Goal: Information Seeking & Learning: Learn about a topic

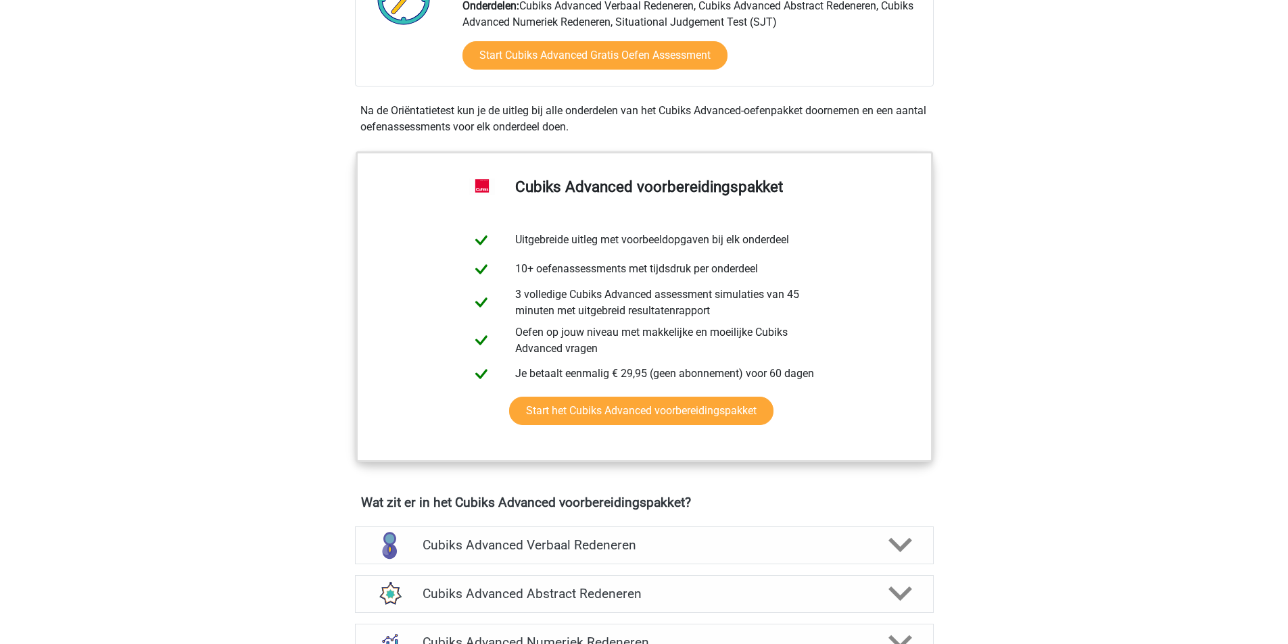
scroll to position [203, 0]
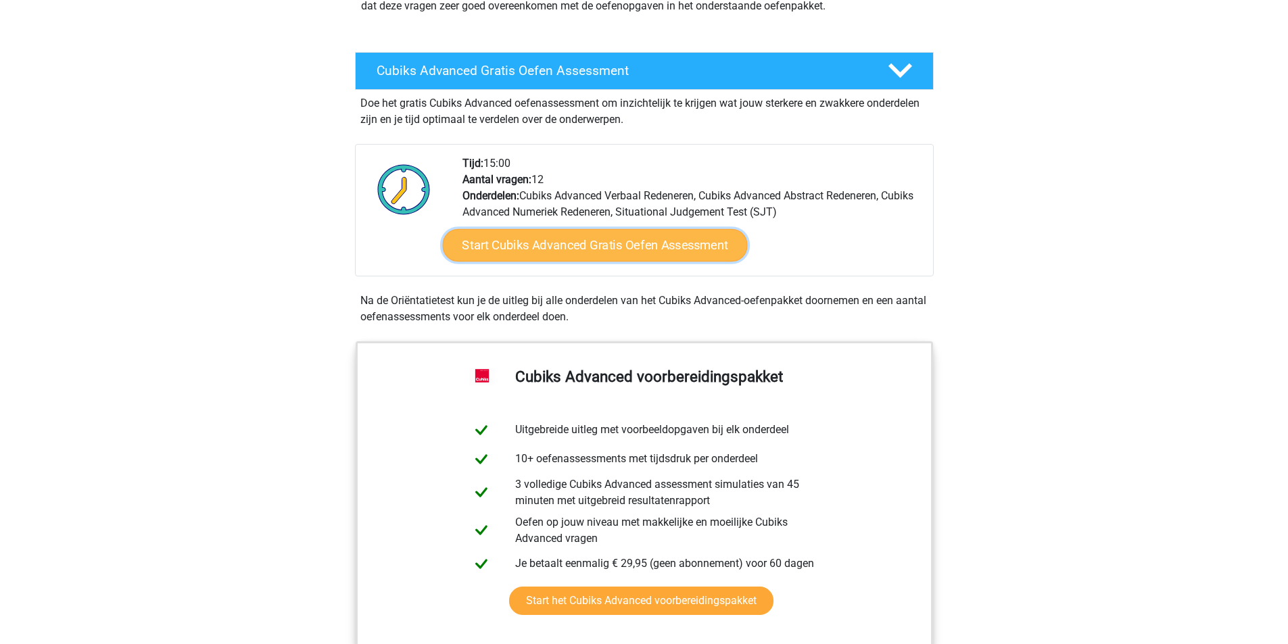
click at [617, 248] on link "Start Cubiks Advanced Gratis Oefen Assessment" at bounding box center [594, 245] width 305 height 32
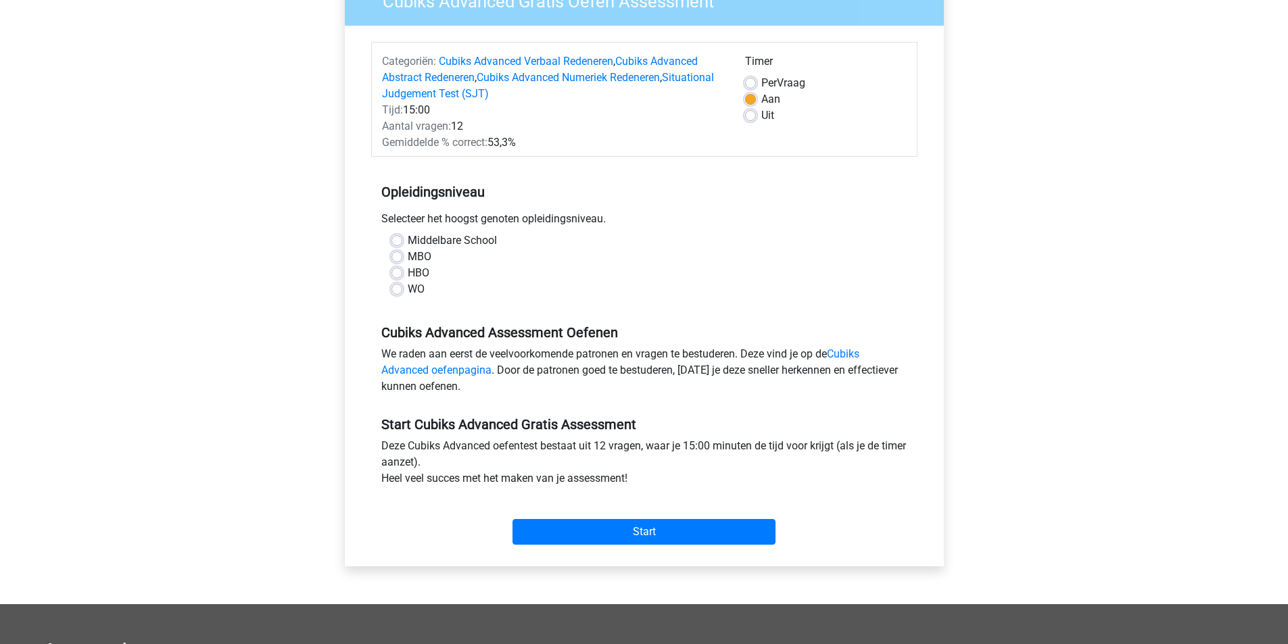
scroll to position [135, 0]
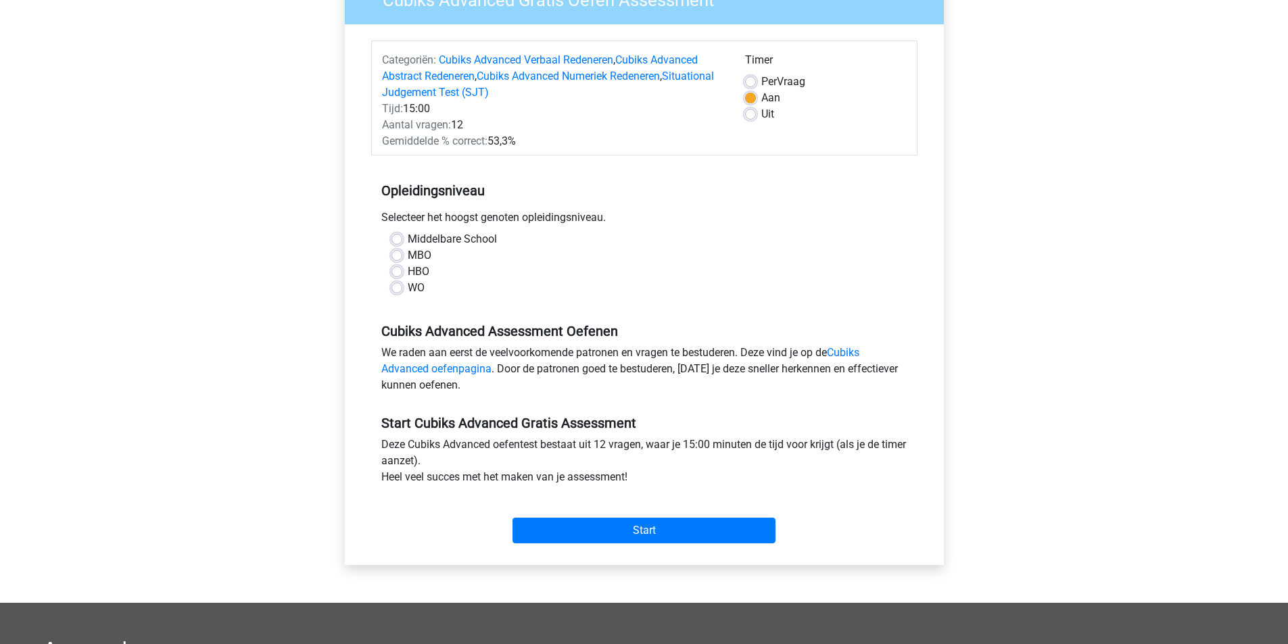
click at [422, 271] on label "HBO" at bounding box center [419, 272] width 22 height 16
click at [402, 271] on input "HBO" at bounding box center [396, 271] width 11 height 14
radio input "true"
click at [700, 531] on input "Start" at bounding box center [643, 531] width 263 height 26
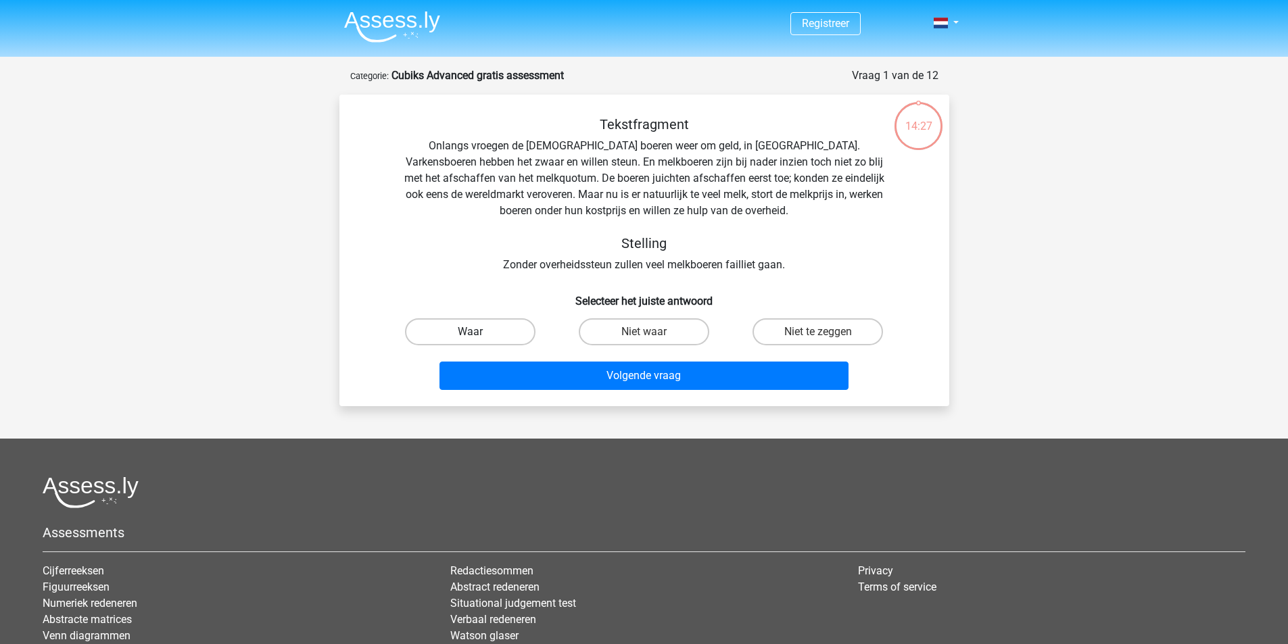
click at [494, 332] on label "Waar" at bounding box center [470, 331] width 130 height 27
click at [479, 332] on input "Waar" at bounding box center [474, 336] width 9 height 9
radio input "true"
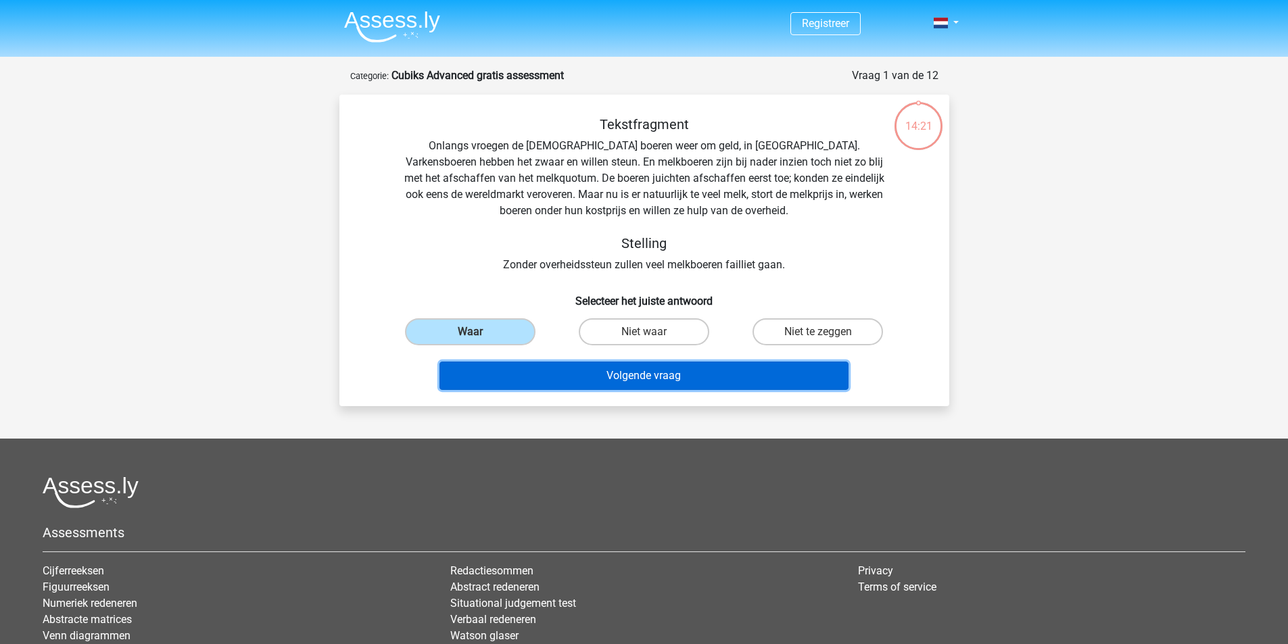
click at [710, 371] on button "Volgende vraag" at bounding box center [643, 376] width 409 height 28
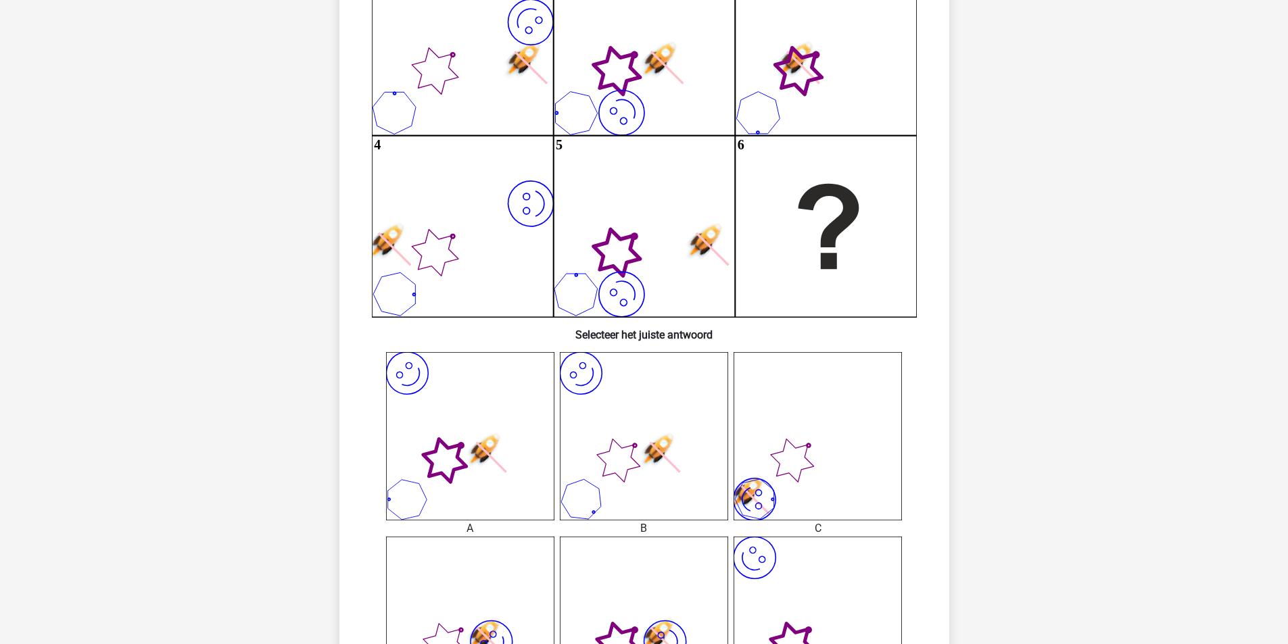
scroll to position [270, 0]
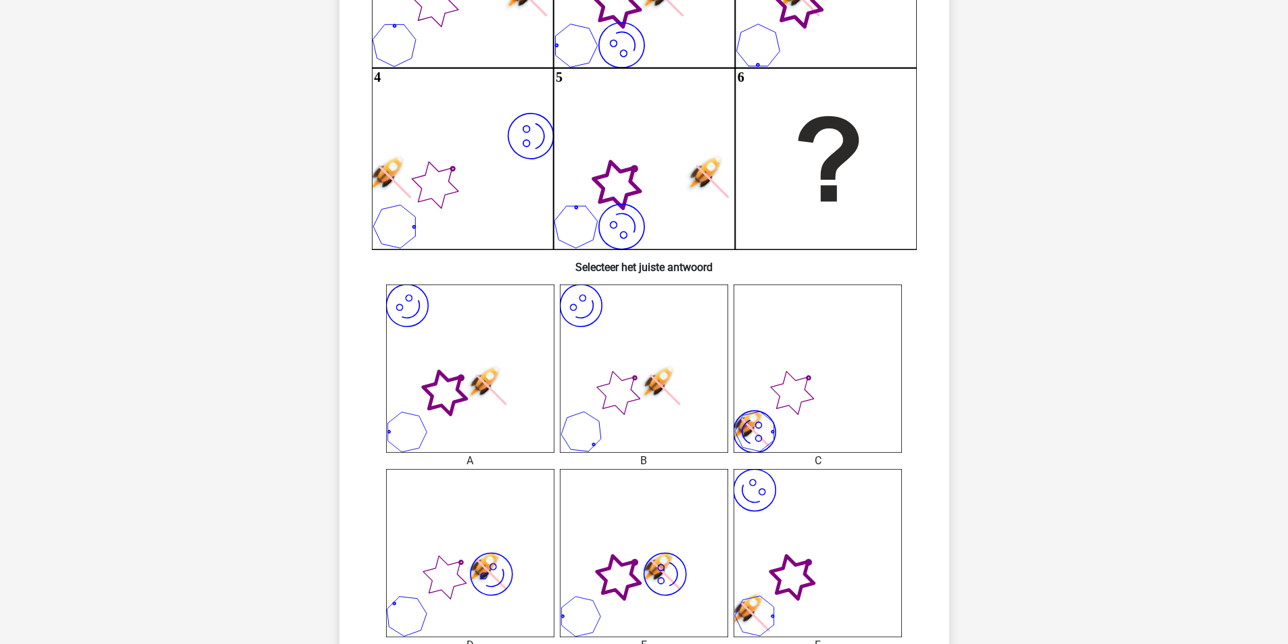
click at [531, 389] on icon "image/svg+xml" at bounding box center [470, 369] width 168 height 168
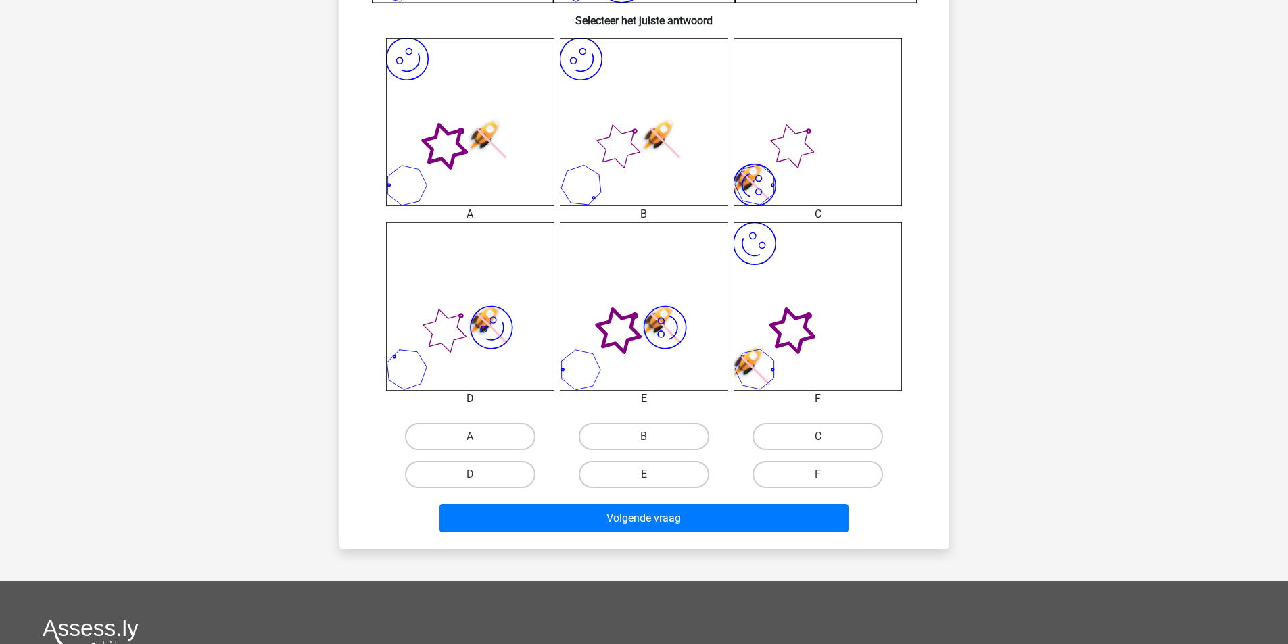
scroll to position [541, 0]
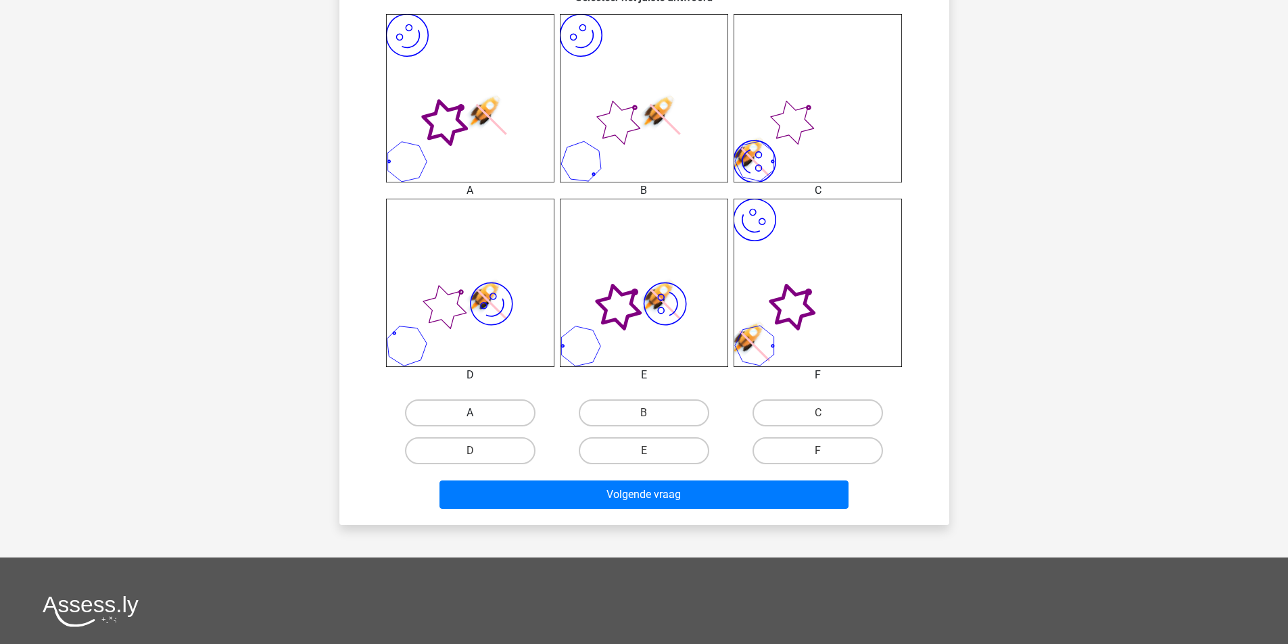
click at [506, 416] on label "A" at bounding box center [470, 413] width 130 height 27
click at [479, 416] on input "A" at bounding box center [474, 417] width 9 height 9
radio input "true"
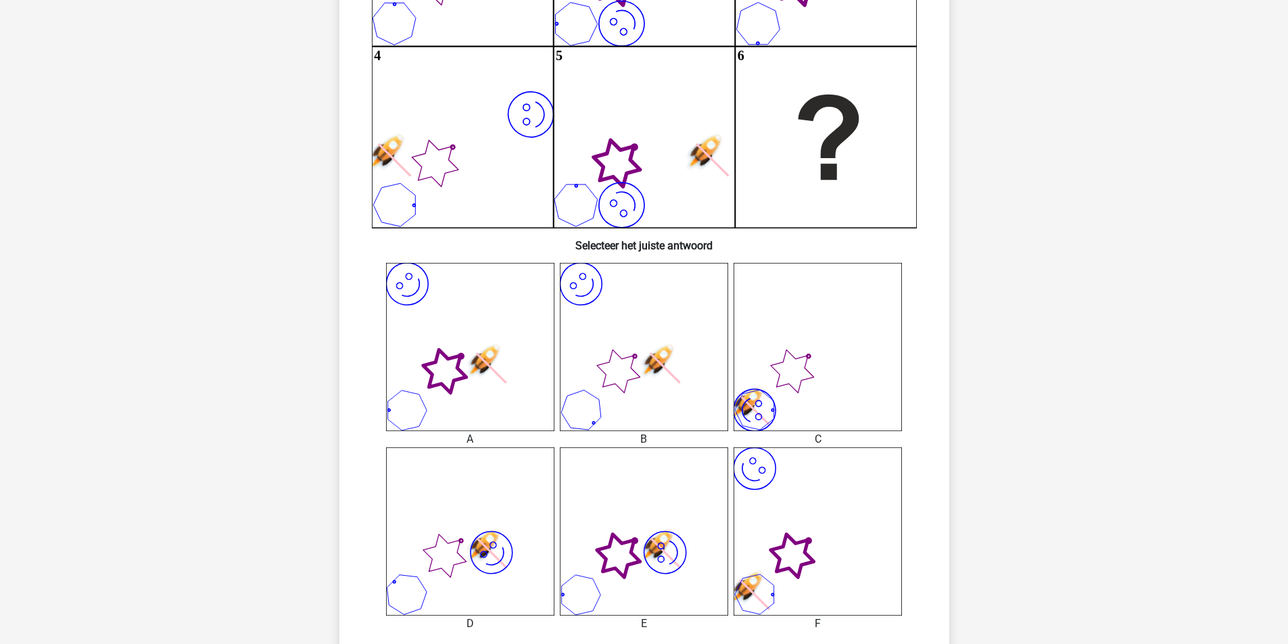
scroll to position [473, 0]
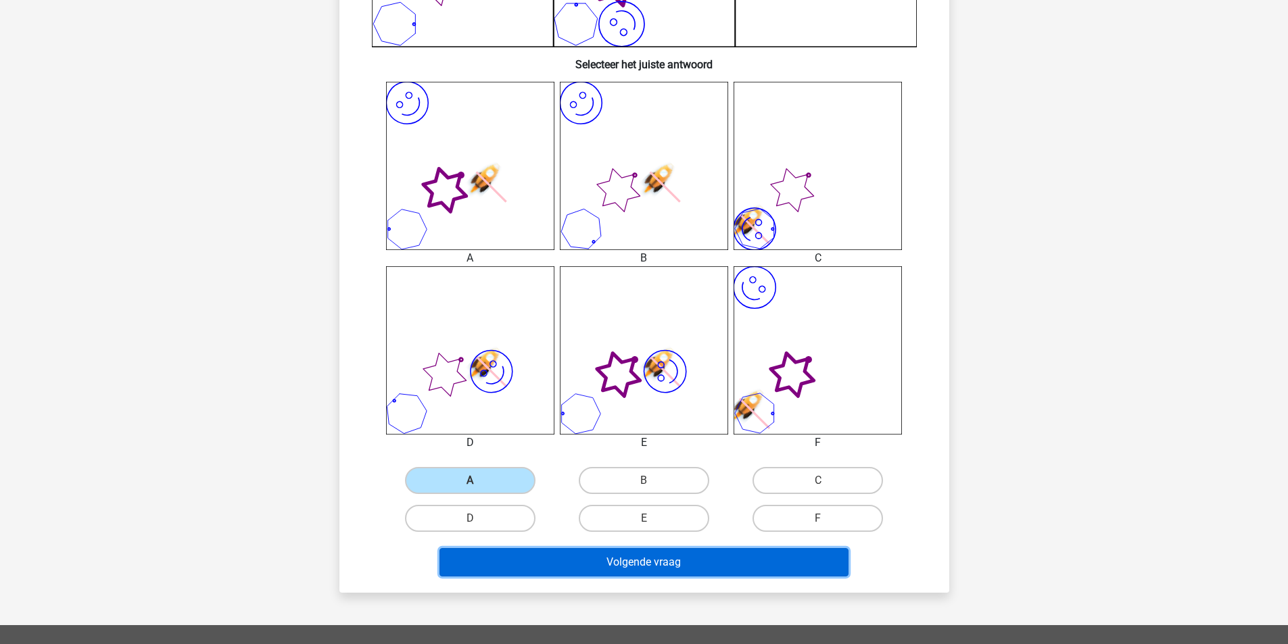
click at [729, 560] on button "Volgende vraag" at bounding box center [643, 562] width 409 height 28
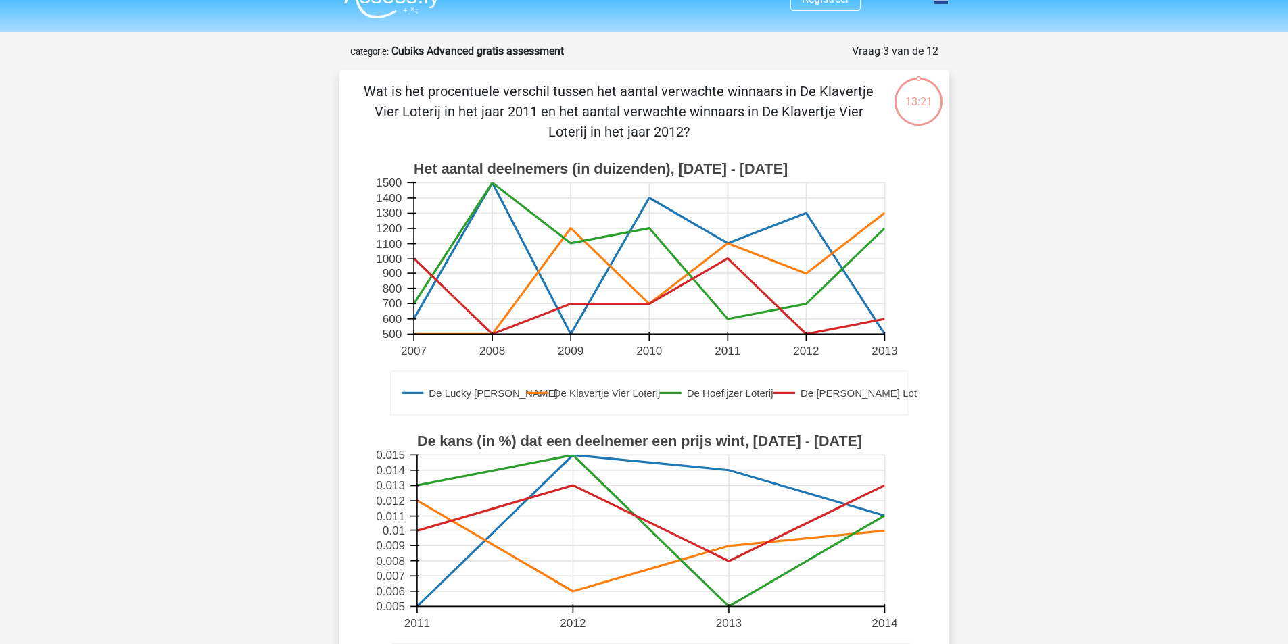
scroll to position [0, 0]
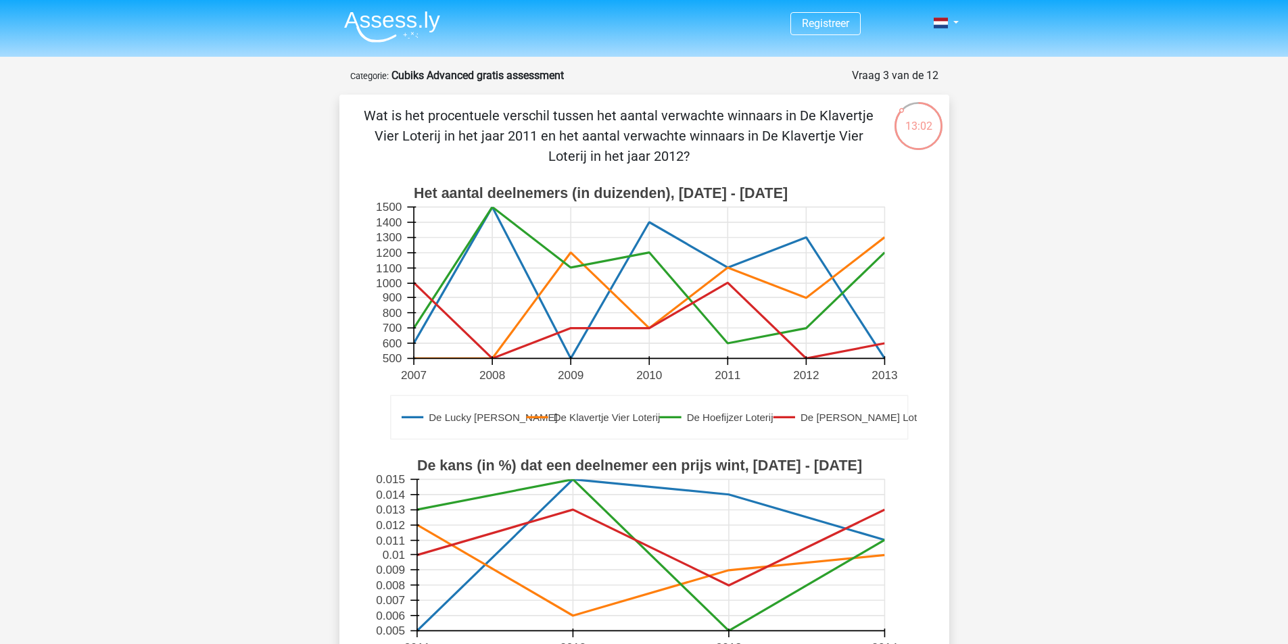
drag, startPoint x: 557, startPoint y: 416, endPoint x: 596, endPoint y: 423, distance: 39.8
click at [563, 416] on text "De Klavertje Vier Loterij" at bounding box center [606, 417] width 107 height 11
click at [600, 423] on text "De Klavertje Vier Loterij" at bounding box center [606, 417] width 107 height 11
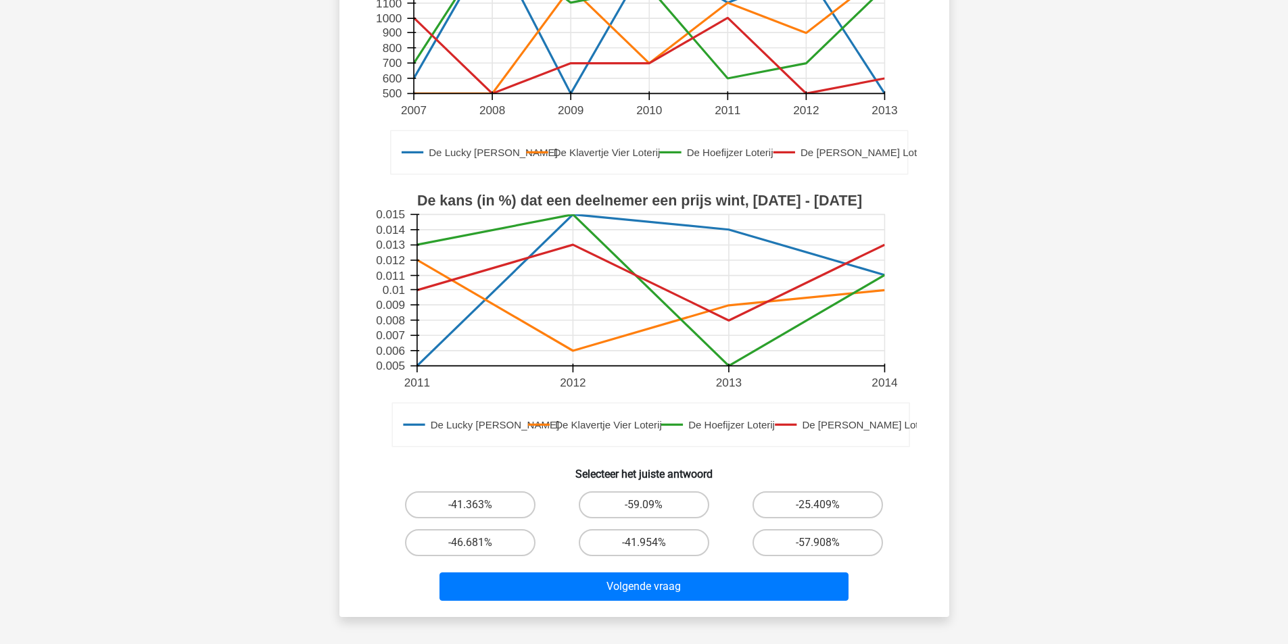
scroll to position [270, 0]
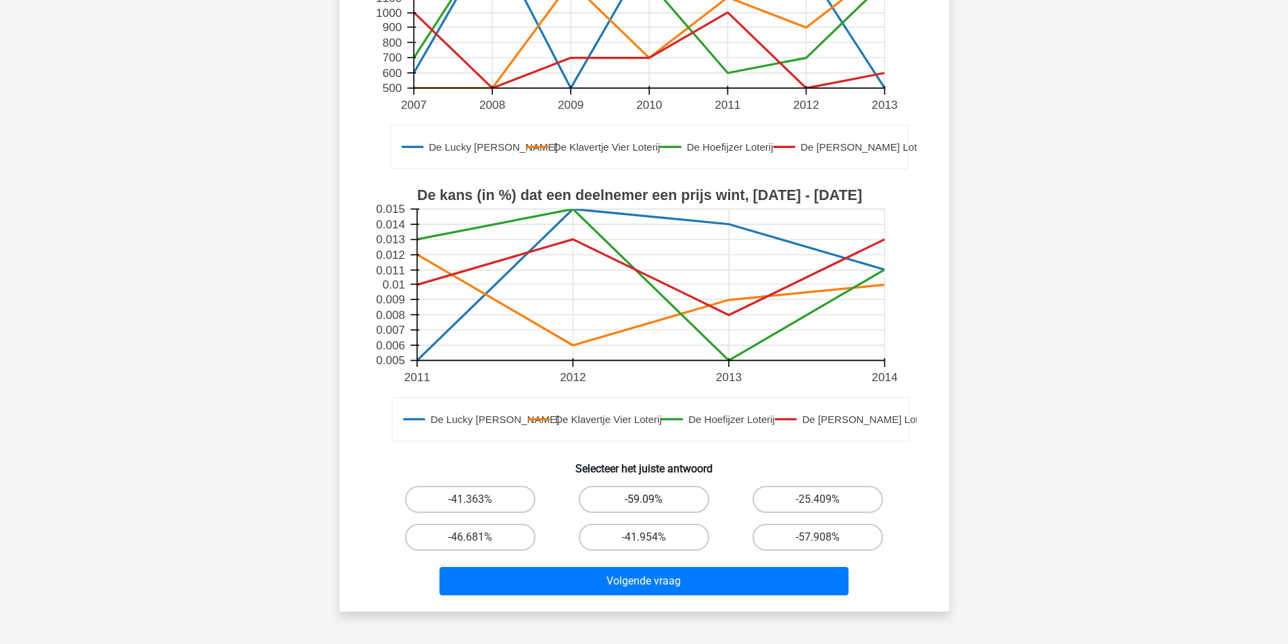
click at [691, 493] on label "-59.09%" at bounding box center [644, 499] width 130 height 27
click at [652, 500] on input "-59.09%" at bounding box center [648, 504] width 9 height 9
radio input "true"
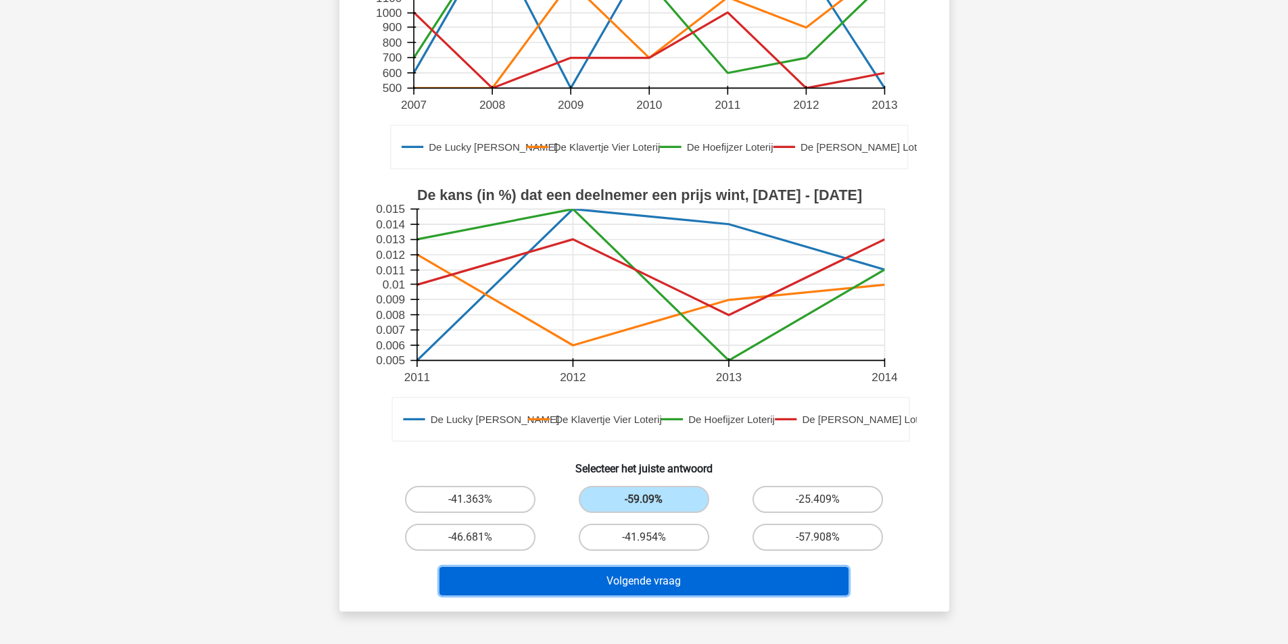
click at [742, 585] on button "Volgende vraag" at bounding box center [643, 581] width 409 height 28
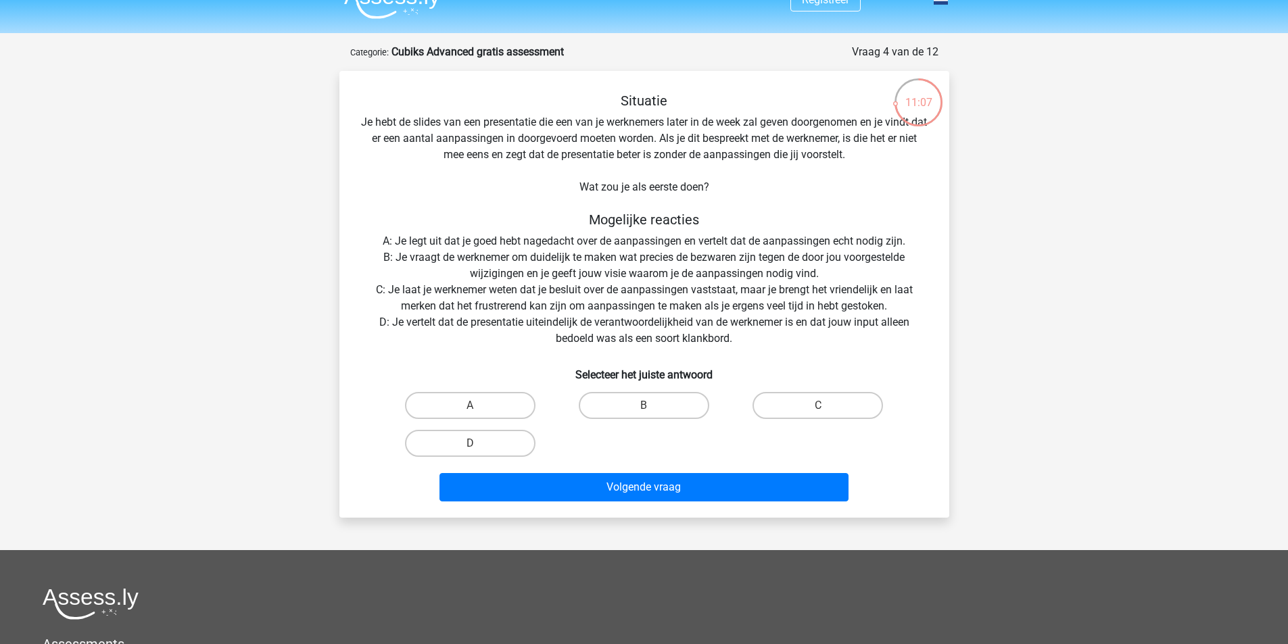
scroll to position [0, 0]
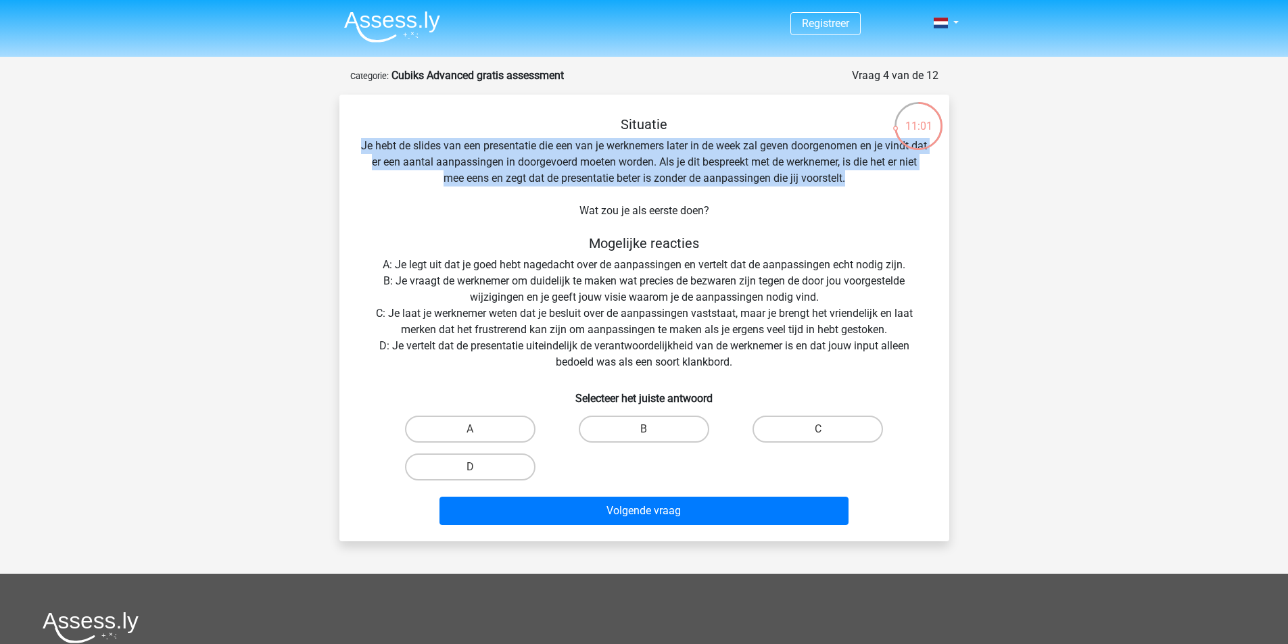
drag, startPoint x: 360, startPoint y: 145, endPoint x: 895, endPoint y: 185, distance: 536.9
click at [895, 185] on div "Situatie Je hebt de slides van een presentatie die een van je werknemers later …" at bounding box center [644, 323] width 599 height 414
click at [869, 175] on div "Situatie Je hebt de slides van een presentatie die een van je werknemers later …" at bounding box center [644, 323] width 599 height 414
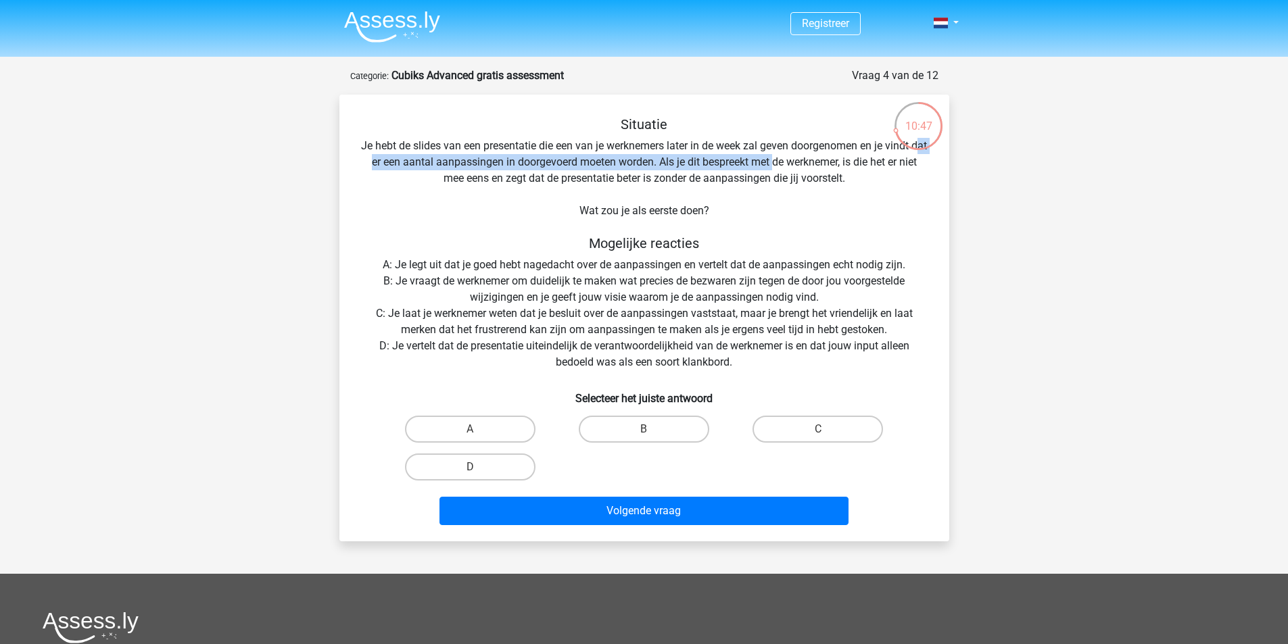
drag, startPoint x: 392, startPoint y: 160, endPoint x: 791, endPoint y: 168, distance: 399.0
click at [791, 168] on div "Situatie Je hebt de slides van een presentatie die een van je werknemers later …" at bounding box center [644, 323] width 599 height 414
click at [806, 168] on div "Situatie Je hebt de slides van een presentatie die een van je werknemers later …" at bounding box center [644, 323] width 599 height 414
drag, startPoint x: 372, startPoint y: 147, endPoint x: 506, endPoint y: 149, distance: 133.9
click at [500, 151] on div "Situatie Je hebt de slides van een presentatie die een van je werknemers later …" at bounding box center [644, 323] width 599 height 414
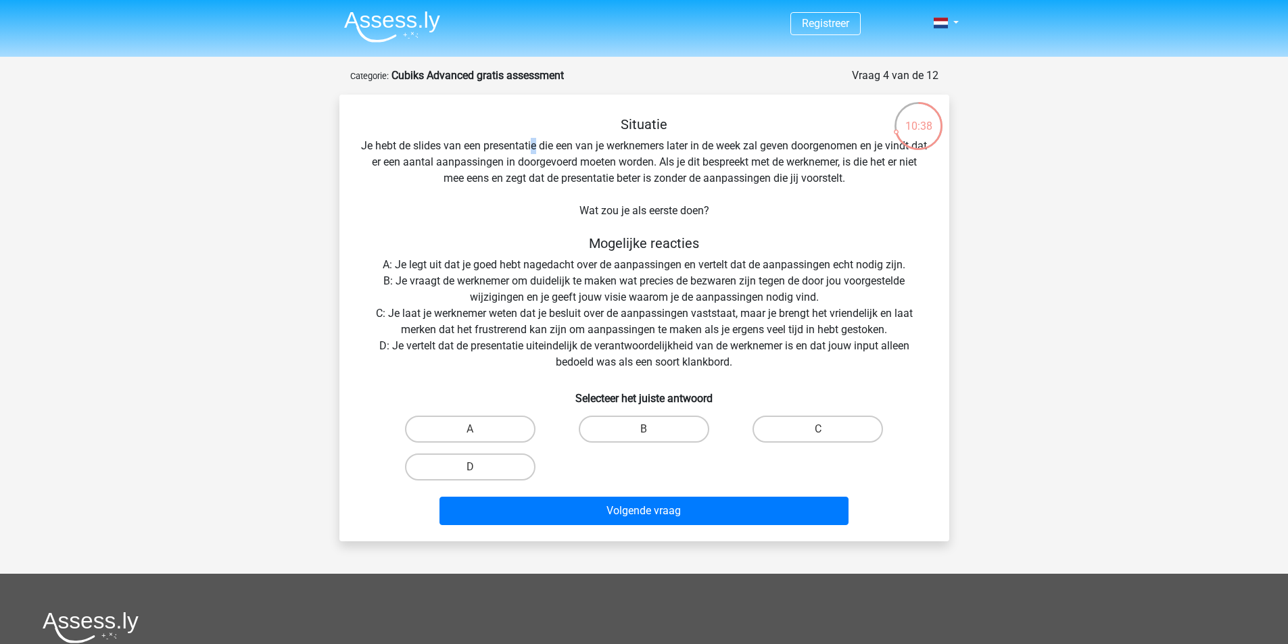
click at [542, 153] on div "Situatie Je hebt de slides van een presentatie die een van je werknemers later …" at bounding box center [644, 323] width 599 height 414
click at [542, 155] on div "Situatie Je hebt de slides van een presentatie die een van je werknemers later …" at bounding box center [644, 323] width 599 height 414
drag, startPoint x: 665, startPoint y: 166, endPoint x: 686, endPoint y: 164, distance: 20.3
click at [667, 166] on div "Situatie Je hebt de slides van een presentatie die een van je werknemers later …" at bounding box center [644, 323] width 599 height 414
drag, startPoint x: 433, startPoint y: 179, endPoint x: 598, endPoint y: 172, distance: 165.1
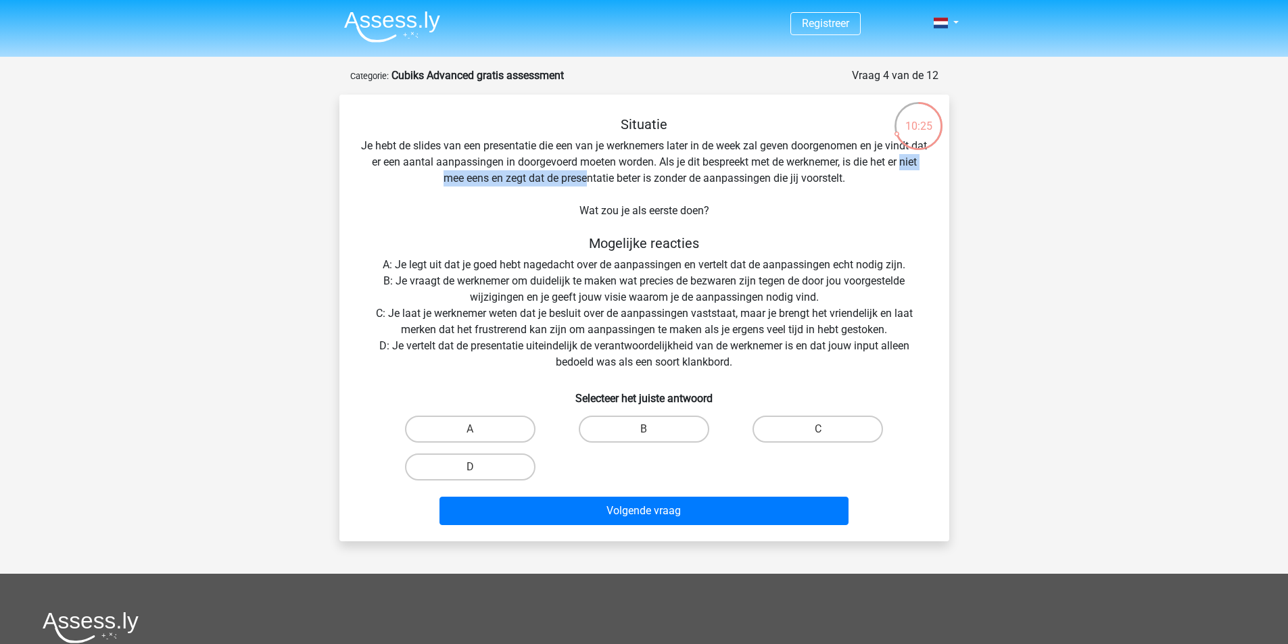
click at [598, 172] on div "Situatie Je hebt de slides van een presentatie die een van je werknemers later …" at bounding box center [644, 323] width 599 height 414
click at [631, 175] on div "Situatie Je hebt de slides van een presentatie die een van je werknemers later …" at bounding box center [644, 323] width 599 height 414
drag, startPoint x: 521, startPoint y: 176, endPoint x: 640, endPoint y: 186, distance: 119.4
click at [640, 186] on div "Situatie Je hebt de slides van een presentatie die een van je werknemers later …" at bounding box center [644, 323] width 599 height 414
click at [653, 186] on div "Situatie Je hebt de slides van een presentatie die een van je werknemers later …" at bounding box center [644, 323] width 599 height 414
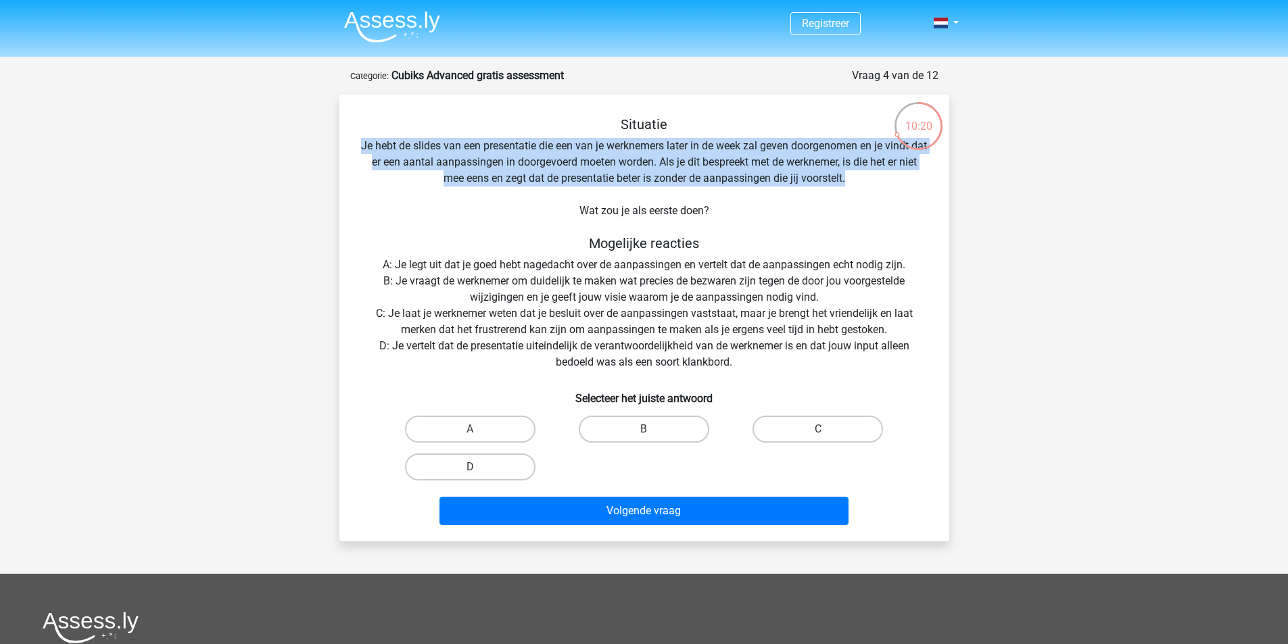
drag, startPoint x: 864, startPoint y: 182, endPoint x: 338, endPoint y: 141, distance: 527.6
click at [338, 141] on div "10:20 Vraag 4 van de 12 Categorie: Cubiks Advanced gratis assessment Situatie W…" at bounding box center [644, 305] width 631 height 474
click at [456, 149] on div "Situatie Je hebt de slides van een presentatie die een van je werknemers later …" at bounding box center [644, 323] width 599 height 414
click at [431, 235] on div "Situatie Je hebt de slides van een presentatie die een van je werknemers later …" at bounding box center [644, 323] width 599 height 414
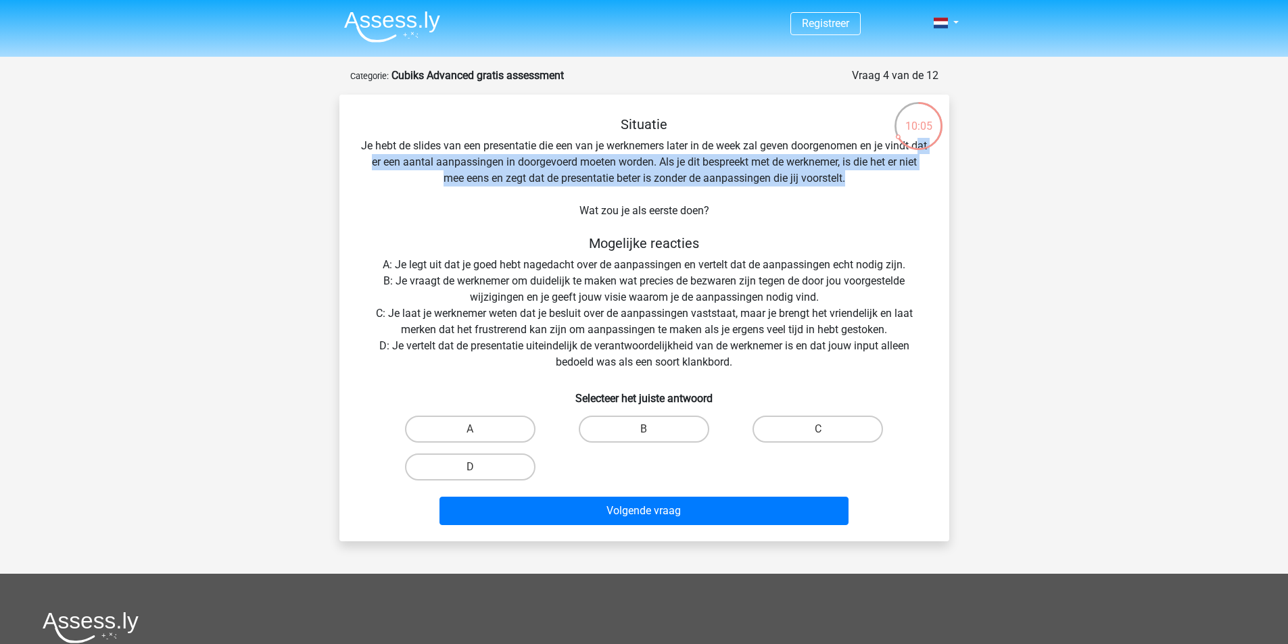
drag, startPoint x: 373, startPoint y: 159, endPoint x: 890, endPoint y: 175, distance: 516.8
click at [890, 175] on div "Situatie Je hebt de slides van een presentatie die een van je werknemers later …" at bounding box center [644, 323] width 599 height 414
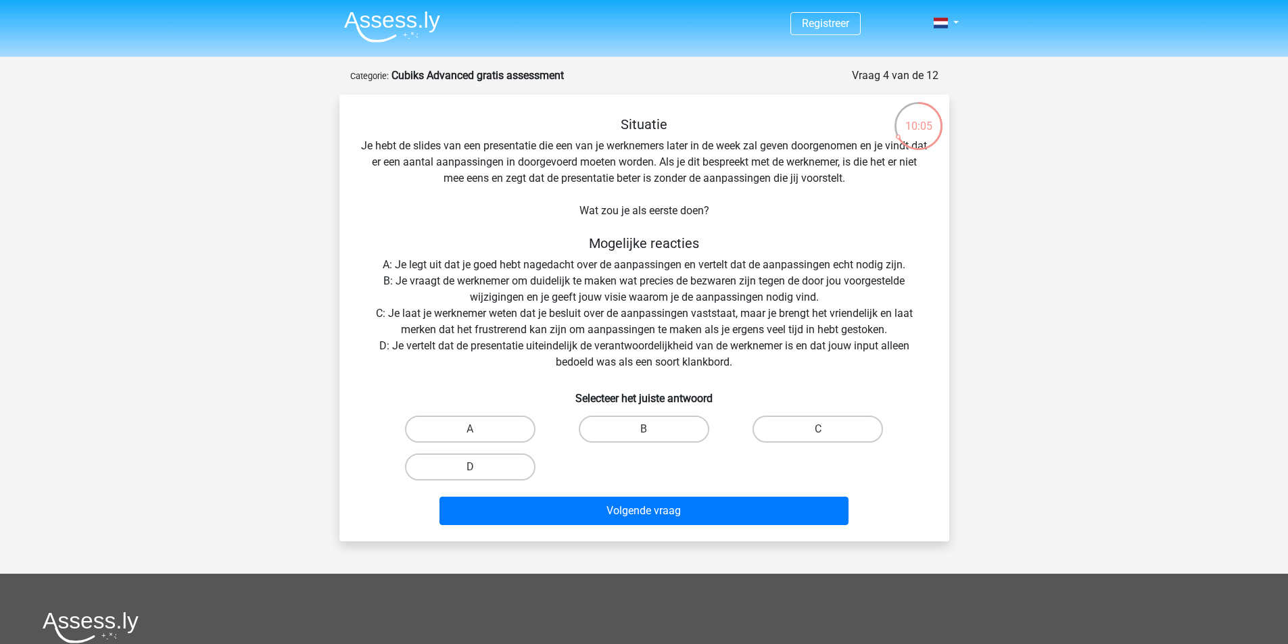
click at [878, 198] on div "Situatie Je hebt de slides van een presentatie die een van je werknemers later …" at bounding box center [644, 323] width 599 height 414
drag, startPoint x: 730, startPoint y: 162, endPoint x: 856, endPoint y: 163, distance: 125.8
click at [857, 163] on div "Situatie Je hebt de slides van een presentatie die een van je werknemers later …" at bounding box center [644, 323] width 599 height 414
click at [856, 163] on div "Situatie Je hebt de slides van een presentatie die een van je werknemers later …" at bounding box center [644, 323] width 599 height 414
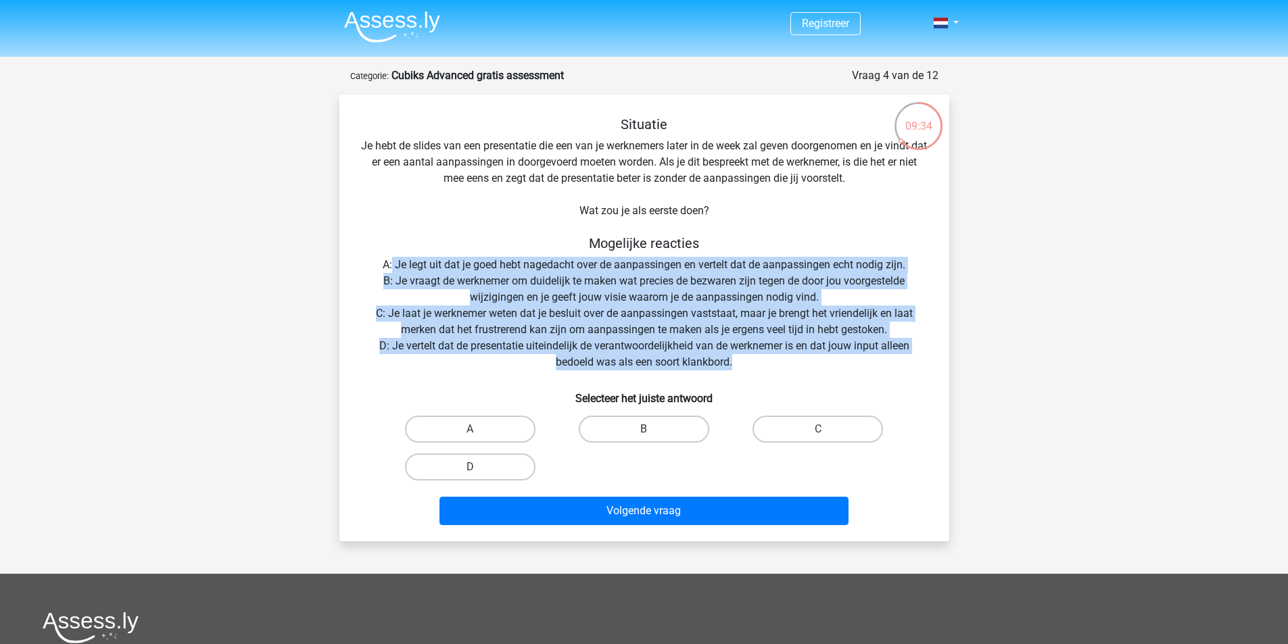
drag, startPoint x: 391, startPoint y: 255, endPoint x: 890, endPoint y: 362, distance: 510.3
click at [890, 362] on div "Situatie Je hebt de slides van een presentatie die een van je werknemers later …" at bounding box center [644, 323] width 599 height 414
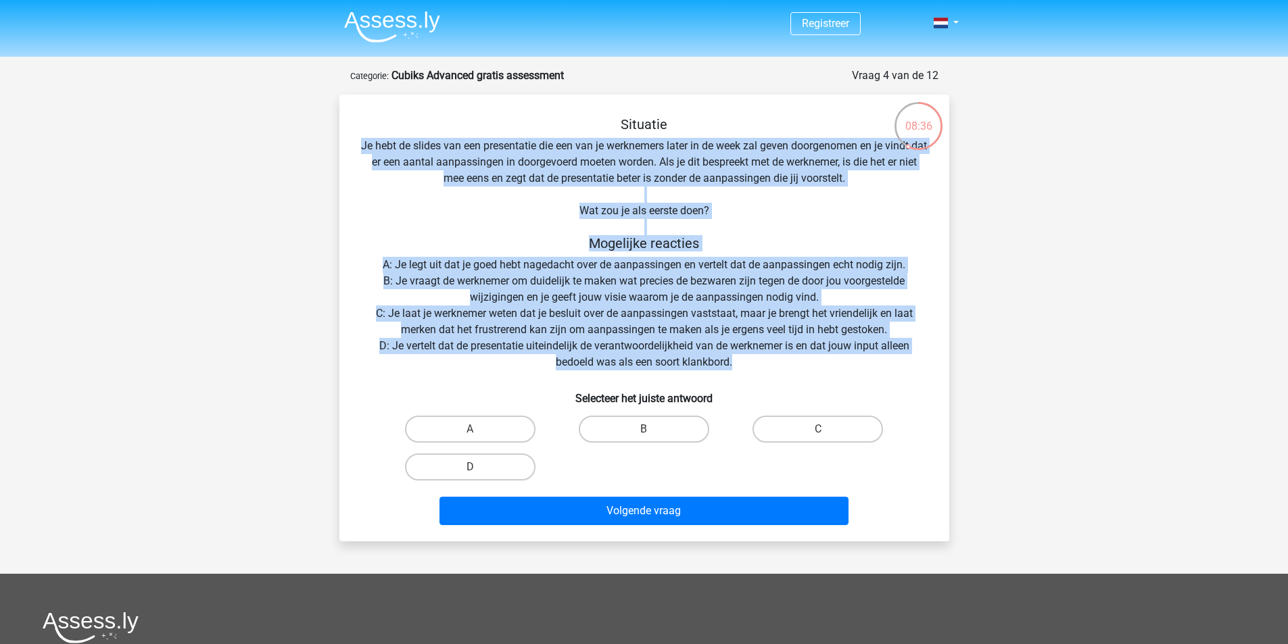
drag, startPoint x: 372, startPoint y: 143, endPoint x: 744, endPoint y: 363, distance: 432.3
click at [744, 363] on div "Situatie Je hebt de slides van een presentatie die een van je werknemers later …" at bounding box center [644, 323] width 599 height 414
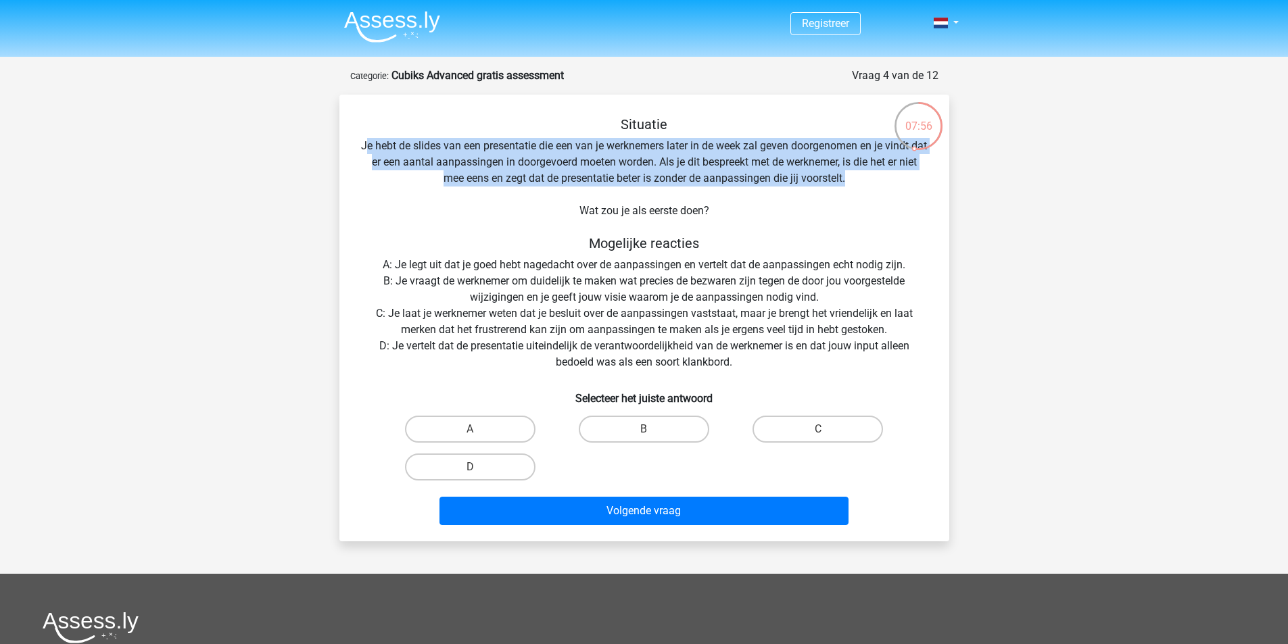
drag, startPoint x: 379, startPoint y: 144, endPoint x: 906, endPoint y: 176, distance: 528.4
click at [906, 176] on div "Situatie Je hebt de slides van een presentatie die een van je werknemers later …" at bounding box center [644, 323] width 599 height 414
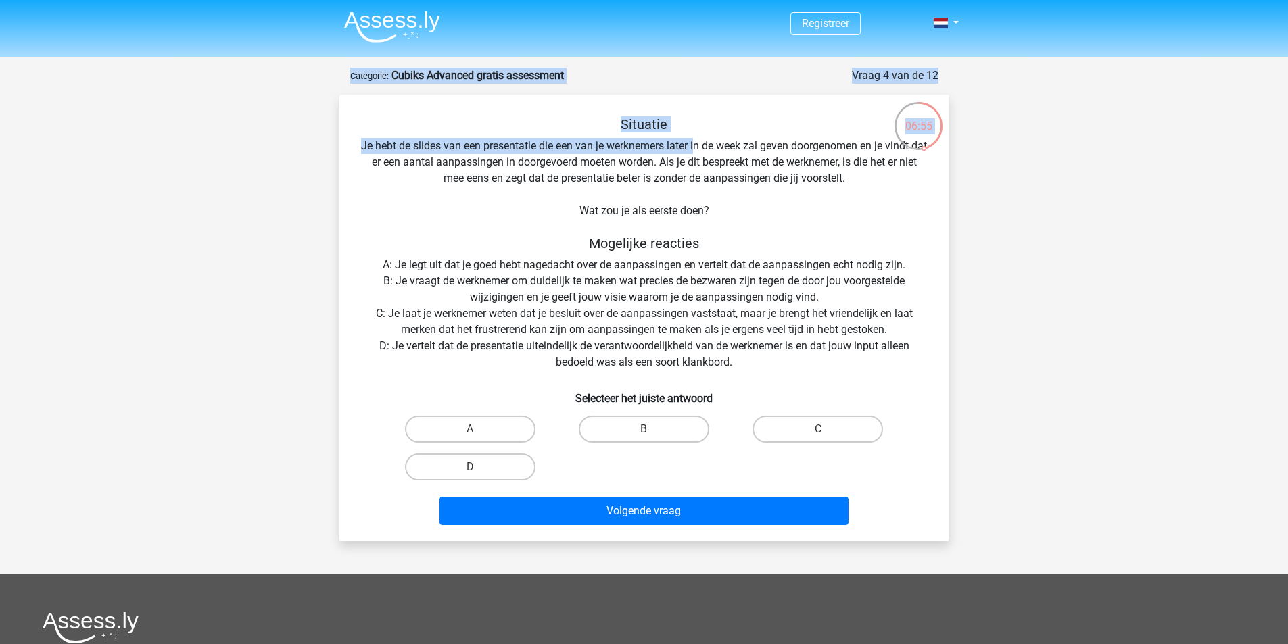
drag, startPoint x: 703, startPoint y: 144, endPoint x: 921, endPoint y: 149, distance: 217.8
click at [921, 149] on div "06:55 Vraag 4 van de 12 Categorie: Cubiks Advanced gratis assessment Situatie W…" at bounding box center [644, 305] width 631 height 474
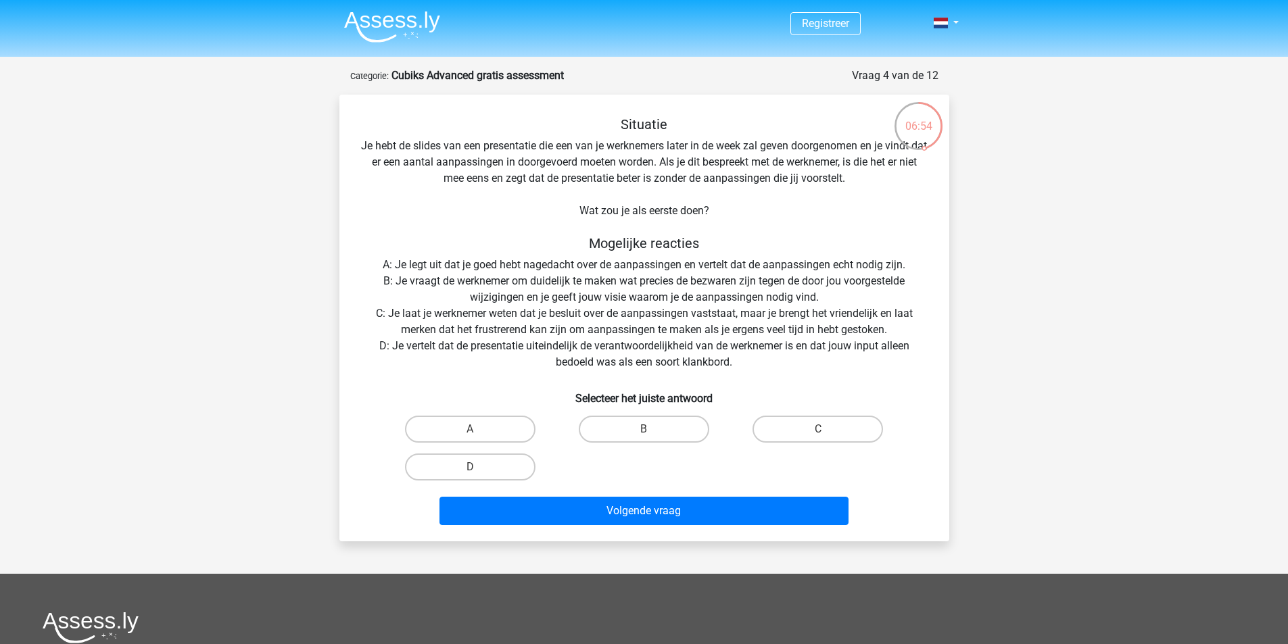
click at [794, 198] on div "Situatie Je hebt de slides van een presentatie die een van je werknemers later …" at bounding box center [644, 323] width 599 height 414
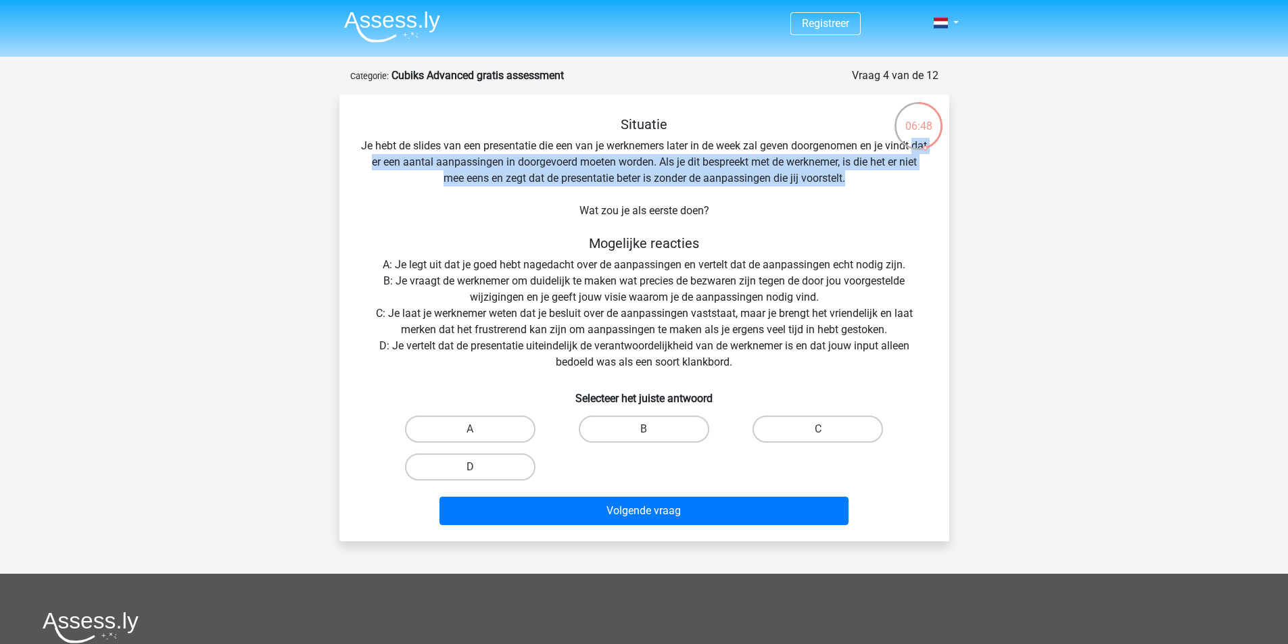
drag, startPoint x: 369, startPoint y: 162, endPoint x: 930, endPoint y: 179, distance: 561.5
click at [930, 179] on div "Situatie Je hebt de slides van een presentatie die een van je werknemers later …" at bounding box center [644, 323] width 599 height 414
click at [887, 185] on div "Situatie Je hebt de slides van een presentatie die een van je werknemers later …" at bounding box center [644, 323] width 599 height 414
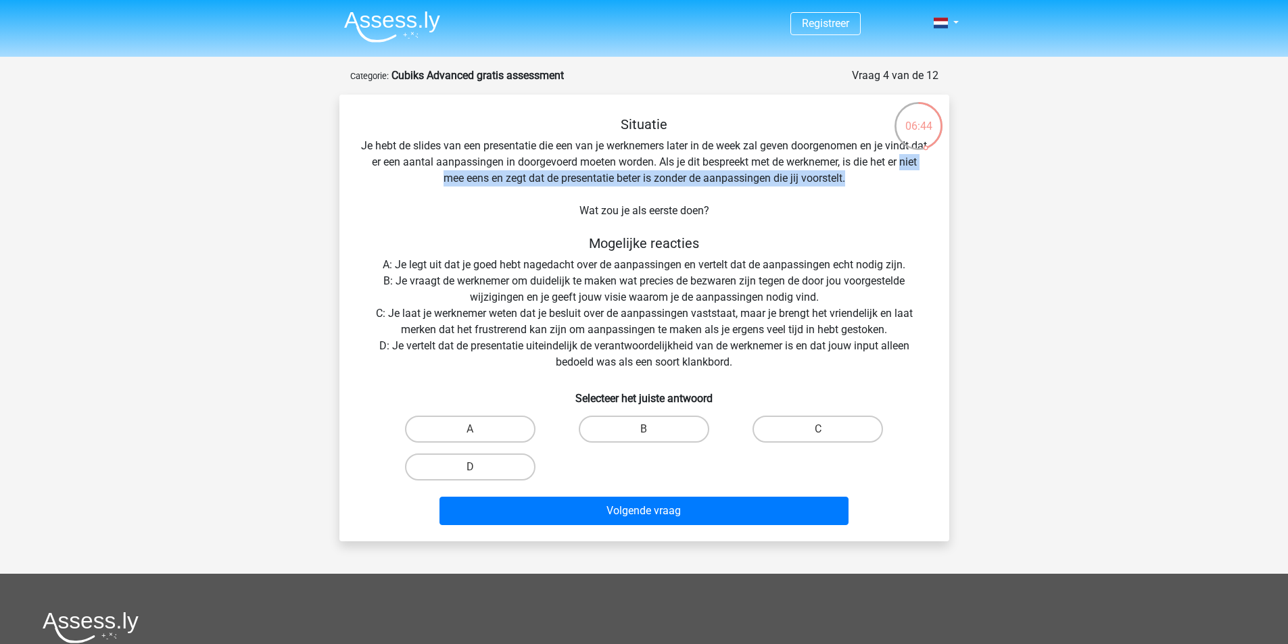
drag, startPoint x: 425, startPoint y: 175, endPoint x: 875, endPoint y: 179, distance: 450.3
click at [875, 179] on div "Situatie Je hebt de slides van een presentatie die een van je werknemers later …" at bounding box center [644, 323] width 599 height 414
click at [871, 181] on div "Situatie Je hebt de slides van een presentatie die een van je werknemers later …" at bounding box center [644, 323] width 599 height 414
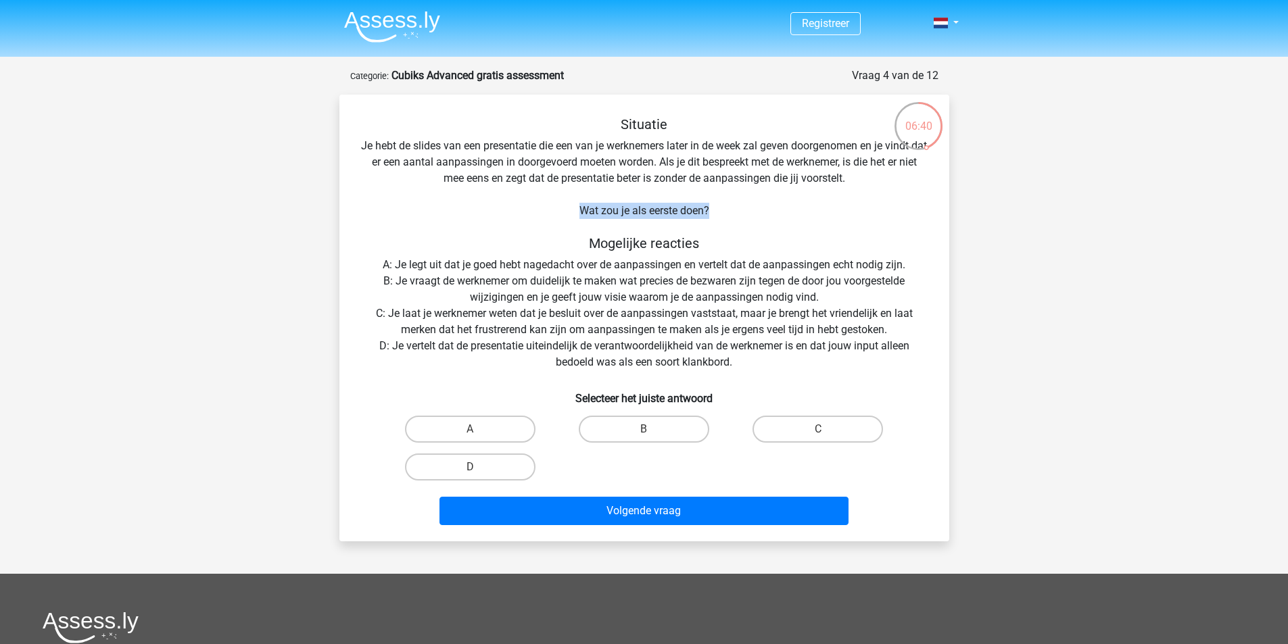
drag, startPoint x: 577, startPoint y: 210, endPoint x: 745, endPoint y: 208, distance: 167.7
click at [745, 208] on div "Situatie Je hebt de slides van een presentatie die een van je werknemers later …" at bounding box center [644, 323] width 599 height 414
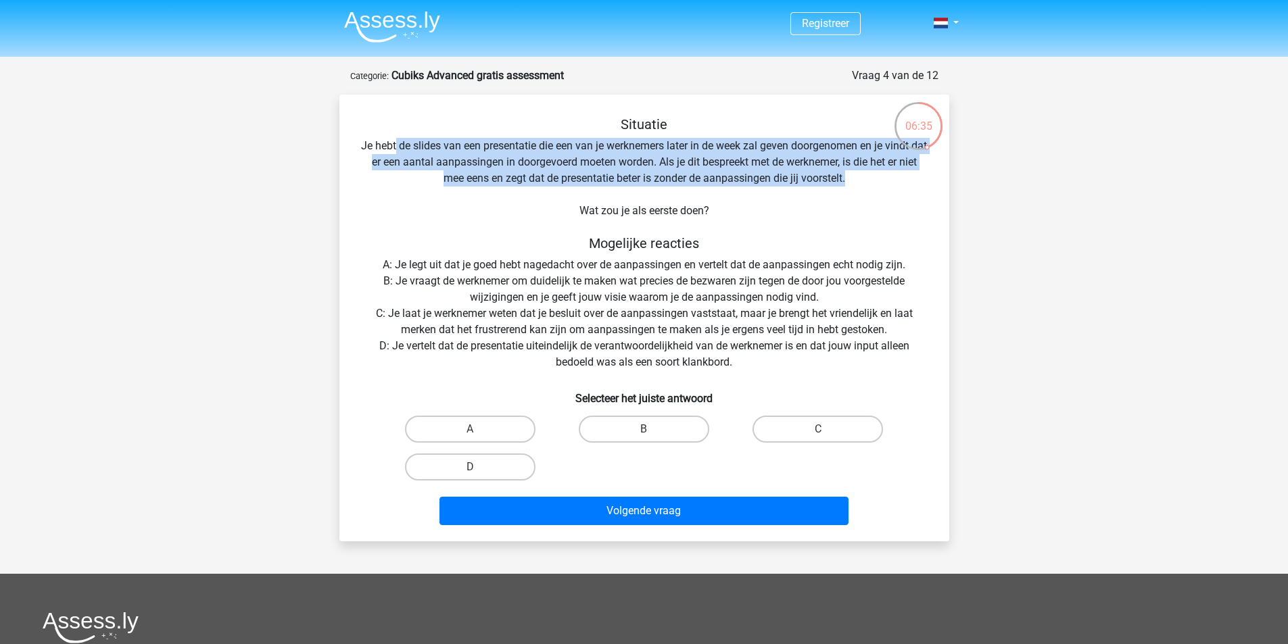
drag, startPoint x: 433, startPoint y: 139, endPoint x: 890, endPoint y: 176, distance: 458.6
click at [890, 176] on div "Situatie Je hebt de slides van een presentatie die een van je werknemers later …" at bounding box center [644, 323] width 599 height 414
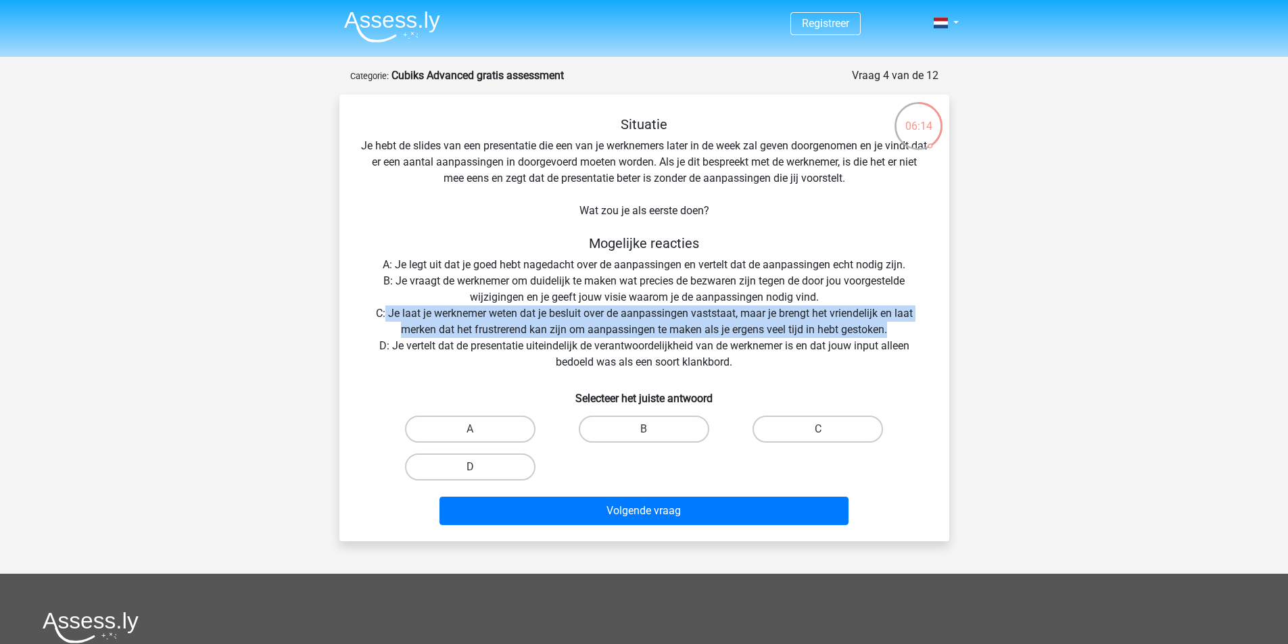
drag, startPoint x: 388, startPoint y: 313, endPoint x: 928, endPoint y: 329, distance: 539.8
click at [928, 329] on div "Situatie Je hebt de slides van een presentatie die een van je werknemers later …" at bounding box center [644, 323] width 599 height 414
click at [926, 329] on div "Situatie Je hebt de slides van een presentatie die een van je werknemers later …" at bounding box center [644, 323] width 599 height 414
drag, startPoint x: 880, startPoint y: 327, endPoint x: 364, endPoint y: 320, distance: 516.6
click at [364, 320] on div "Situatie Je hebt de slides van een presentatie die een van je werknemers later …" at bounding box center [644, 323] width 599 height 414
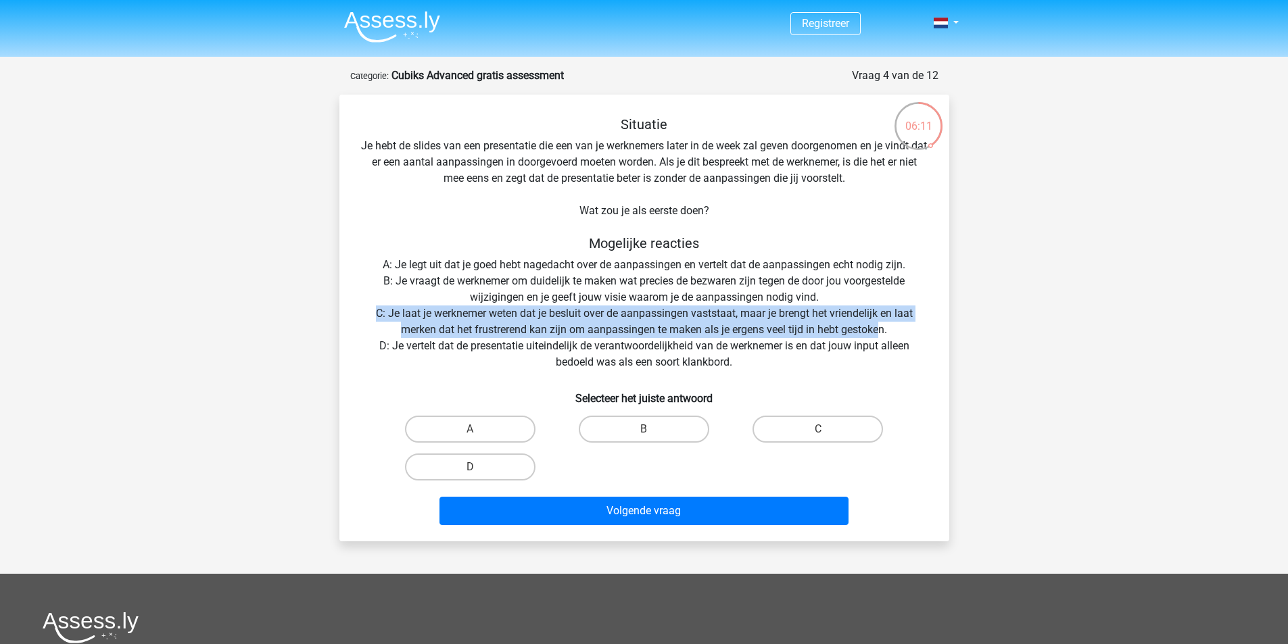
click at [364, 318] on div "Situatie Je hebt de slides van een presentatie die een van je werknemers later …" at bounding box center [644, 323] width 599 height 414
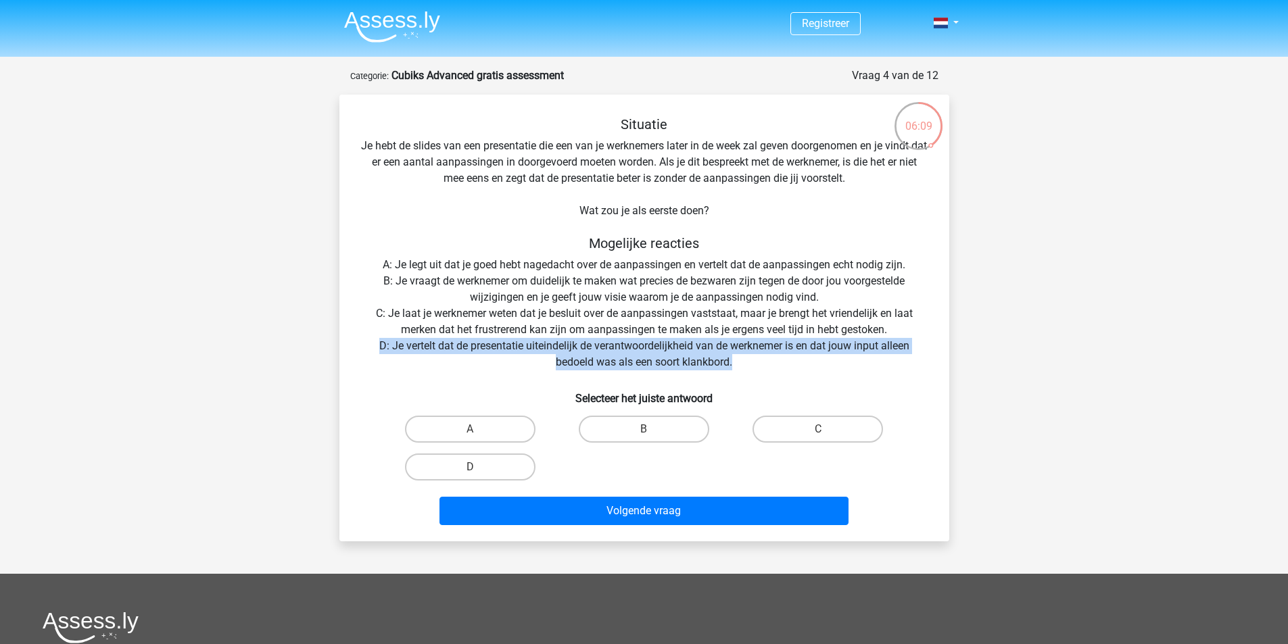
drag, startPoint x: 372, startPoint y: 343, endPoint x: 815, endPoint y: 358, distance: 443.8
click at [815, 358] on div "Situatie Je hebt de slides van een presentatie die een van je werknemers later …" at bounding box center [644, 323] width 599 height 414
click at [815, 359] on div "Situatie Je hebt de slides van een presentatie die een van je werknemers later …" at bounding box center [644, 323] width 599 height 414
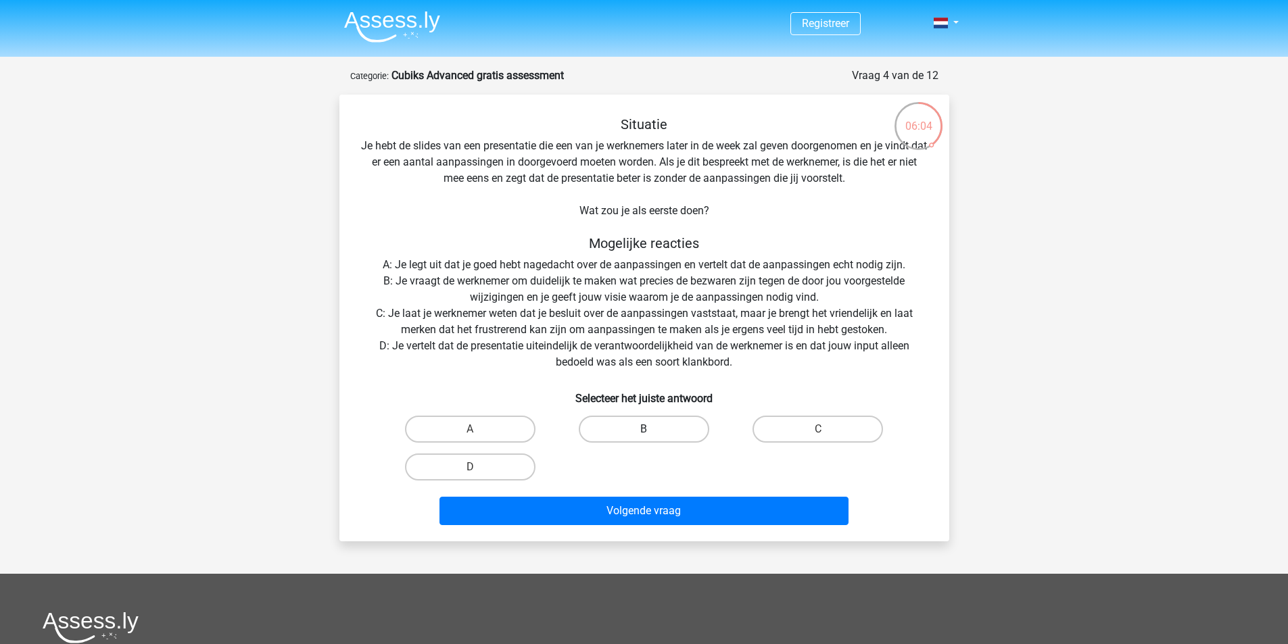
click at [657, 431] on label "B" at bounding box center [644, 429] width 130 height 27
click at [652, 431] on input "B" at bounding box center [648, 433] width 9 height 9
radio input "true"
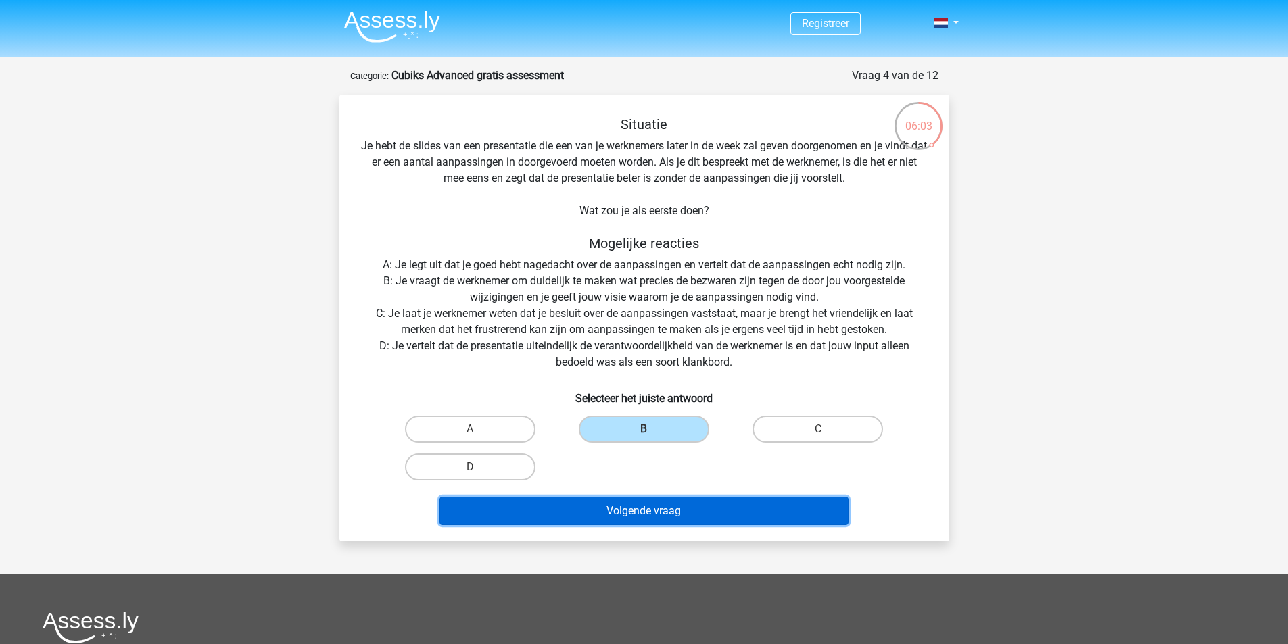
click at [709, 506] on button "Volgende vraag" at bounding box center [643, 511] width 409 height 28
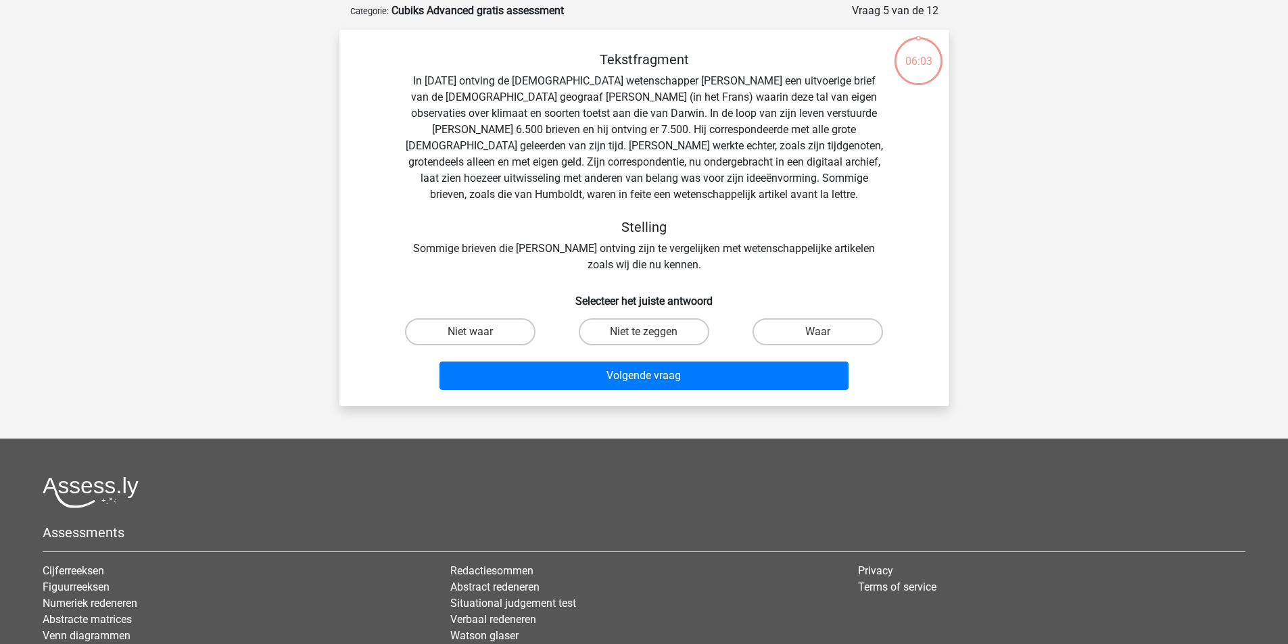
scroll to position [68, 0]
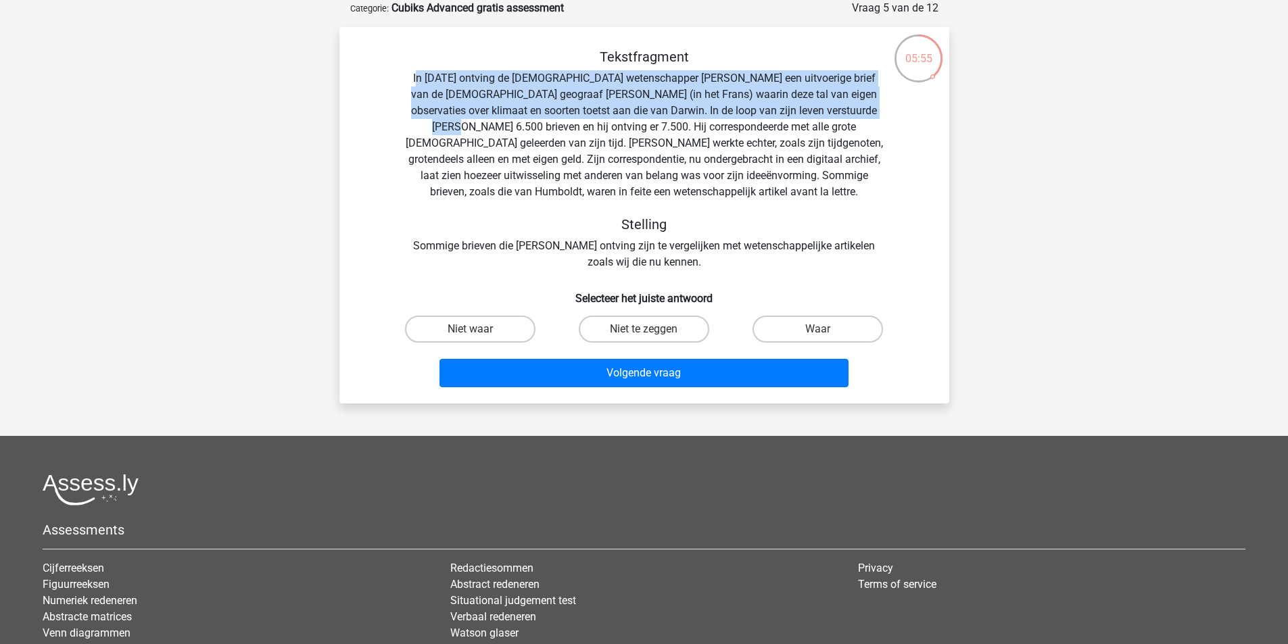
drag, startPoint x: 427, startPoint y: 78, endPoint x: 888, endPoint y: 108, distance: 462.1
click at [888, 108] on div "Tekstfragment In 1839 ontving de Engelse wetenschapper Charles Darwin een uitvo…" at bounding box center [644, 160] width 567 height 222
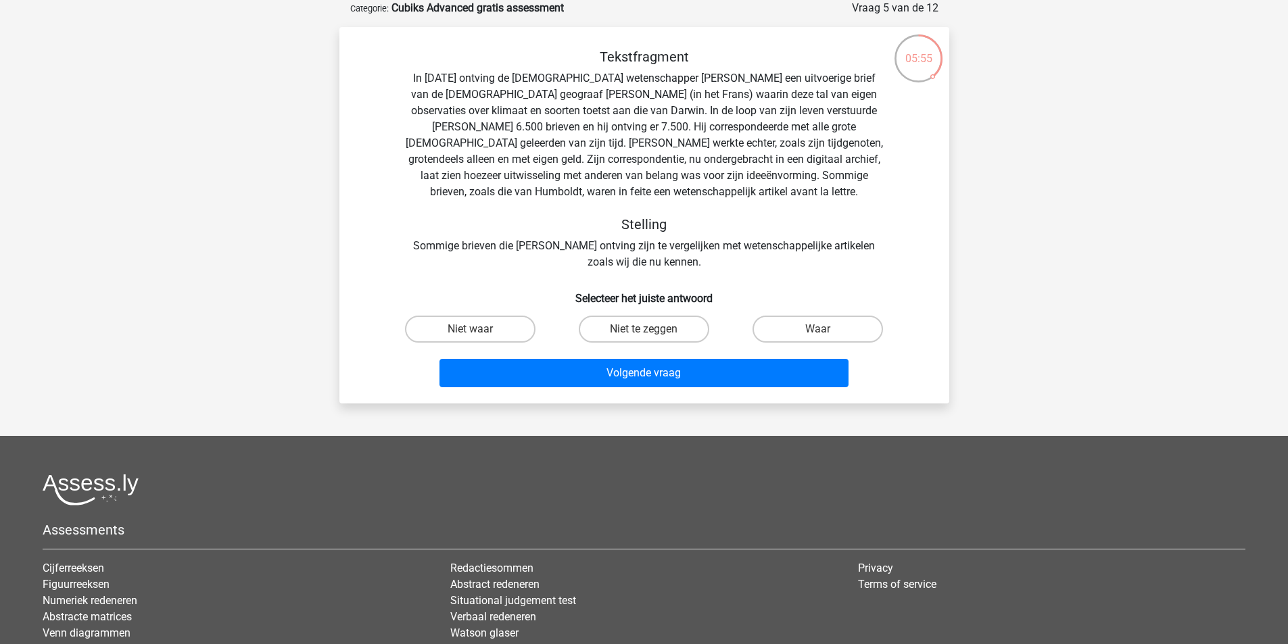
click at [849, 143] on div "Tekstfragment In 1839 ontving de Engelse wetenschapper Charles Darwin een uitvo…" at bounding box center [644, 160] width 567 height 222
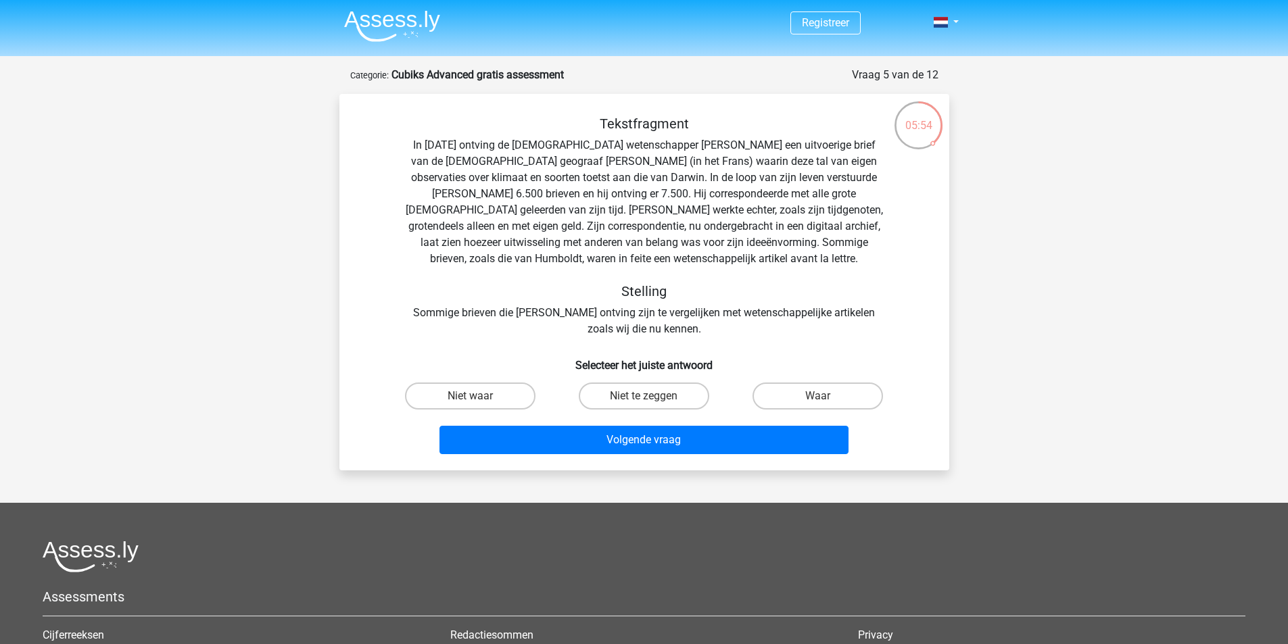
scroll to position [0, 0]
drag, startPoint x: 654, startPoint y: 162, endPoint x: 746, endPoint y: 163, distance: 92.0
click at [741, 163] on div "Tekstfragment In 1839 ontving de Engelse wetenschapper Charles Darwin een uitvo…" at bounding box center [644, 227] width 567 height 222
click at [748, 163] on div "Tekstfragment In 1839 ontving de Engelse wetenschapper Charles Darwin een uitvo…" at bounding box center [644, 227] width 567 height 222
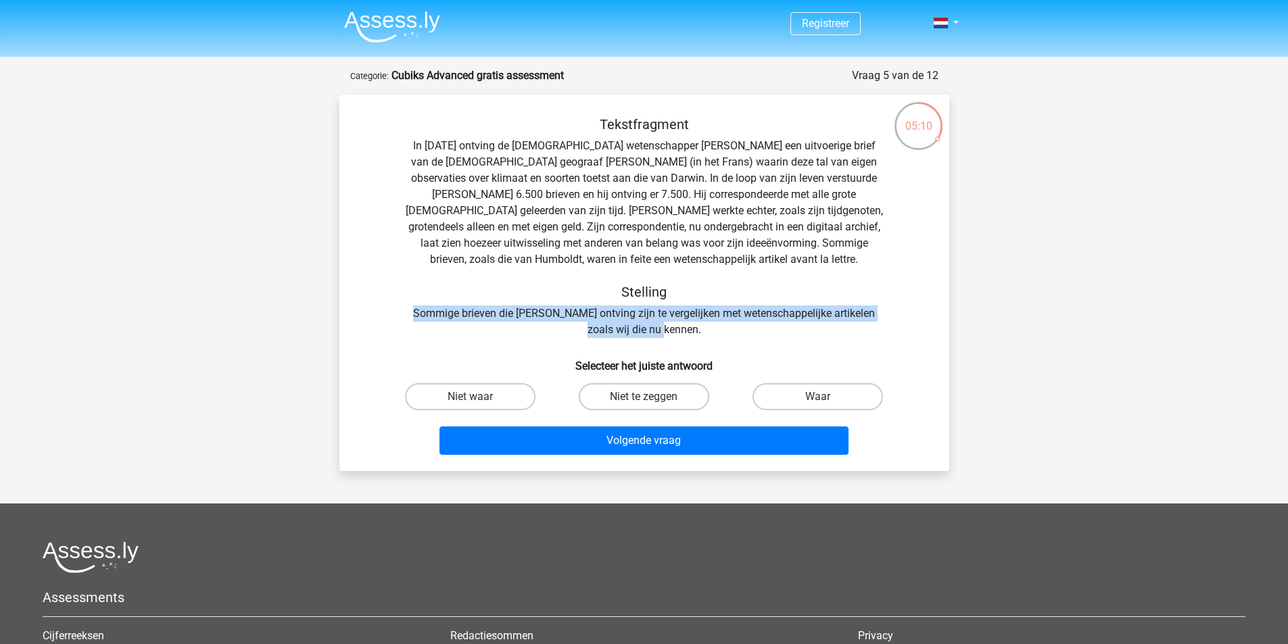
drag, startPoint x: 404, startPoint y: 313, endPoint x: 696, endPoint y: 325, distance: 292.3
click at [696, 325] on div "Tekstfragment In 1839 ontving de Engelse wetenschapper Charles Darwin een uitvo…" at bounding box center [644, 227] width 567 height 222
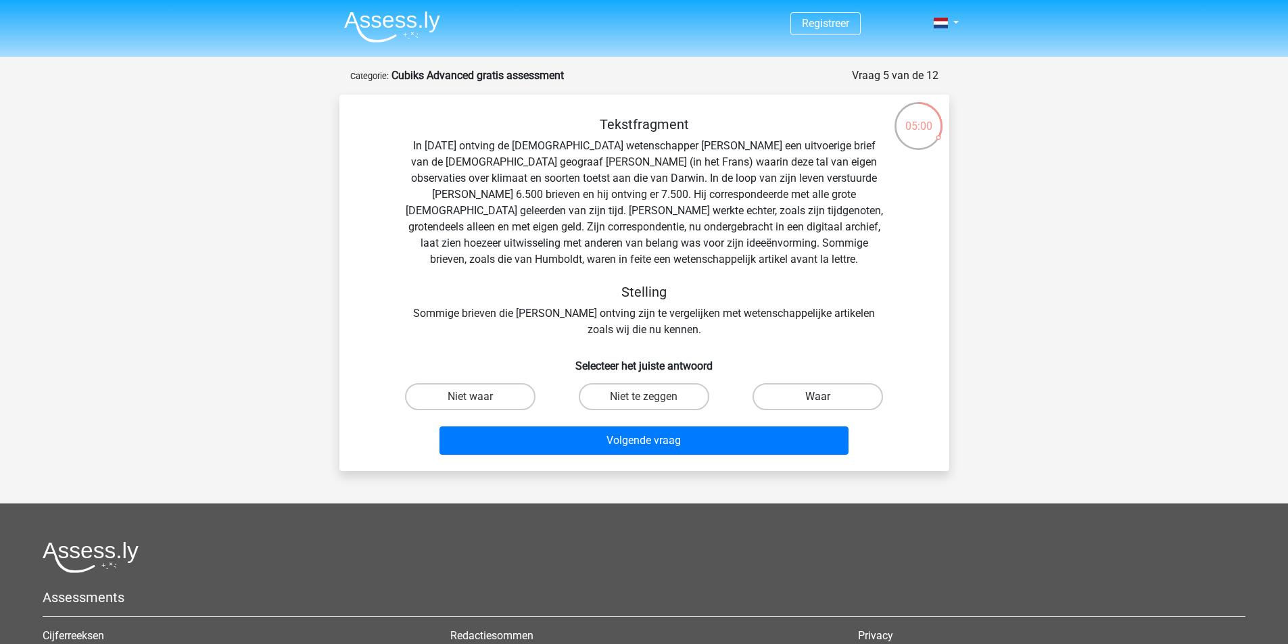
click at [818, 408] on label "Waar" at bounding box center [818, 396] width 130 height 27
click at [818, 406] on input "Waar" at bounding box center [822, 401] width 9 height 9
radio input "true"
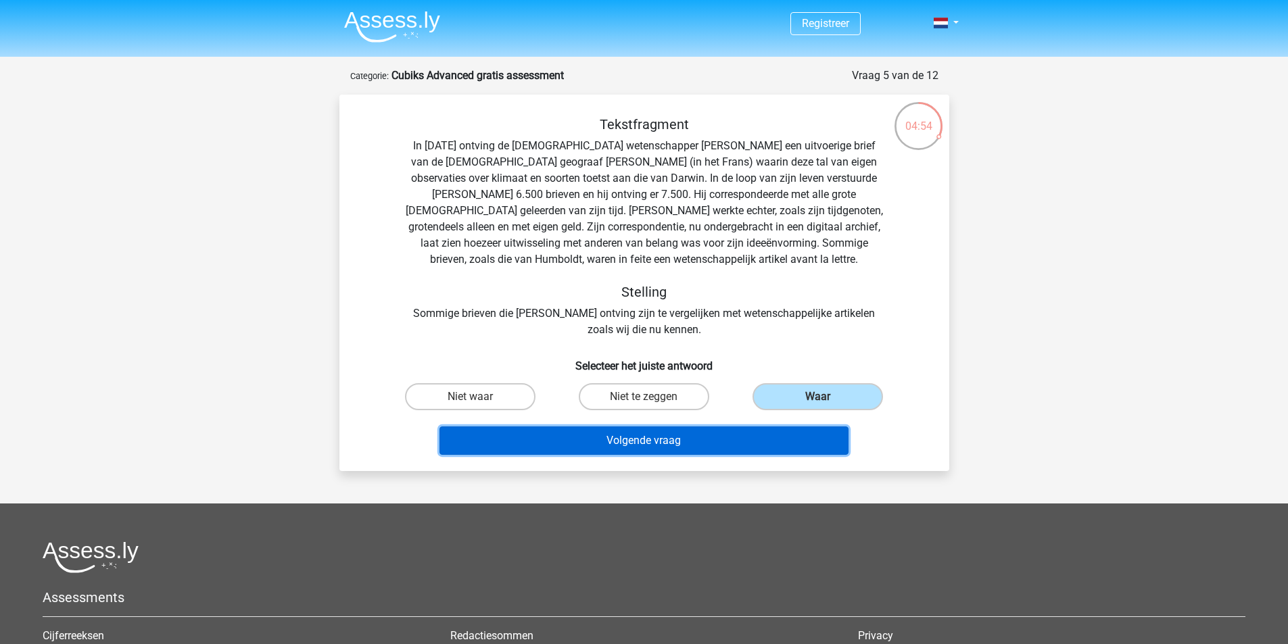
click at [718, 447] on button "Volgende vraag" at bounding box center [643, 441] width 409 height 28
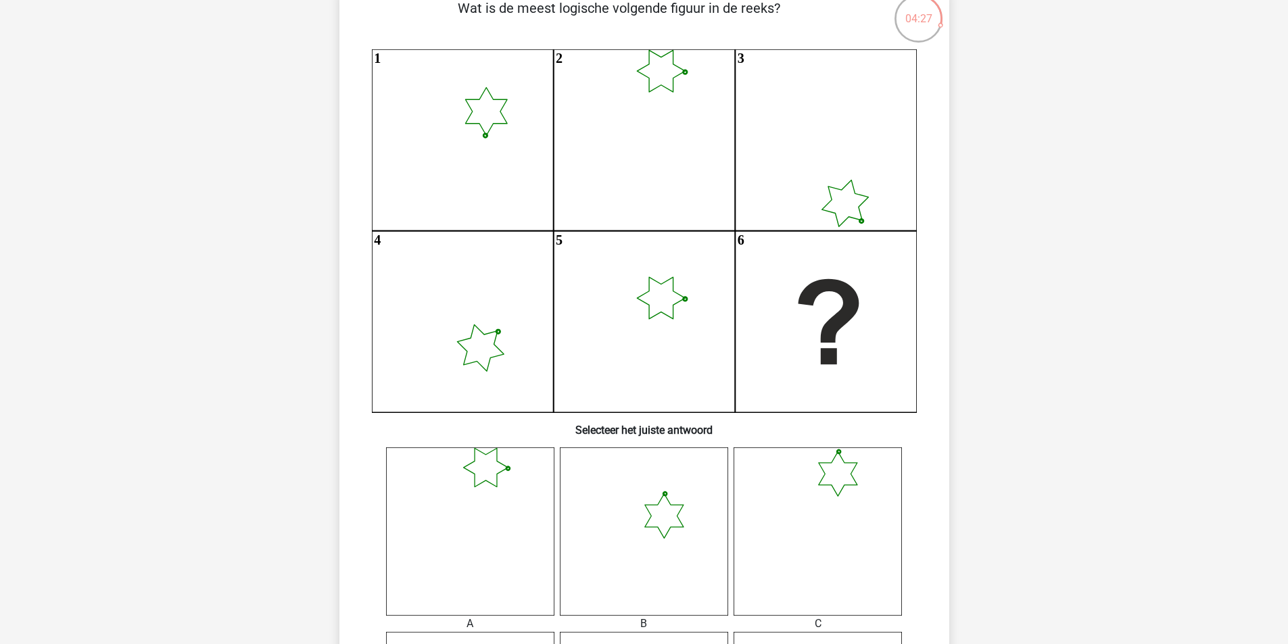
scroll to position [406, 0]
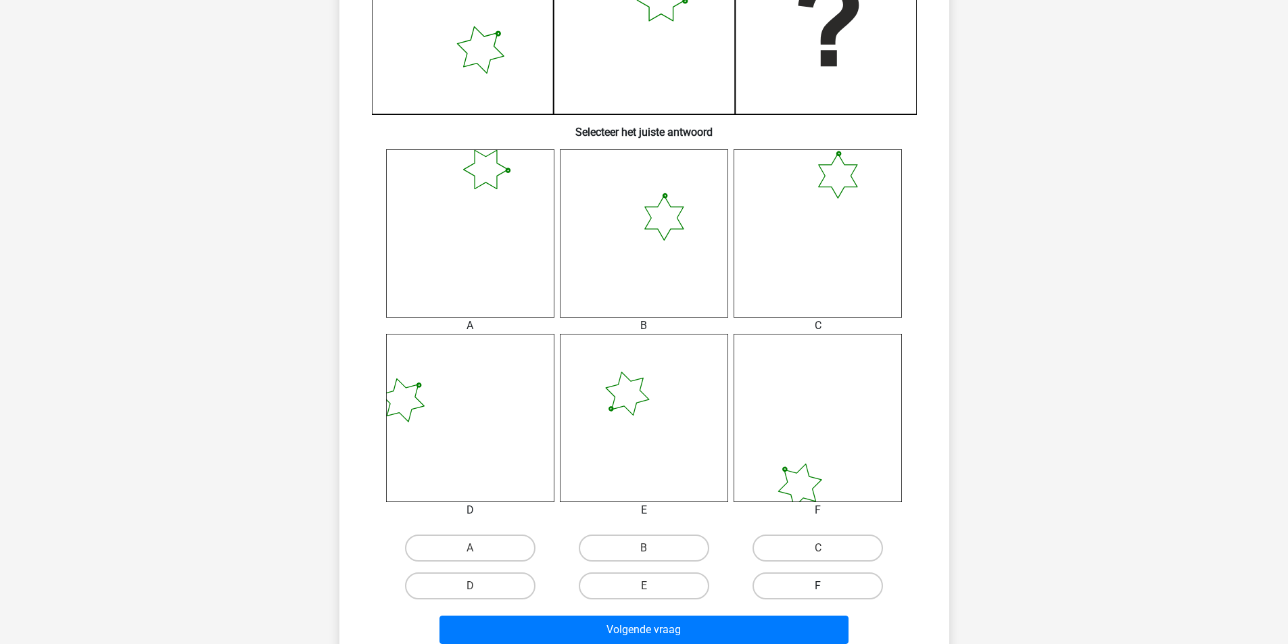
click at [801, 593] on label "F" at bounding box center [818, 586] width 130 height 27
click at [818, 593] on input "F" at bounding box center [822, 590] width 9 height 9
radio input "true"
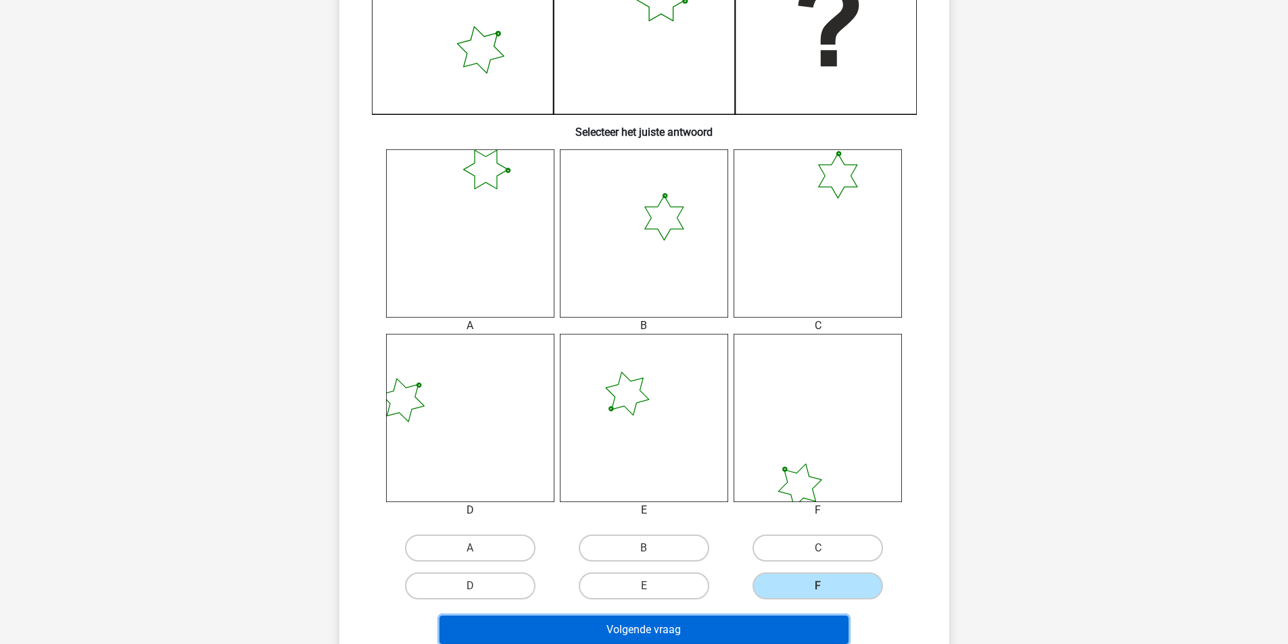
click at [773, 628] on button "Volgende vraag" at bounding box center [643, 630] width 409 height 28
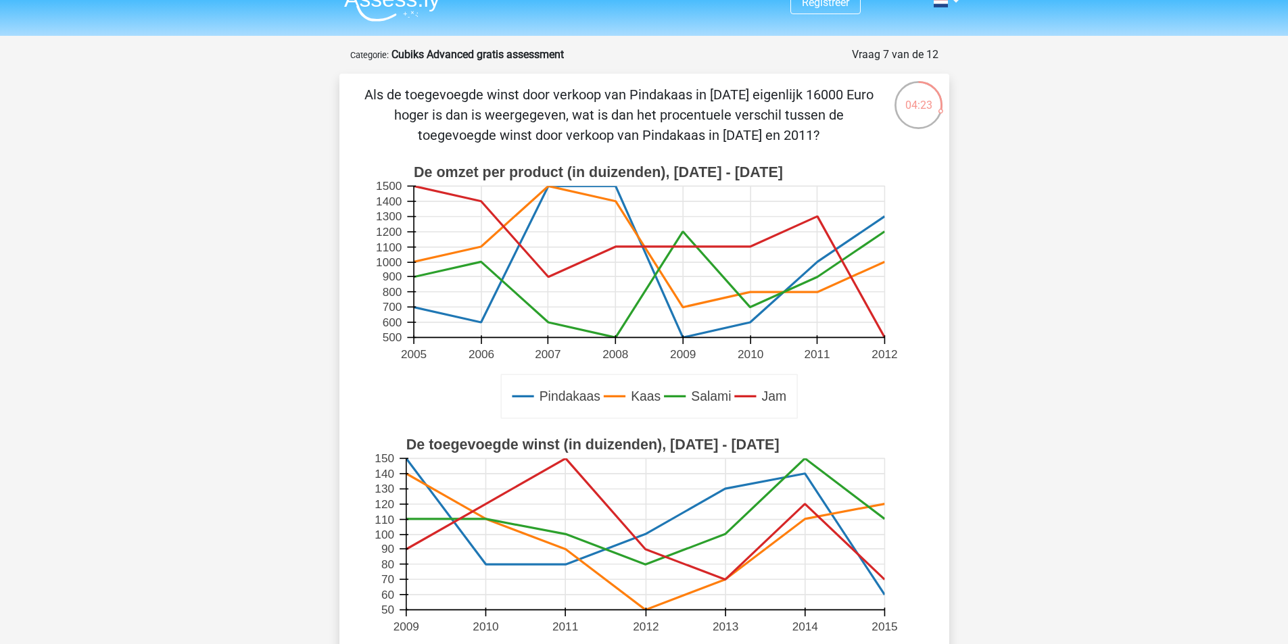
scroll to position [0, 0]
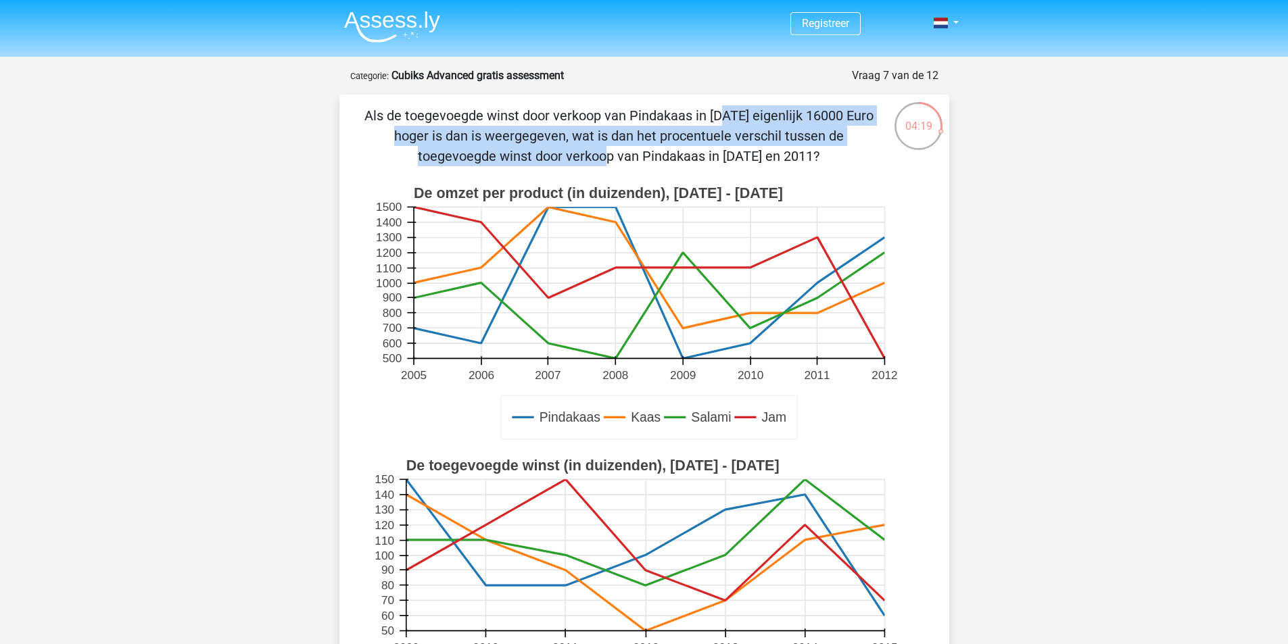
drag, startPoint x: 494, startPoint y: 116, endPoint x: 806, endPoint y: 141, distance: 313.4
click at [788, 129] on p "Als de toegevoegde winst door verkoop van Pindakaas in [DATE] eigenlijk 16000 E…" at bounding box center [619, 135] width 516 height 61
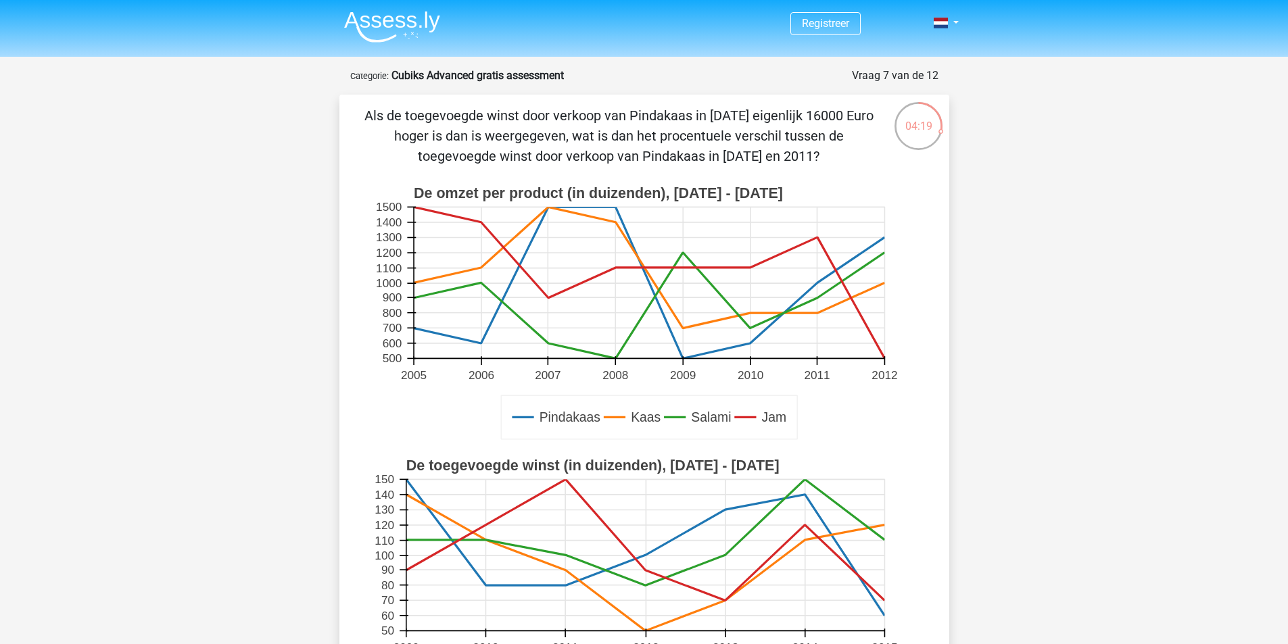
click at [807, 143] on p "Als de toegevoegde winst door verkoop van Pindakaas in [DATE] eigenlijk 16000 E…" at bounding box center [619, 135] width 516 height 61
drag, startPoint x: 805, startPoint y: 164, endPoint x: 503, endPoint y: 118, distance: 305.0
click at [503, 118] on p "Als de toegevoegde winst door verkoop van Pindakaas in [DATE] eigenlijk 16000 E…" at bounding box center [619, 135] width 516 height 61
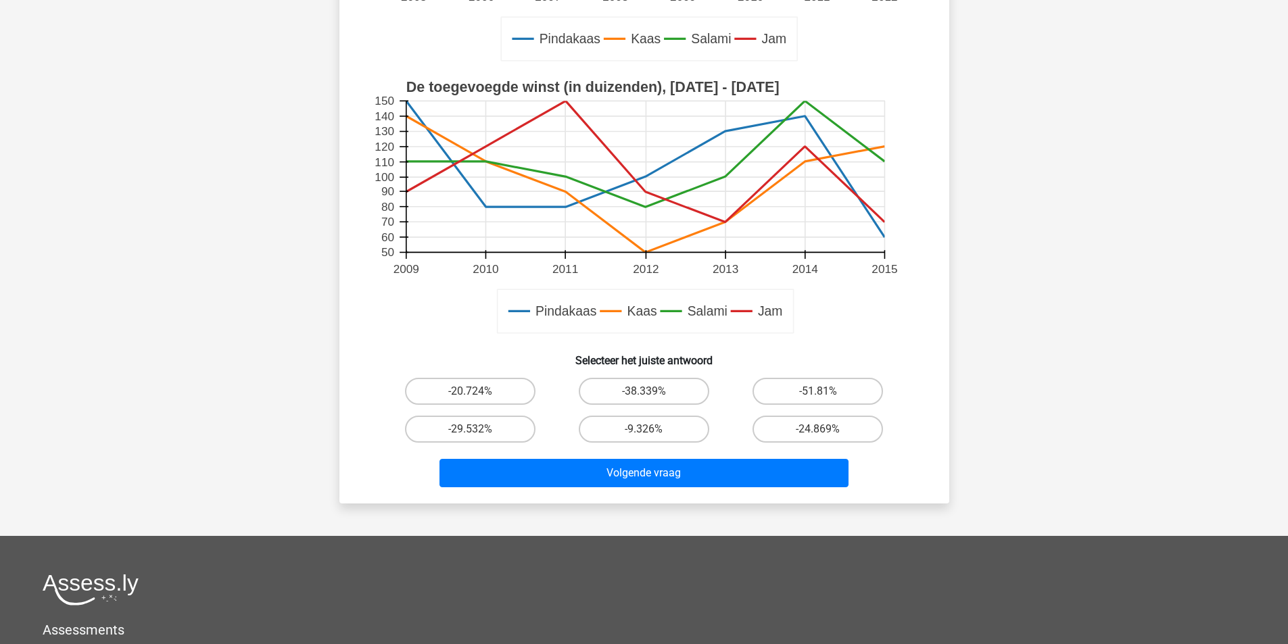
scroll to position [406, 0]
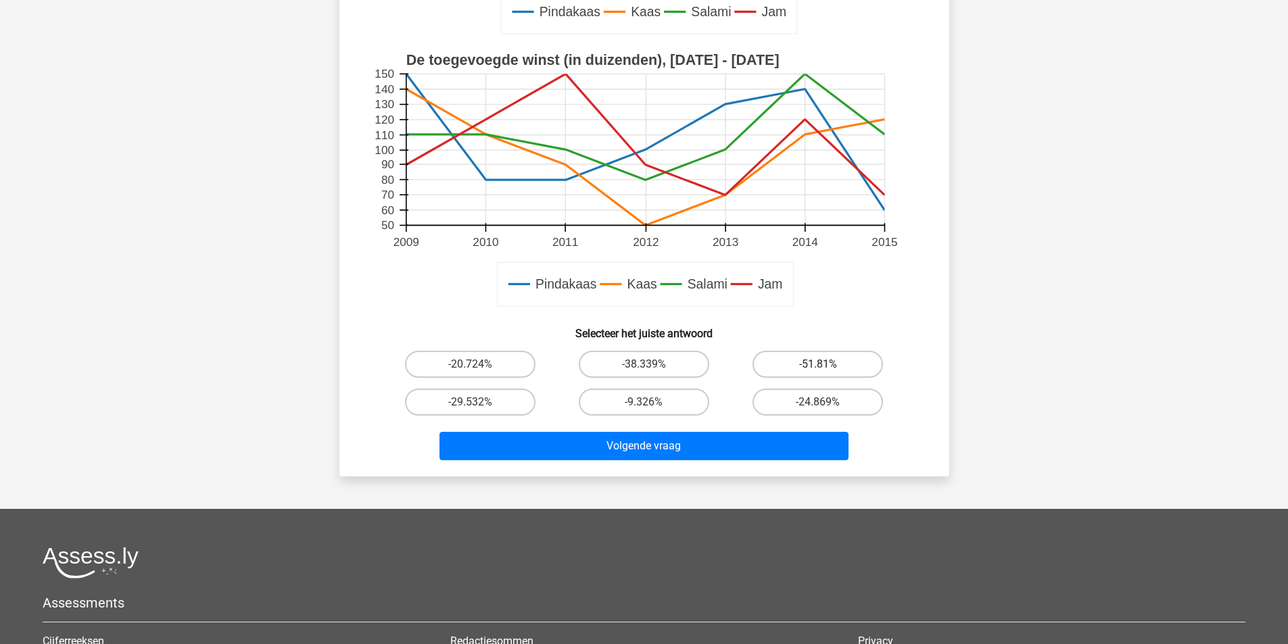
click at [811, 369] on label "-51.81%" at bounding box center [818, 364] width 130 height 27
click at [818, 369] on input "-51.81%" at bounding box center [822, 368] width 9 height 9
radio input "true"
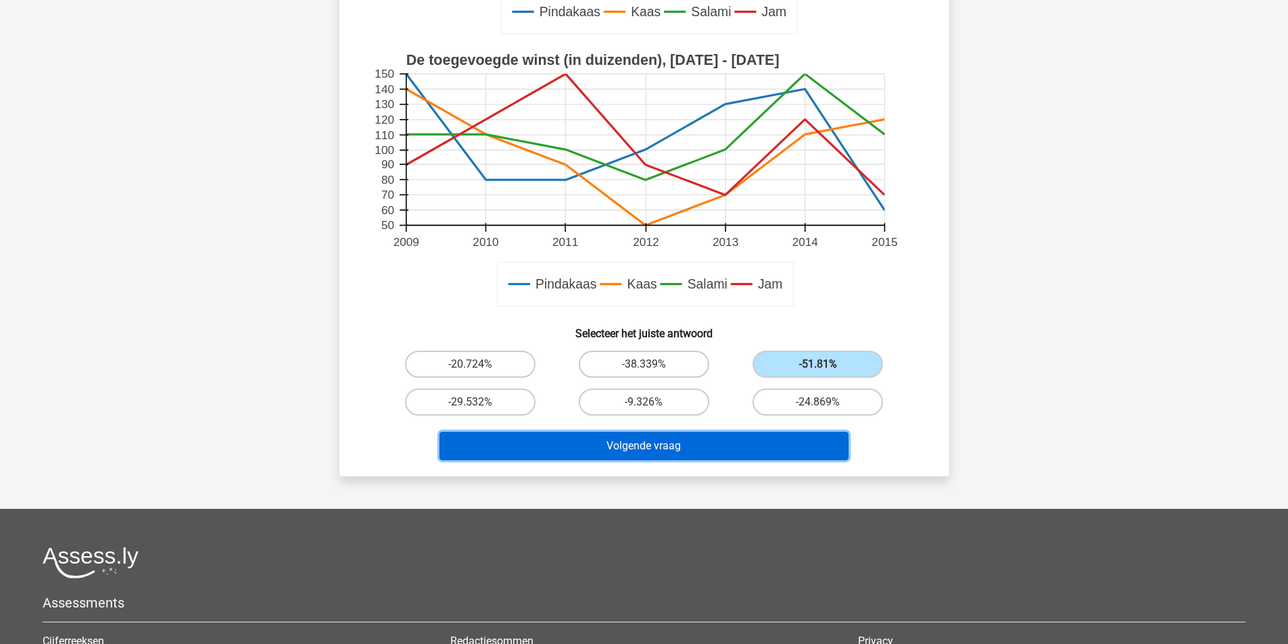
click at [736, 448] on button "Volgende vraag" at bounding box center [643, 446] width 409 height 28
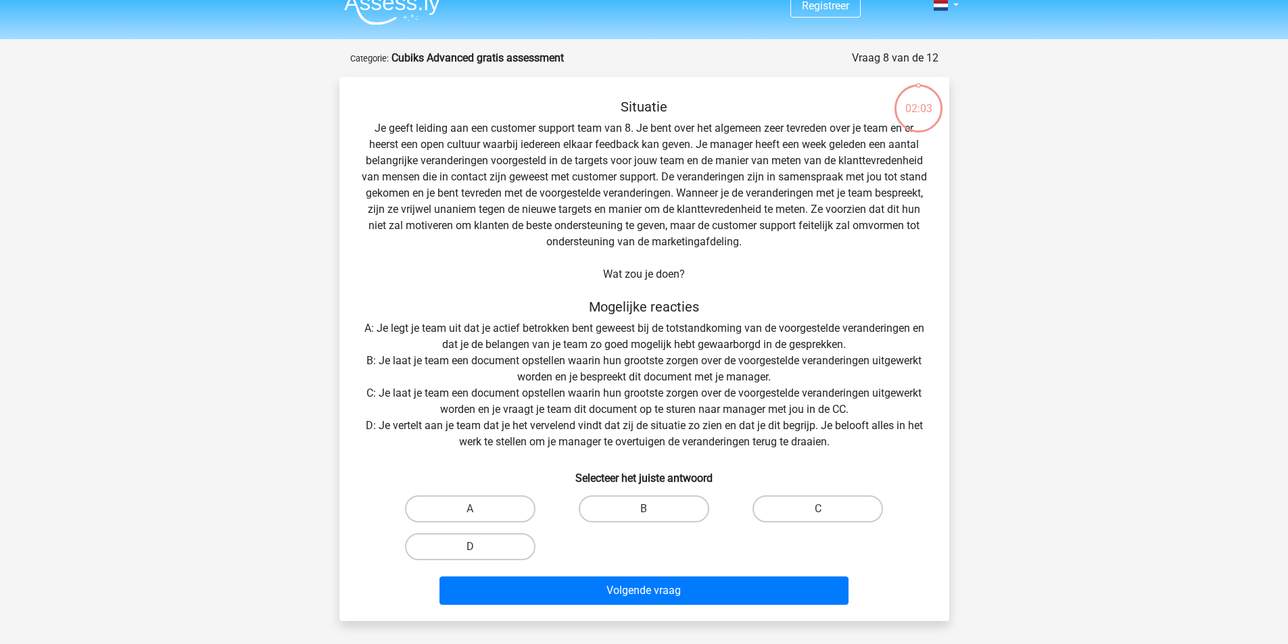
scroll to position [0, 0]
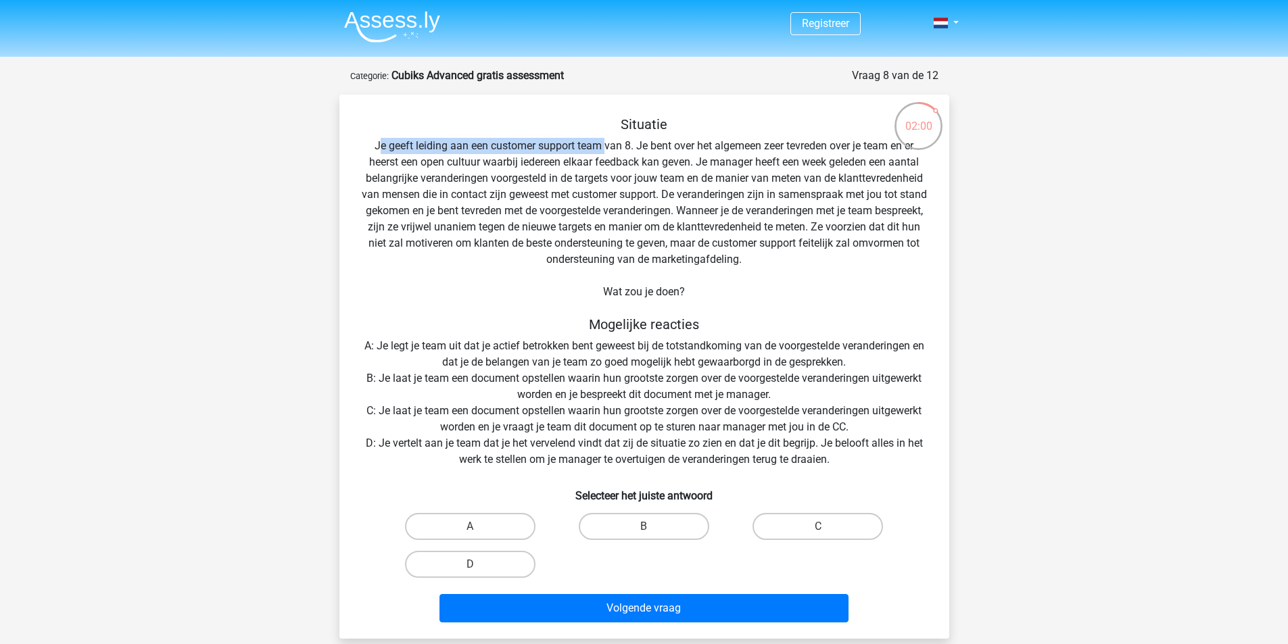
drag, startPoint x: 379, startPoint y: 143, endPoint x: 680, endPoint y: 173, distance: 303.0
click at [611, 153] on div "Situatie Je geeft leiding aan een customer support team van 8. Je bent over het…" at bounding box center [644, 372] width 599 height 512
click at [821, 219] on div "Situatie Je geeft leiding aan een customer support team van 8. Je bent over het…" at bounding box center [644, 372] width 599 height 512
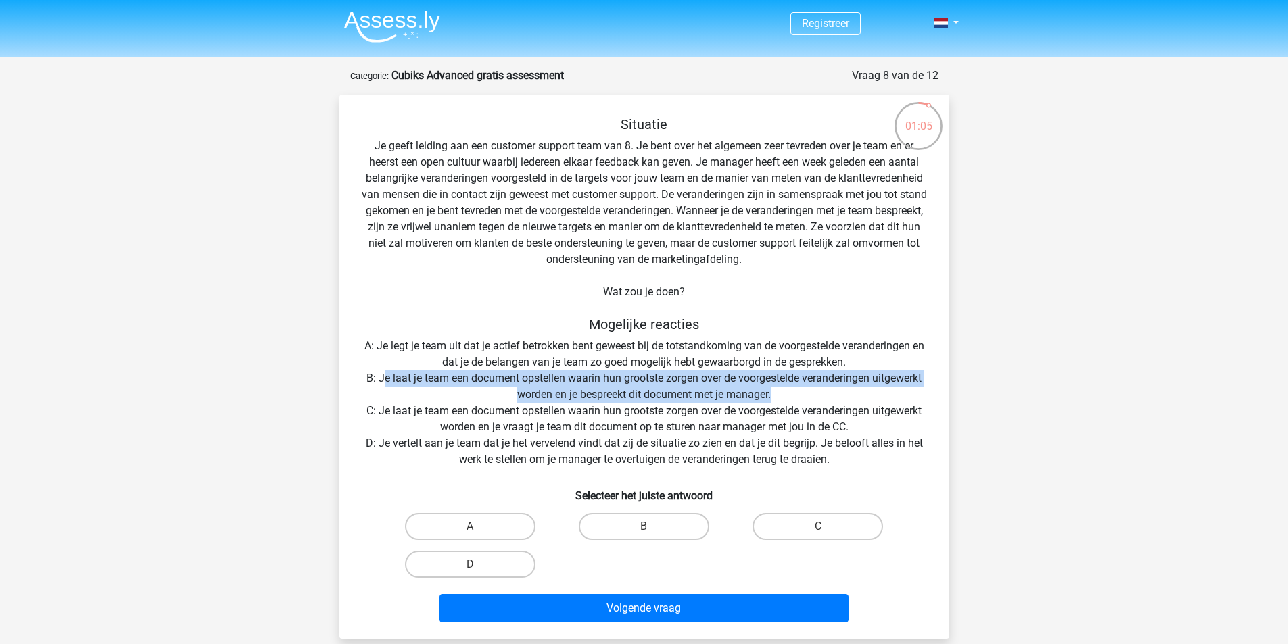
drag, startPoint x: 381, startPoint y: 377, endPoint x: 841, endPoint y: 391, distance: 460.0
click at [841, 391] on div "Situatie Je geeft leiding aan een customer support team van 8. Je bent over het…" at bounding box center [644, 372] width 599 height 512
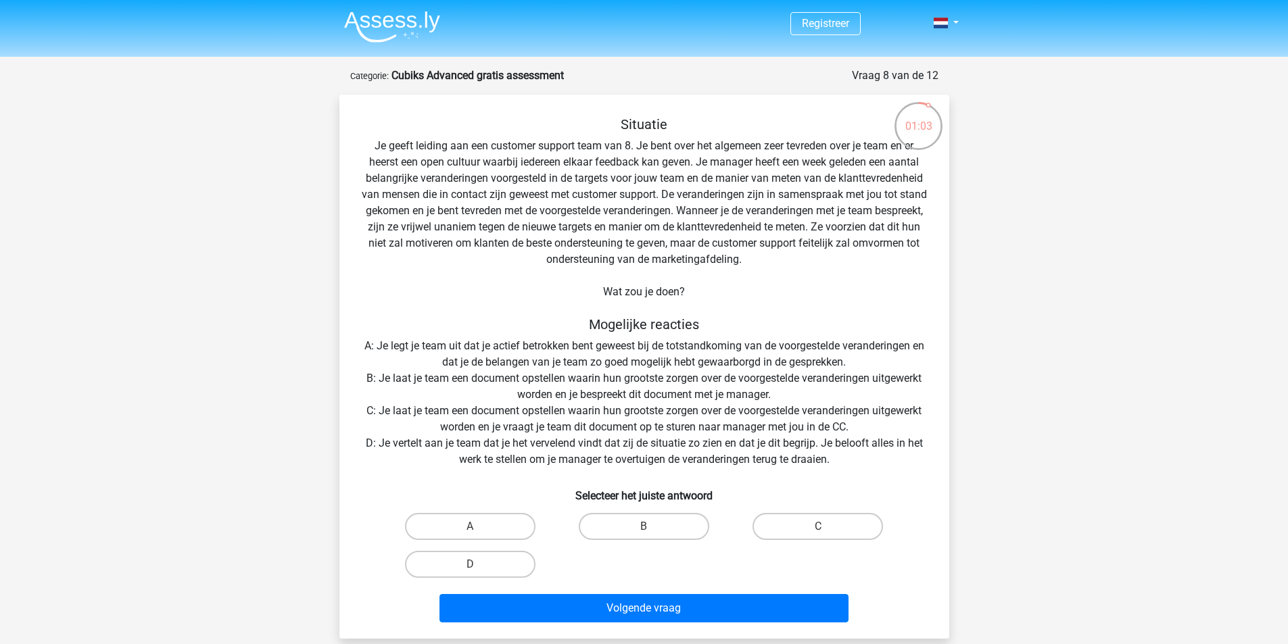
scroll to position [68, 0]
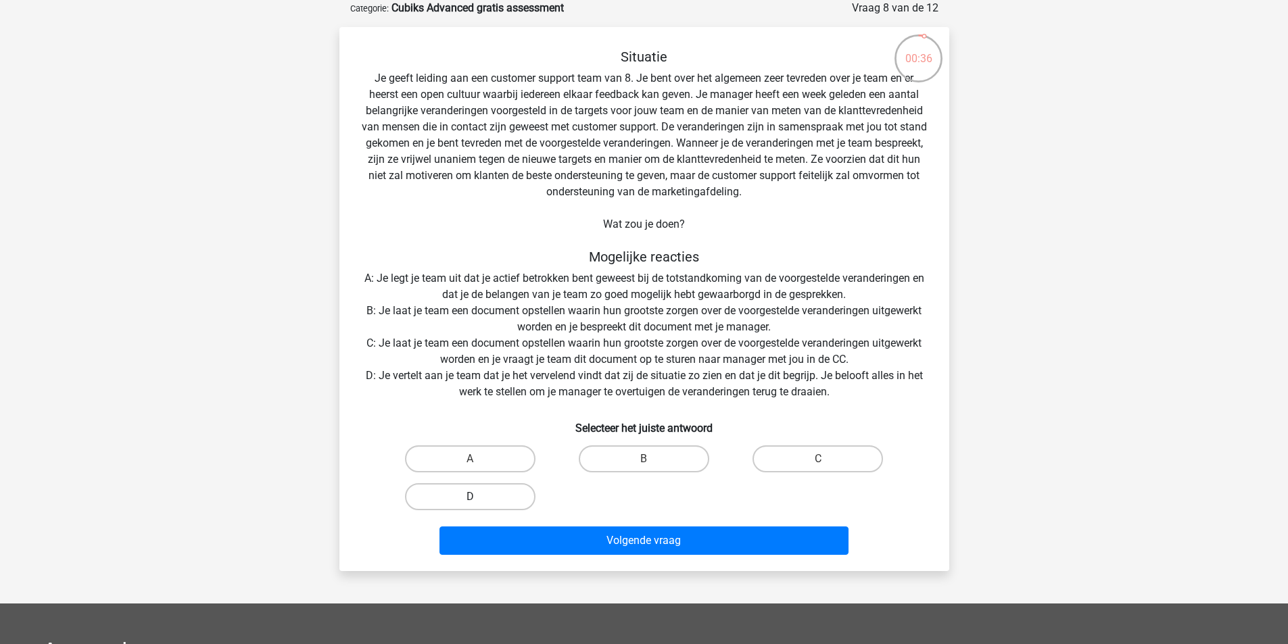
click at [491, 497] on label "D" at bounding box center [470, 496] width 130 height 27
click at [479, 497] on input "D" at bounding box center [474, 501] width 9 height 9
radio input "true"
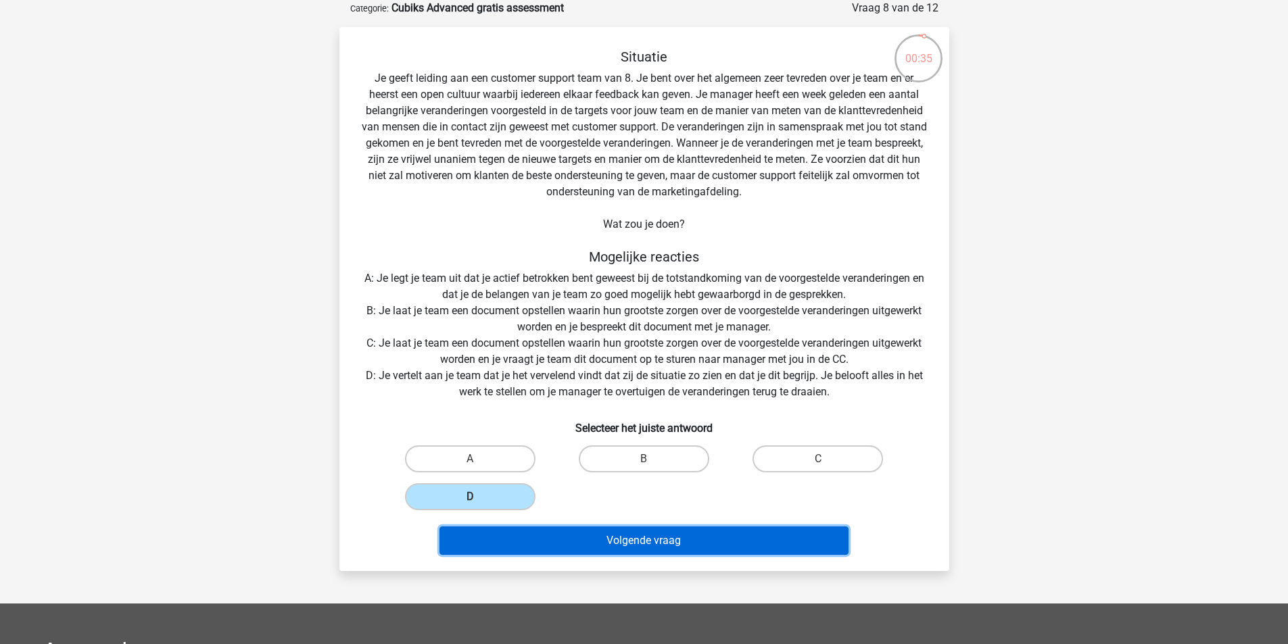
click at [581, 543] on button "Volgende vraag" at bounding box center [643, 541] width 409 height 28
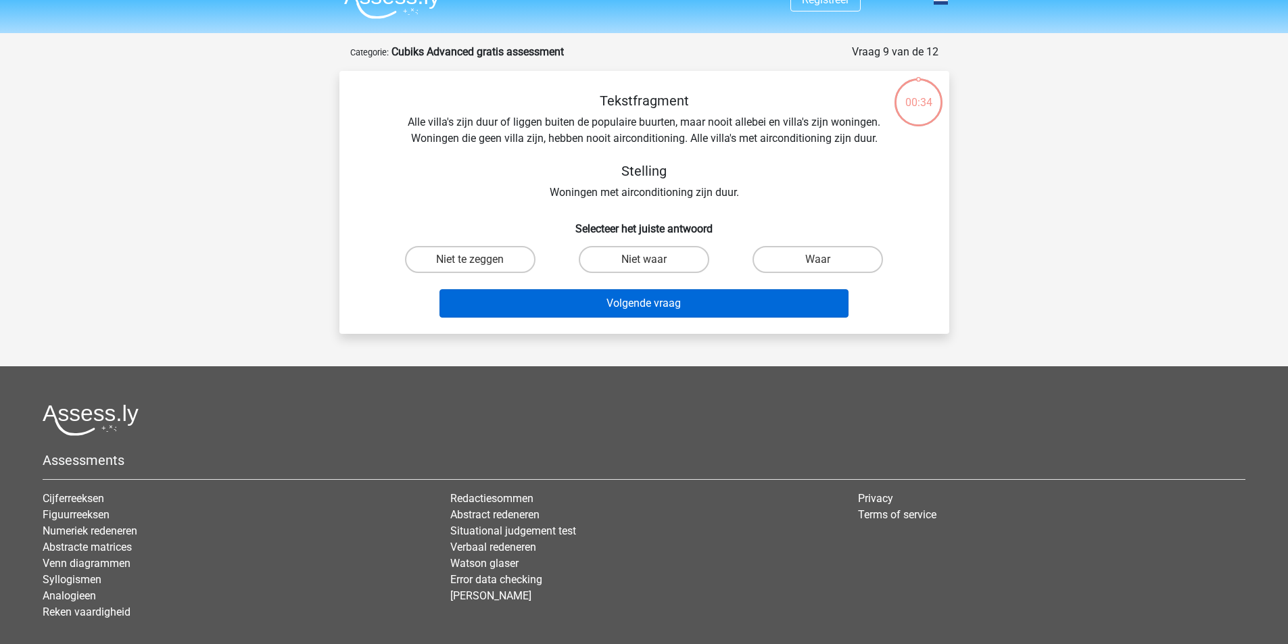
scroll to position [0, 0]
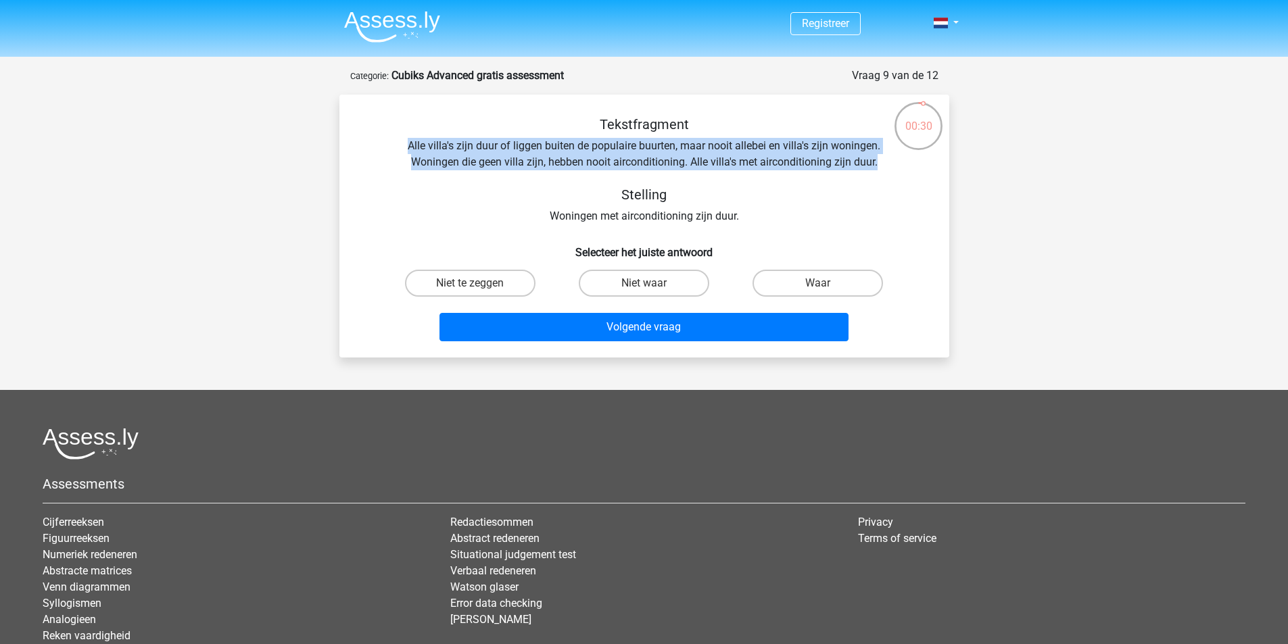
drag, startPoint x: 412, startPoint y: 144, endPoint x: 890, endPoint y: 159, distance: 477.6
click at [890, 159] on div "Tekstfragment Alle villa's zijn duur of liggen buiten de populaire buurten, maa…" at bounding box center [644, 170] width 567 height 108
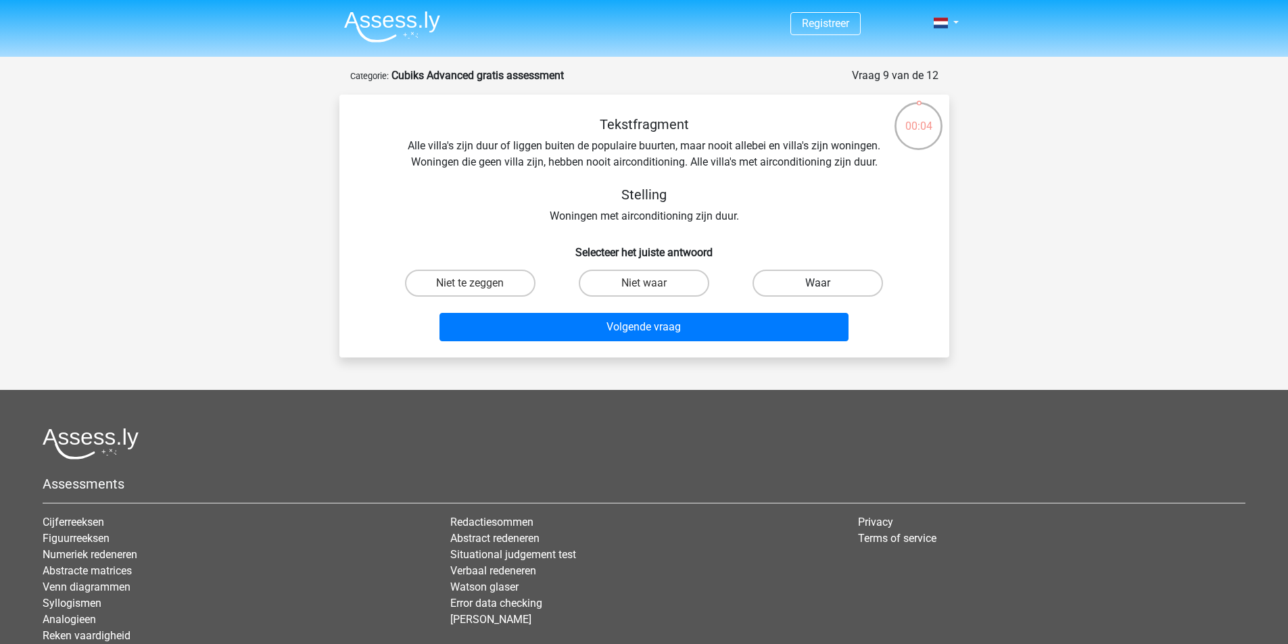
click at [799, 289] on label "Waar" at bounding box center [818, 283] width 130 height 27
click at [818, 289] on input "Waar" at bounding box center [822, 287] width 9 height 9
radio input "true"
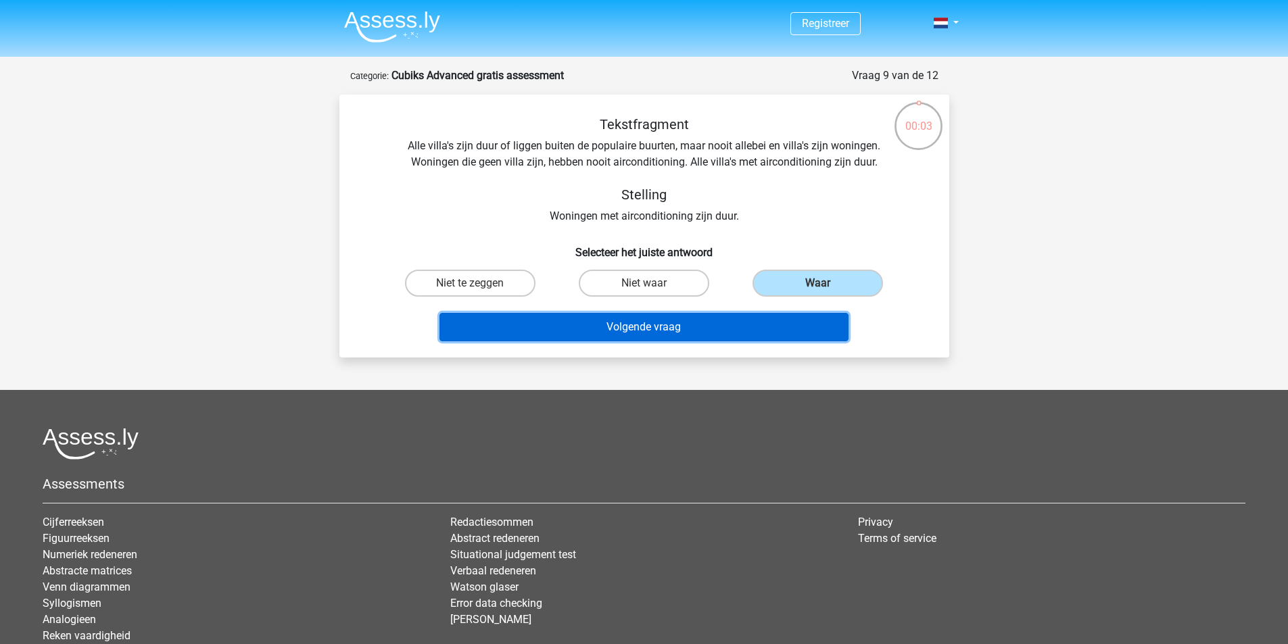
click at [745, 328] on button "Volgende vraag" at bounding box center [643, 327] width 409 height 28
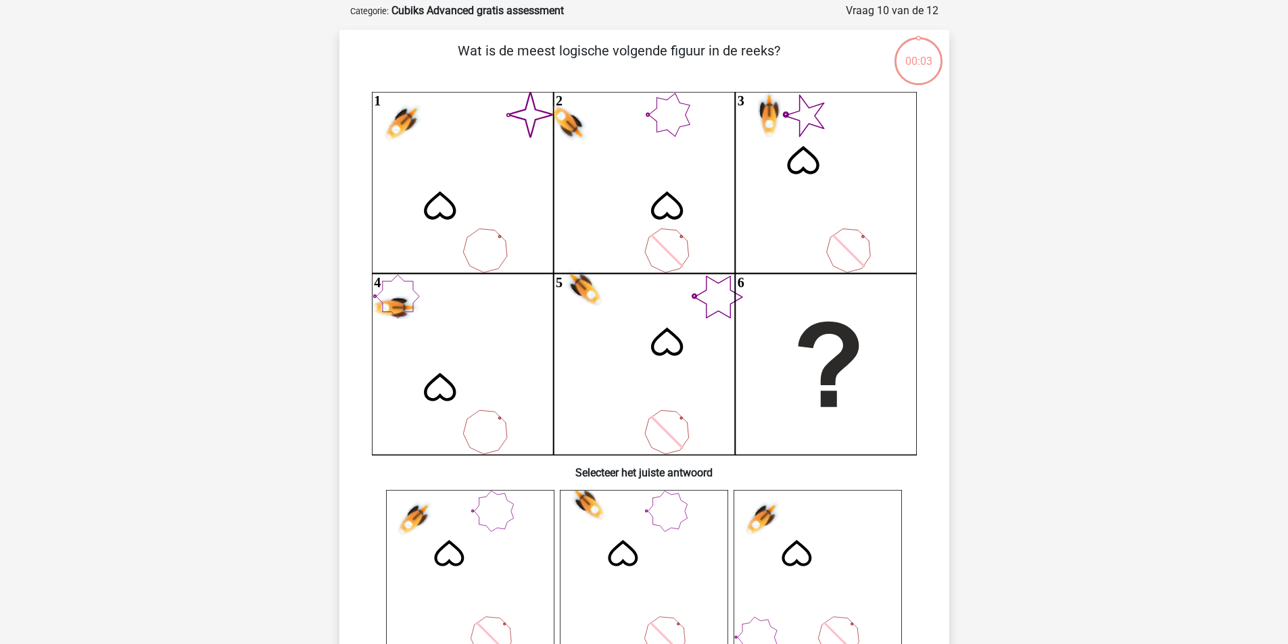
scroll to position [68, 0]
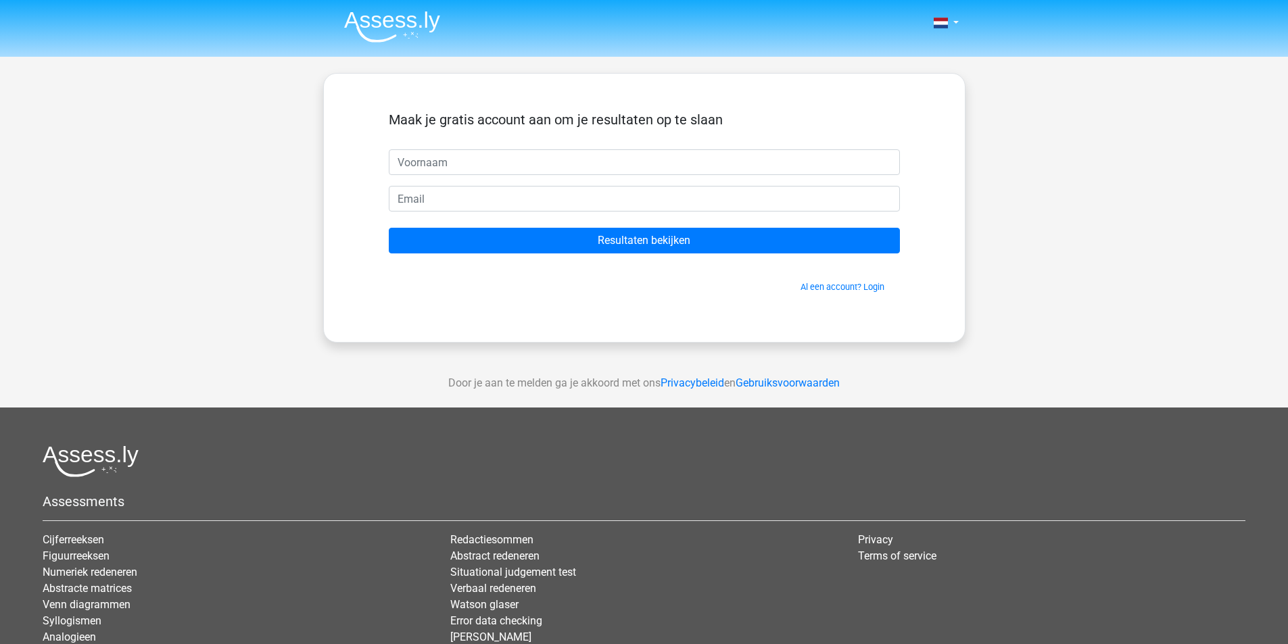
click at [521, 160] on input "text" at bounding box center [644, 162] width 511 height 26
type input "Tygo"
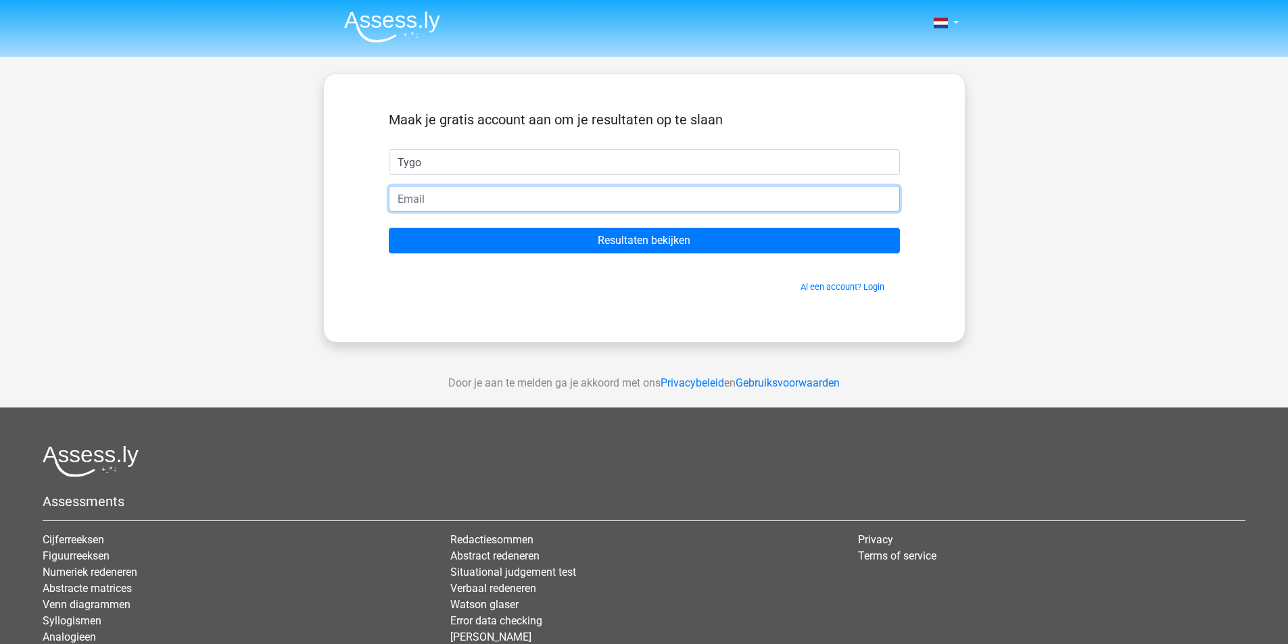
click at [438, 206] on input "email" at bounding box center [644, 199] width 511 height 26
type input "tygo.cijsouw@gmail.com"
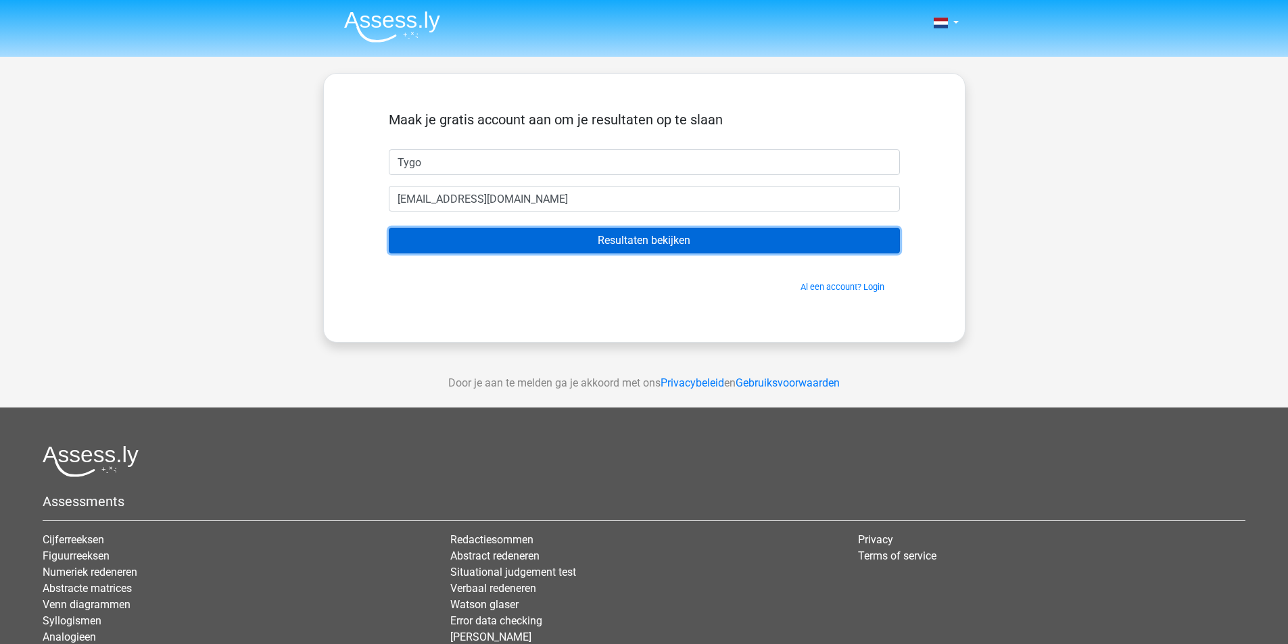
click at [610, 237] on input "Resultaten bekijken" at bounding box center [644, 241] width 511 height 26
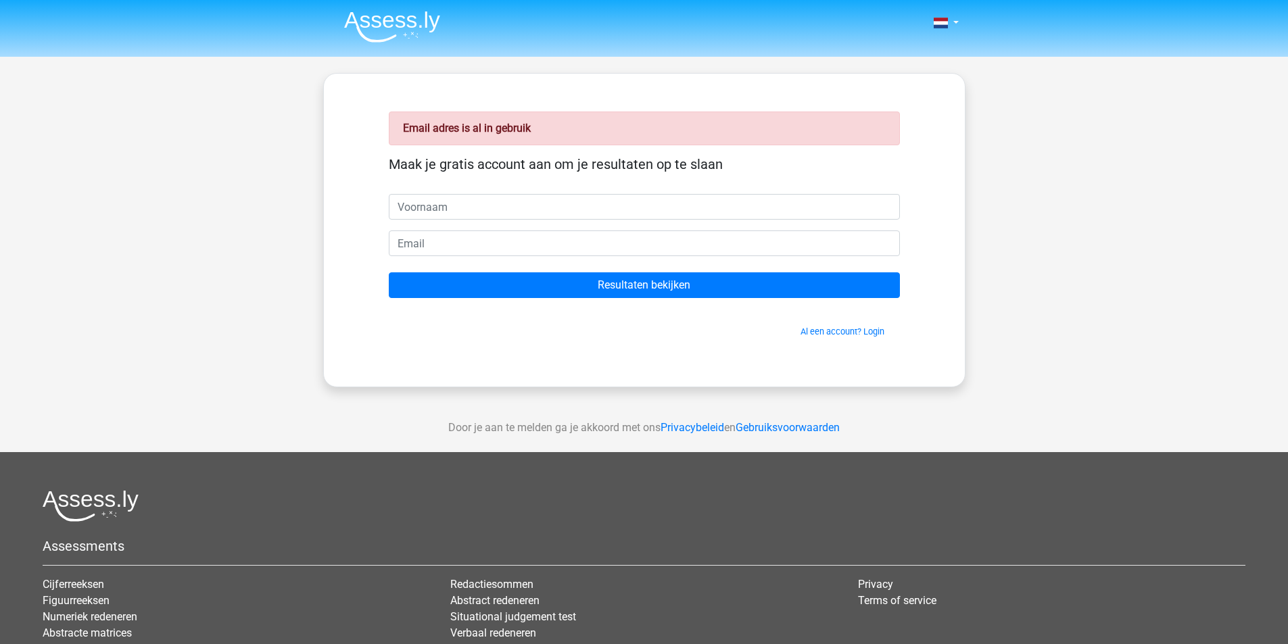
click at [456, 206] on input "text" at bounding box center [644, 207] width 511 height 26
type input "Tygo"
click at [837, 332] on link "Al een account? Login" at bounding box center [843, 332] width 84 height 10
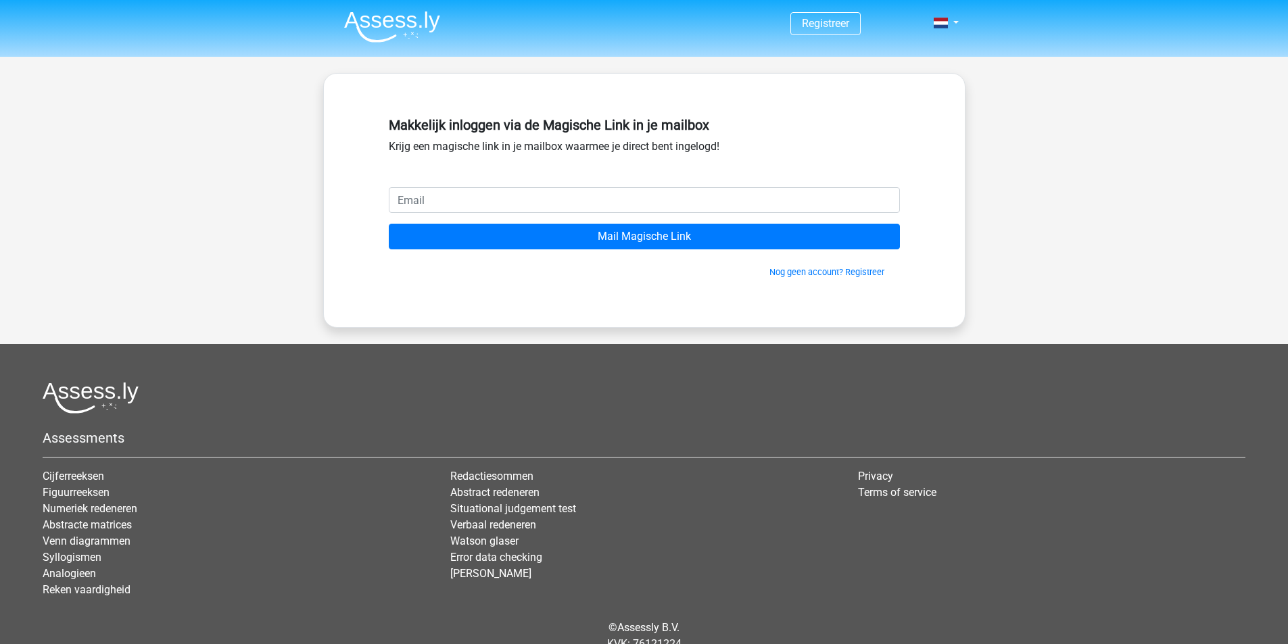
click at [519, 209] on input "email" at bounding box center [644, 200] width 511 height 26
type input "tygo.cijsouw@gmail.com"
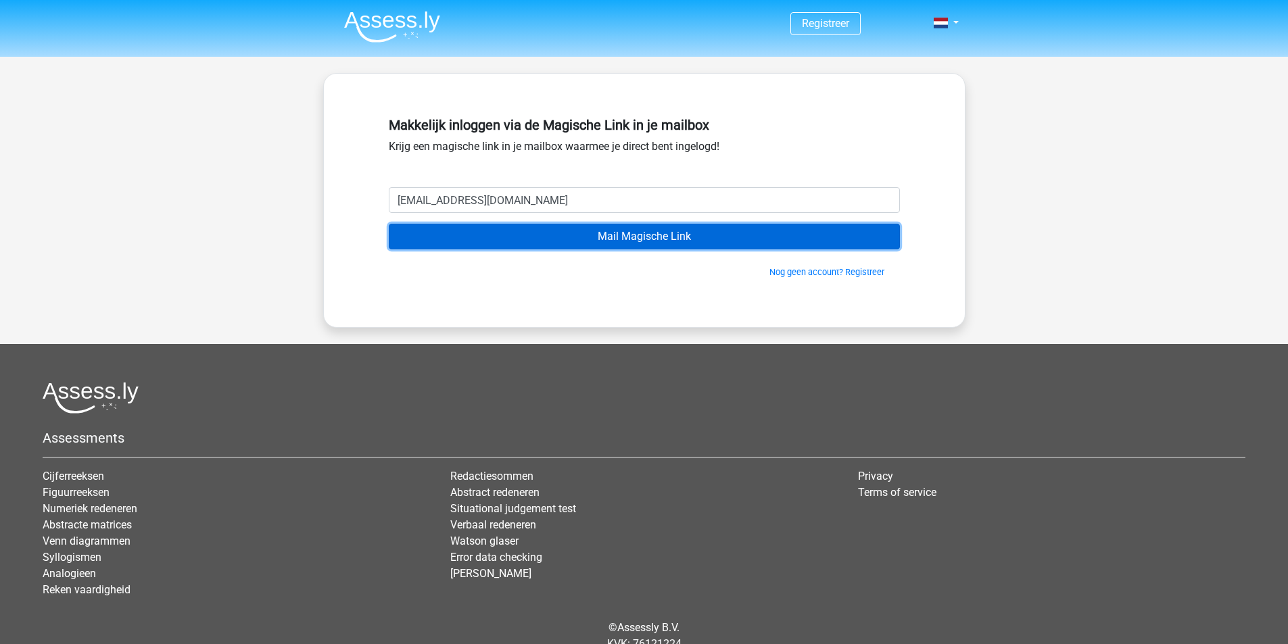
click at [663, 241] on input "Mail Magische Link" at bounding box center [644, 237] width 511 height 26
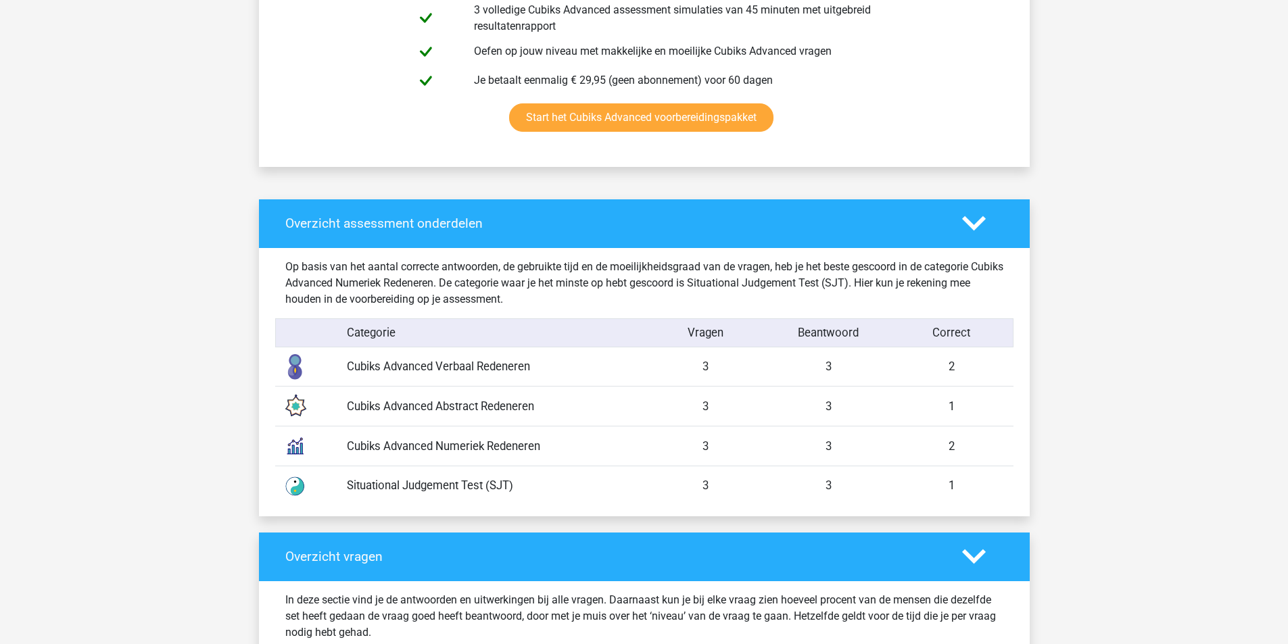
scroll to position [1014, 0]
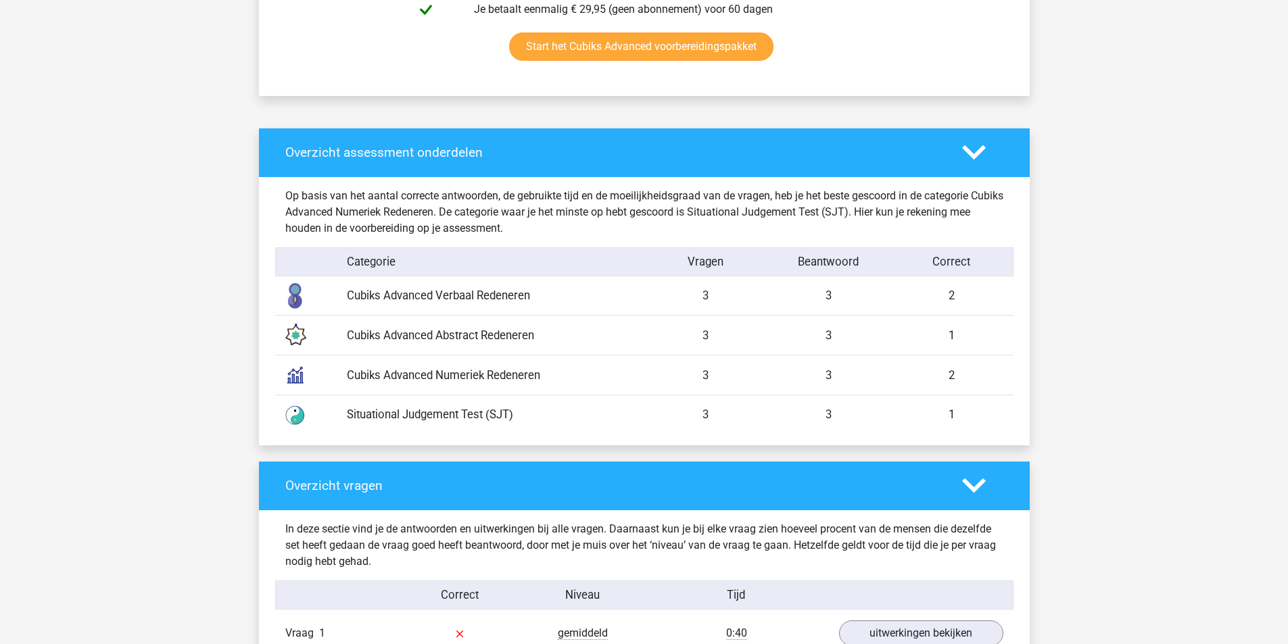
drag, startPoint x: 372, startPoint y: 300, endPoint x: 490, endPoint y: 300, distance: 117.6
click at [490, 300] on div "Cubiks Advanced Verbaal Redeneren" at bounding box center [491, 295] width 308 height 17
drag, startPoint x: 365, startPoint y: 336, endPoint x: 495, endPoint y: 348, distance: 130.4
click at [494, 348] on div "Cubiks Advanced Abstract Redeneren 3 3 1" at bounding box center [644, 335] width 738 height 40
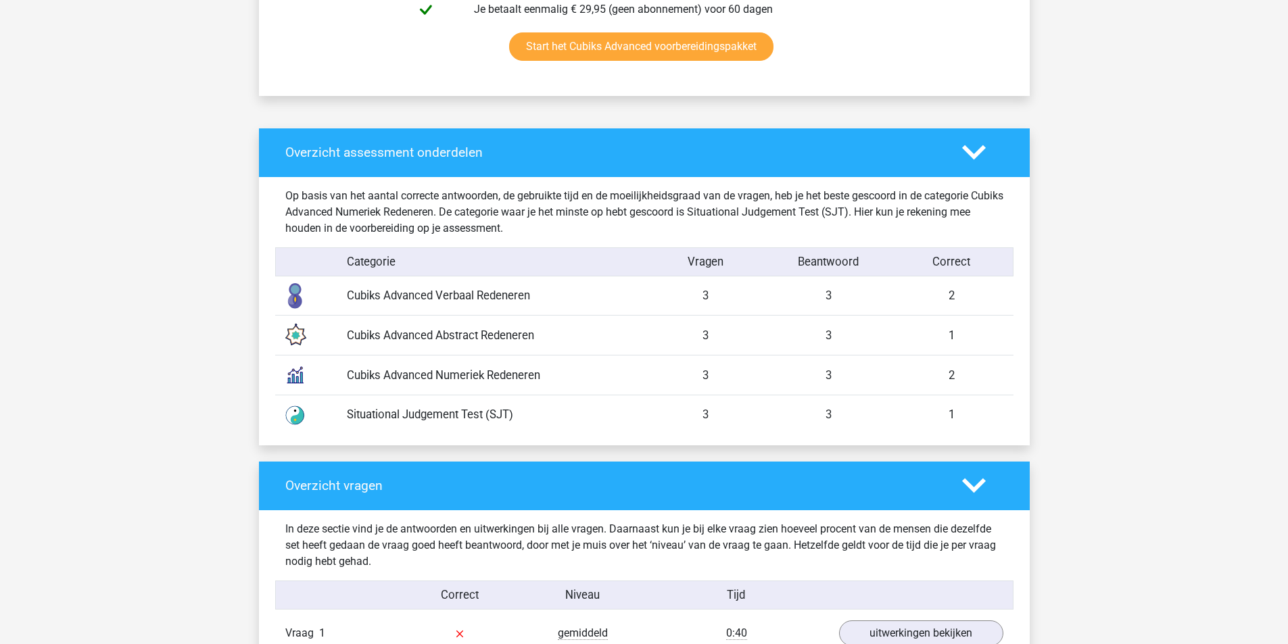
click at [496, 350] on div "Cubiks Advanced Abstract Redeneren 3 3 1" at bounding box center [644, 335] width 738 height 40
click at [500, 348] on div "Cubiks Advanced Abstract Redeneren 3 3 1" at bounding box center [644, 335] width 738 height 40
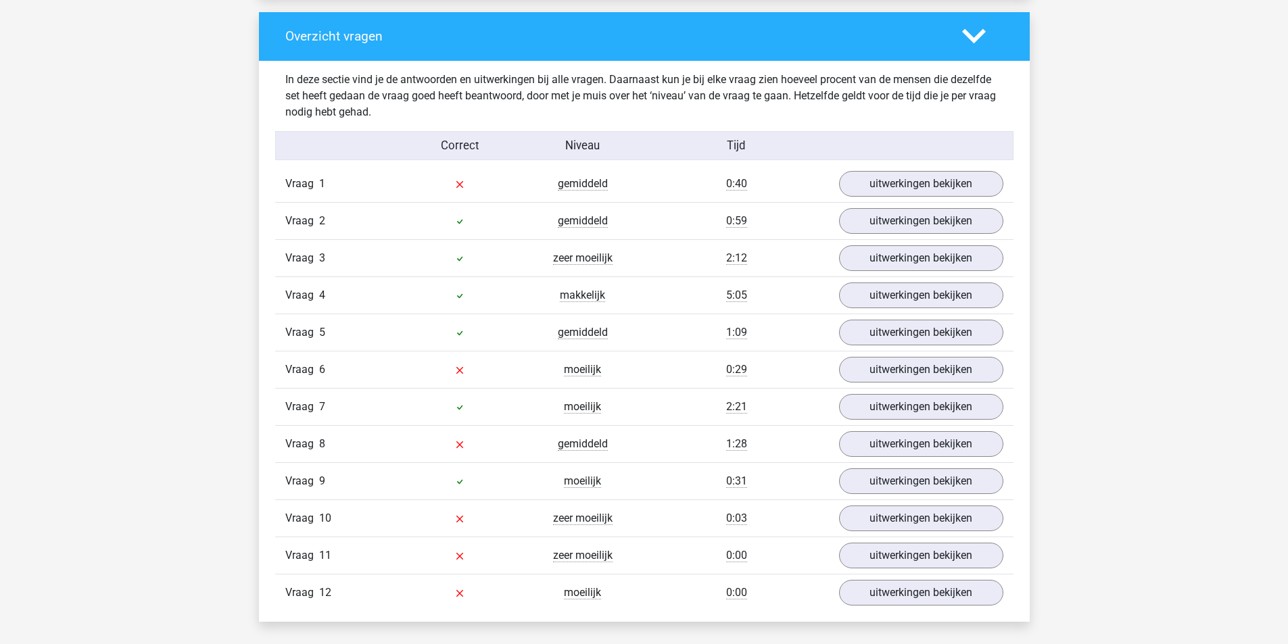
scroll to position [1487, 0]
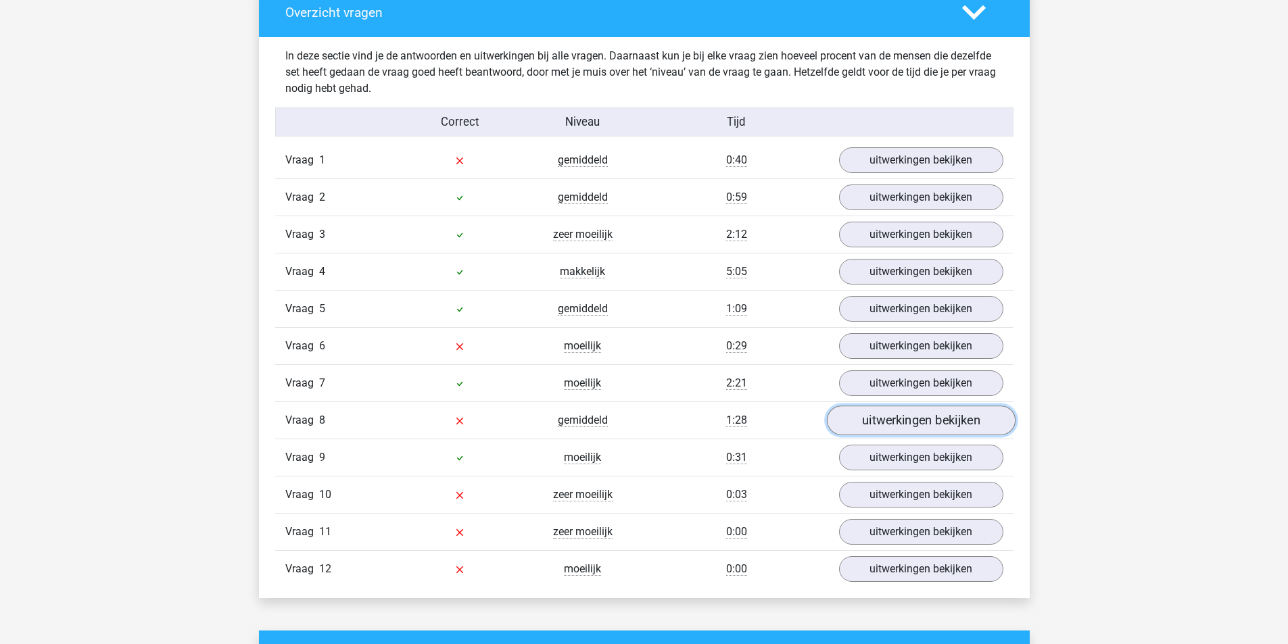
click at [909, 416] on link "uitwerkingen bekijken" at bounding box center [920, 421] width 189 height 30
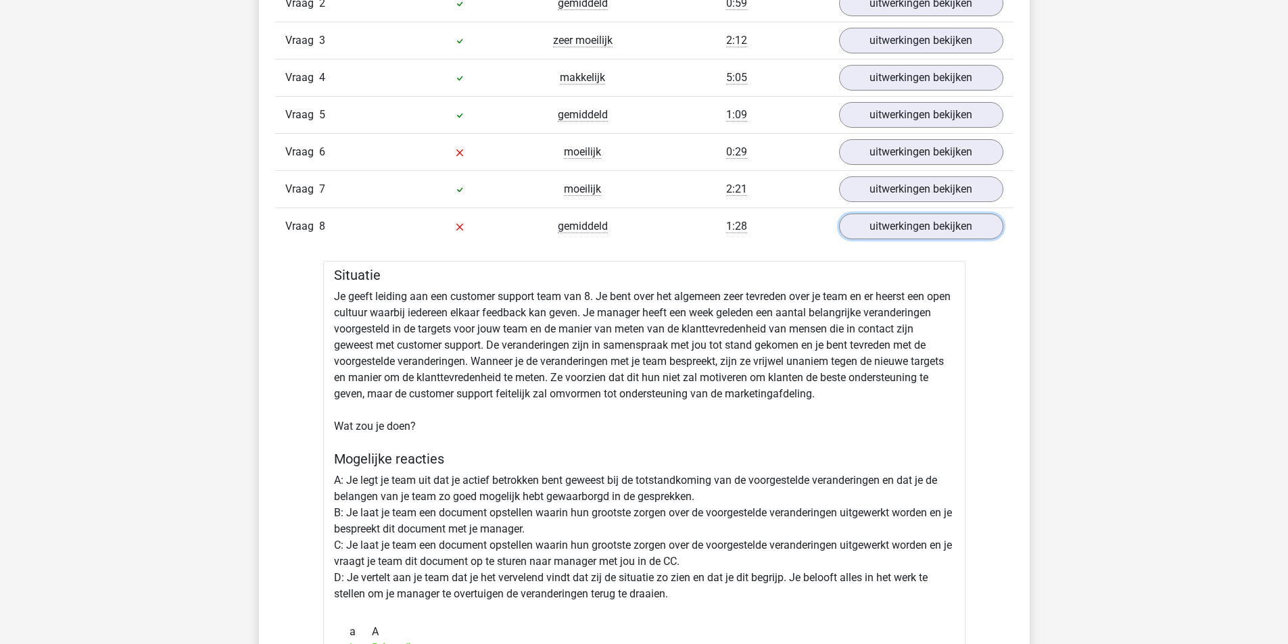
scroll to position [1690, 0]
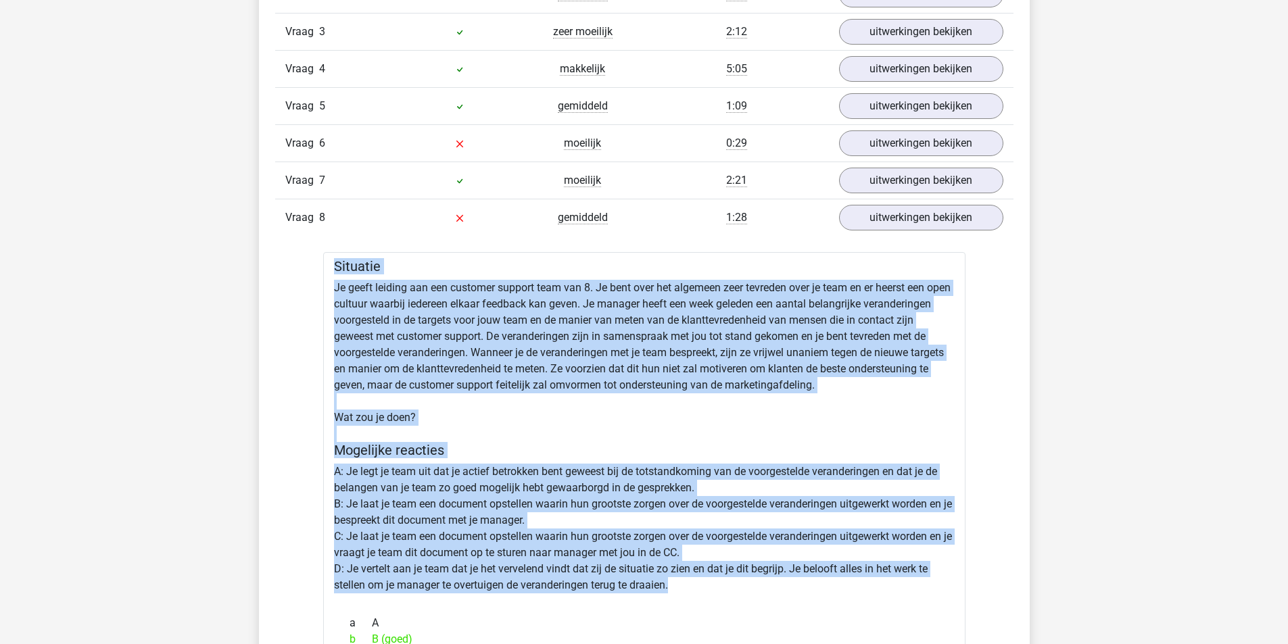
drag, startPoint x: 333, startPoint y: 266, endPoint x: 753, endPoint y: 590, distance: 531.2
click at [753, 590] on div "Situatie Je geeft leiding aan een customer support team van 8. Je bent over het…" at bounding box center [644, 634] width 642 height 765
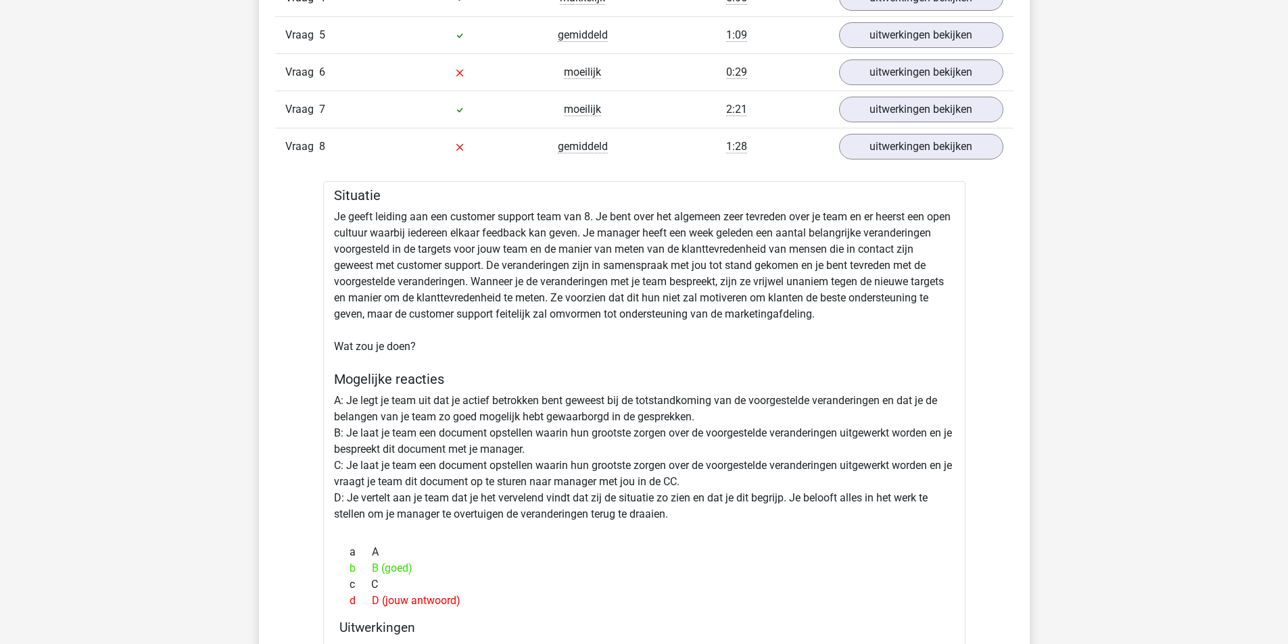
scroll to position [1893, 0]
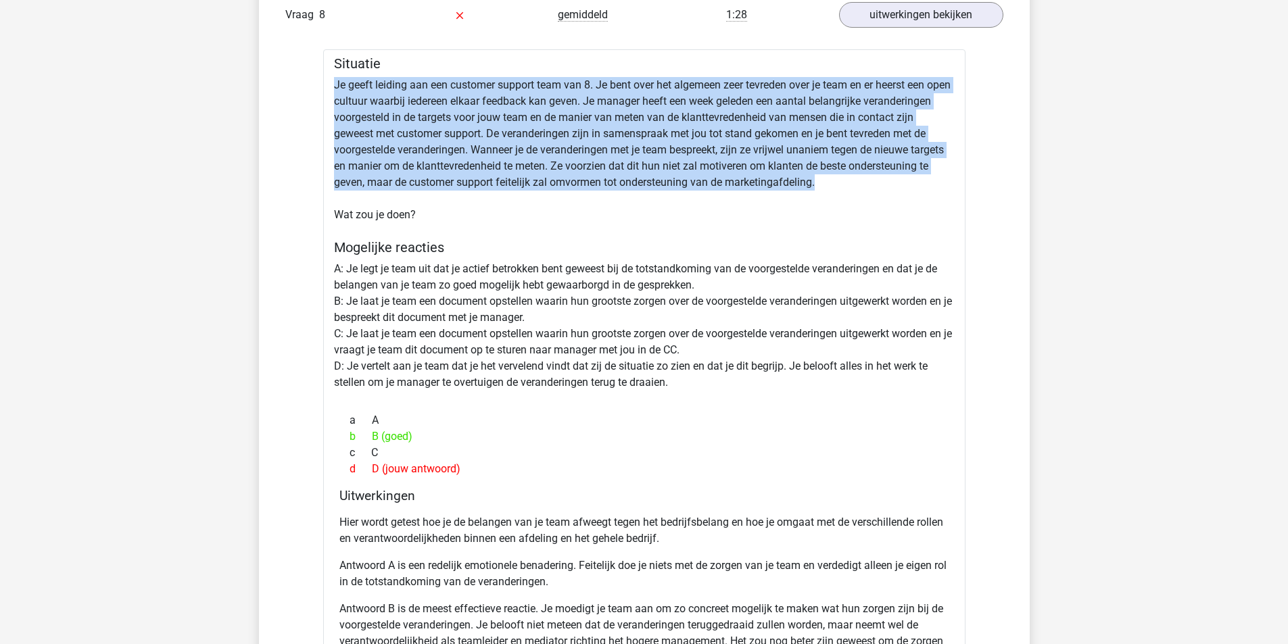
drag, startPoint x: 335, startPoint y: 80, endPoint x: 938, endPoint y: 187, distance: 612.5
click at [938, 187] on div "Situatie Je geeft leiding aan een customer support team van 8. Je bent over het…" at bounding box center [644, 431] width 642 height 765
click at [913, 189] on div "Situatie Je geeft leiding aan een customer support team van 8. Je bent over het…" at bounding box center [644, 431] width 642 height 765
click at [913, 187] on div "Situatie Je geeft leiding aan een customer support team van 8. Je bent over het…" at bounding box center [644, 431] width 642 height 765
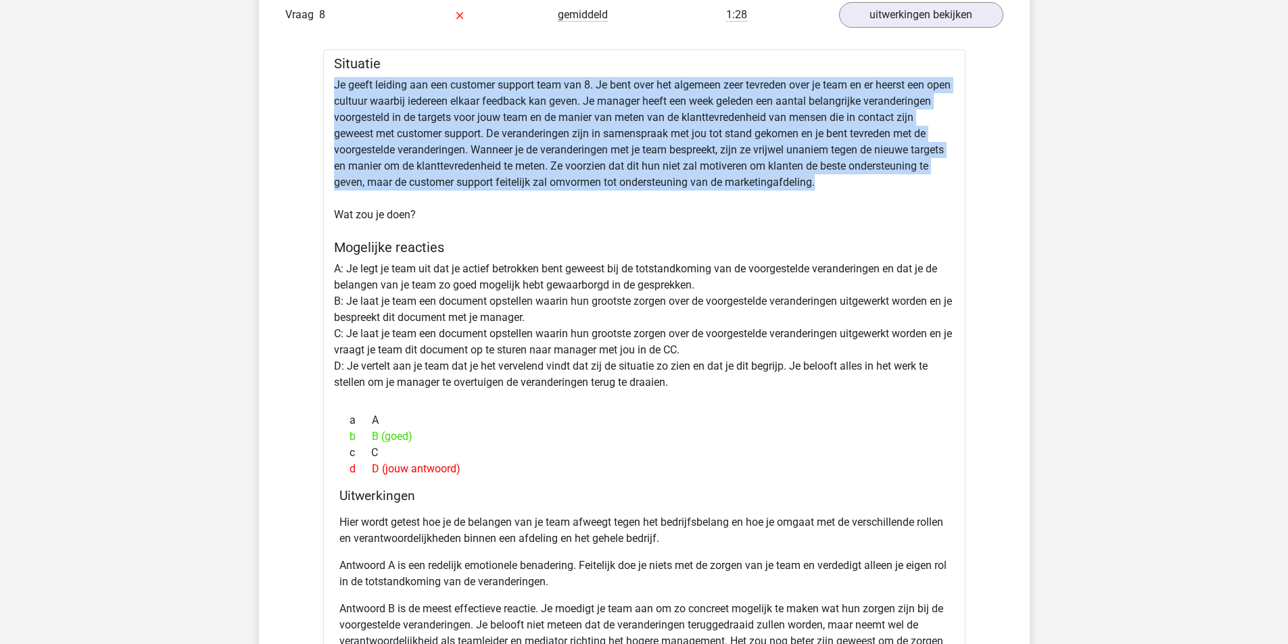
drag, startPoint x: 864, startPoint y: 178, endPoint x: 320, endPoint y: 86, distance: 551.3
click at [320, 86] on div "Vraag 1 gemiddeld 0:40 uitwerkingen bekijken Tekstfragment Onlangs vroegen de […" at bounding box center [644, 357] width 718 height 1243
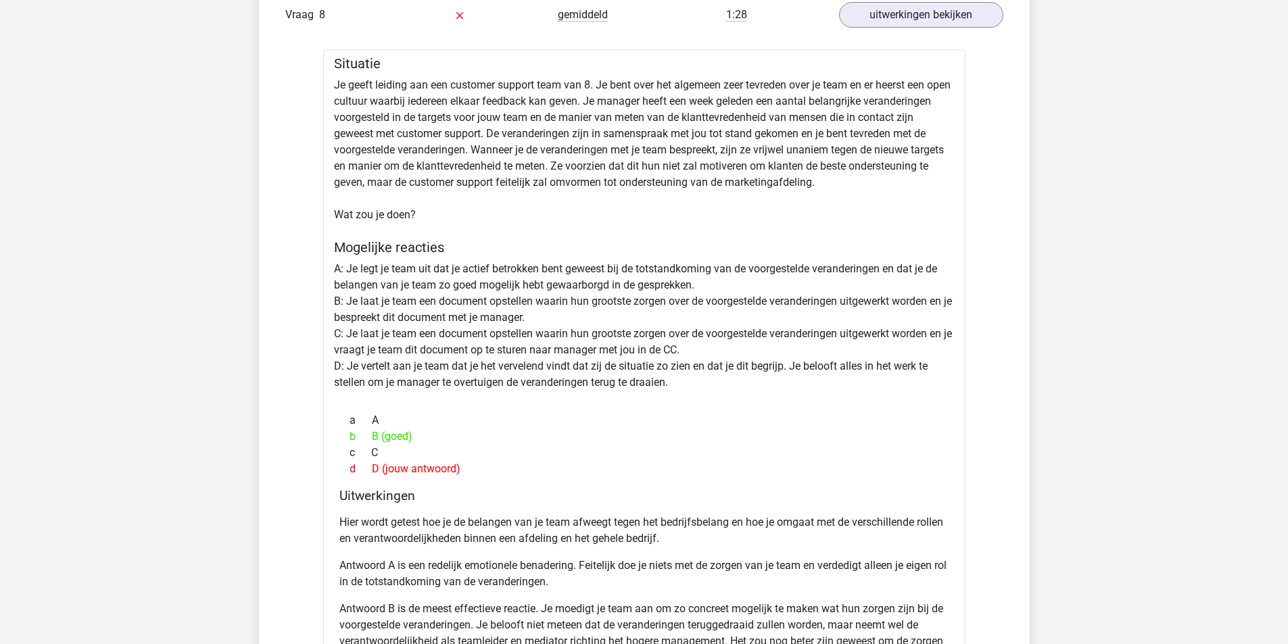
click at [515, 195] on div "Situatie Je geeft leiding aan een customer support team van 8. Je bent over het…" at bounding box center [644, 431] width 642 height 765
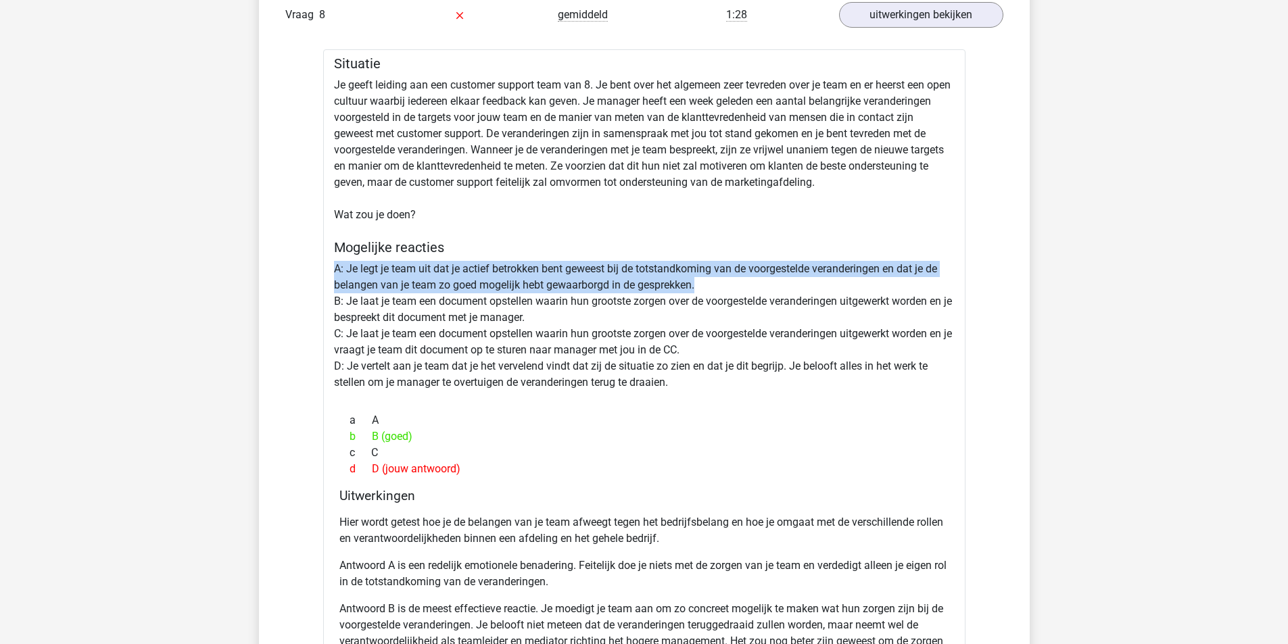
drag, startPoint x: 334, startPoint y: 268, endPoint x: 746, endPoint y: 290, distance: 413.0
click at [746, 290] on div "Situatie Je geeft leiding aan een customer support team van 8. Je bent over het…" at bounding box center [644, 431] width 642 height 765
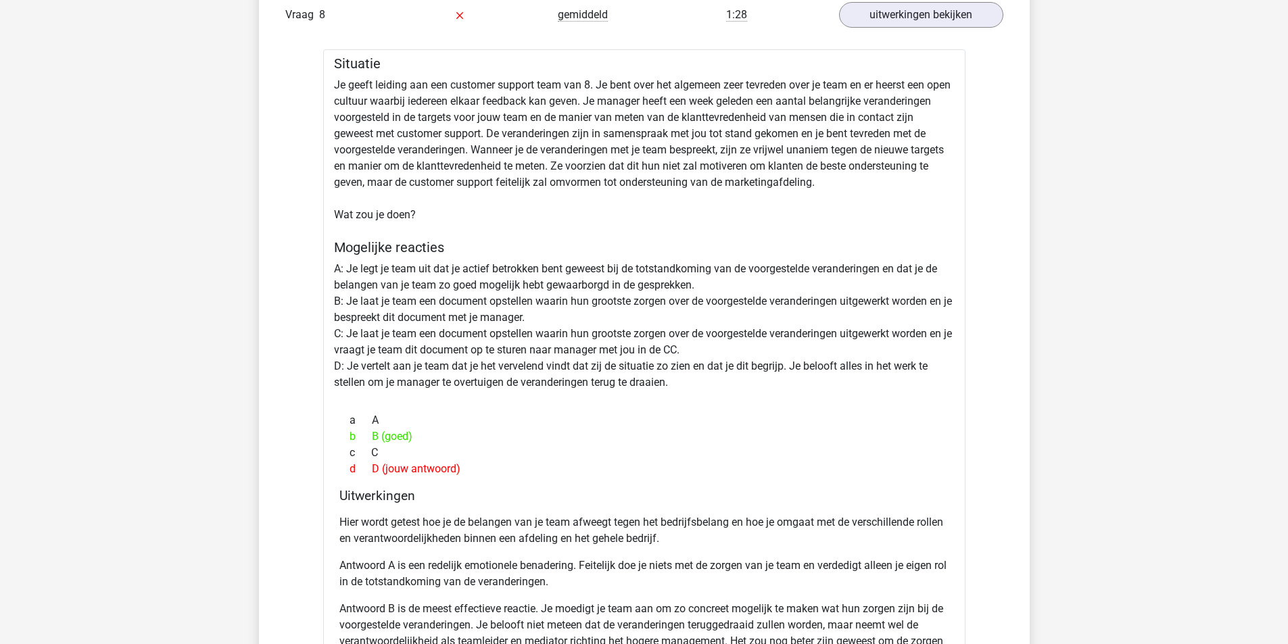
click at [438, 314] on div "Situatie Je geeft leiding aan een customer support team van 8. Je bent over het…" at bounding box center [644, 431] width 642 height 765
click at [354, 295] on div "Situatie Je geeft leiding aan een customer support team van 8. Je bent over het…" at bounding box center [644, 431] width 642 height 765
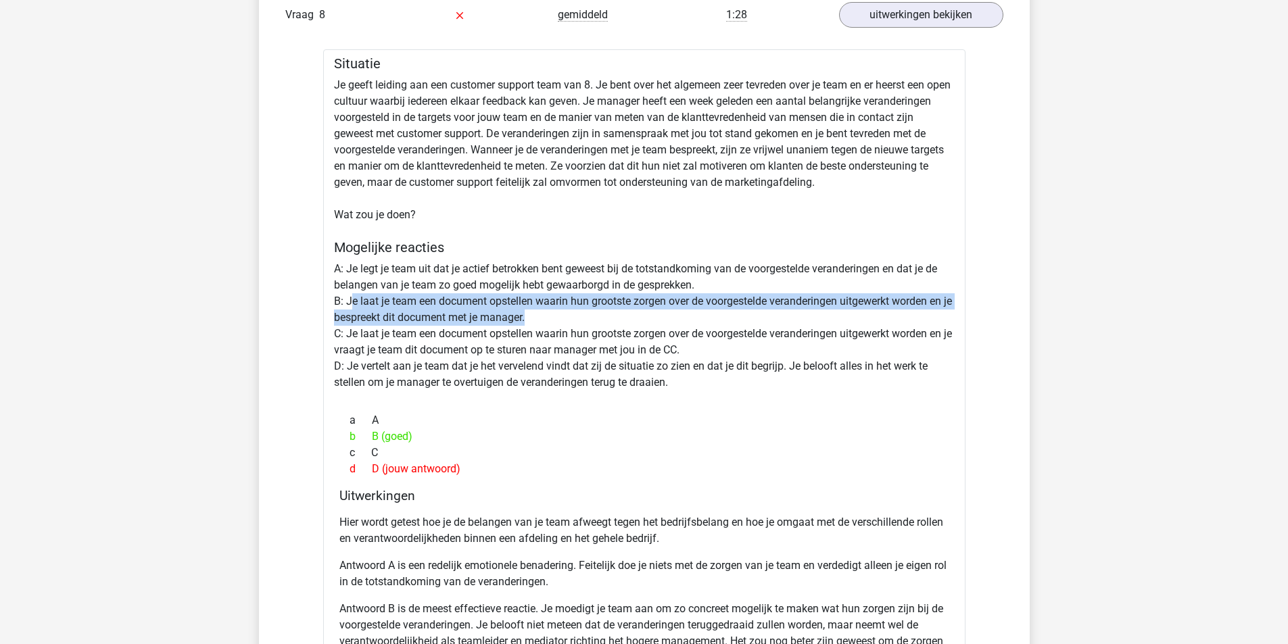
drag, startPoint x: 349, startPoint y: 300, endPoint x: 553, endPoint y: 310, distance: 204.5
click at [546, 310] on div "Situatie Je geeft leiding aan een customer support team van 8. Je bent over het…" at bounding box center [644, 431] width 642 height 765
click at [554, 310] on div "Situatie Je geeft leiding aan een customer support team van 8. Je bent over het…" at bounding box center [644, 431] width 642 height 765
drag, startPoint x: 564, startPoint y: 316, endPoint x: 303, endPoint y: 297, distance: 261.7
click at [303, 297] on div "Vraag 1 gemiddeld 0:40 uitwerkingen bekijken Tekstfragment Onlangs vroegen de […" at bounding box center [644, 357] width 718 height 1243
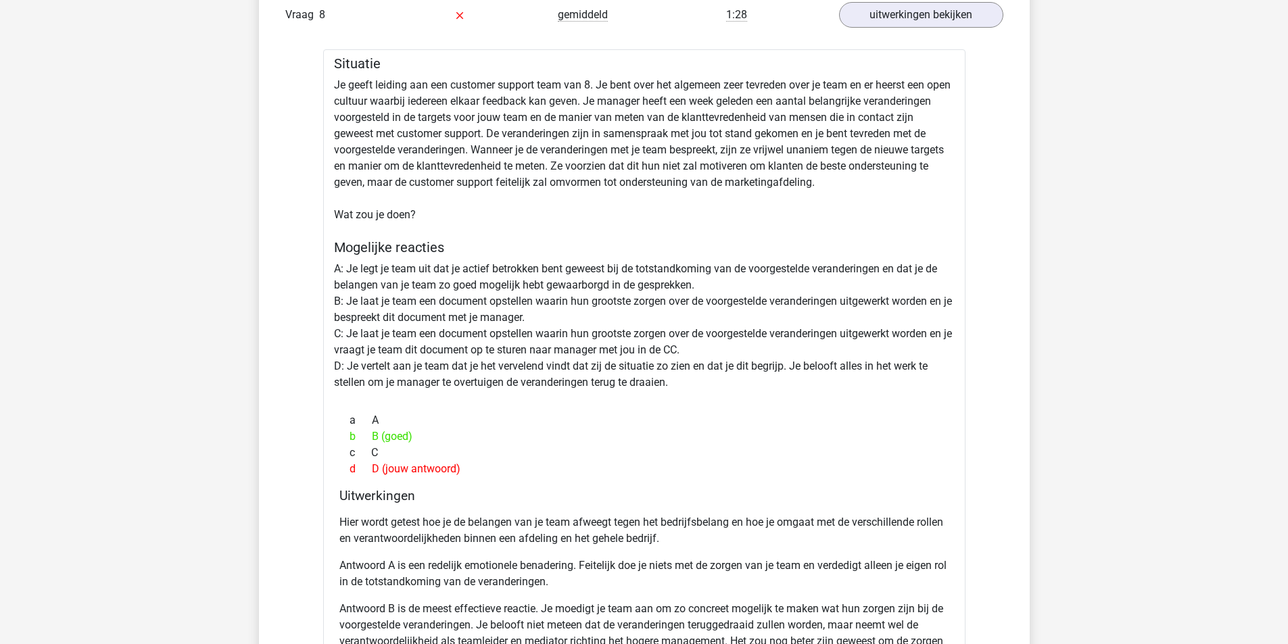
click at [556, 336] on div "Situatie Je geeft leiding aan een customer support team van 8. Je bent over het…" at bounding box center [644, 431] width 642 height 765
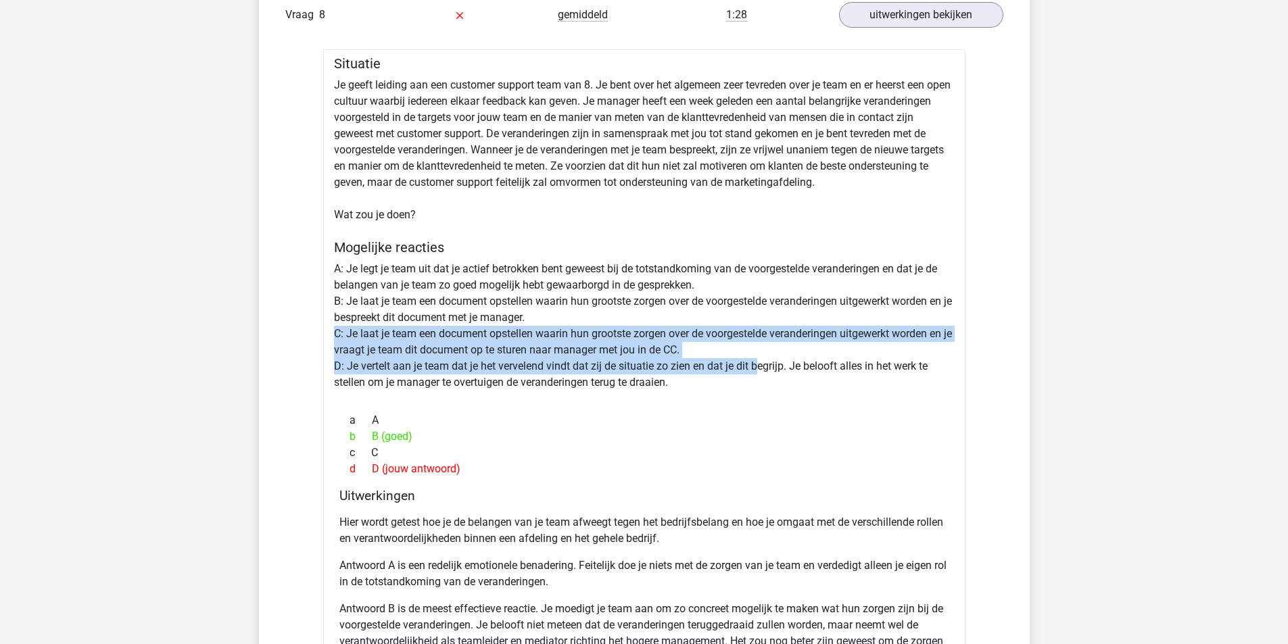
drag, startPoint x: 334, startPoint y: 331, endPoint x: 761, endPoint y: 359, distance: 428.2
click at [761, 359] on div "Situatie Je geeft leiding aan een customer support team van 8. Je bent over het…" at bounding box center [644, 431] width 642 height 765
click at [763, 354] on div "Situatie Je geeft leiding aan een customer support team van 8. Je bent over het…" at bounding box center [644, 431] width 642 height 765
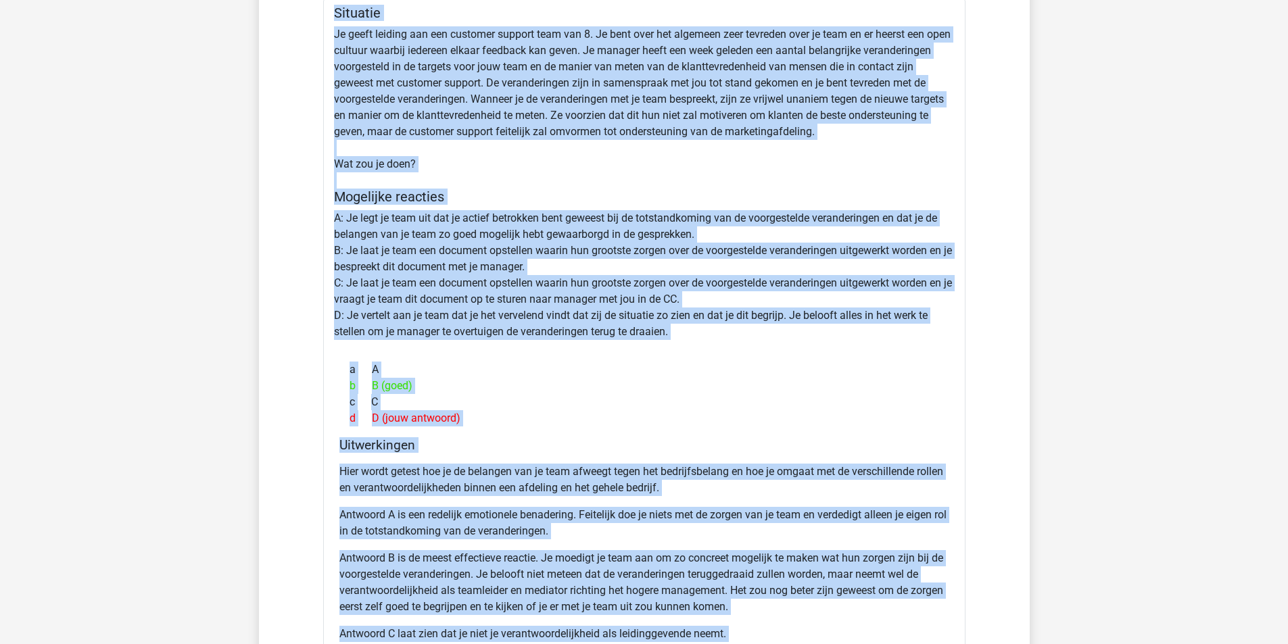
scroll to position [2153, 0]
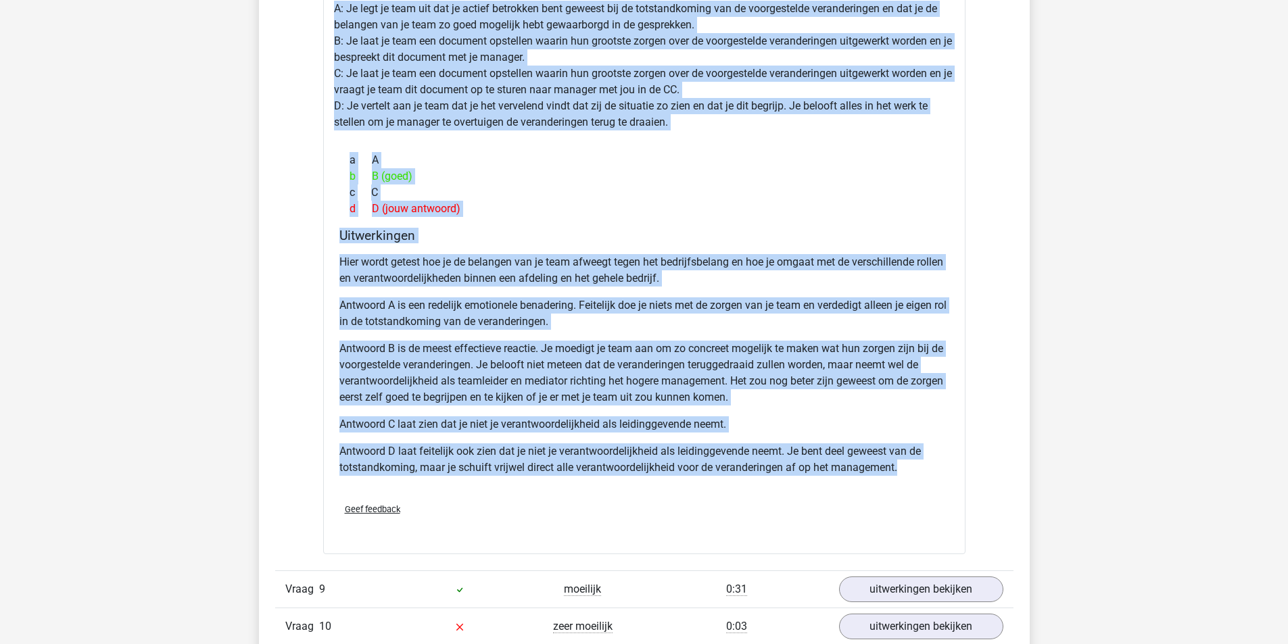
drag, startPoint x: 326, startPoint y: 129, endPoint x: 959, endPoint y: 471, distance: 719.4
click at [959, 471] on div "Situatie Je geeft leiding aan een customer support team van 8. Je bent over het…" at bounding box center [644, 171] width 642 height 765
copy div "Situatie Je geeft leiding aan een customer support team van 8. Je bent over het…"
click at [713, 178] on div "b B (goed)" at bounding box center [644, 176] width 610 height 16
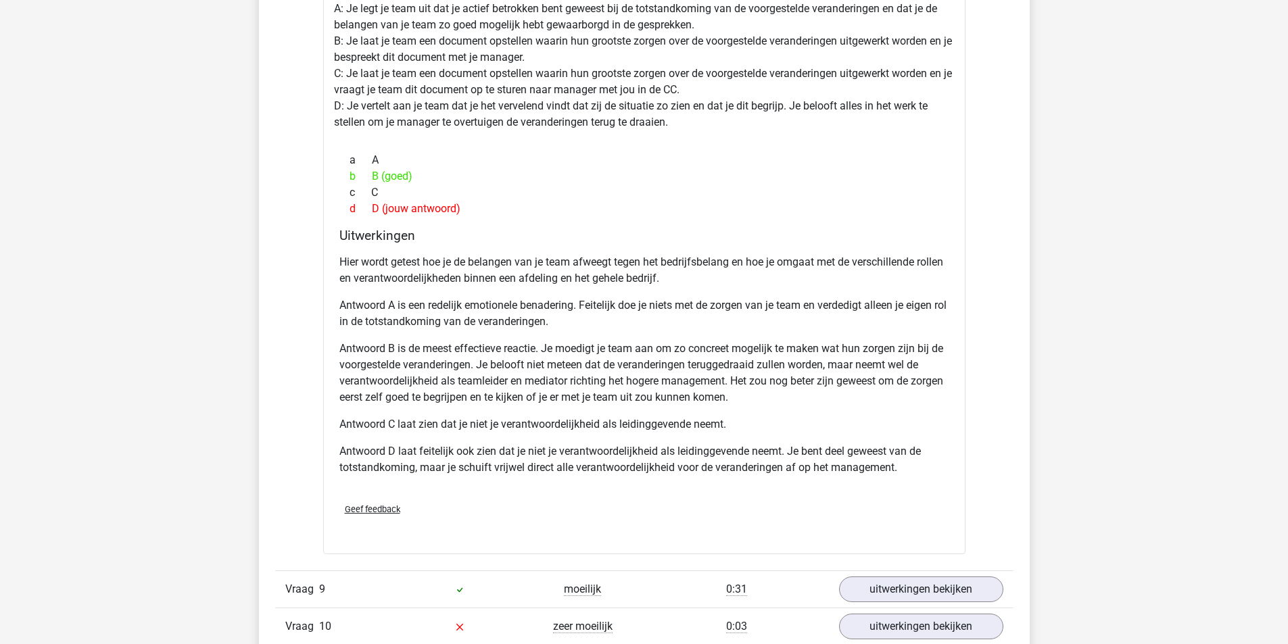
click at [802, 377] on p "Antwoord B is de meest effectieve reactie. Je moedigt je team aan om zo concree…" at bounding box center [644, 373] width 610 height 65
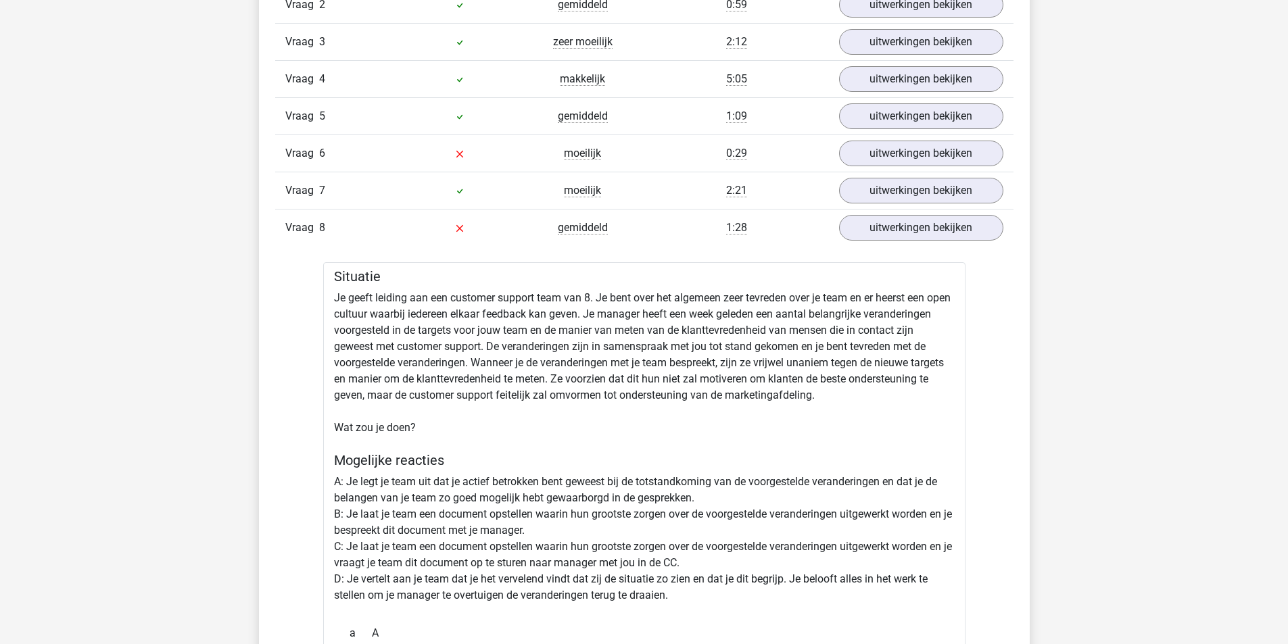
scroll to position [1613, 0]
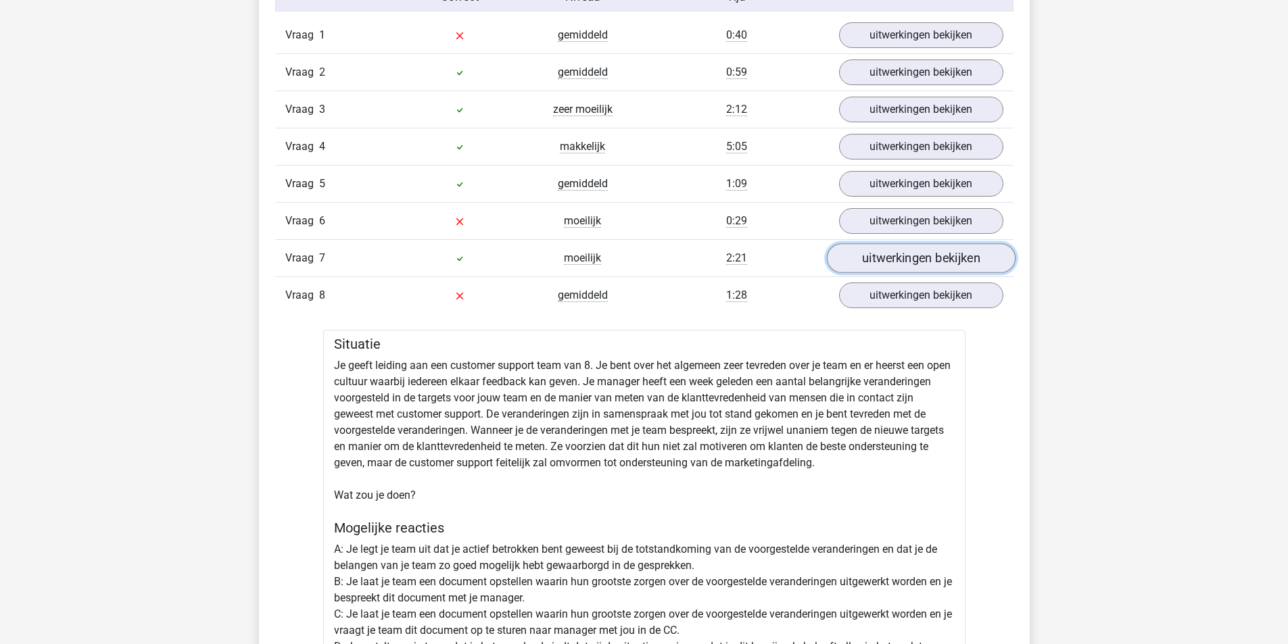
click at [890, 264] on link "uitwerkingen bekijken" at bounding box center [920, 258] width 189 height 30
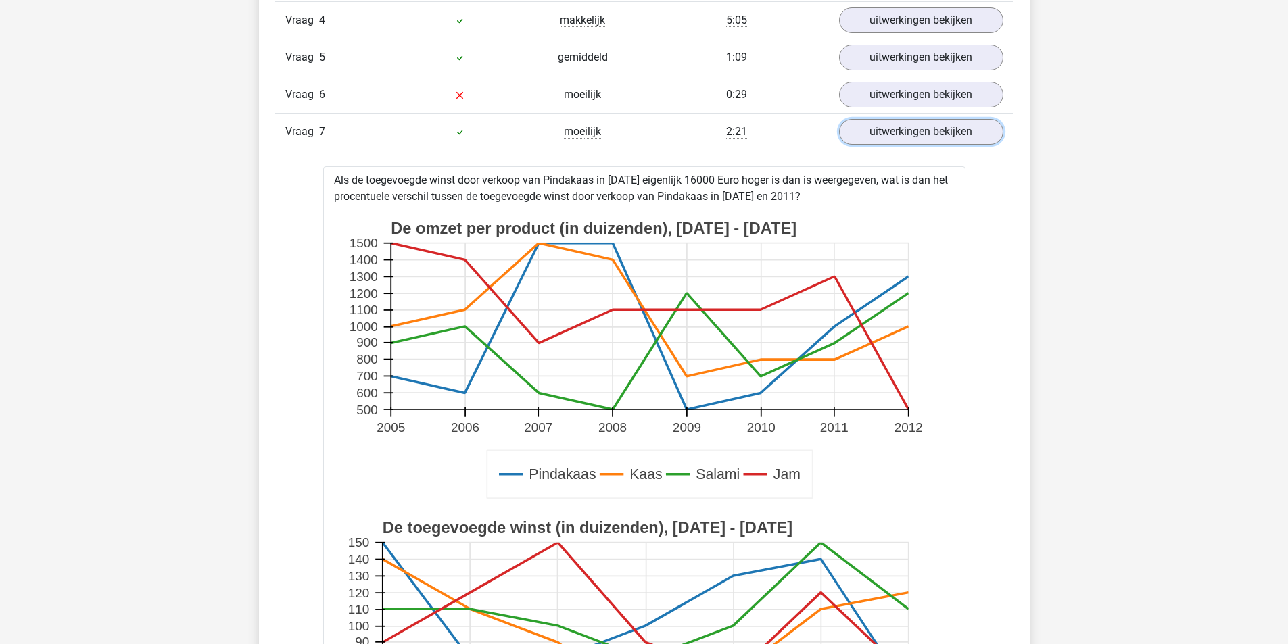
scroll to position [1545, 0]
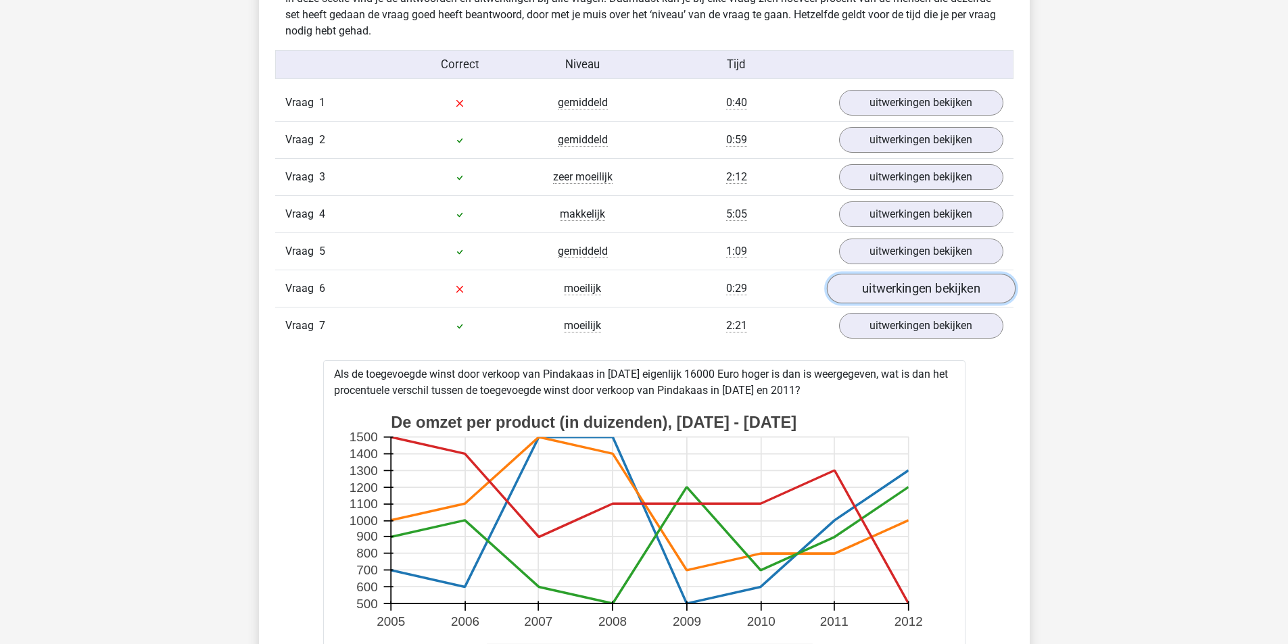
click at [891, 292] on link "uitwerkingen bekijken" at bounding box center [920, 289] width 189 height 30
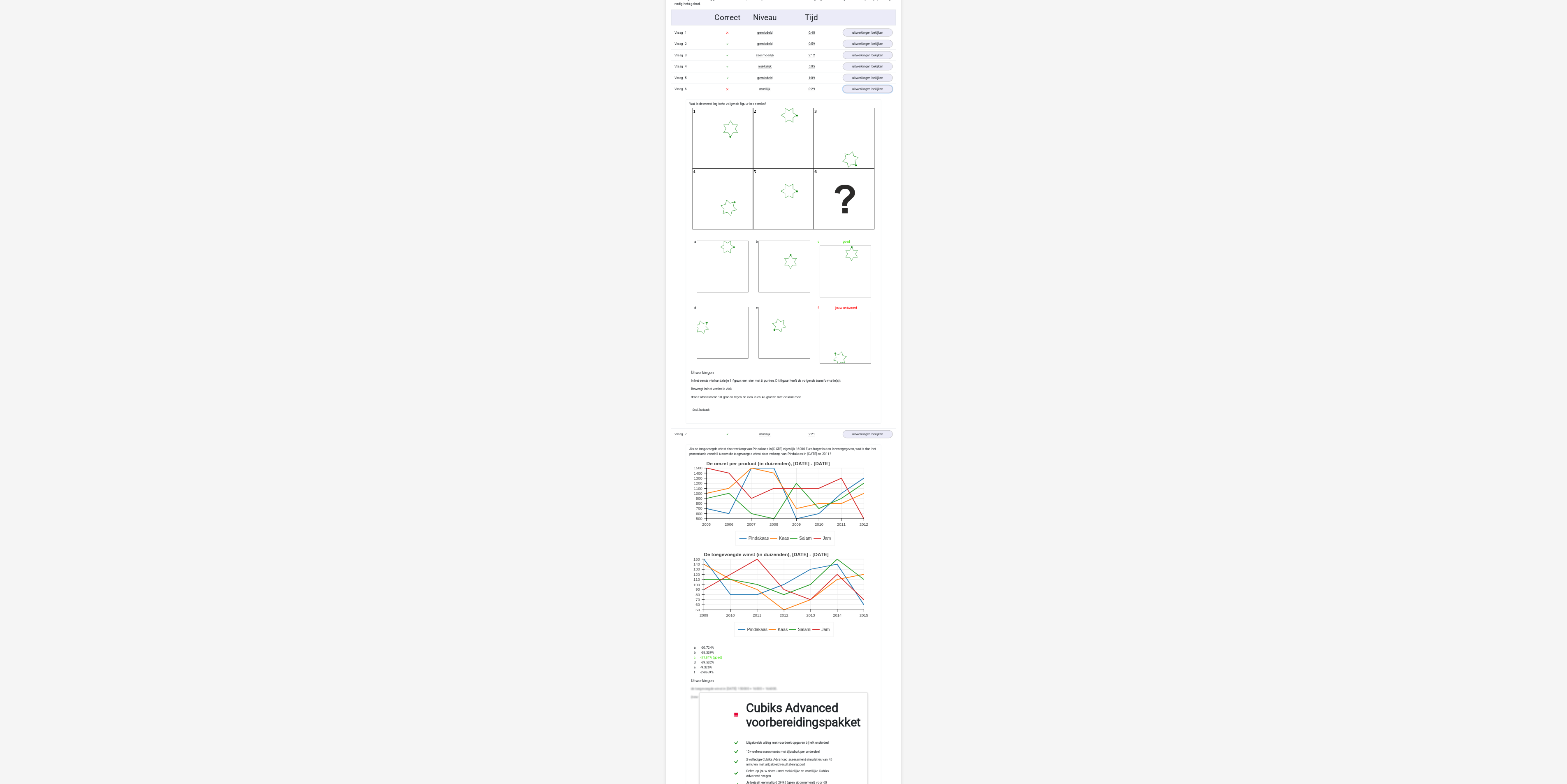
scroll to position [1105, 0]
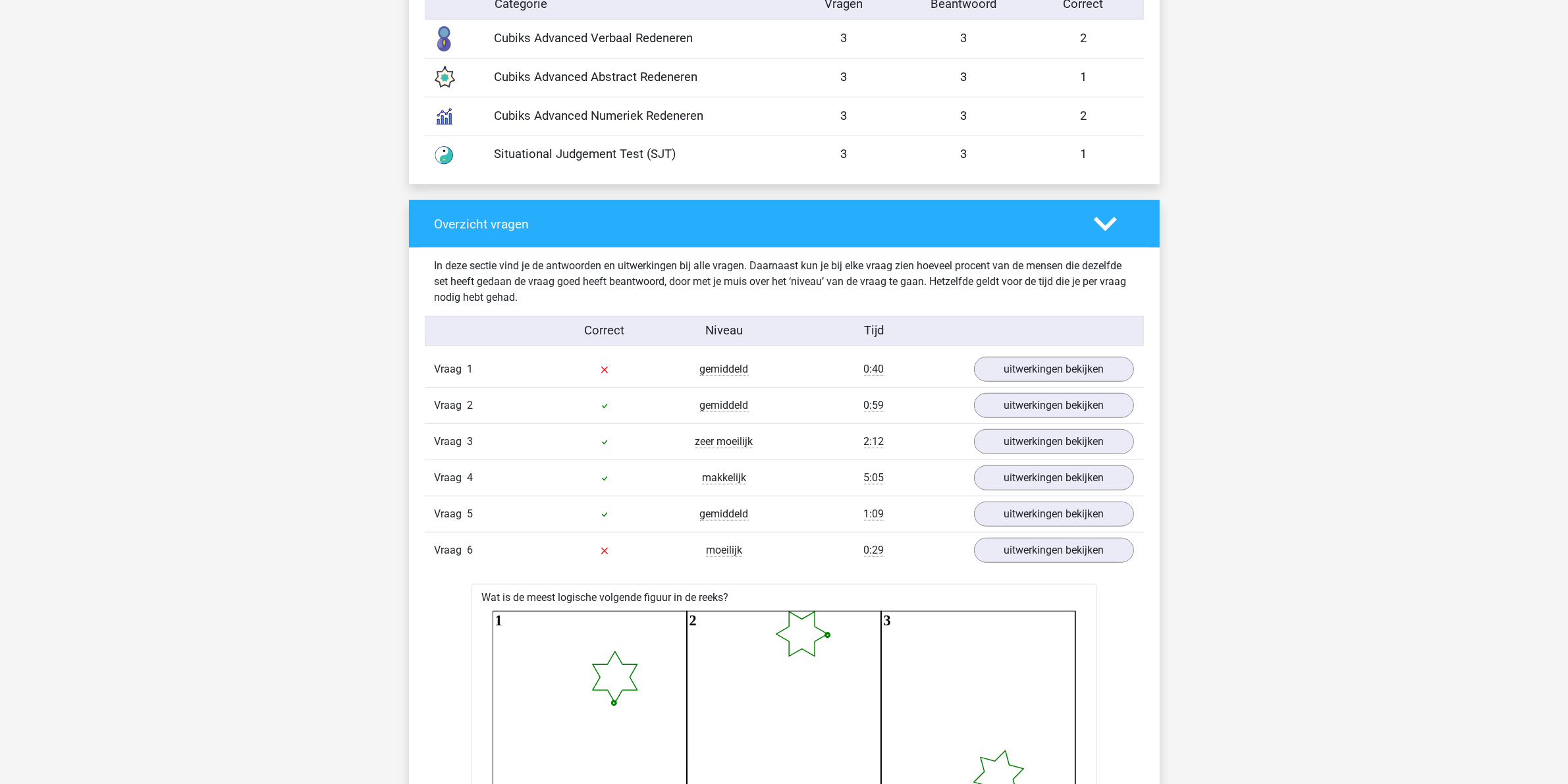
scroll to position [1250, 0]
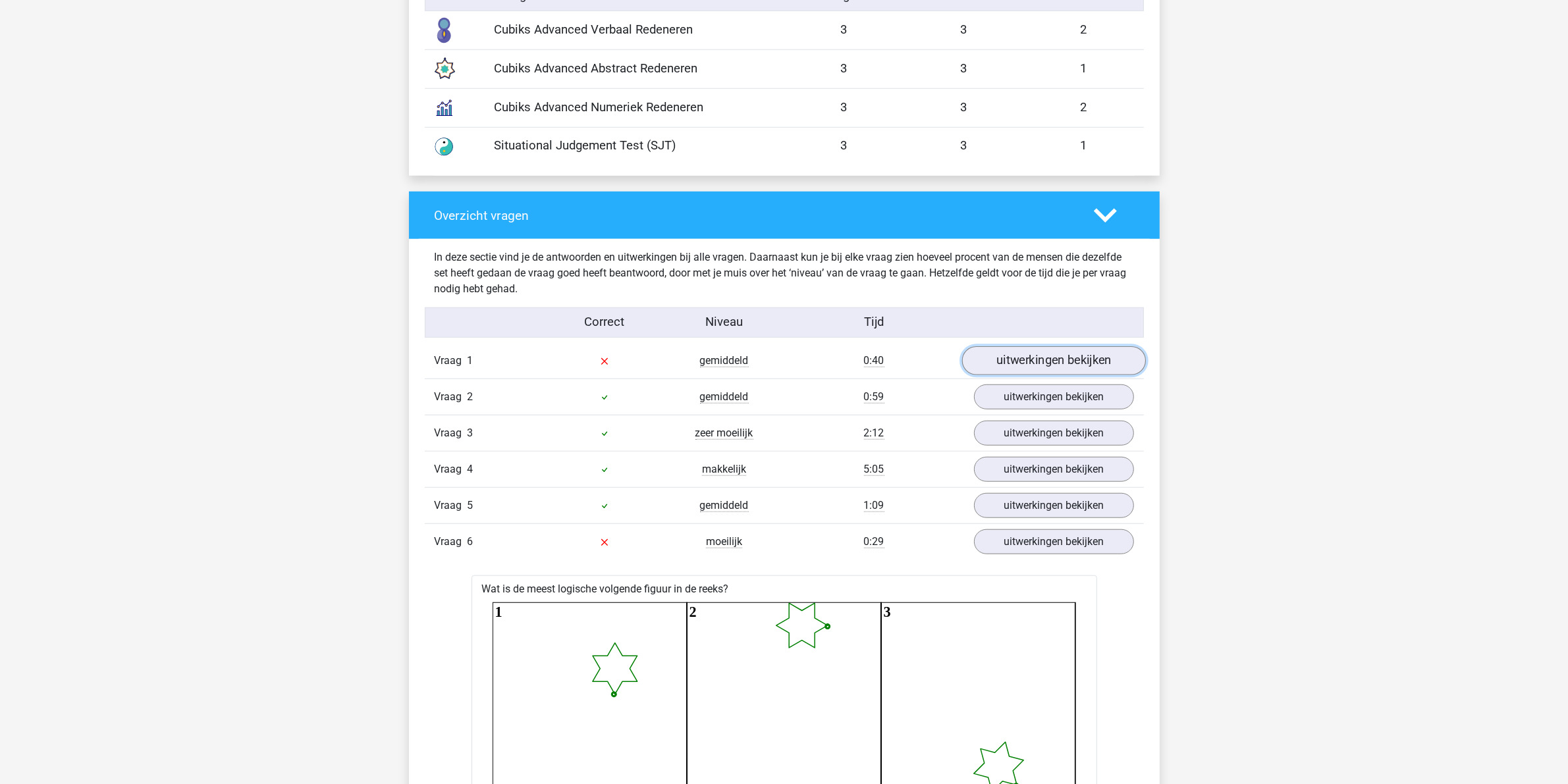
click at [1064, 354] on link "uitwerkingen bekijken" at bounding box center [1053, 361] width 184 height 29
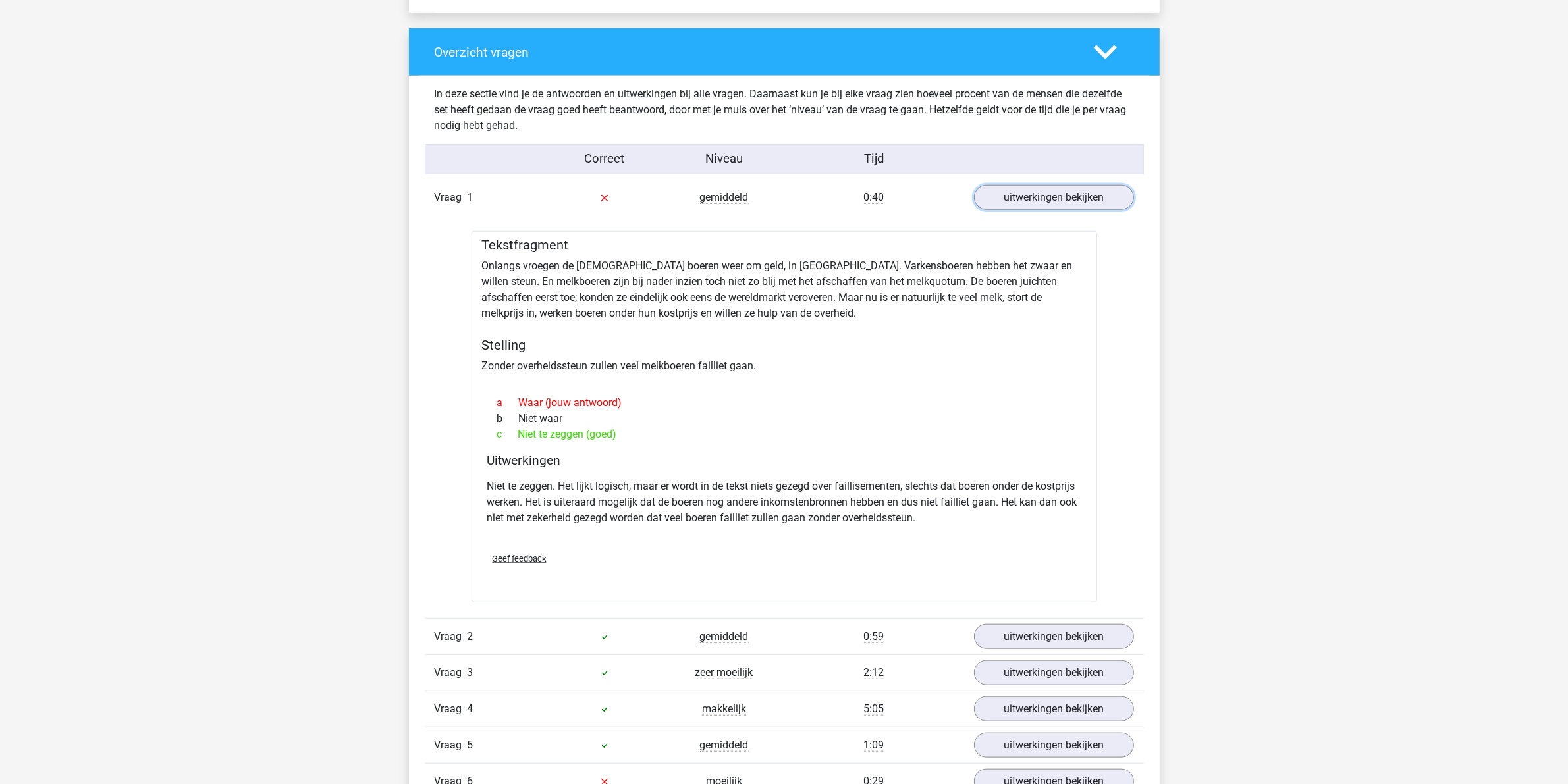
scroll to position [1414, 0]
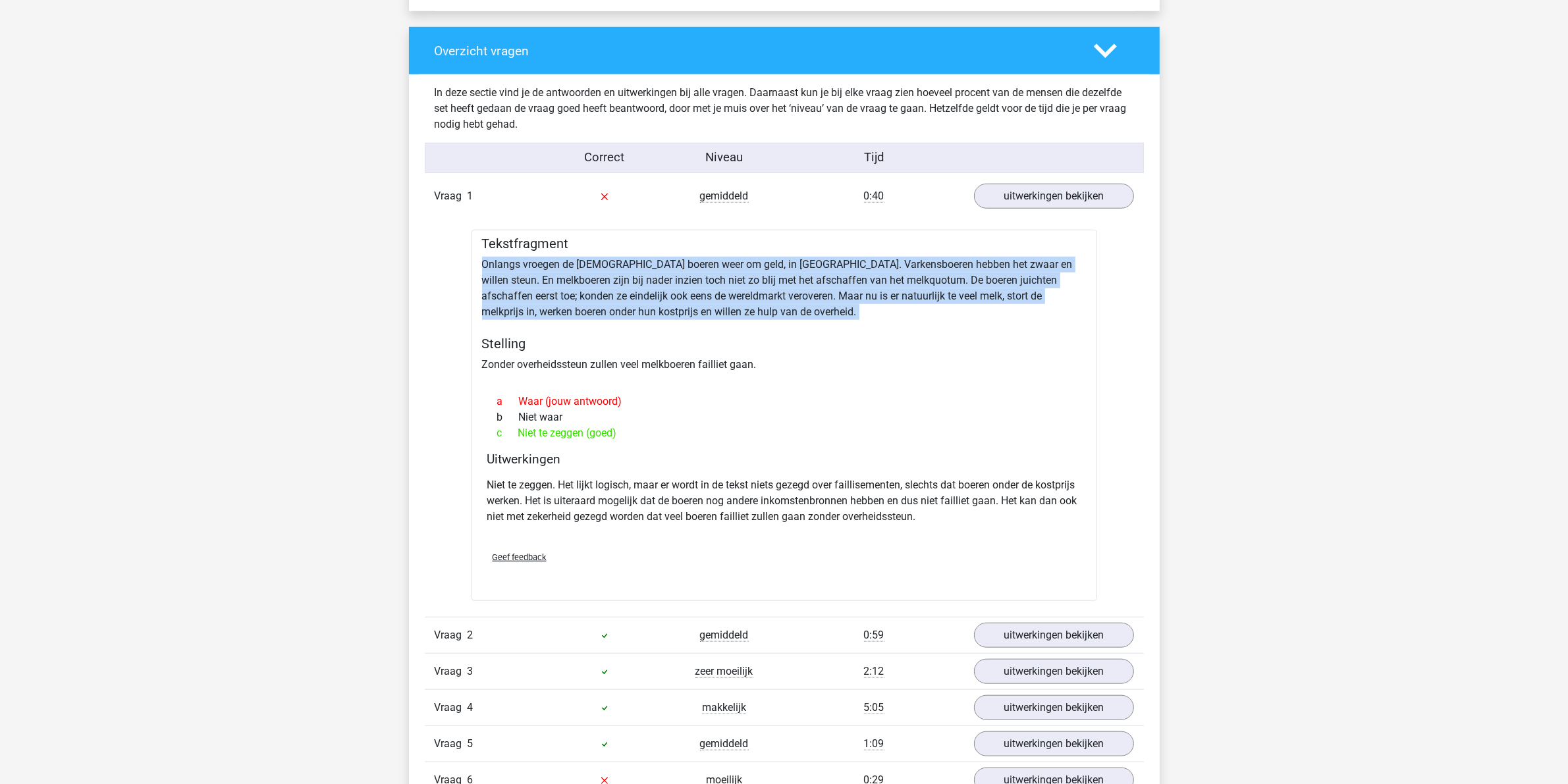
drag, startPoint x: 481, startPoint y: 267, endPoint x: 726, endPoint y: 327, distance: 252.2
click at [726, 327] on div "Tekstfragment Onlangs vroegen de [DEMOGRAPHIC_DATA] boeren weer om geld, in [GE…" at bounding box center [784, 415] width 625 height 371
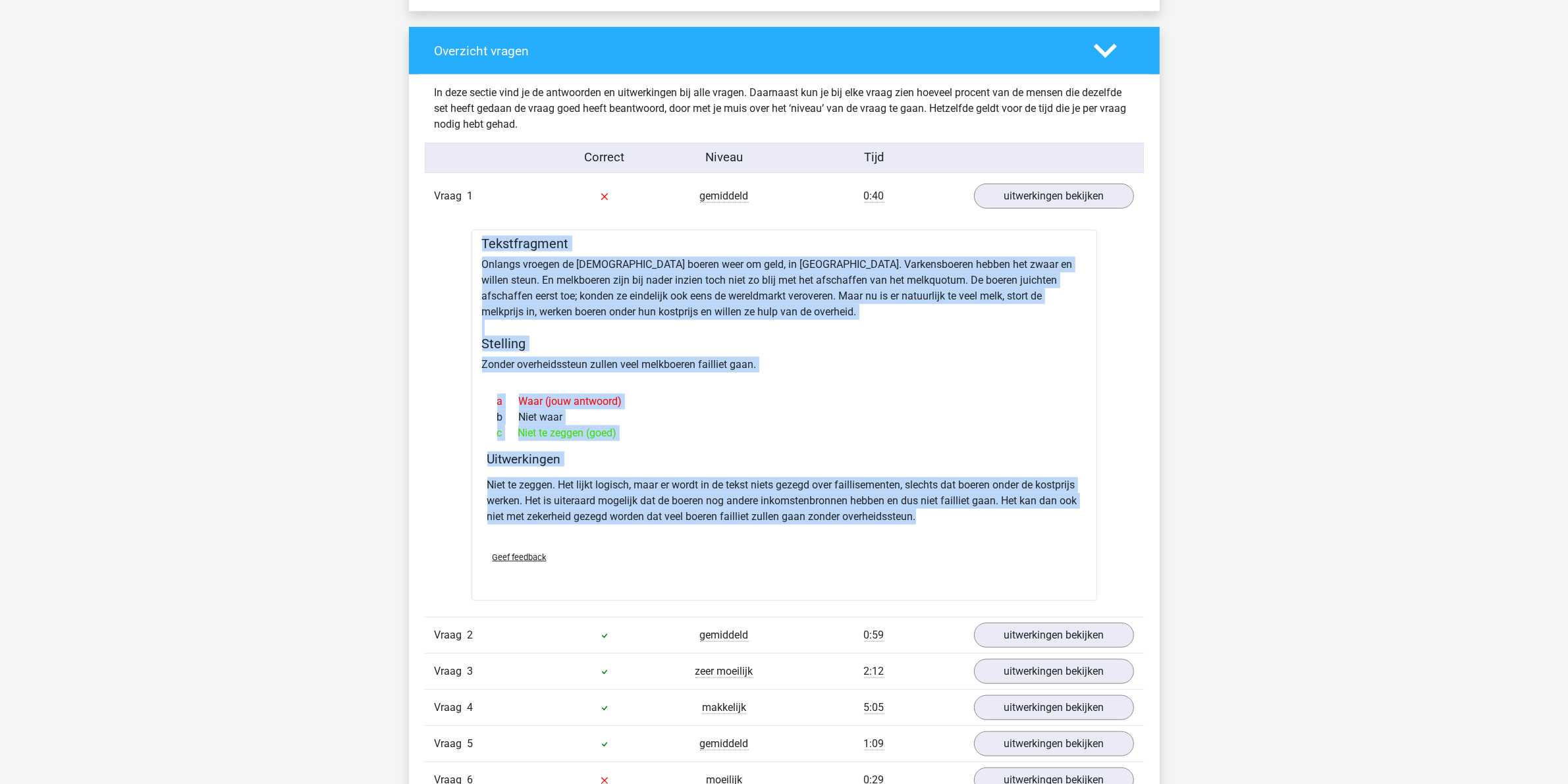
drag, startPoint x: 477, startPoint y: 245, endPoint x: 994, endPoint y: 528, distance: 589.4
click at [994, 528] on div "Tekstfragment Onlangs vroegen de [DEMOGRAPHIC_DATA] boeren weer om geld, in [GE…" at bounding box center [784, 415] width 625 height 371
copy div "Tekstfragment Onlangs vroegen de [DEMOGRAPHIC_DATA] boeren weer om geld, in [GE…"
click at [773, 527] on div "Niet te zeggen. Het lijkt logisch, maar er wordt in de tekst niets gezegd over …" at bounding box center [784, 506] width 594 height 68
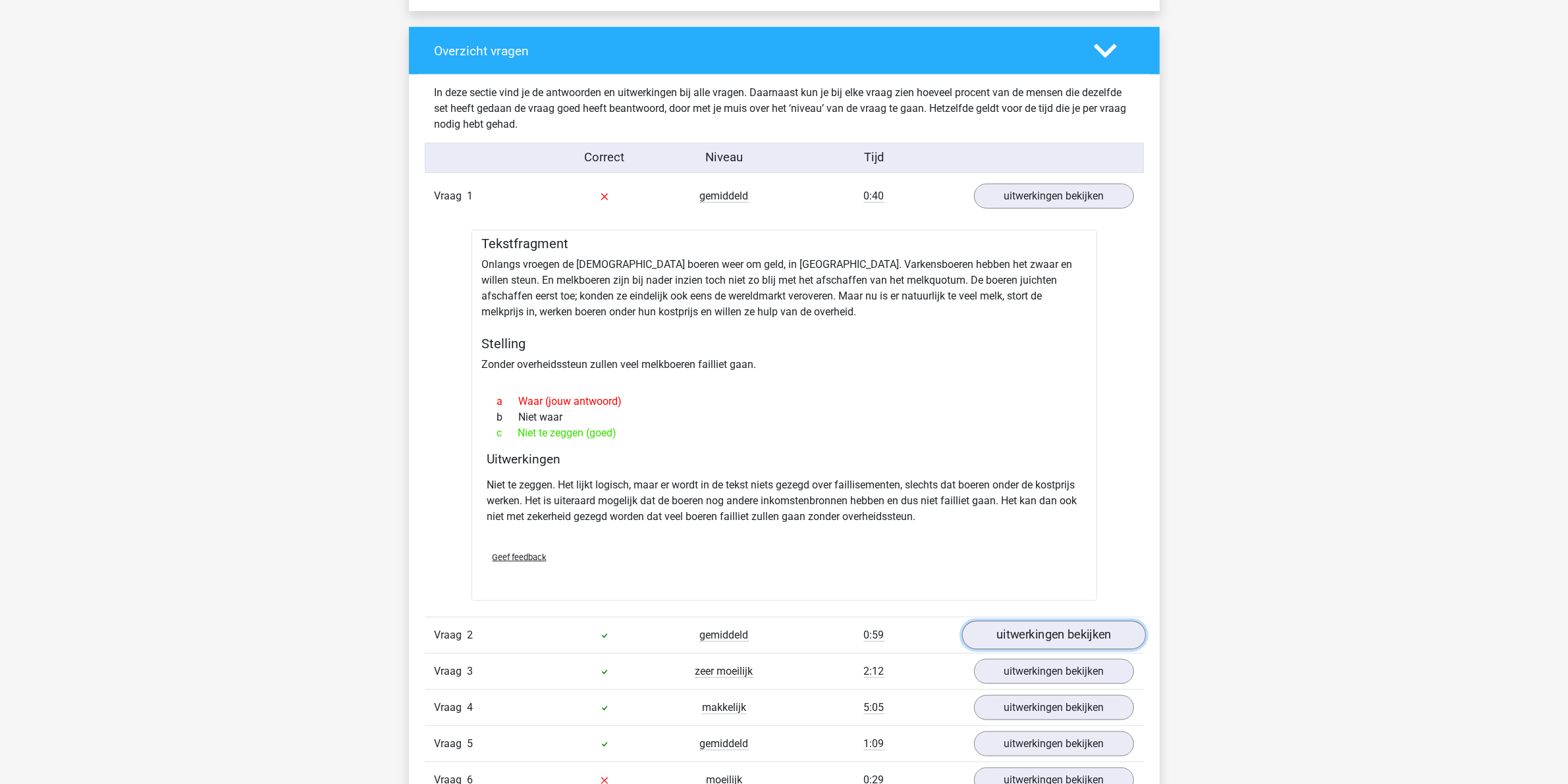
click at [1059, 627] on link "uitwerkingen bekijken" at bounding box center [1053, 636] width 184 height 29
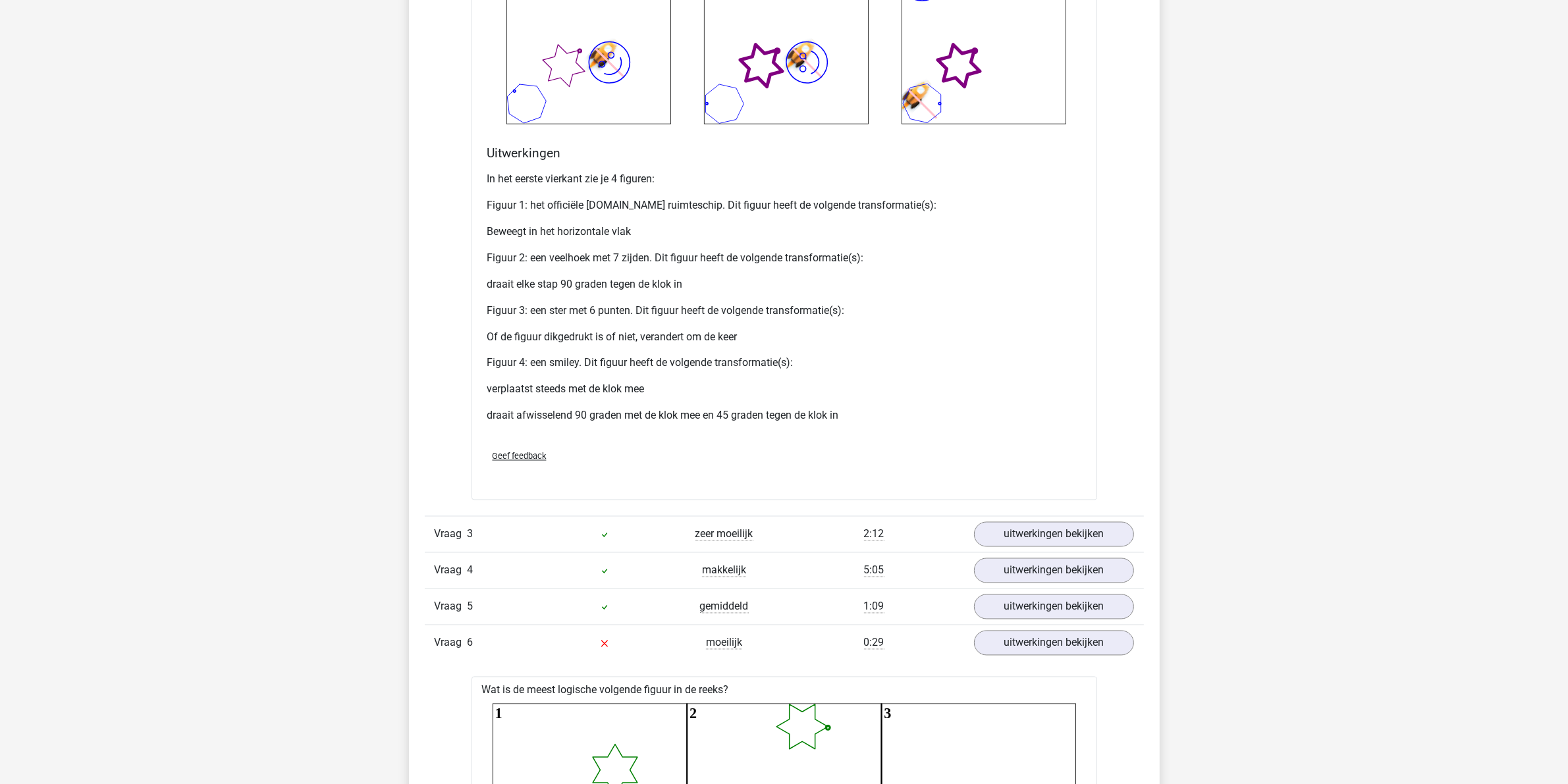
scroll to position [2814, 0]
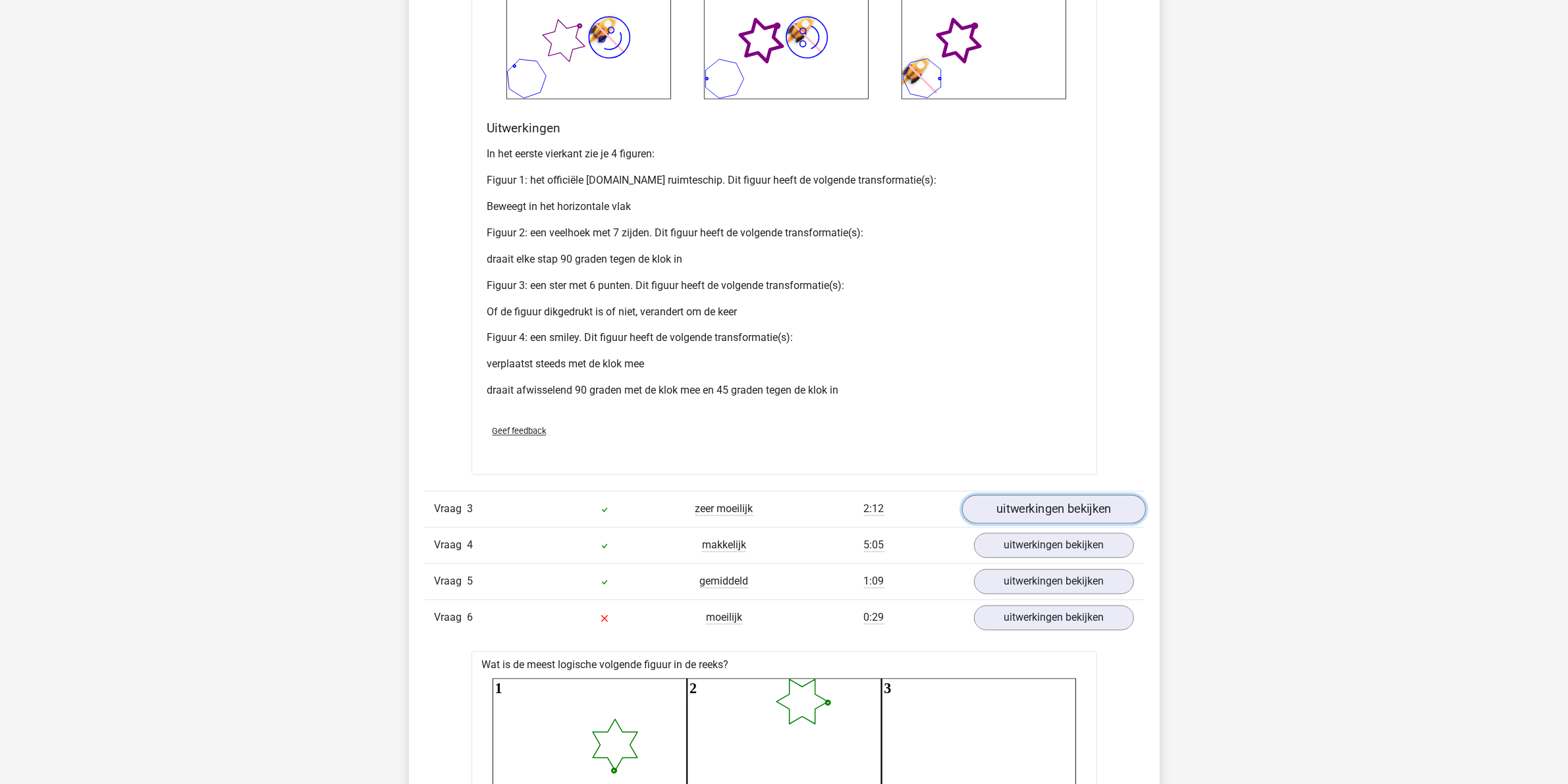
click at [1109, 513] on link "uitwerkingen bekijken" at bounding box center [1053, 509] width 184 height 29
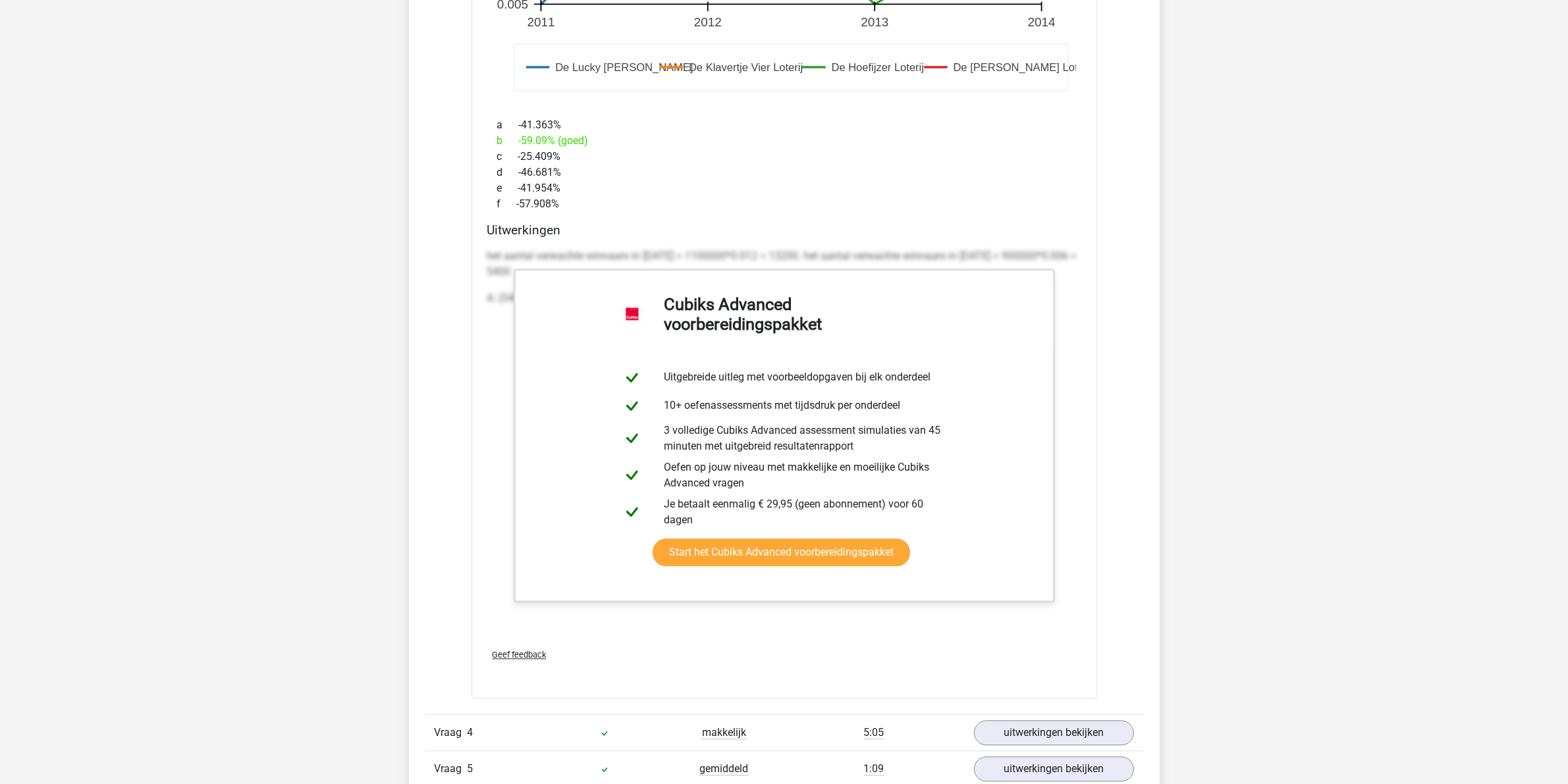
scroll to position [4130, 0]
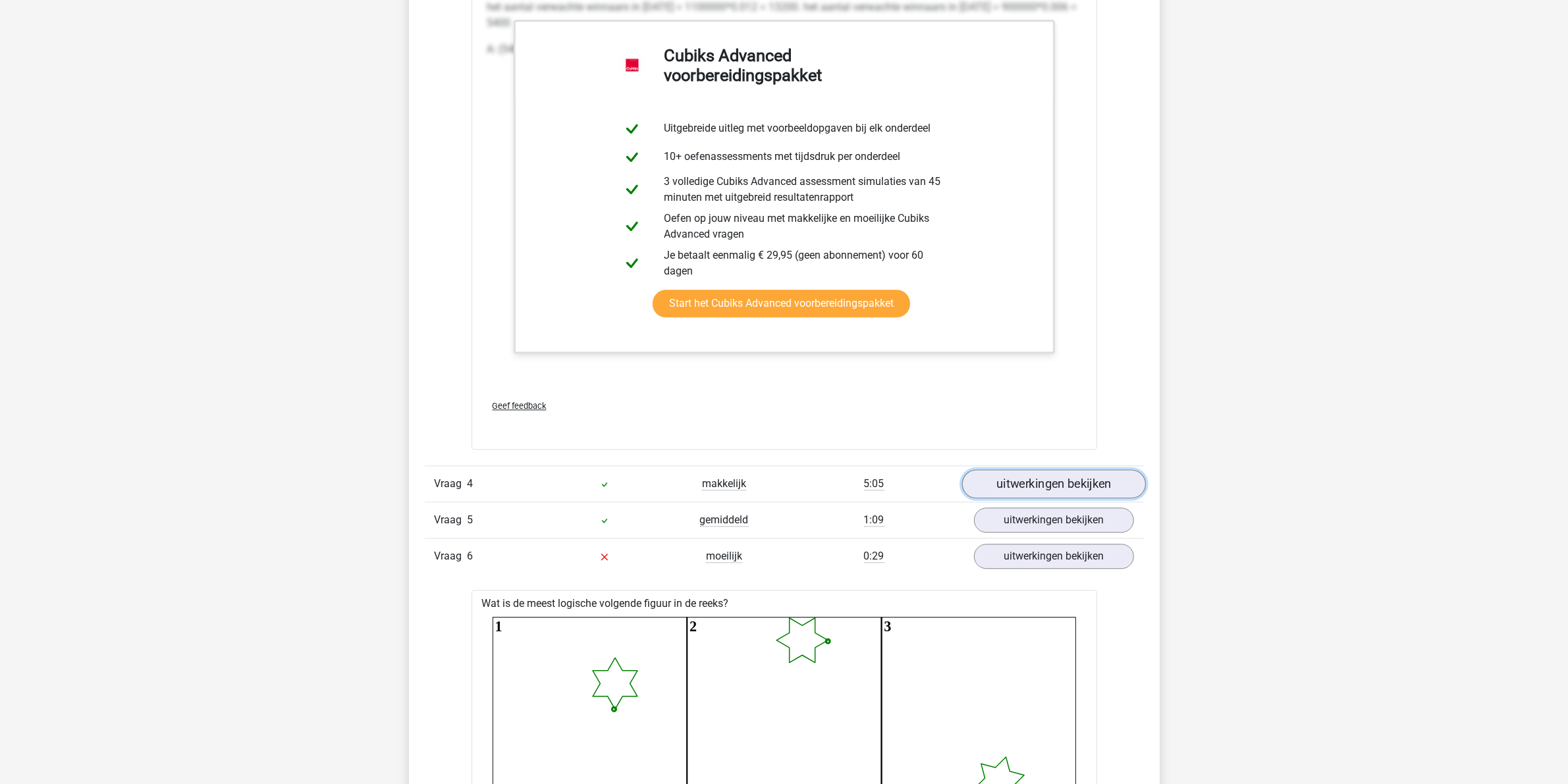
click at [1042, 484] on link "uitwerkingen bekijken" at bounding box center [1053, 484] width 184 height 29
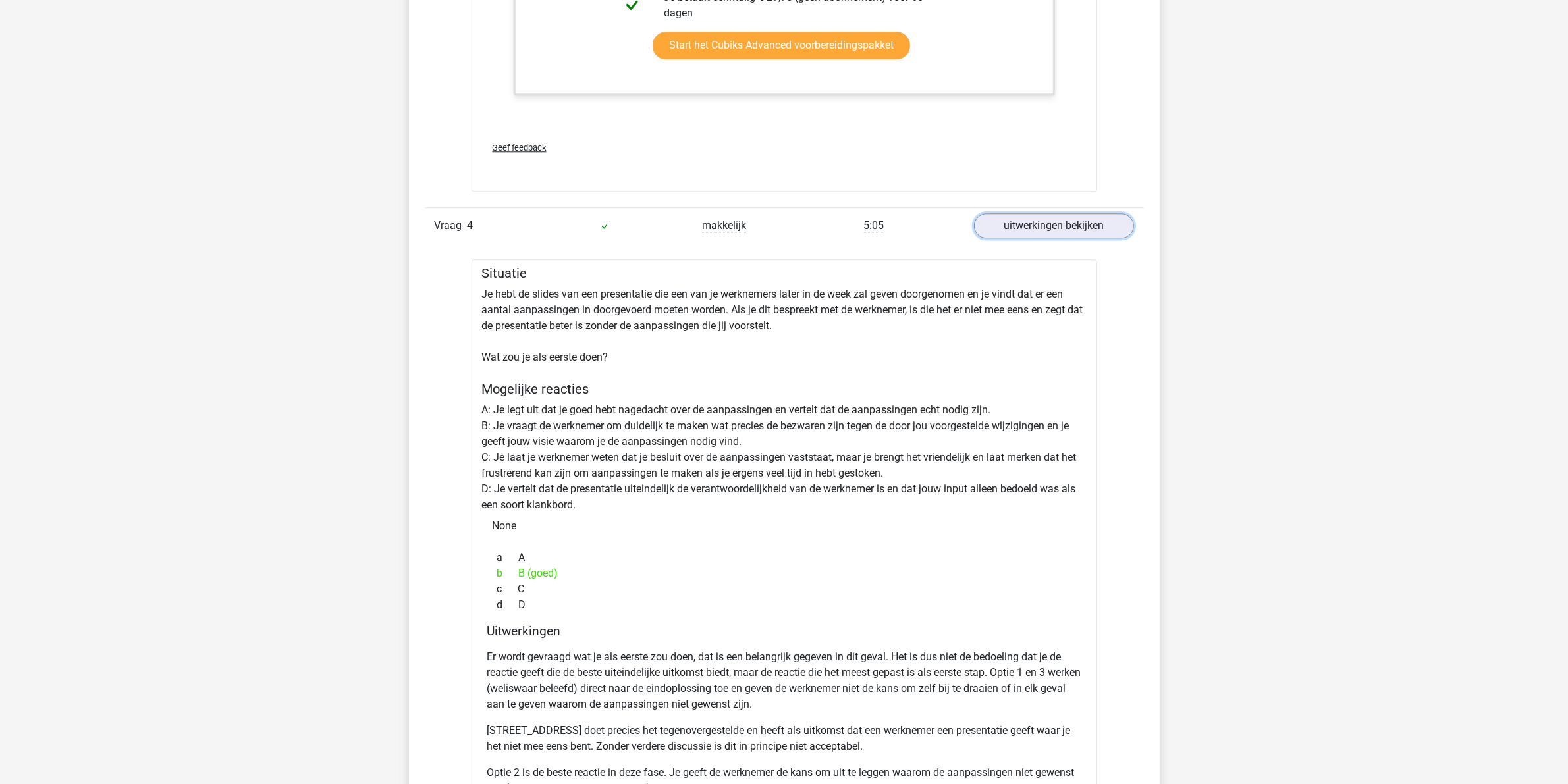
scroll to position [4378, 0]
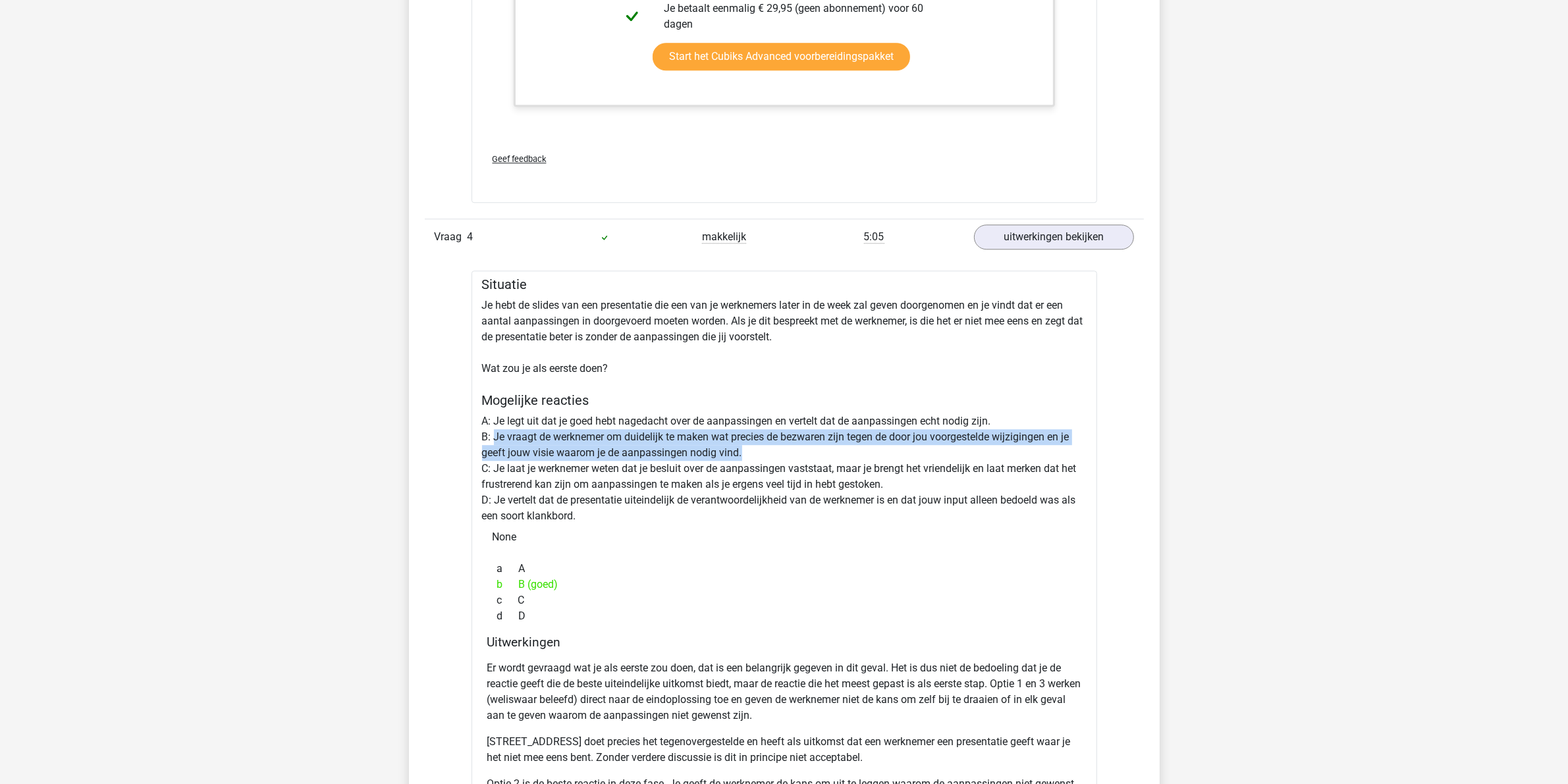
drag, startPoint x: 495, startPoint y: 438, endPoint x: 849, endPoint y: 449, distance: 354.2
click at [849, 449] on div "Situatie Je hebt de slides van een presentatie die een van je werknemers later …" at bounding box center [784, 585] width 625 height 629
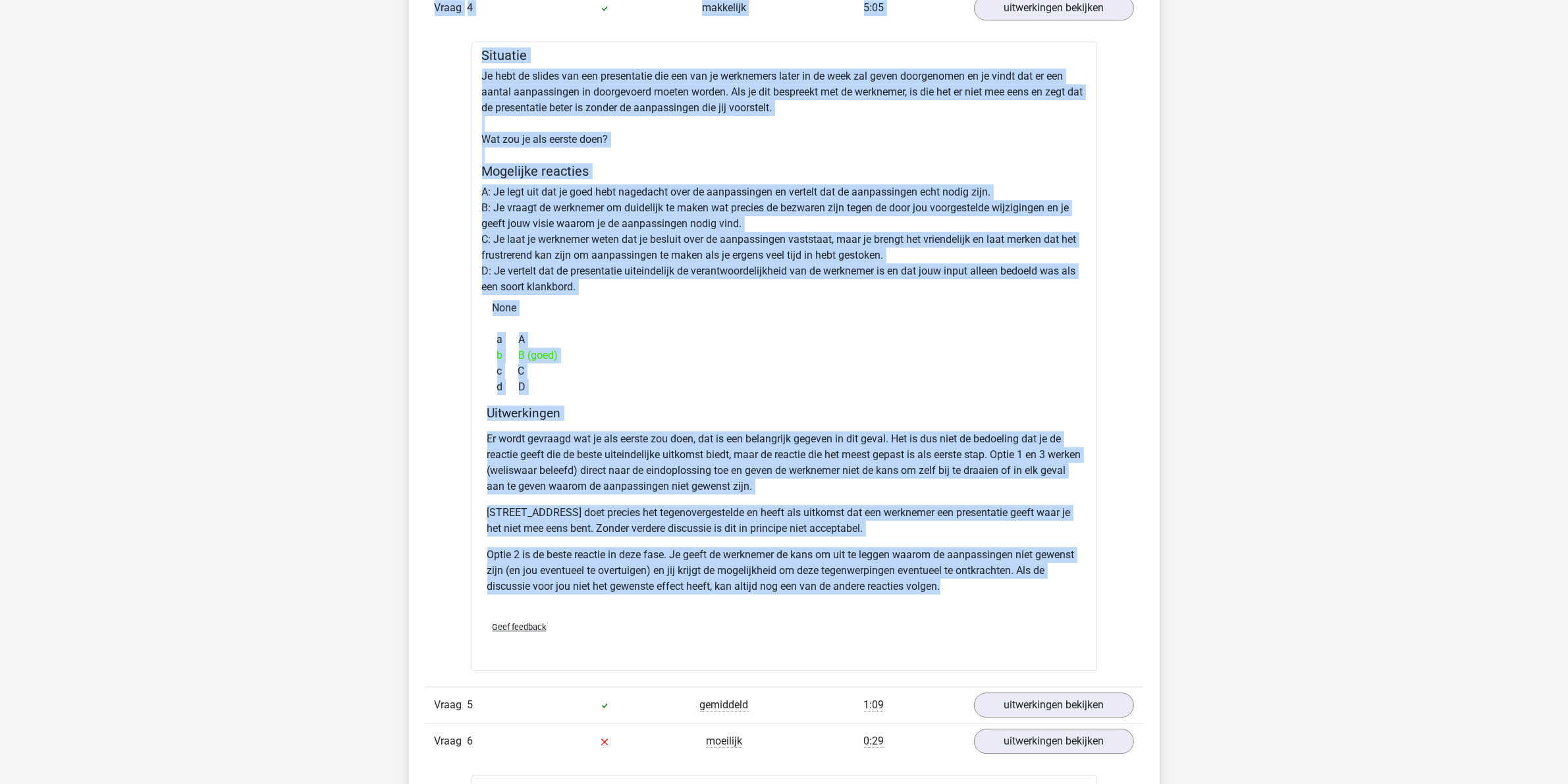
scroll to position [4323, 0]
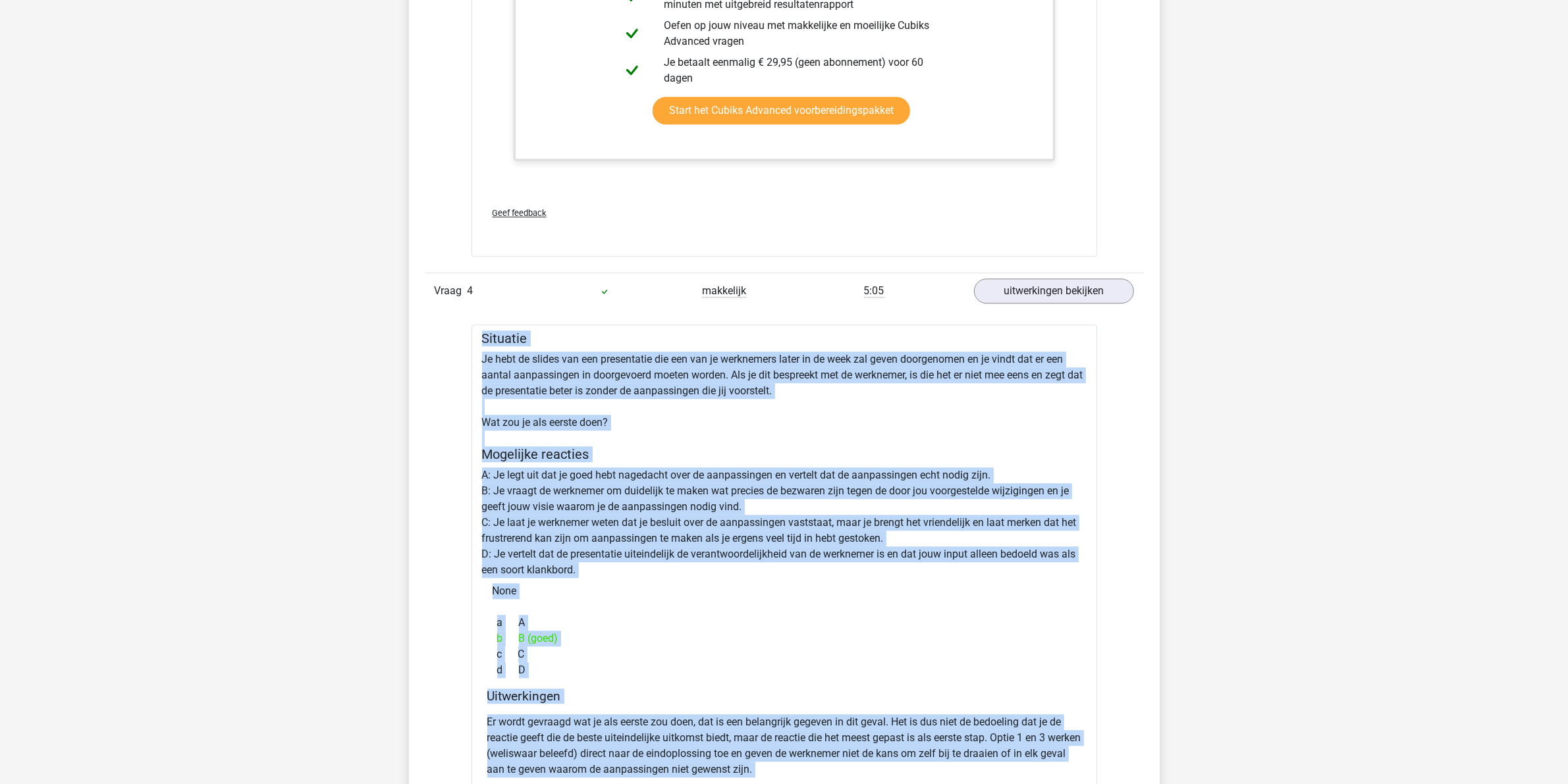
drag, startPoint x: 1026, startPoint y: 495, endPoint x: 429, endPoint y: 343, distance: 616.0
click at [429, 343] on div "In deze sectie vind je de antwoorden en uitwerkingen bij alle vragen. Daarnaast…" at bounding box center [784, 767] width 730 height 7206
copy div "Situatie Je hebt de slides van een presentatie die een van je werknemers later …"
click at [666, 550] on div "Situatie Je hebt de slides van een presentatie die een van je werknemers later …" at bounding box center [784, 639] width 625 height 629
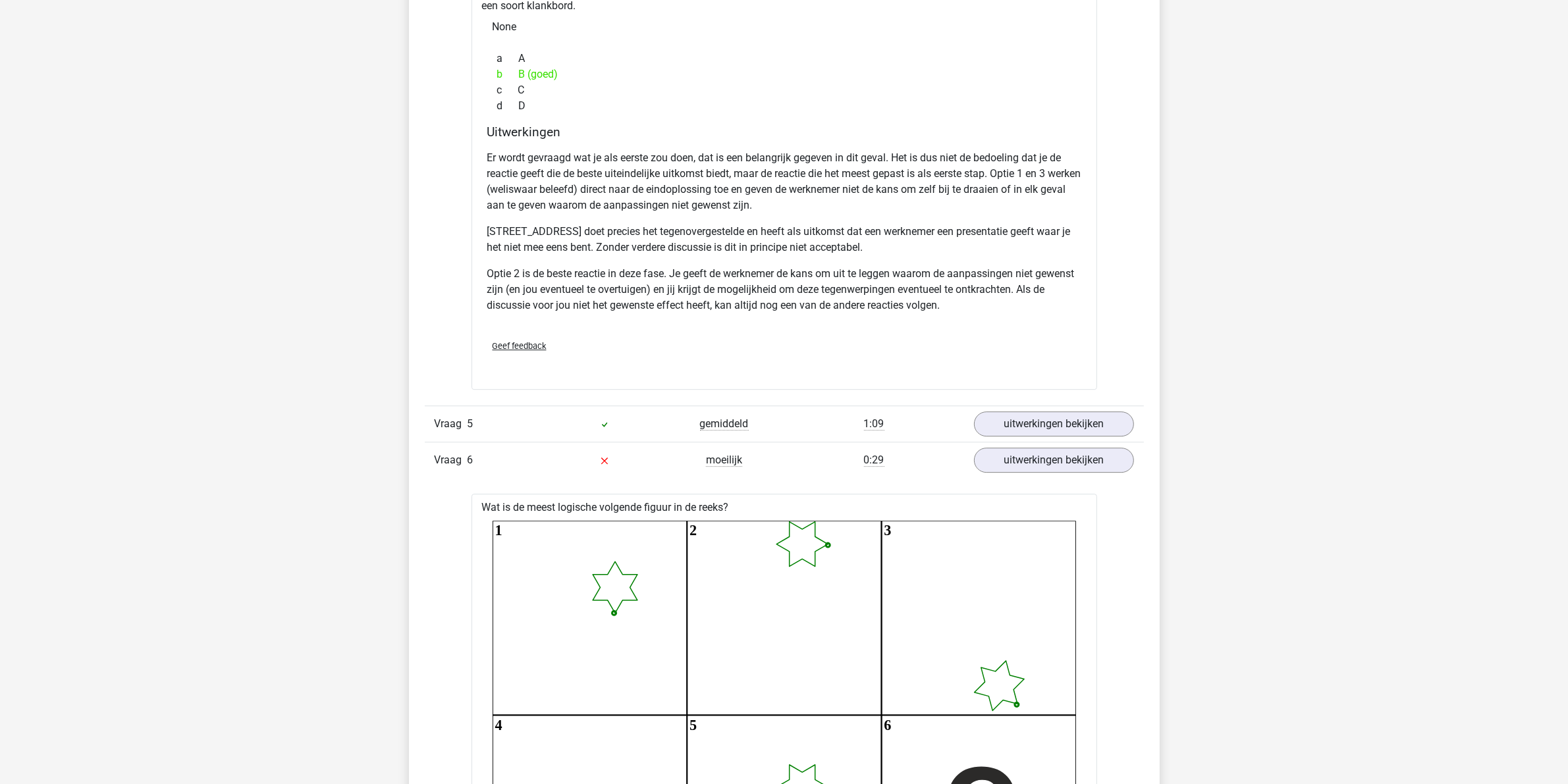
scroll to position [4900, 0]
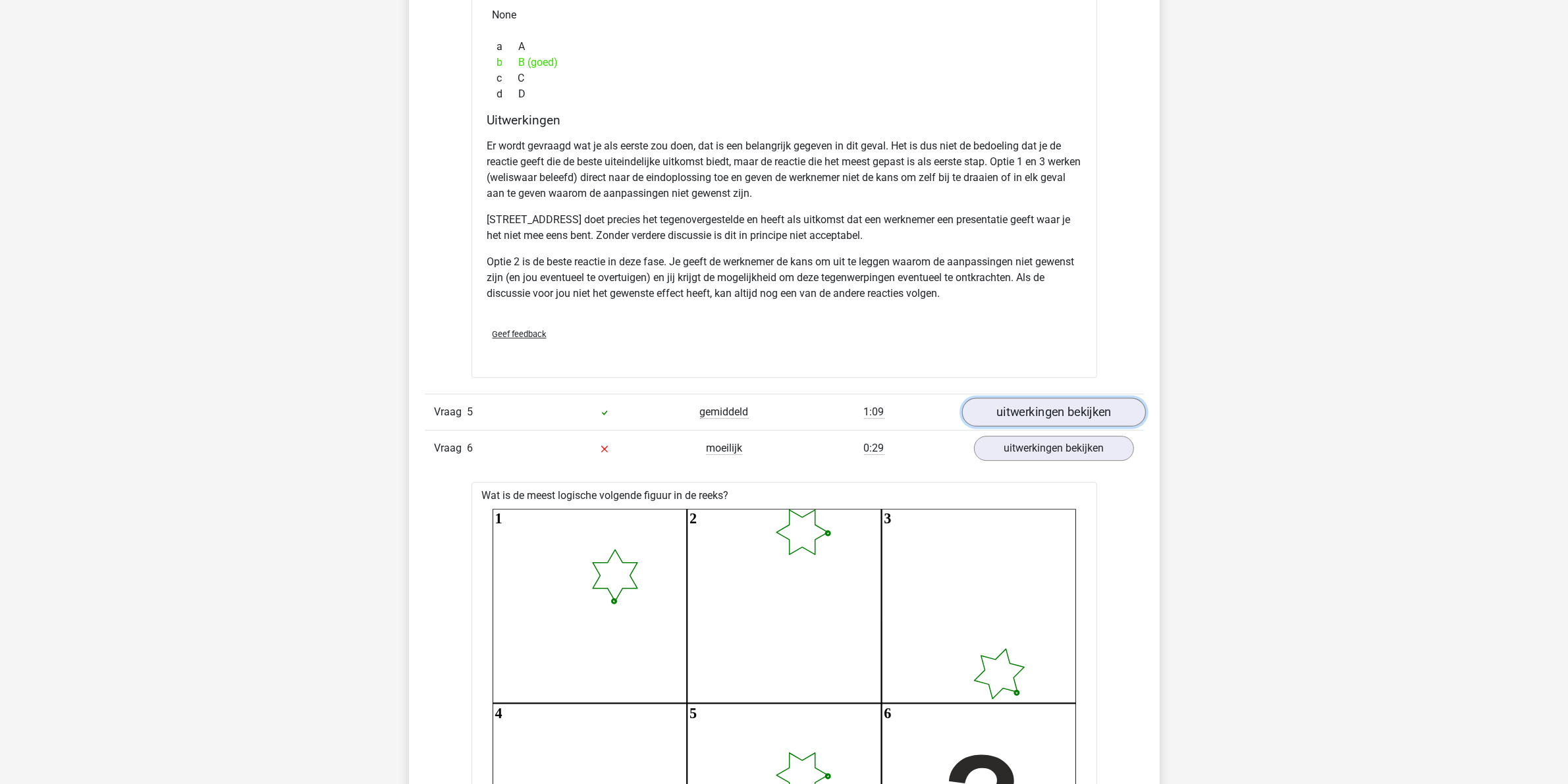
click at [1098, 403] on link "uitwerkingen bekijken" at bounding box center [1053, 412] width 184 height 29
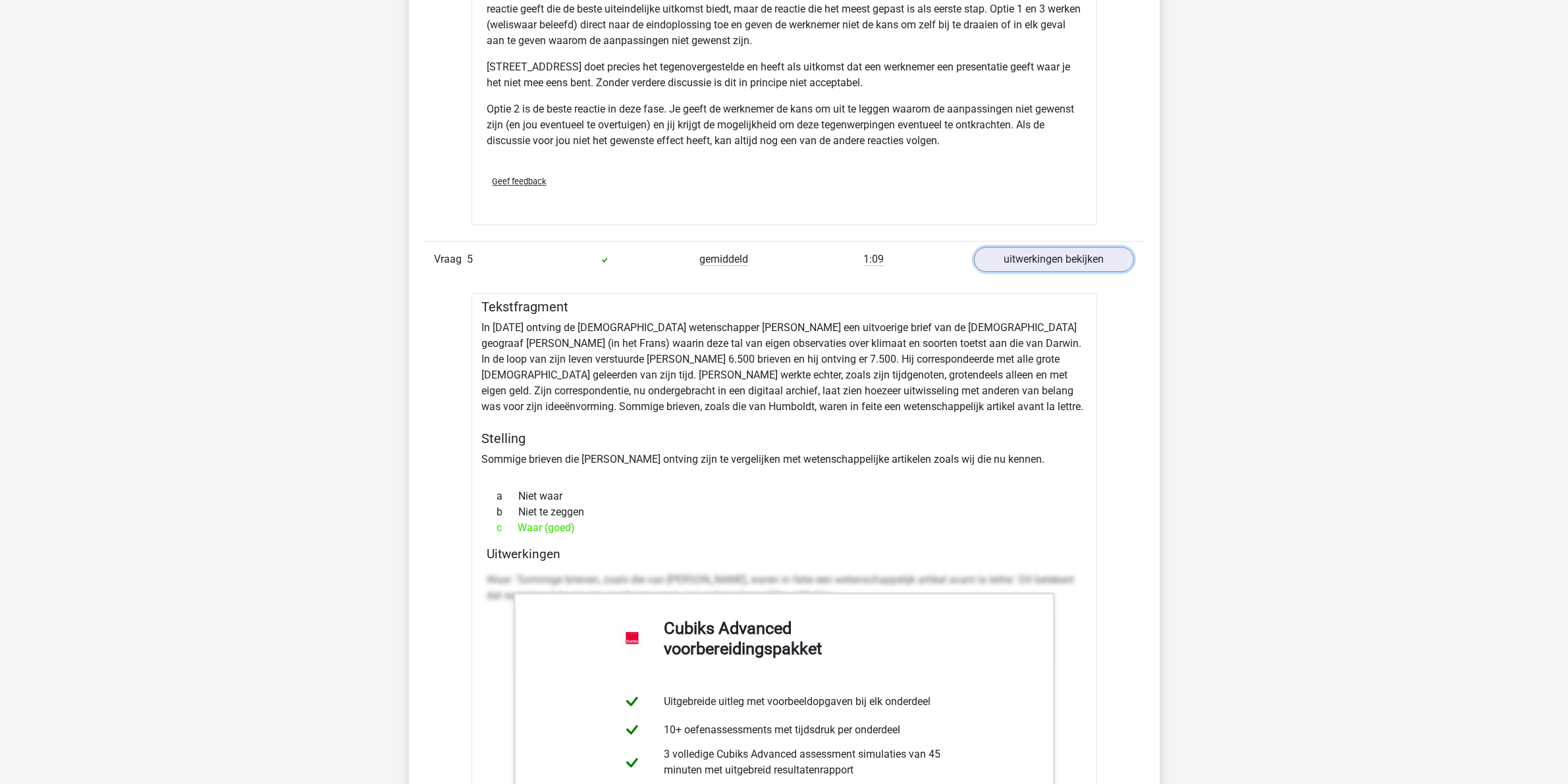
scroll to position [5064, 0]
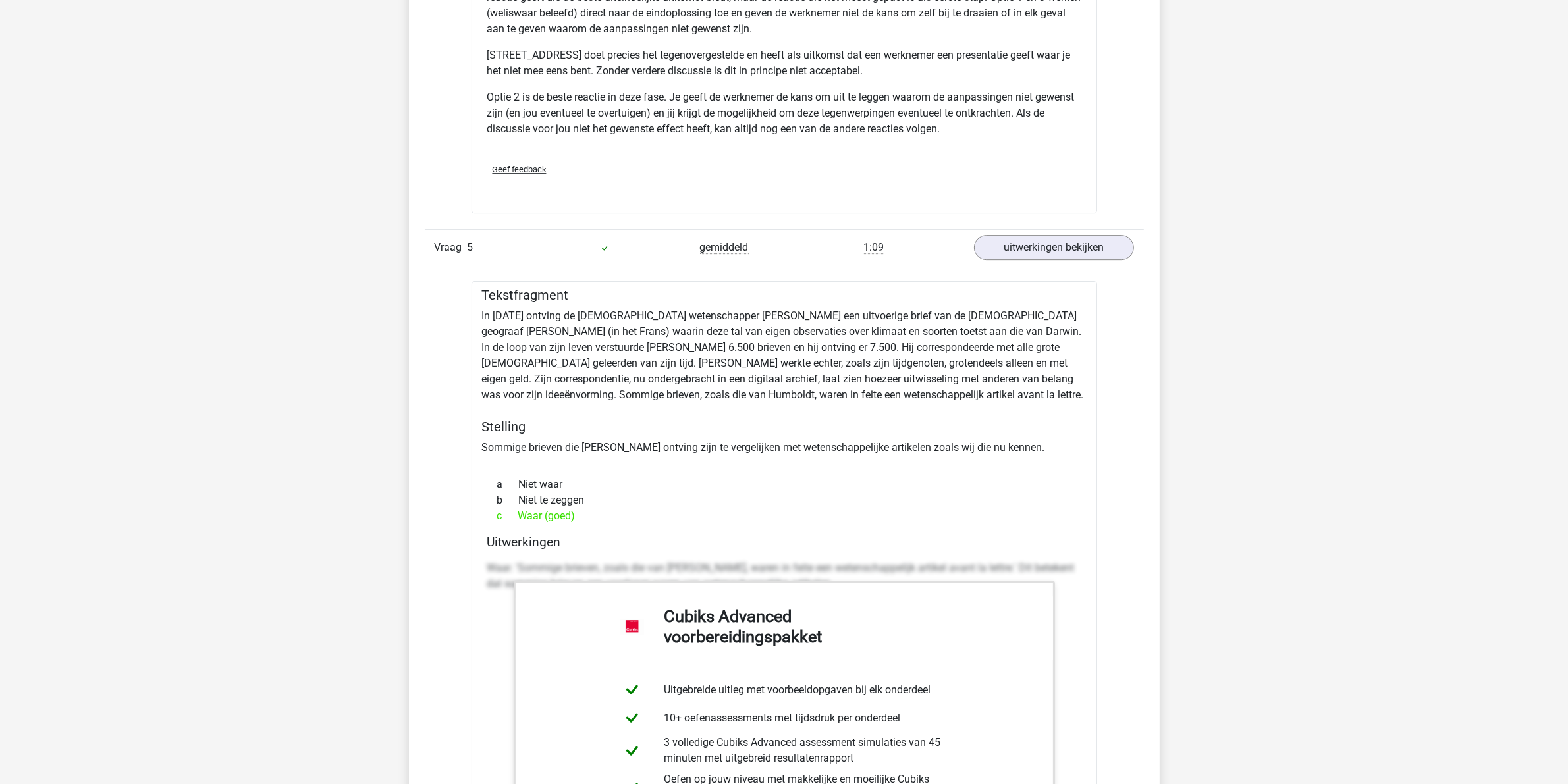
drag, startPoint x: 485, startPoint y: 298, endPoint x: 704, endPoint y: 504, distance: 300.7
click at [704, 504] on div "Tekstfragment In [DATE] ontving de [DEMOGRAPHIC_DATA] wetenschapper [PERSON_NAM…" at bounding box center [784, 646] width 625 height 729
click at [704, 504] on div "b Niet te zeggen" at bounding box center [784, 501] width 594 height 16
drag, startPoint x: 639, startPoint y: 524, endPoint x: 446, endPoint y: 302, distance: 294.2
click at [446, 302] on div "Vraag 1 gemiddeld 0:40 uitwerkingen bekijken Tekstfragment Onlangs vroegen de […" at bounding box center [784, 455] width 699 height 7853
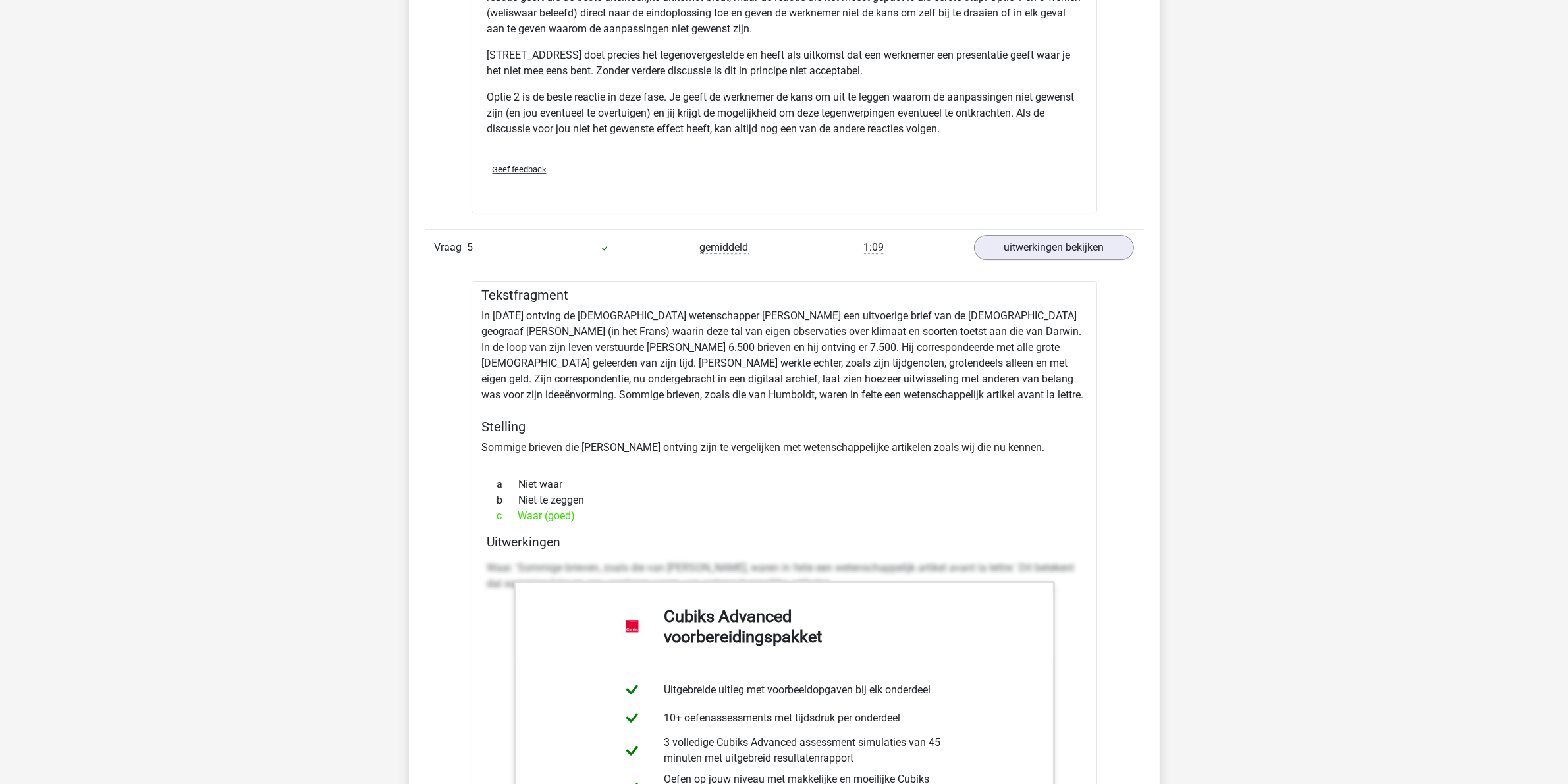
click at [863, 424] on h5 "Stelling" at bounding box center [784, 427] width 605 height 16
drag, startPoint x: 479, startPoint y: 298, endPoint x: 609, endPoint y: 524, distance: 260.7
click at [609, 524] on div "Tekstfragment In [DATE] ontving de [DEMOGRAPHIC_DATA] wetenschapper [PERSON_NAM…" at bounding box center [784, 646] width 625 height 729
copy div "Tekstfragment In [DATE] ontving de [DEMOGRAPHIC_DATA] wetenschapper [PERSON_NAM…"
click at [756, 433] on h5 "Stelling" at bounding box center [784, 427] width 605 height 16
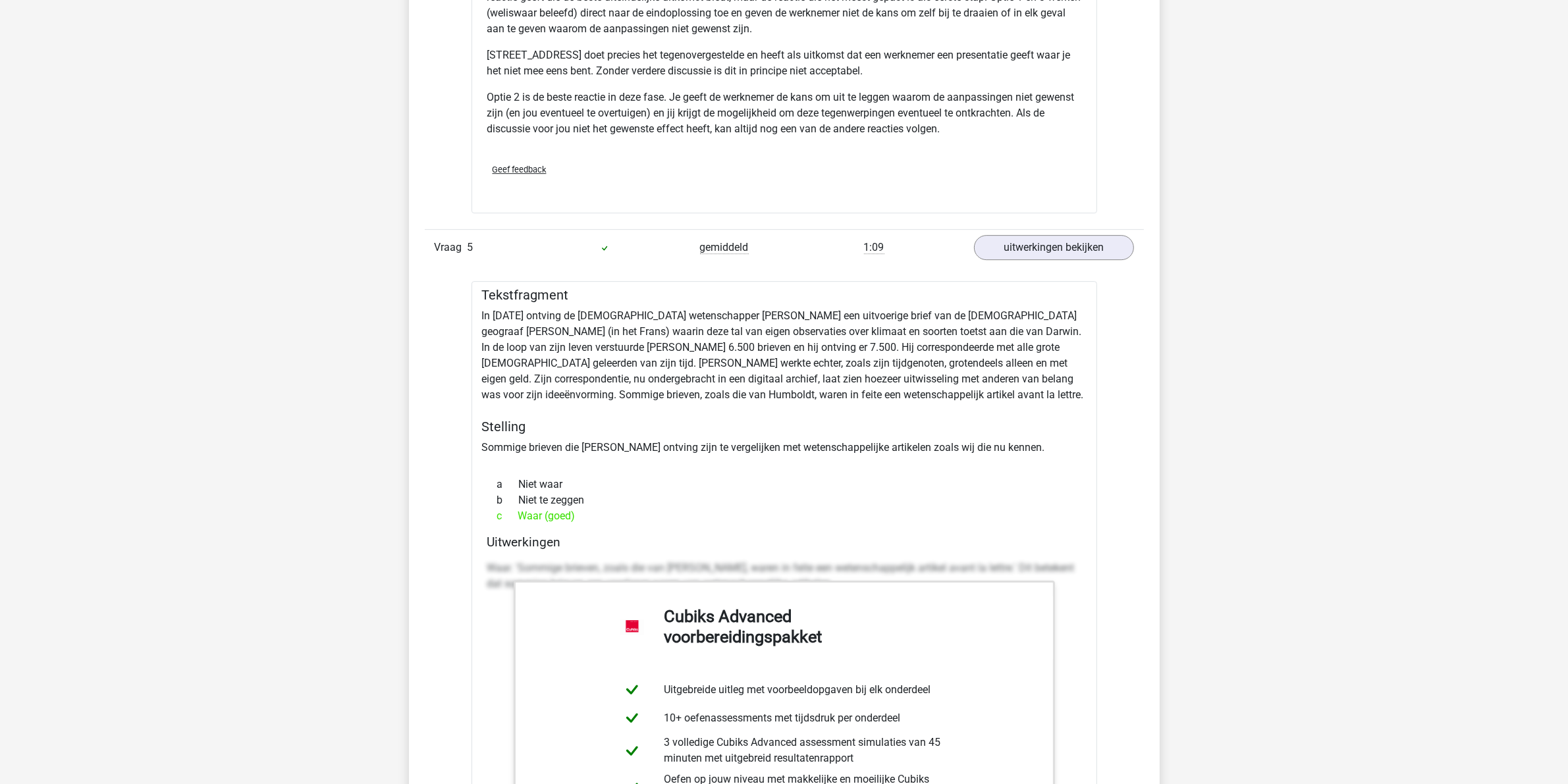
drag, startPoint x: 479, startPoint y: 297, endPoint x: 597, endPoint y: 526, distance: 257.6
click at [597, 526] on div "Tekstfragment In [DATE] ontving de [DEMOGRAPHIC_DATA] wetenschapper [PERSON_NAM…" at bounding box center [784, 646] width 625 height 729
click at [595, 524] on div "c Waar (goed)" at bounding box center [784, 516] width 594 height 16
drag, startPoint x: 597, startPoint y: 524, endPoint x: 479, endPoint y: 288, distance: 263.9
click at [479, 288] on div "Tekstfragment In [DATE] ontving de [DEMOGRAPHIC_DATA] wetenschapper [PERSON_NAM…" at bounding box center [784, 646] width 625 height 729
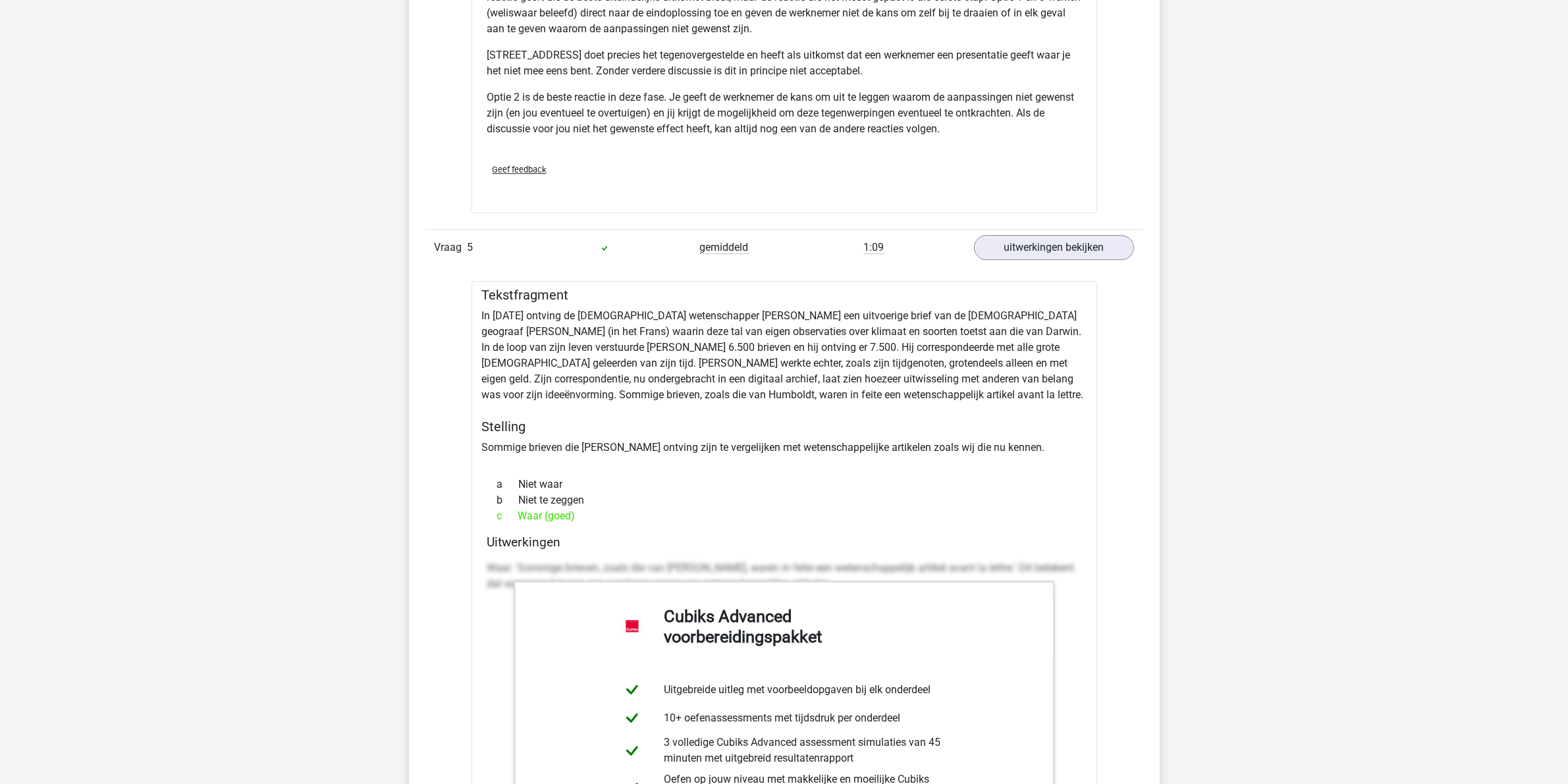
click at [598, 379] on div "Tekstfragment In [DATE] ontving de [DEMOGRAPHIC_DATA] wetenschapper [PERSON_NAM…" at bounding box center [784, 646] width 625 height 729
click at [965, 504] on div "b Niet te zeggen" at bounding box center [784, 501] width 594 height 16
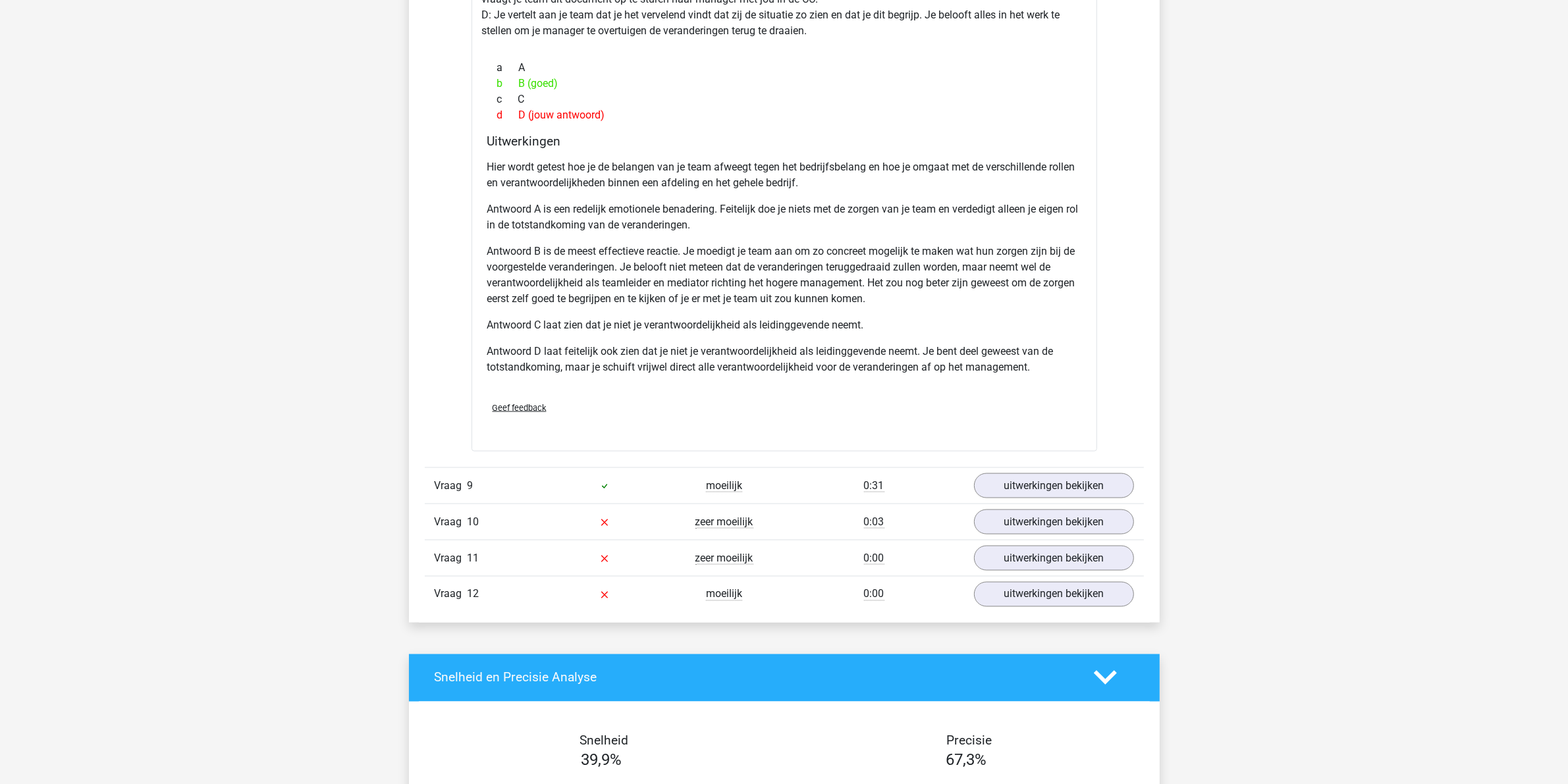
scroll to position [9016, 0]
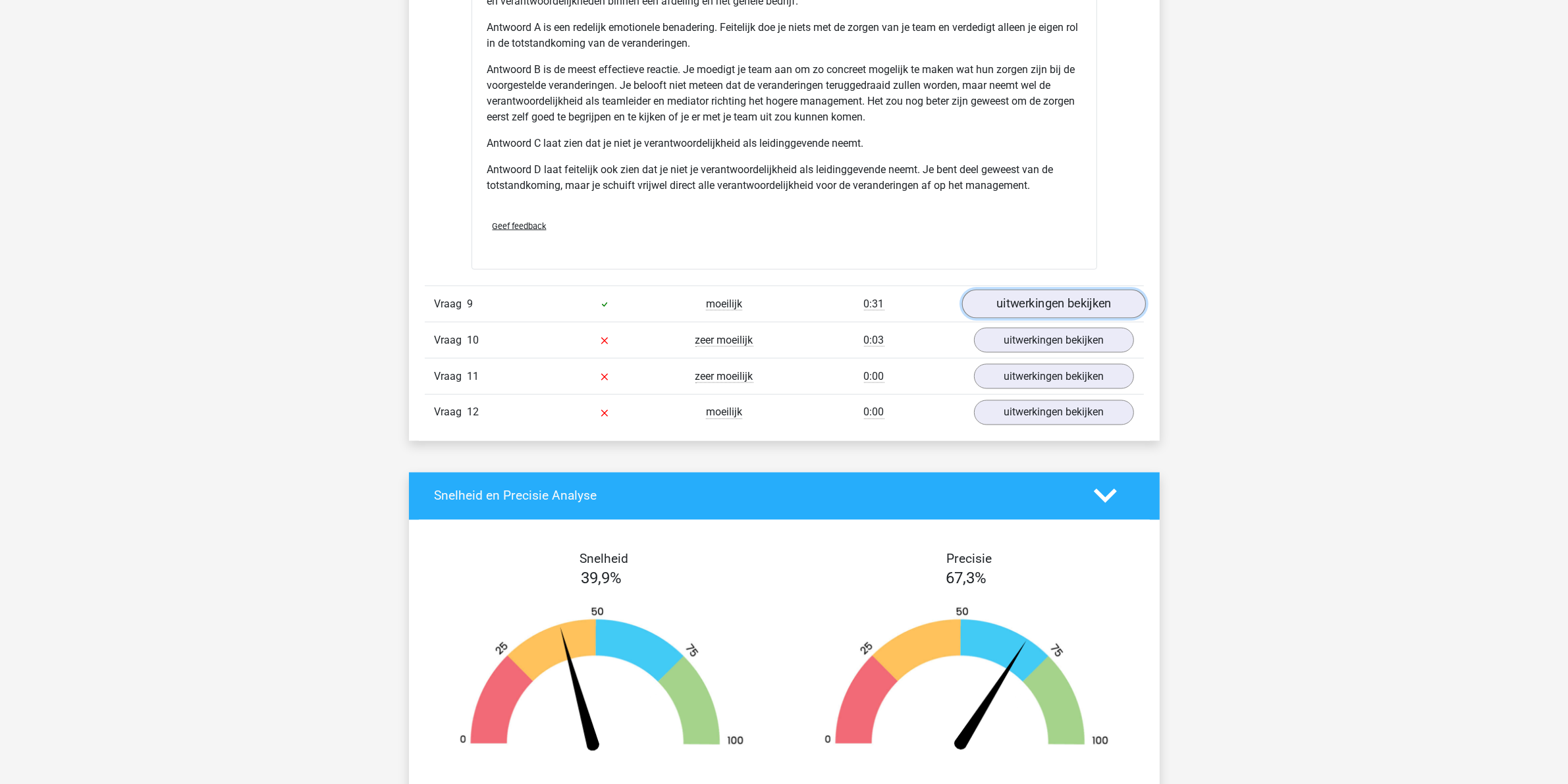
click at [1003, 300] on link "uitwerkingen bekijken" at bounding box center [1053, 304] width 184 height 29
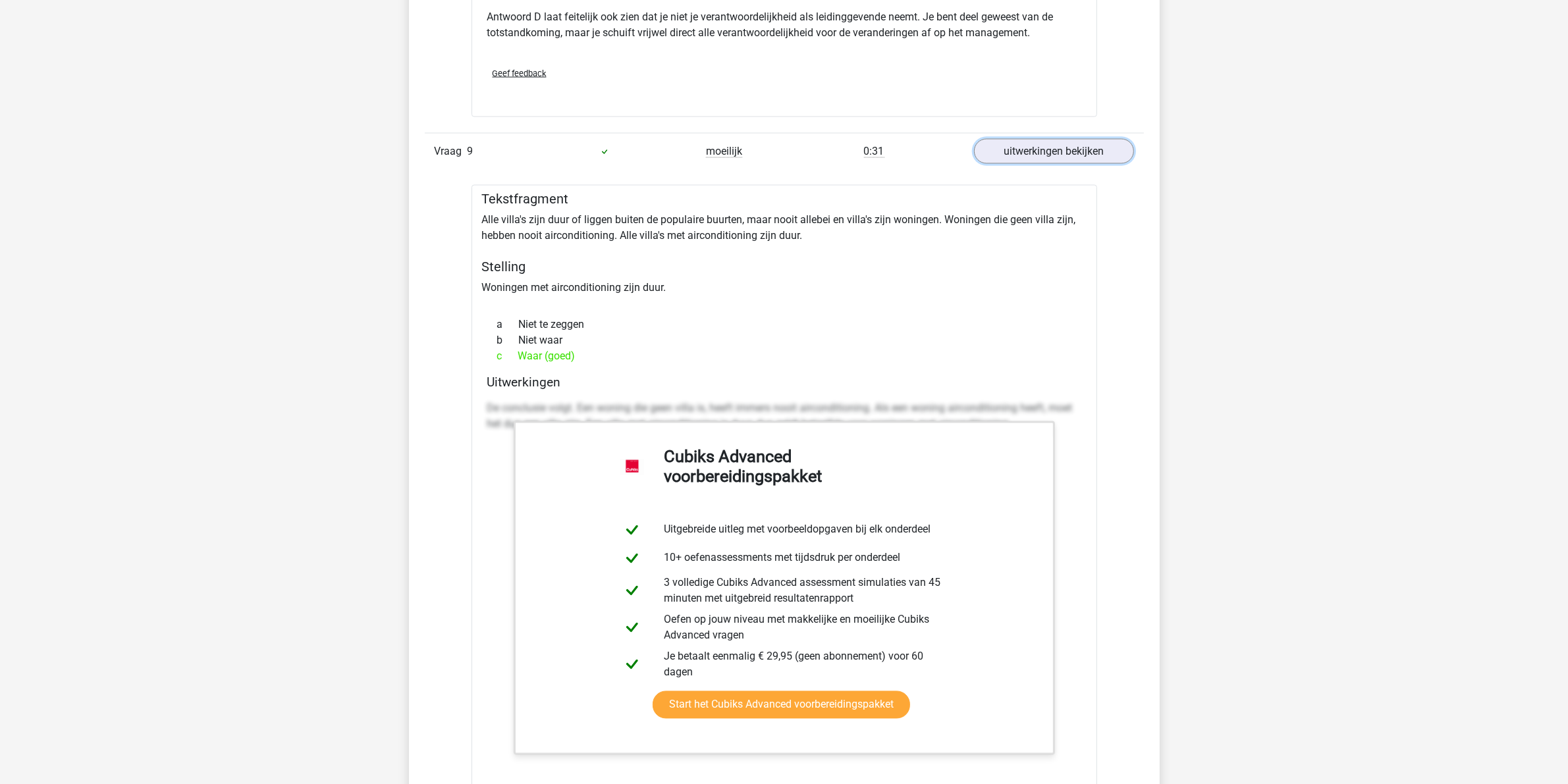
scroll to position [9180, 0]
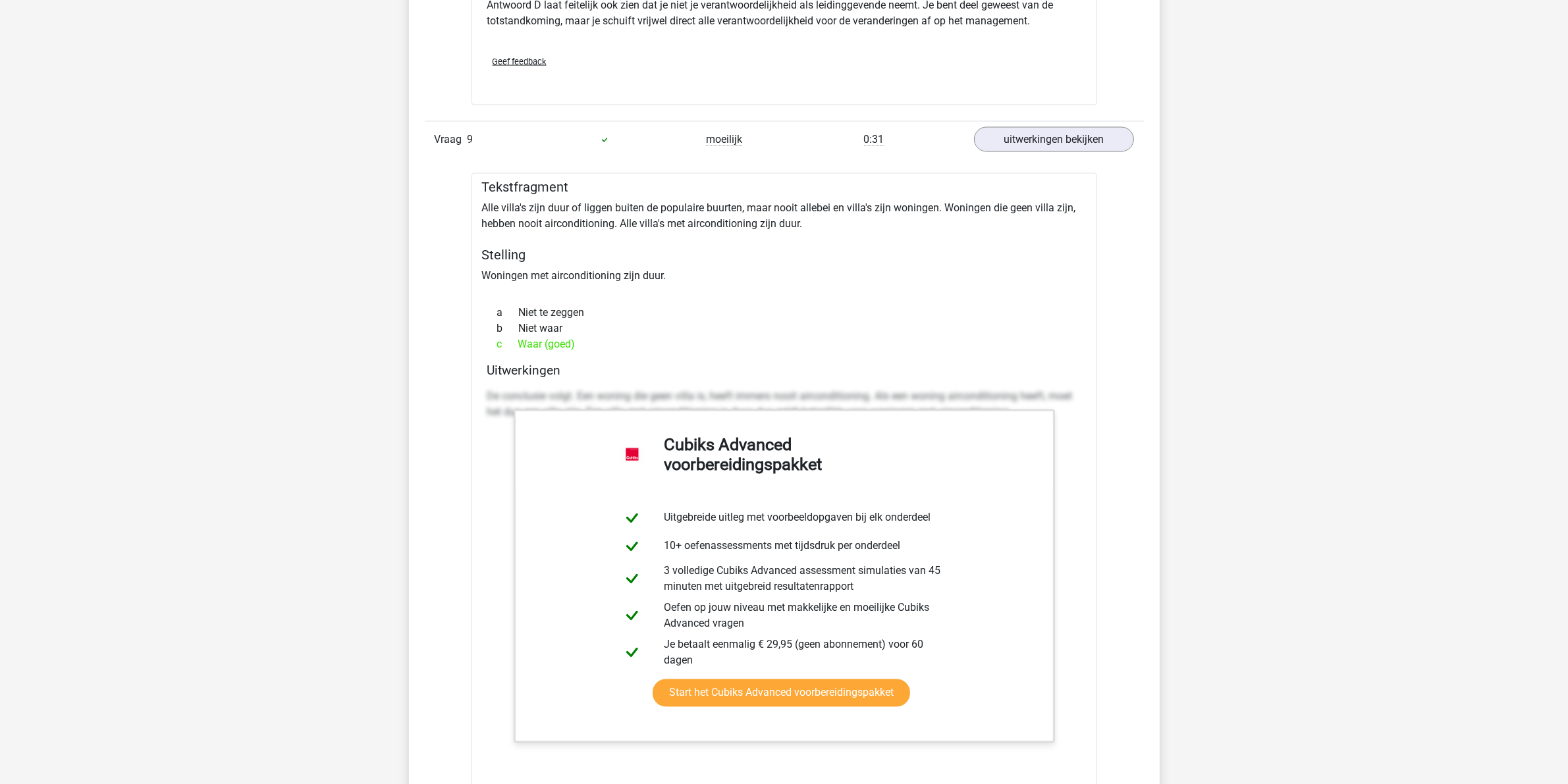
drag, startPoint x: 478, startPoint y: 190, endPoint x: 581, endPoint y: 356, distance: 195.4
click at [581, 356] on div "Tekstfragment Alle villa's zijn duur of liggen buiten de populaire buurten, maa…" at bounding box center [784, 506] width 625 height 666
copy div "Tekstfragment Alle villa's zijn duur of liggen buiten de populaire buurten, maa…"
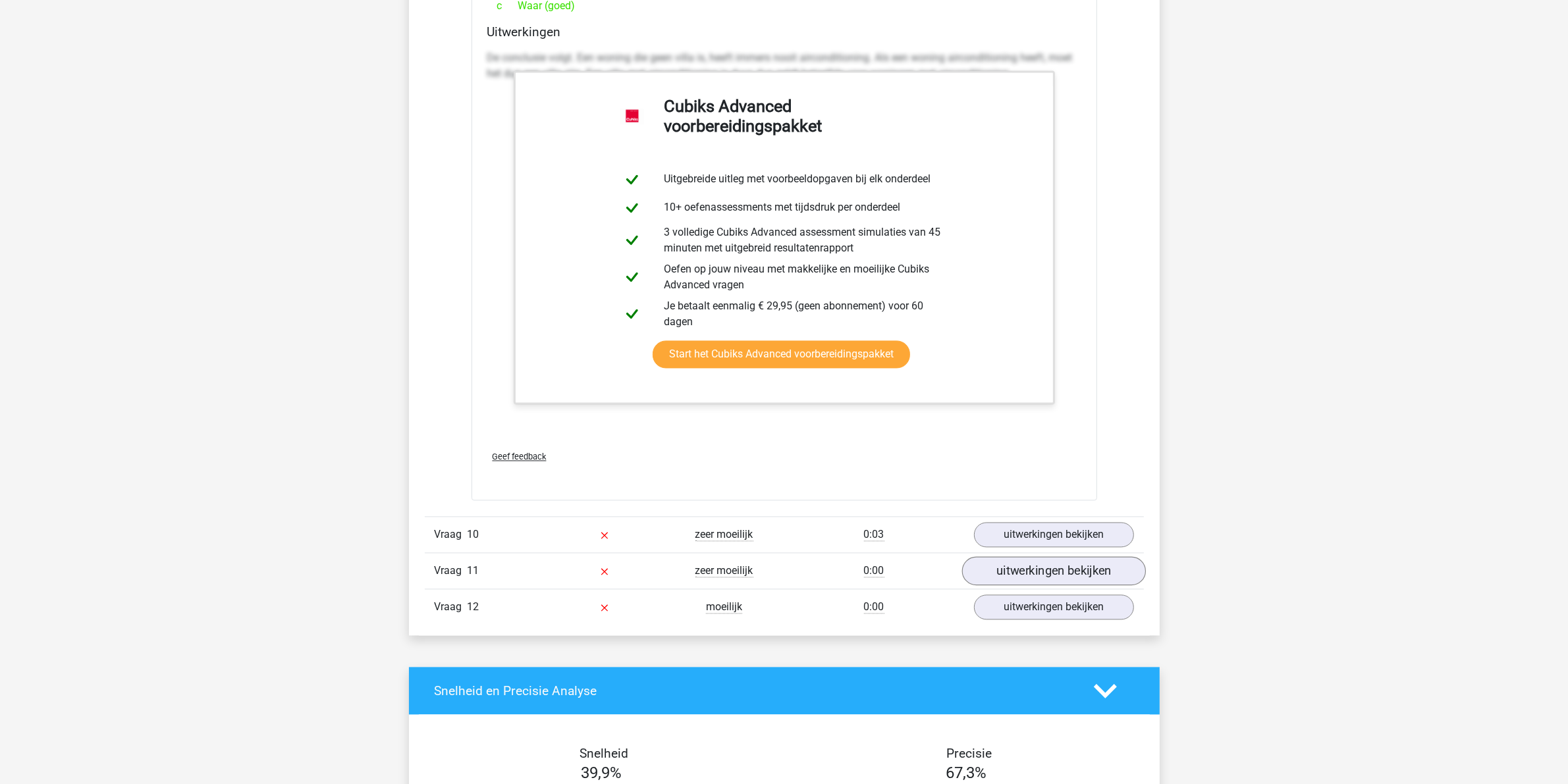
scroll to position [9674, 0]
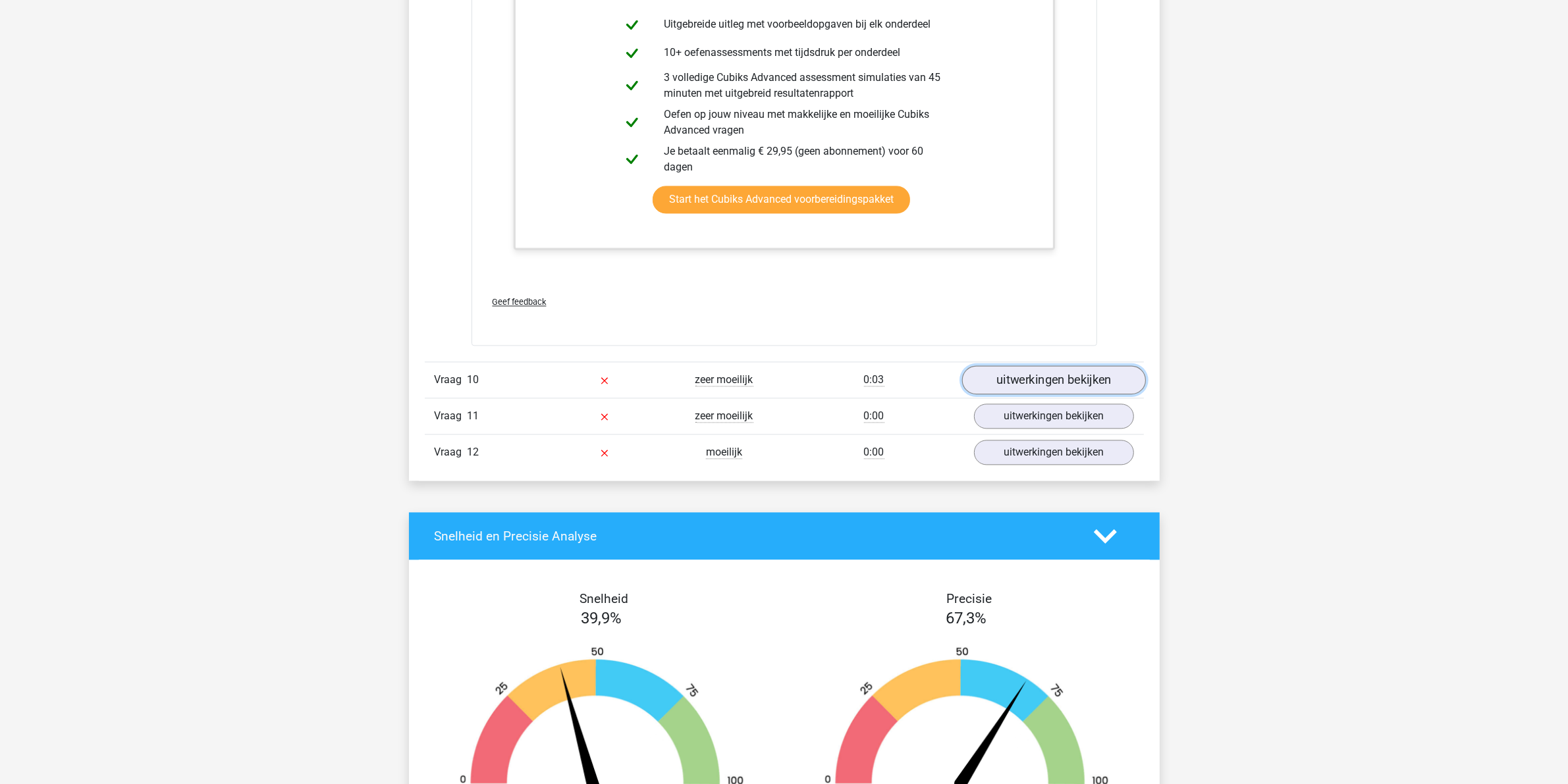
click at [1089, 390] on link "uitwerkingen bekijken" at bounding box center [1053, 380] width 184 height 29
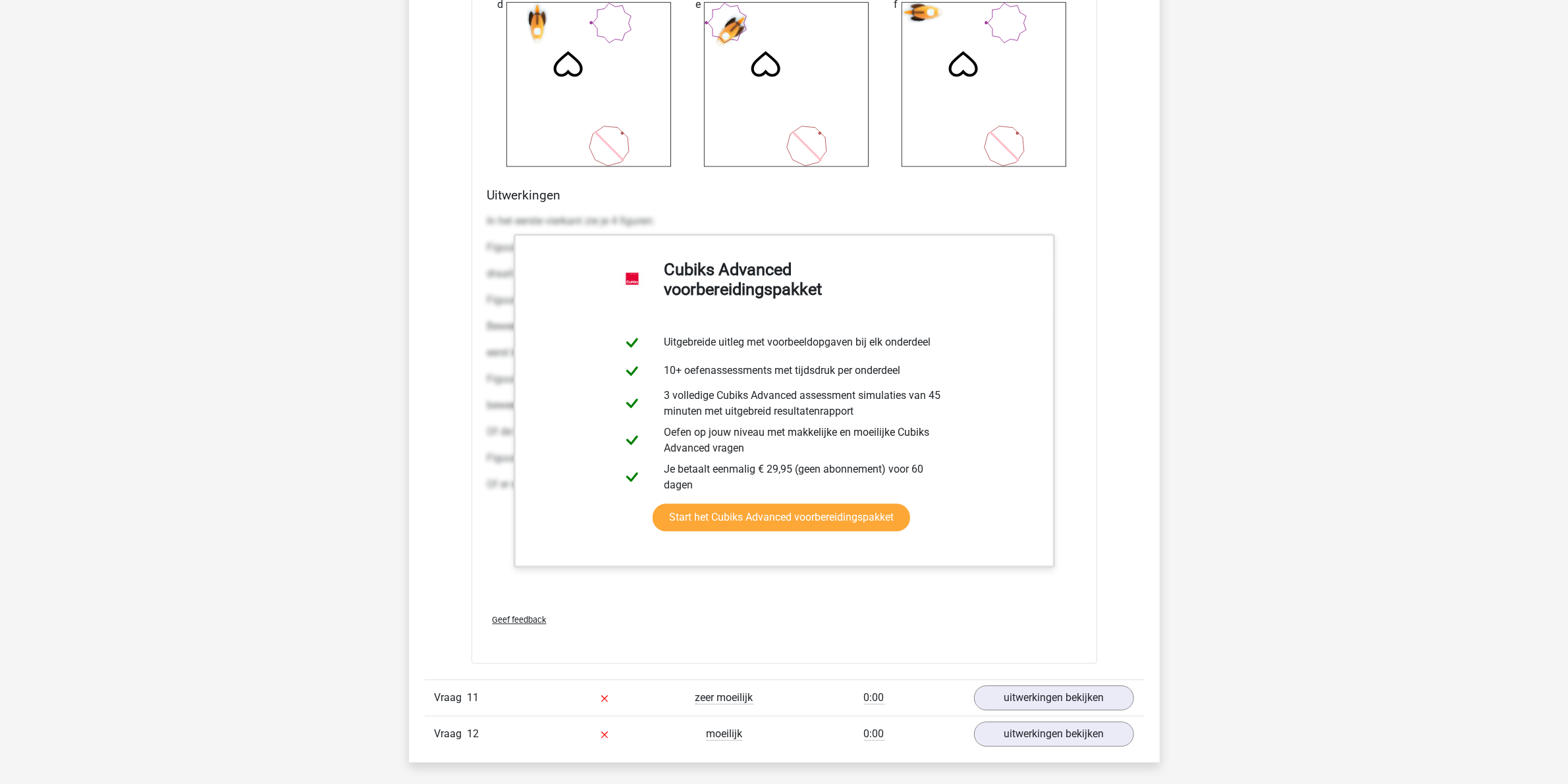
scroll to position [11155, 0]
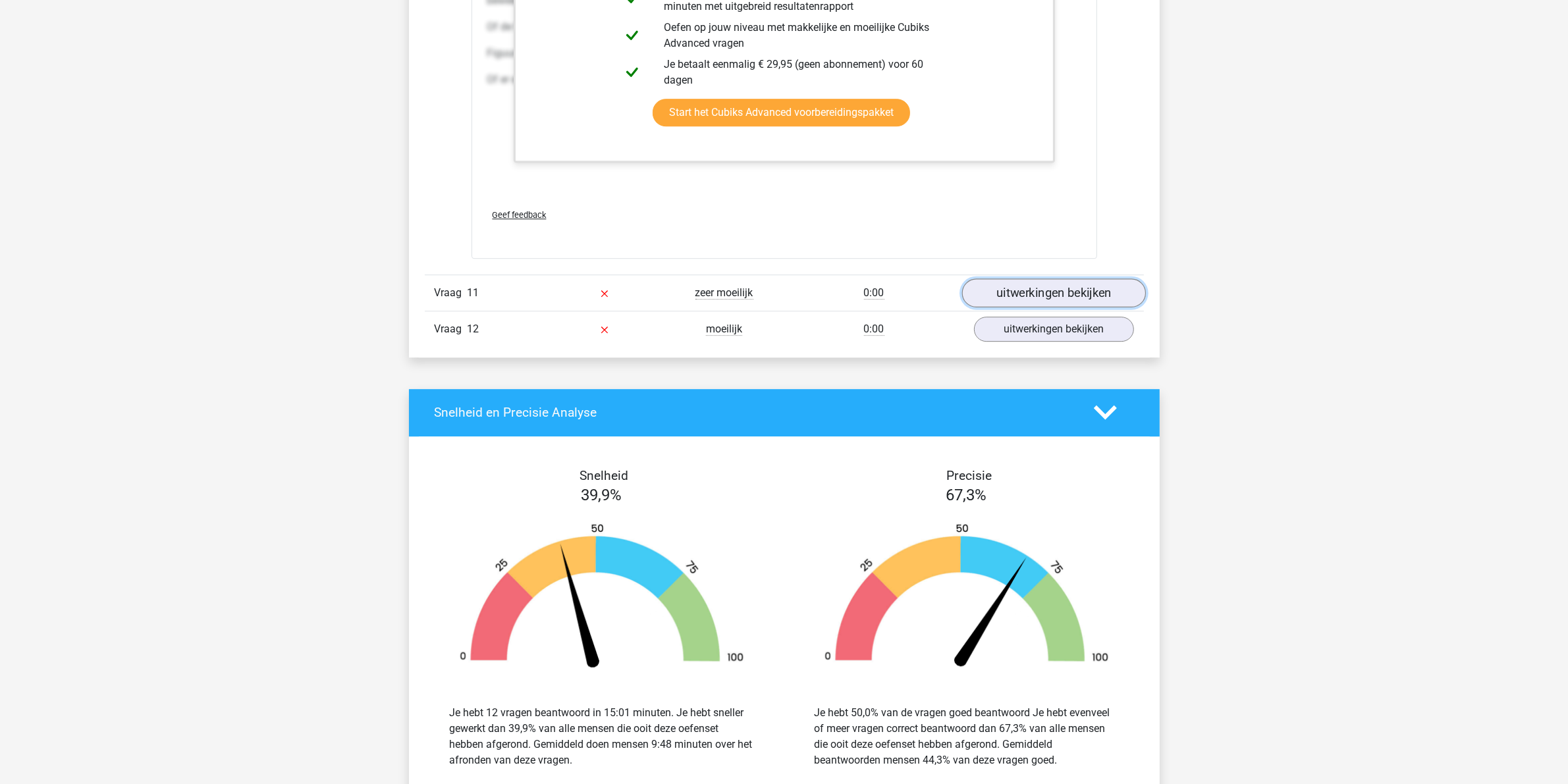
click at [1068, 304] on link "uitwerkingen bekijken" at bounding box center [1053, 293] width 184 height 29
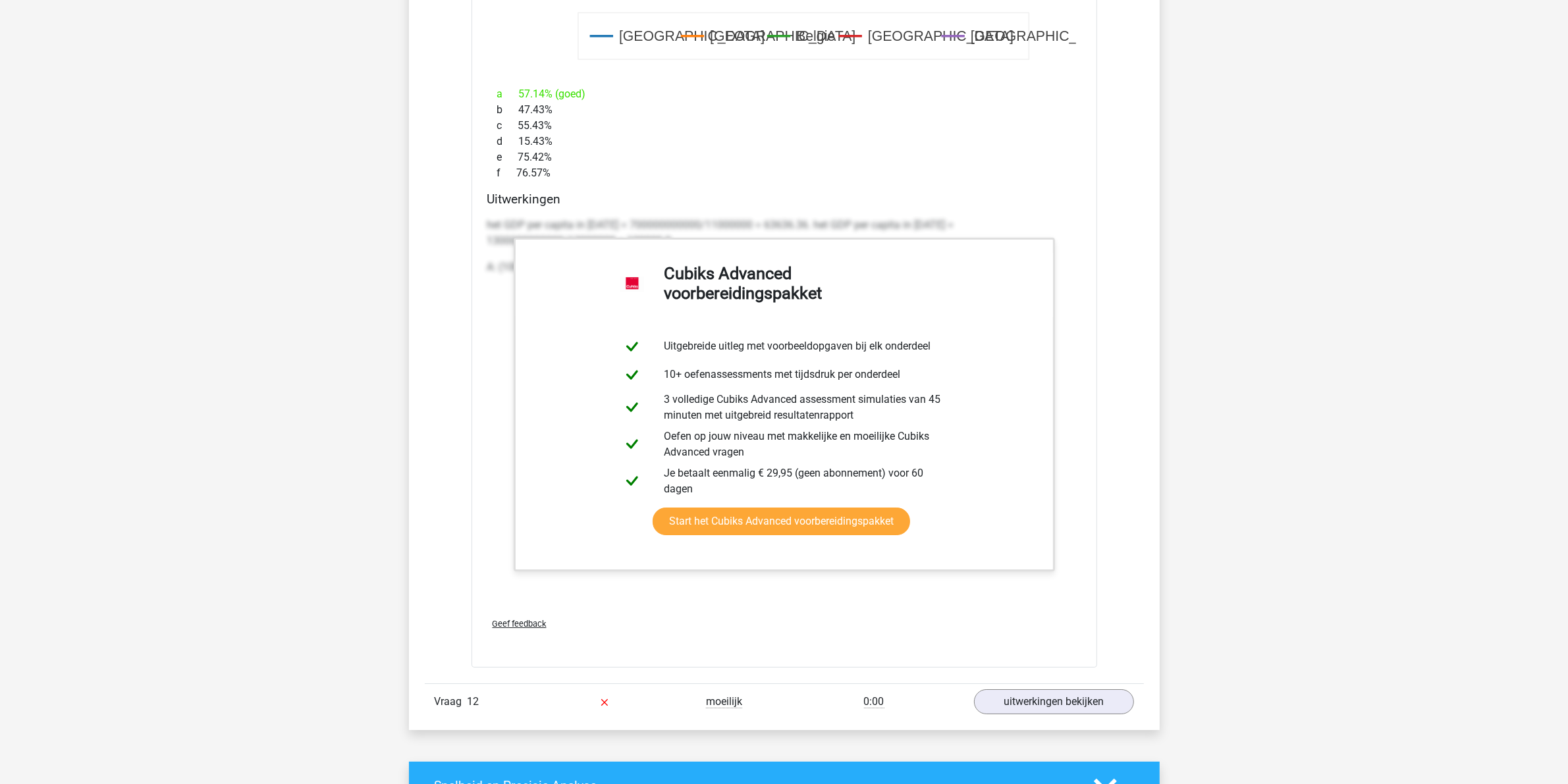
scroll to position [12061, 0]
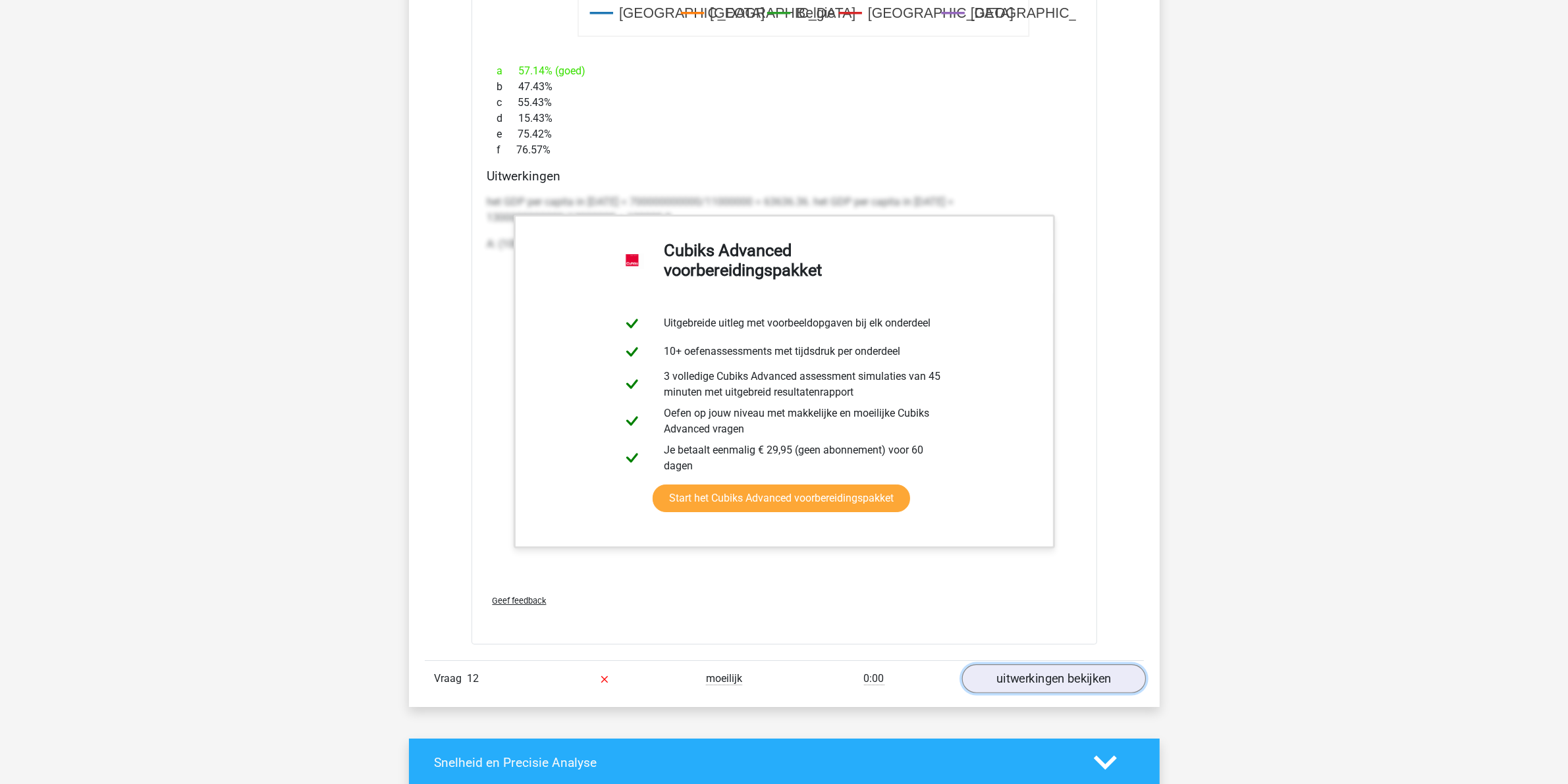
click at [1061, 627] on link "uitwerkingen bekijken" at bounding box center [1053, 679] width 184 height 29
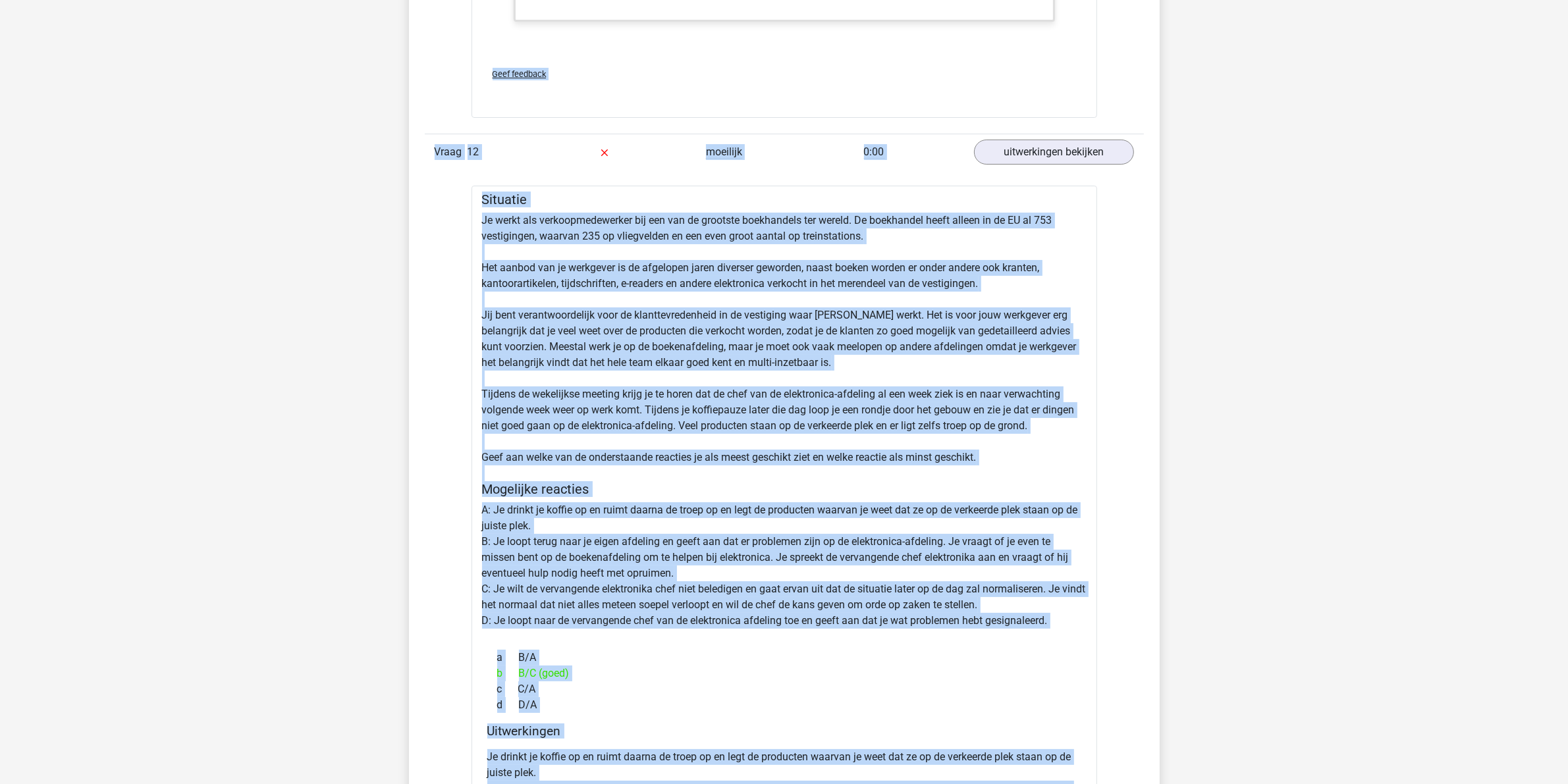
scroll to position [12163, 0]
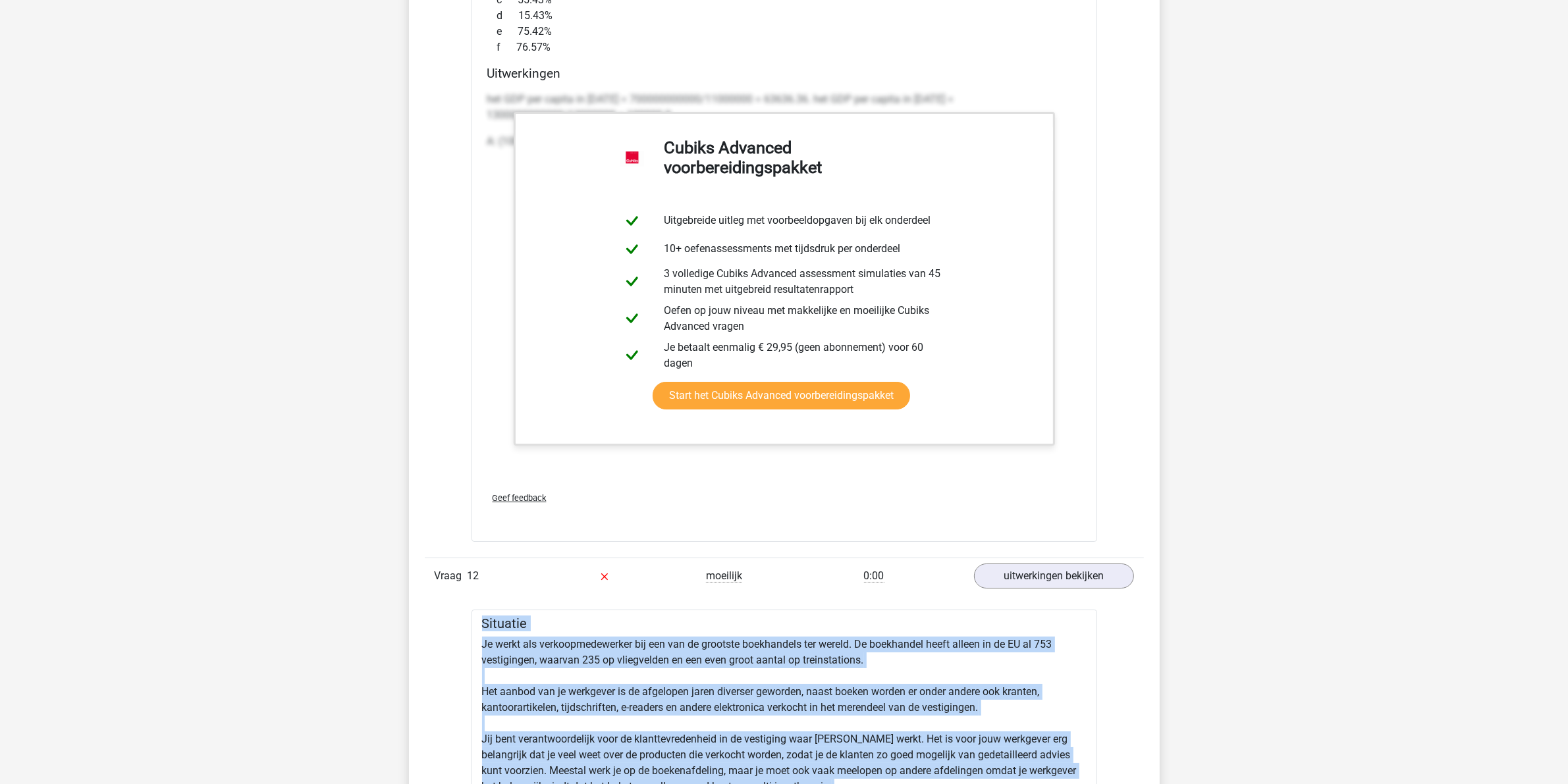
drag, startPoint x: 762, startPoint y: 539, endPoint x: 452, endPoint y: 634, distance: 324.2
copy div "Situatie Je werkt als verkoopmedewerker bij een van de grootste boekhandels ter…"
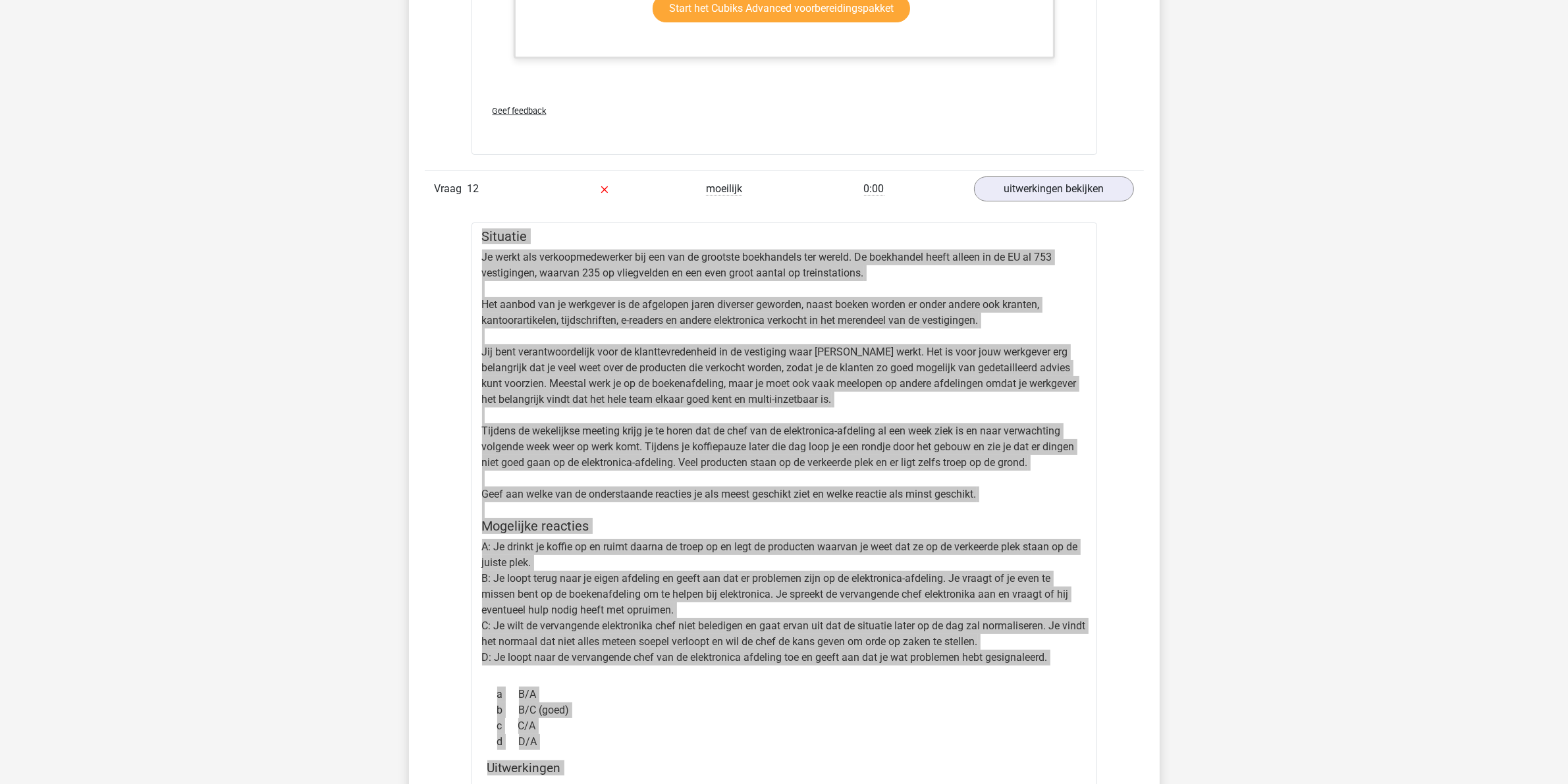
scroll to position [12657, 0]
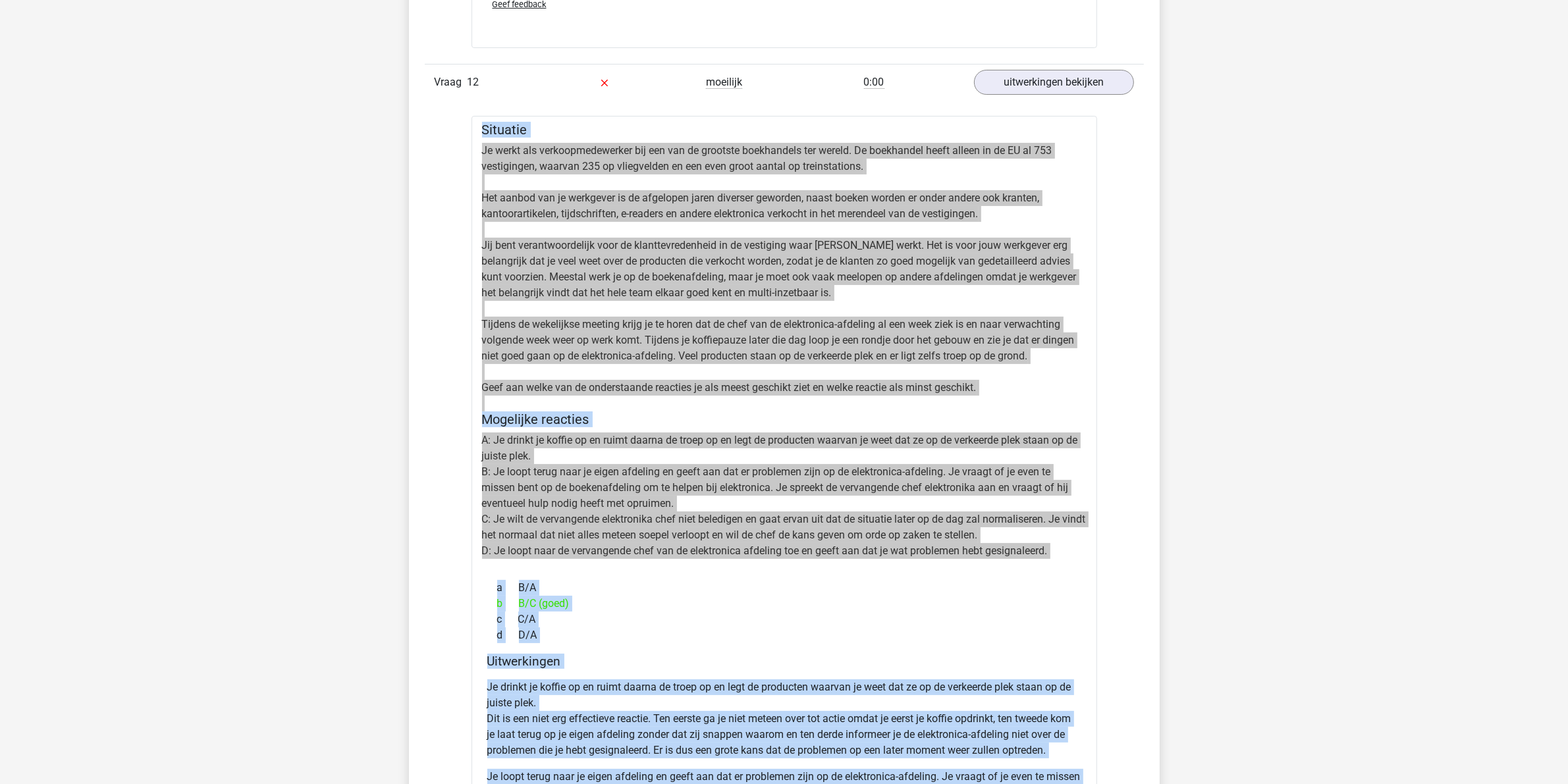
click at [677, 423] on h5 "Mogelijke reacties" at bounding box center [784, 420] width 605 height 16
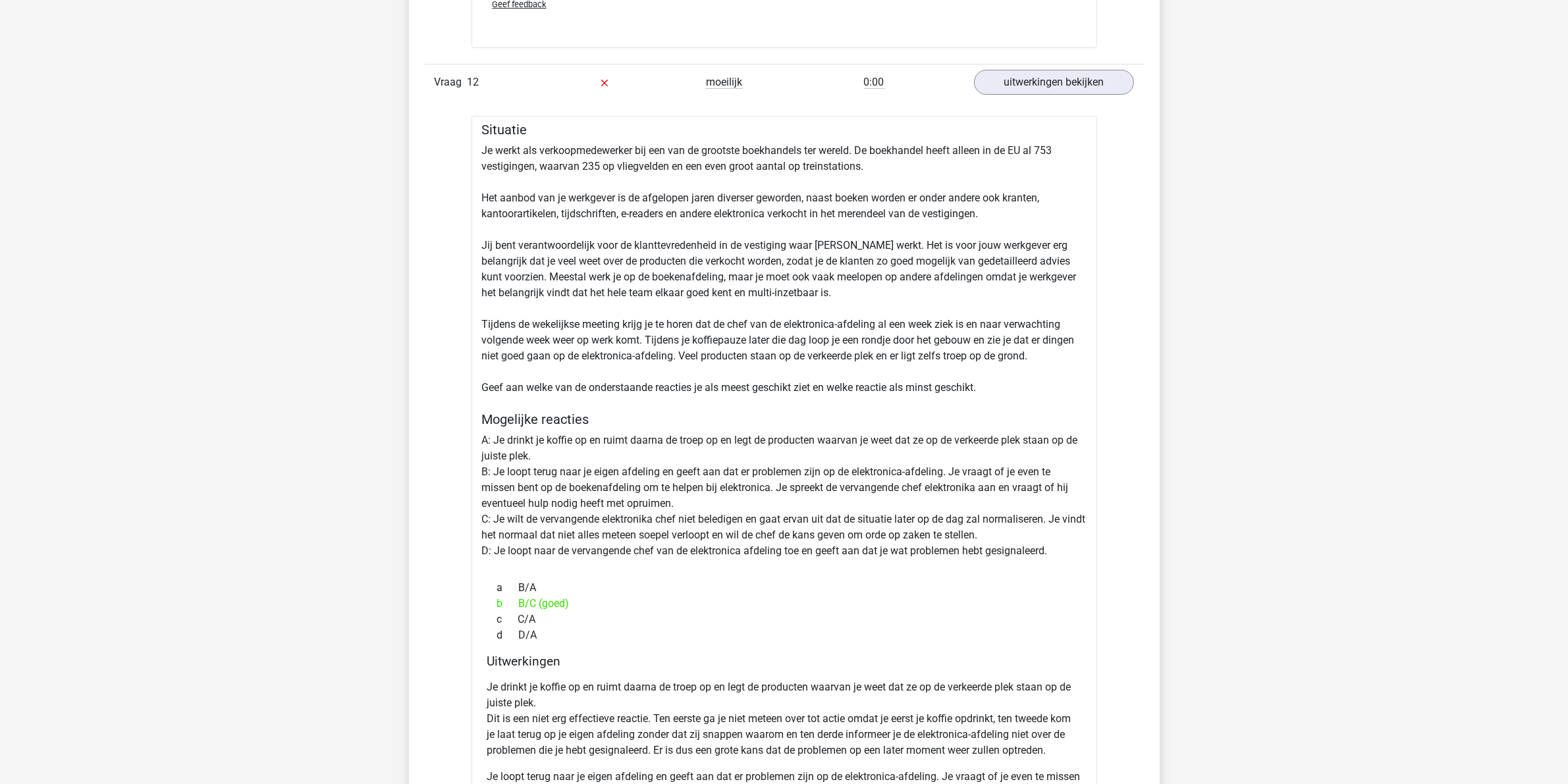
click at [1027, 420] on h5 "Mogelijke reacties" at bounding box center [784, 420] width 605 height 16
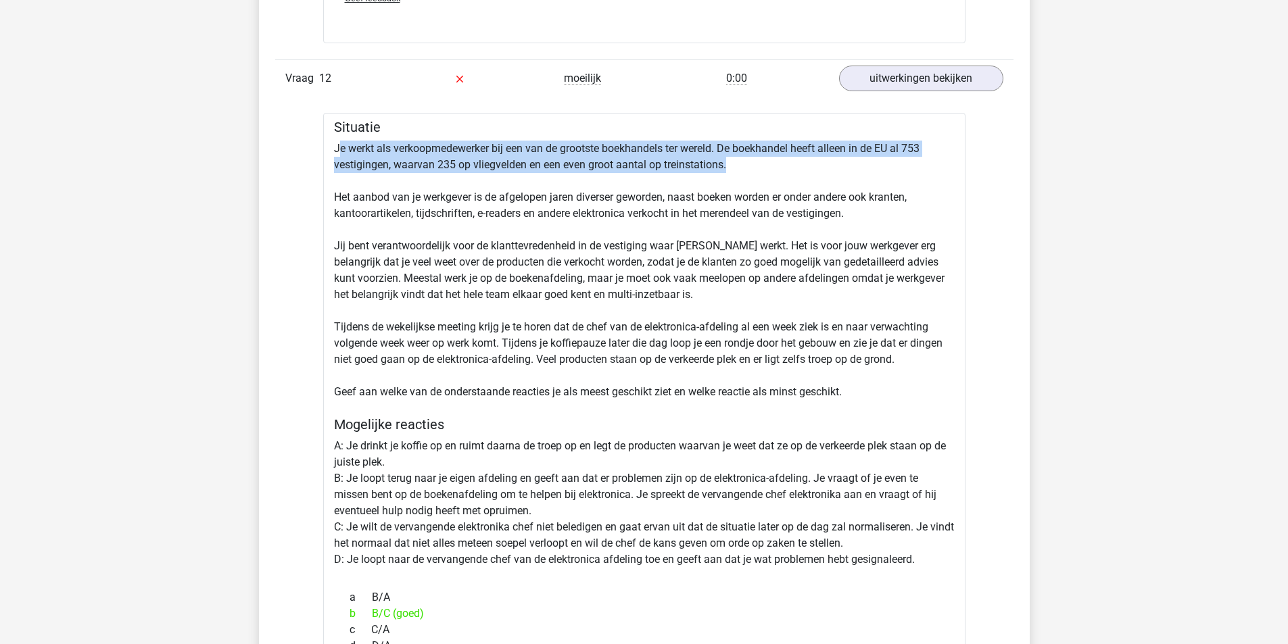
drag, startPoint x: 424, startPoint y: 151, endPoint x: 763, endPoint y: 160, distance: 339.5
click at [748, 158] on div "Situatie Je werkt als verkoopmedewerker bij een van de grootste boekhandels ter…" at bounding box center [644, 612] width 642 height 998
click at [780, 160] on div "Situatie Je werkt als verkoopmedewerker bij een van de grootste boekhandels ter…" at bounding box center [644, 612] width 642 height 998
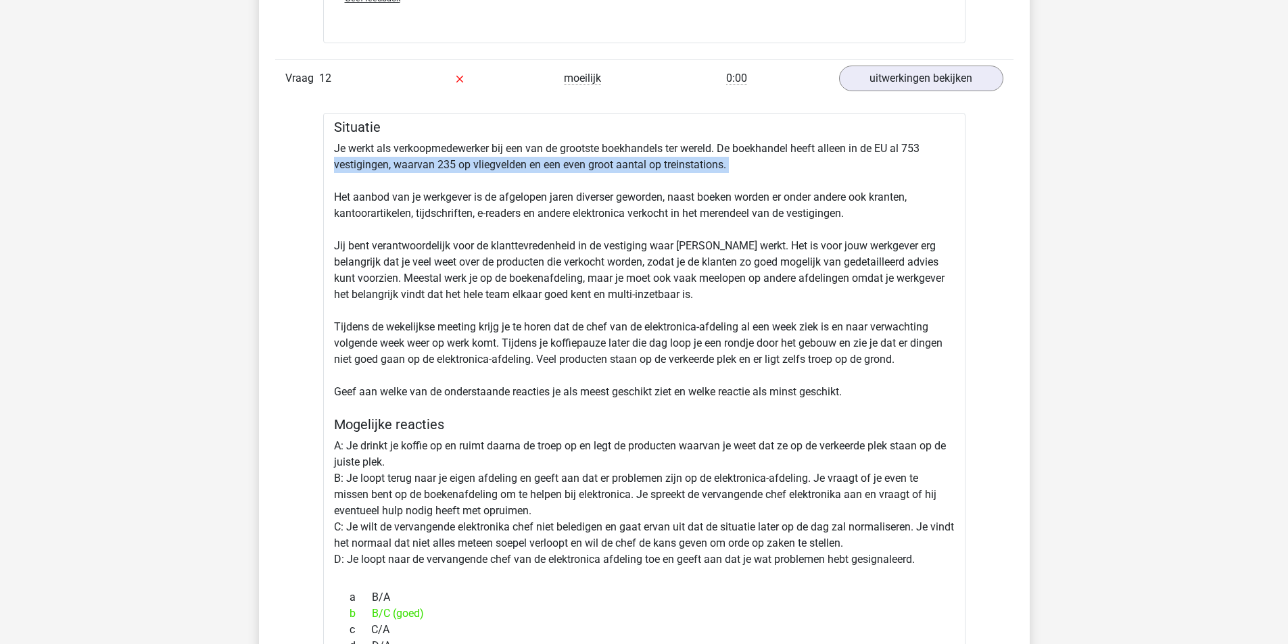
drag, startPoint x: 325, startPoint y: 162, endPoint x: 765, endPoint y: 174, distance: 439.6
click at [765, 174] on div "Situatie Je werkt als verkoopmedewerker bij een van de grootste boekhandels ter…" at bounding box center [644, 612] width 642 height 998
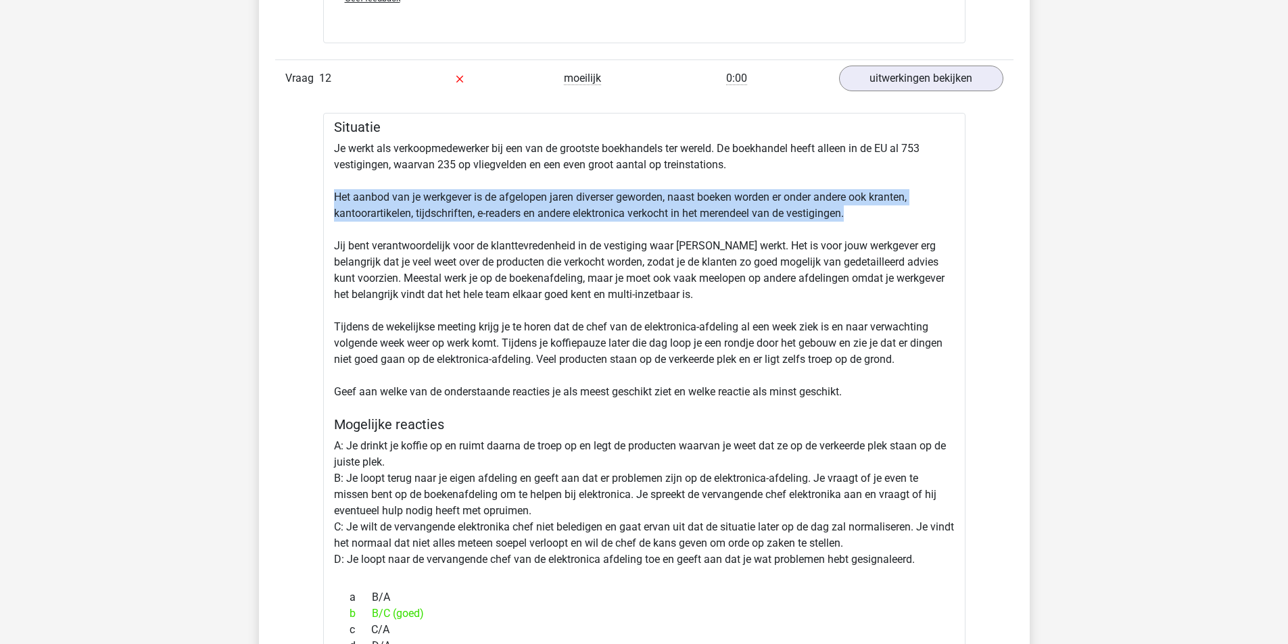
drag, startPoint x: 333, startPoint y: 200, endPoint x: 916, endPoint y: 220, distance: 583.2
click at [915, 219] on div "Situatie Je werkt als verkoopmedewerker bij een van de grootste boekhandels ter…" at bounding box center [644, 612] width 642 height 998
click at [917, 220] on div "Situatie Je werkt als verkoopmedewerker bij een van de grootste boekhandels ter…" at bounding box center [644, 612] width 642 height 998
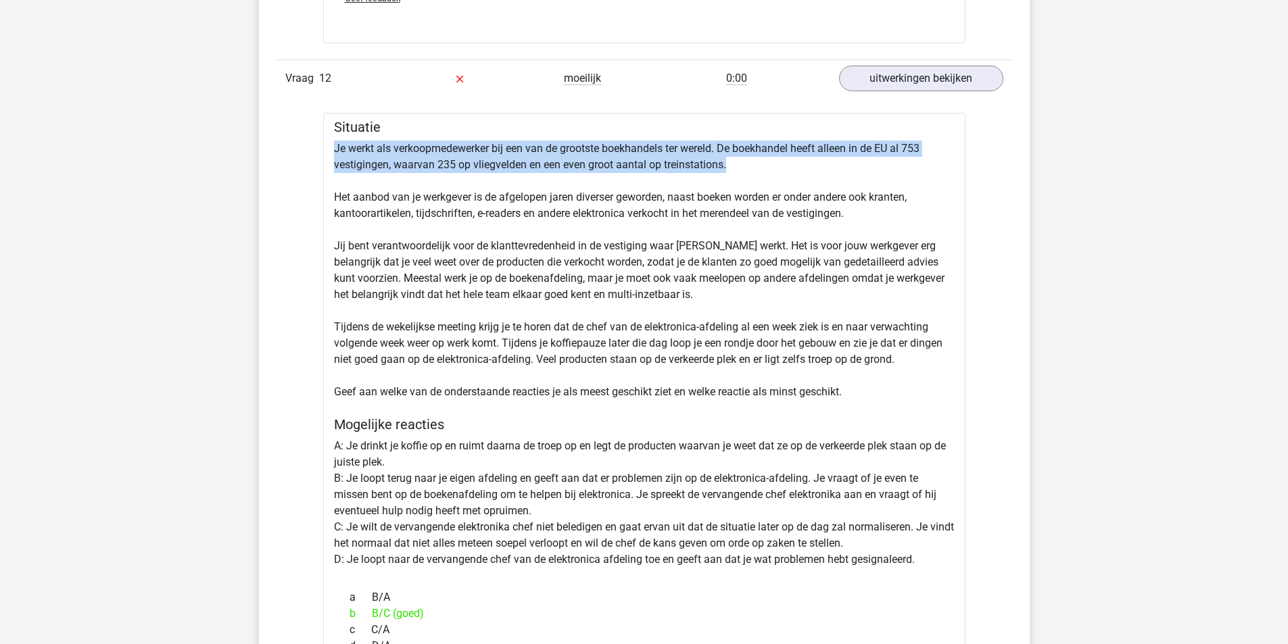
drag, startPoint x: 333, startPoint y: 151, endPoint x: 862, endPoint y: 168, distance: 529.0
click at [862, 168] on div "Situatie Je werkt als verkoopmedewerker bij een van de grootste boekhandels ter…" at bounding box center [644, 612] width 642 height 998
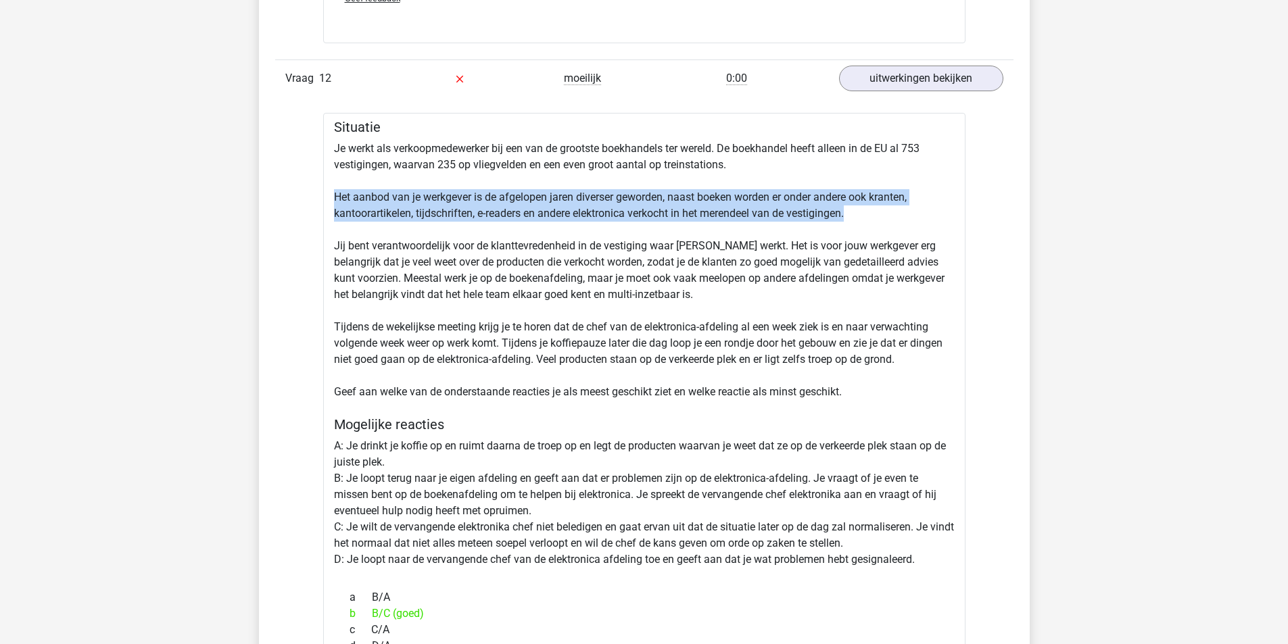
drag, startPoint x: 331, startPoint y: 195, endPoint x: 932, endPoint y: 211, distance: 602.0
click at [932, 211] on div "Situatie Je werkt als verkoopmedewerker bij een van de grootste boekhandels ter…" at bounding box center [644, 612] width 642 height 998
click at [835, 220] on div "Situatie Je werkt als verkoopmedewerker bij een van de grootste boekhandels ter…" at bounding box center [644, 612] width 642 height 998
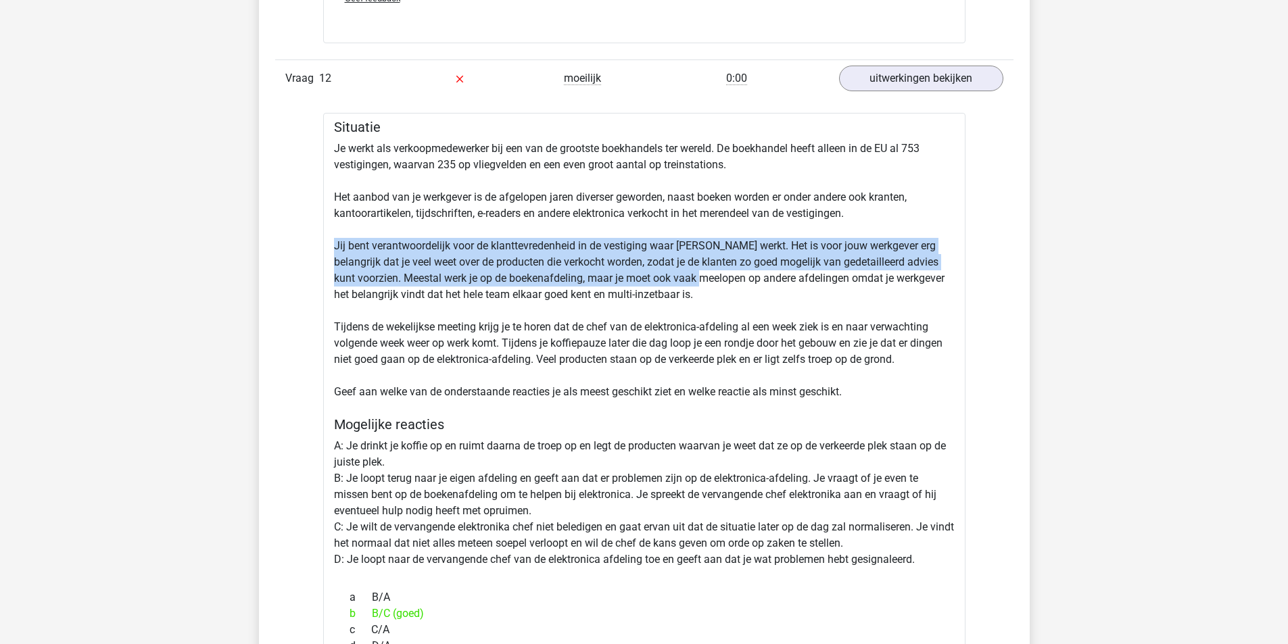
drag, startPoint x: 336, startPoint y: 245, endPoint x: 692, endPoint y: 285, distance: 357.8
click at [690, 283] on div "Situatie Je werkt als verkoopmedewerker bij een van de grootste boekhandels ter…" at bounding box center [644, 612] width 642 height 998
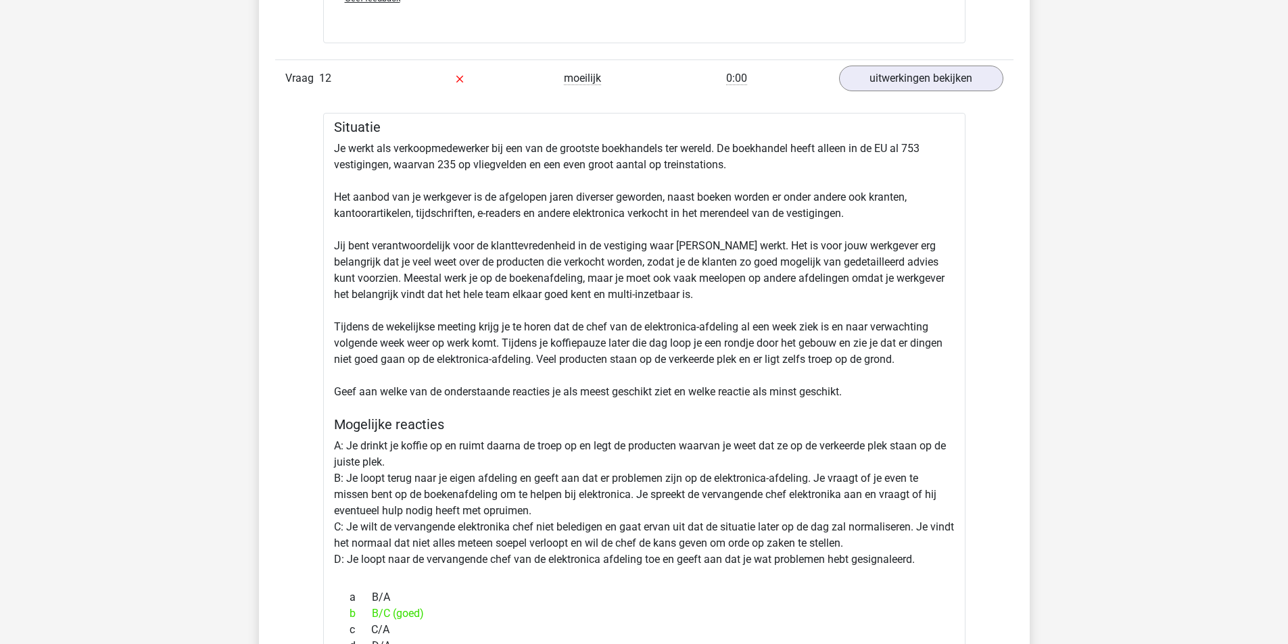
click at [698, 294] on div "Situatie Je werkt als verkoopmedewerker bij een van de grootste boekhandels ter…" at bounding box center [644, 612] width 642 height 998
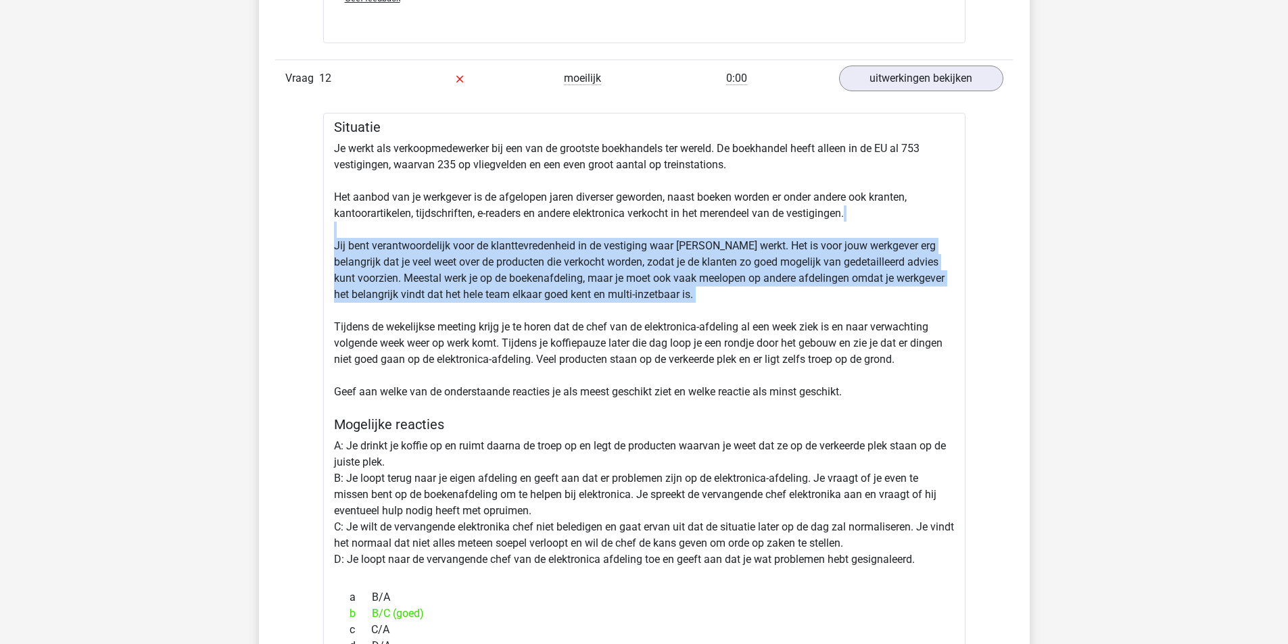
drag, startPoint x: 658, startPoint y: 305, endPoint x: 286, endPoint y: 231, distance: 379.2
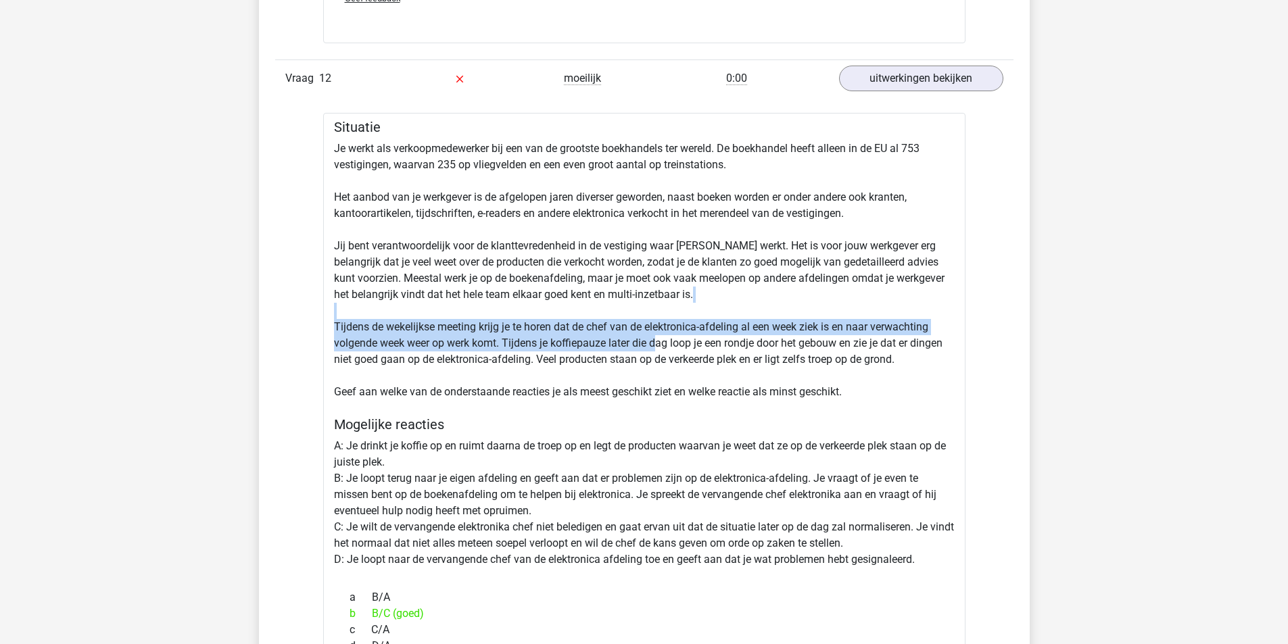
drag, startPoint x: 355, startPoint y: 308, endPoint x: 748, endPoint y: 360, distance: 397.0
click at [727, 356] on div "Situatie Je werkt als verkoopmedewerker bij een van de grootste boekhandels ter…" at bounding box center [644, 612] width 642 height 998
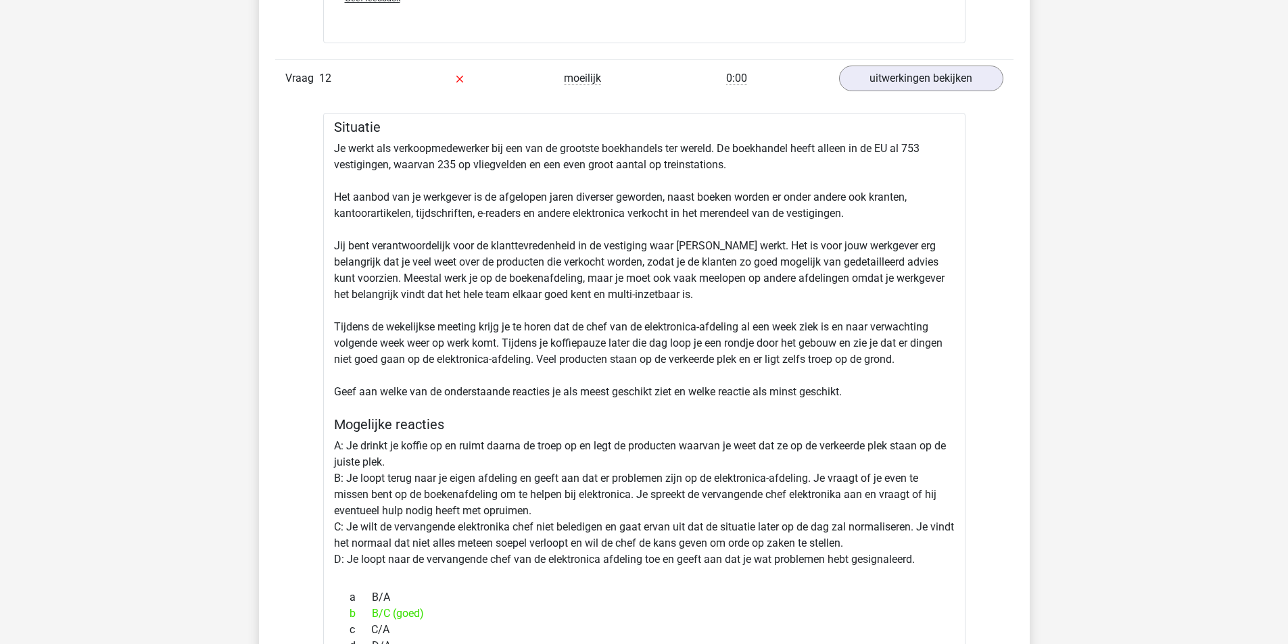
click at [750, 360] on div "Situatie Je werkt als verkoopmedewerker bij een van de grootste boekhandels ter…" at bounding box center [644, 612] width 642 height 998
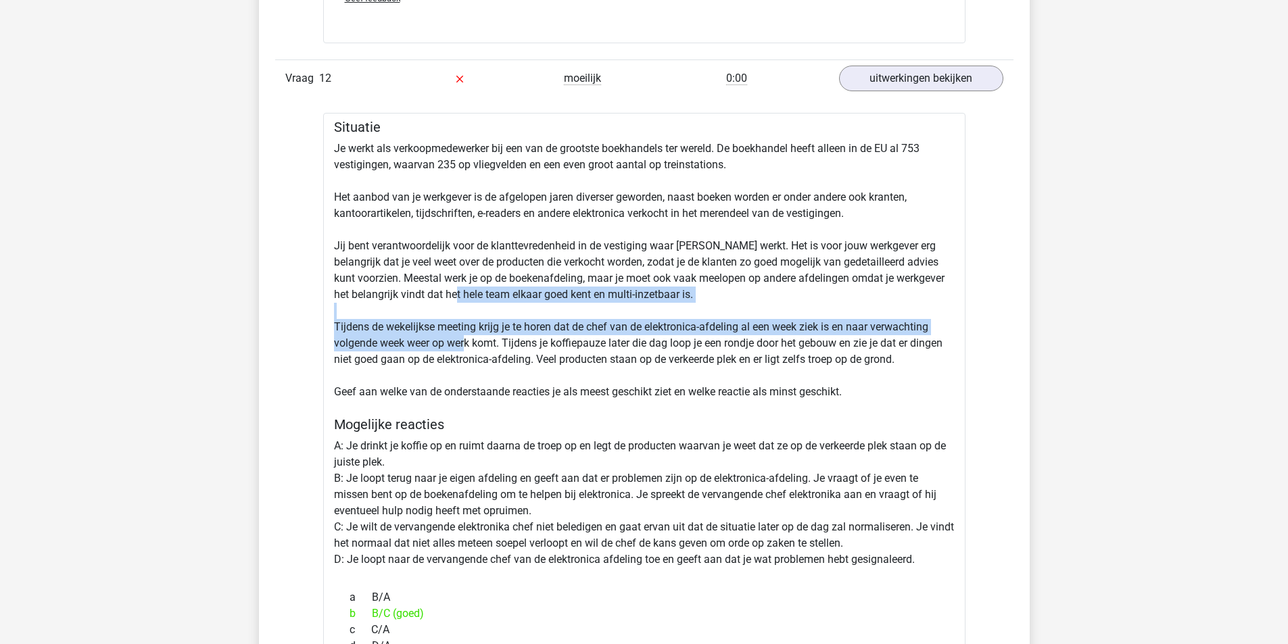
drag, startPoint x: 433, startPoint y: 301, endPoint x: 470, endPoint y: 352, distance: 63.0
click at [467, 352] on div "Situatie Je werkt als verkoopmedewerker bij een van de grootste boekhandels ter…" at bounding box center [644, 612] width 642 height 998
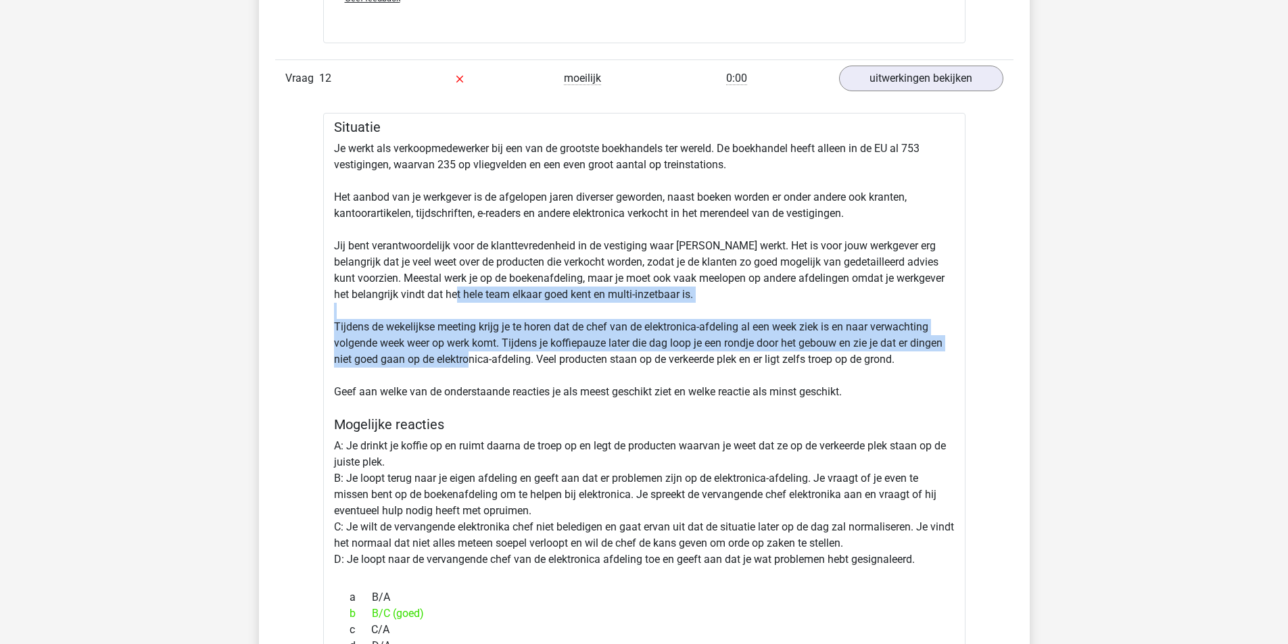
click at [470, 352] on div "Situatie Je werkt als verkoopmedewerker bij een van de grootste boekhandels ter…" at bounding box center [644, 612] width 642 height 998
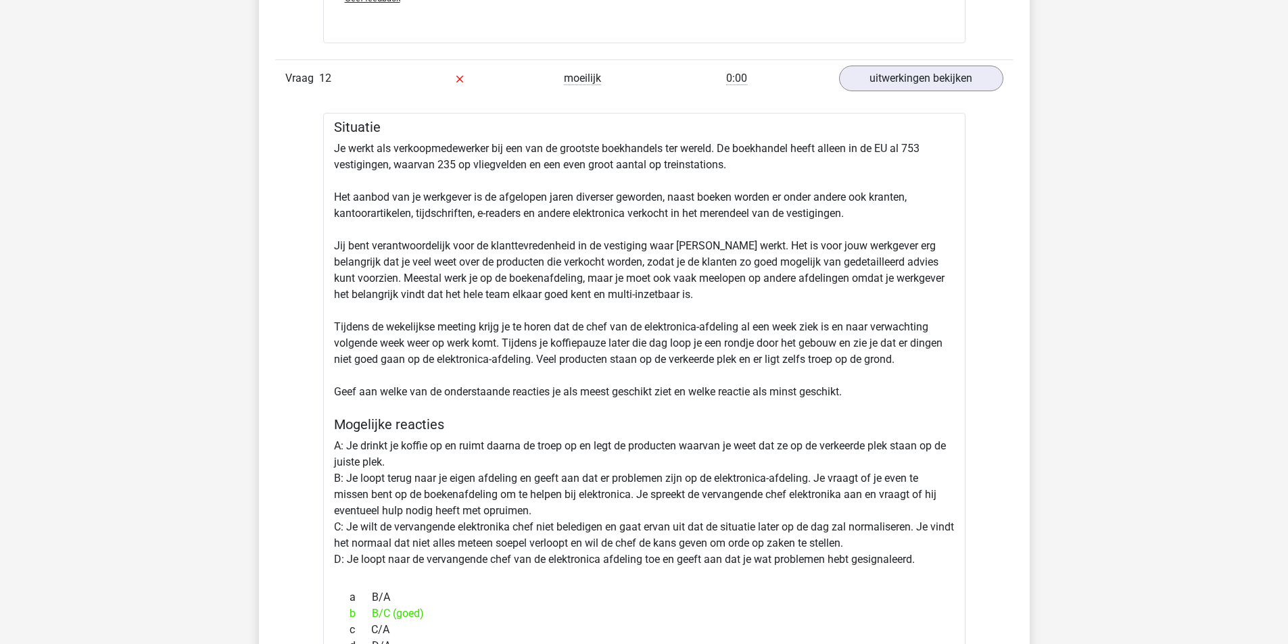
scroll to position [13267, 0]
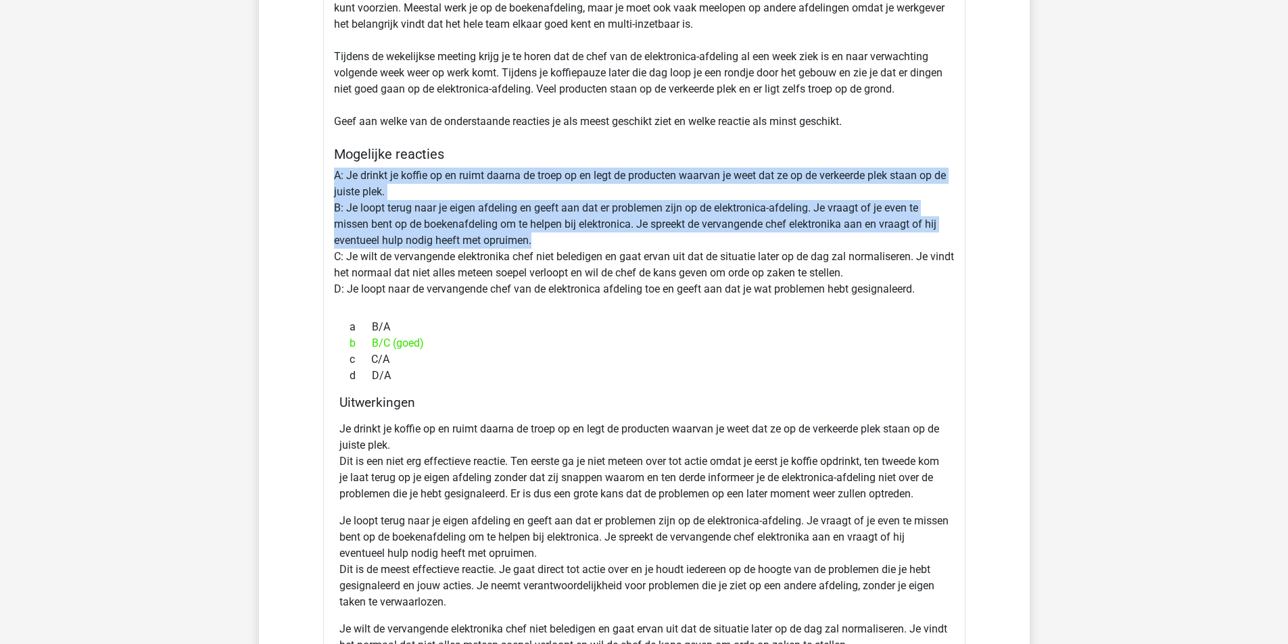
drag, startPoint x: 335, startPoint y: 178, endPoint x: 881, endPoint y: 267, distance: 553.5
click at [859, 251] on div "Situatie Je werkt als verkoopmedewerker bij een van de grootste boekhandels ter…" at bounding box center [644, 341] width 642 height 998
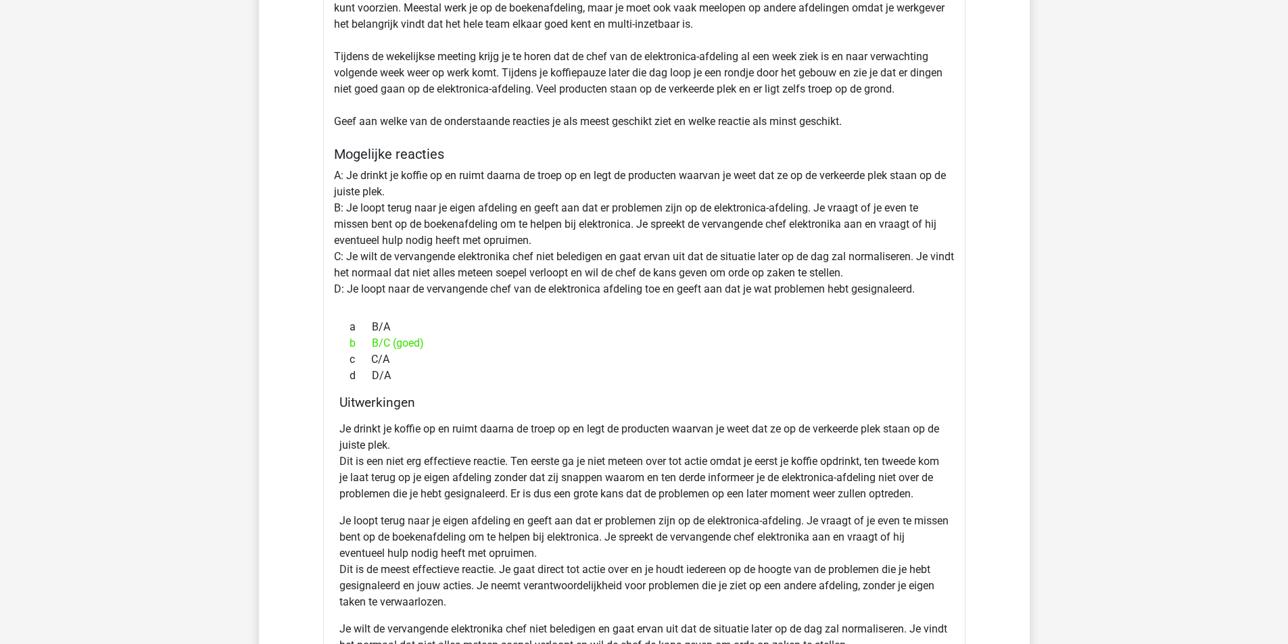
click at [931, 295] on div "Situatie Je werkt als verkoopmedewerker bij een van de grootste boekhandels ter…" at bounding box center [644, 341] width 642 height 998
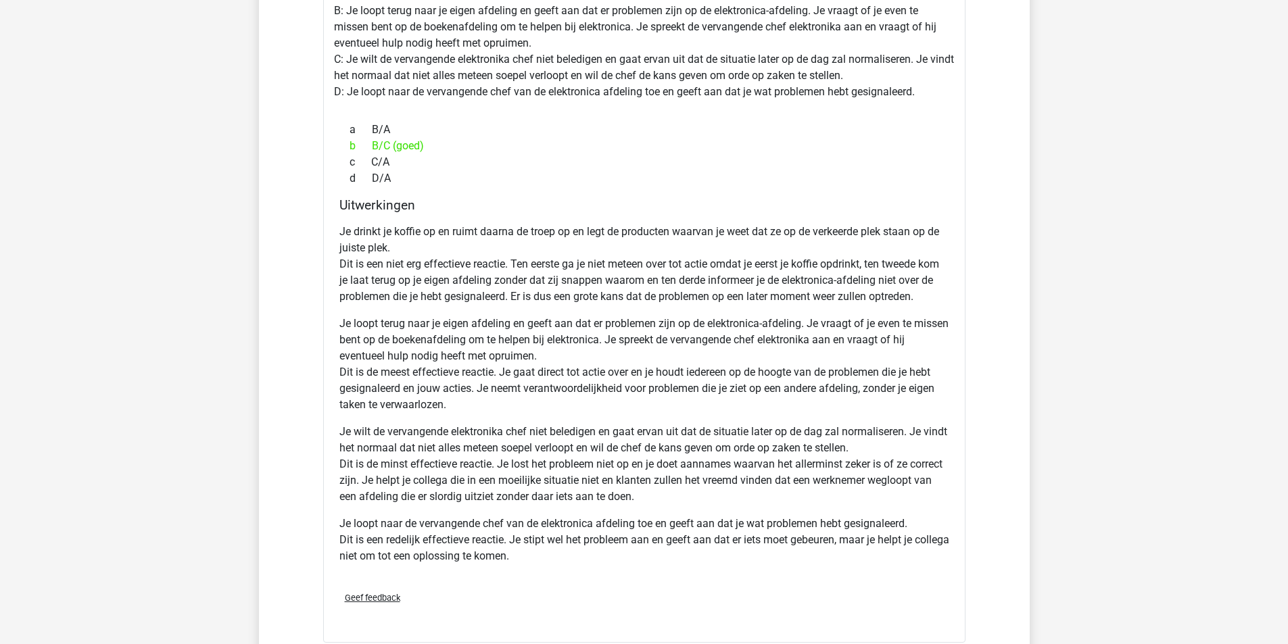
scroll to position [13470, 0]
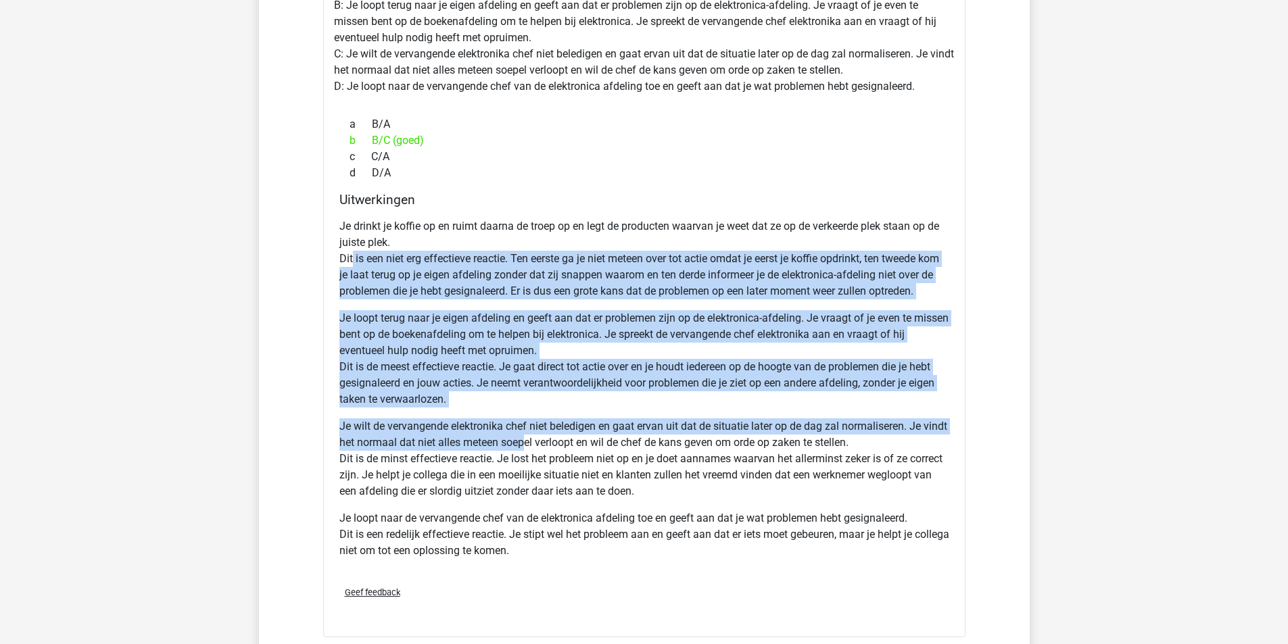
drag, startPoint x: 440, startPoint y: 359, endPoint x: 581, endPoint y: 455, distance: 170.3
click at [573, 452] on div "Je drinkt je koffie op en ruimt daarna de troep op en legt de producten waarvan…" at bounding box center [644, 394] width 610 height 362
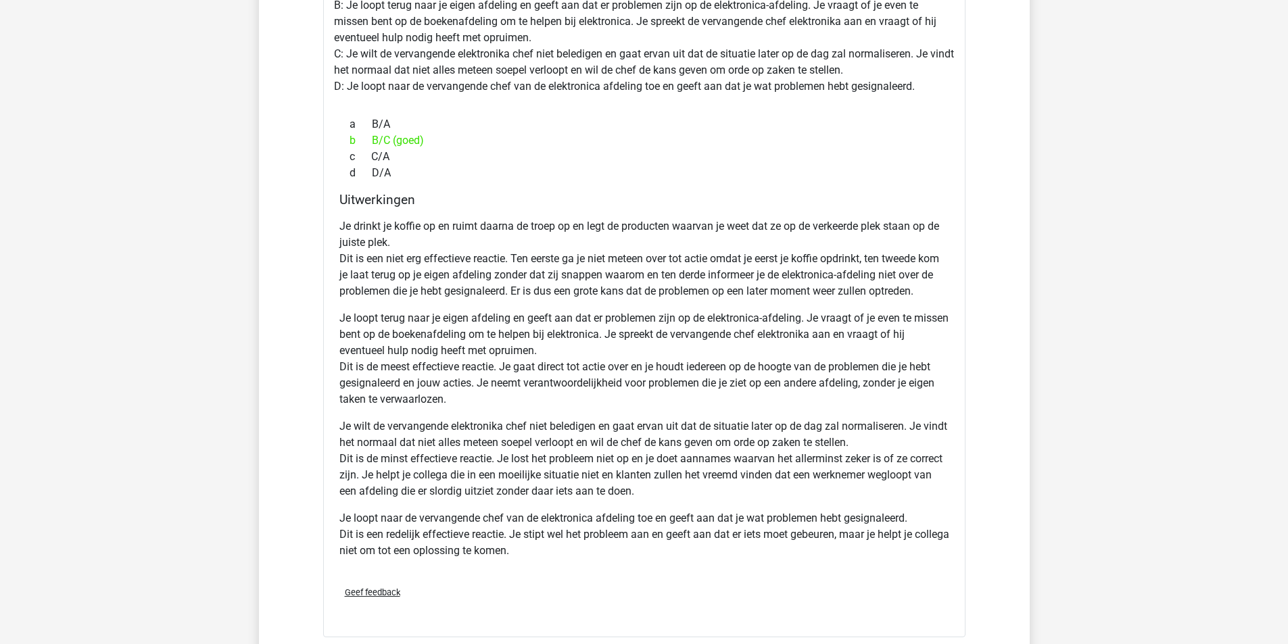
click at [598, 459] on p "Je wilt de vervangende elektronika chef niet beledigen en gaat ervan uit dat de…" at bounding box center [644, 459] width 610 height 81
click at [628, 473] on p "Je wilt de vervangende elektronika chef niet beledigen en gaat ervan uit dat de…" at bounding box center [644, 459] width 610 height 81
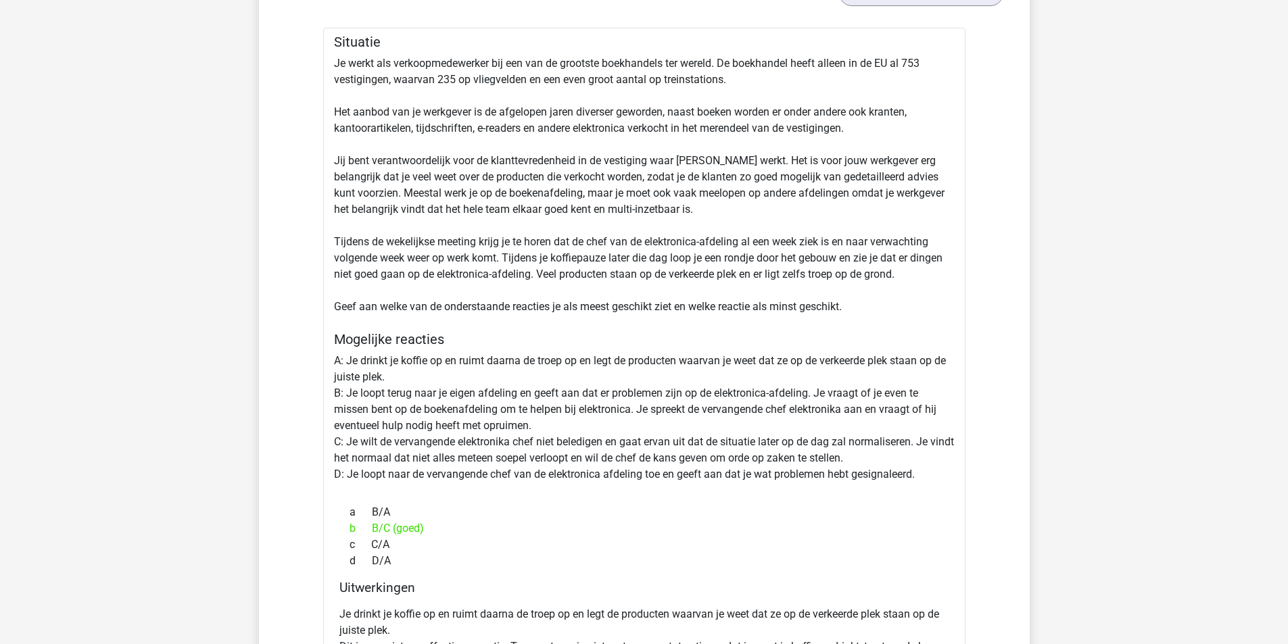
scroll to position [12996, 0]
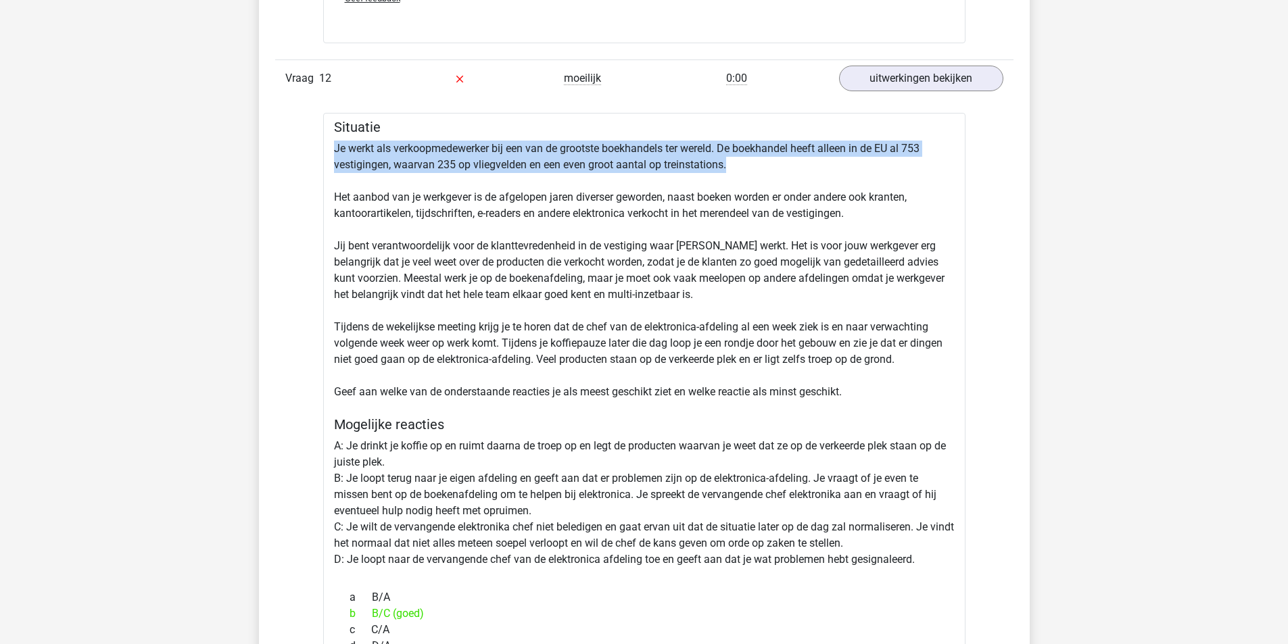
drag, startPoint x: 331, startPoint y: 147, endPoint x: 839, endPoint y: 163, distance: 508.7
click at [839, 163] on div "Situatie Je werkt als verkoopmedewerker bij een van de grootste boekhandels ter…" at bounding box center [644, 612] width 642 height 998
click at [419, 214] on div "Situatie Je werkt als verkoopmedewerker bij een van de grootste boekhandels ter…" at bounding box center [644, 612] width 642 height 998
drag, startPoint x: 336, startPoint y: 148, endPoint x: 771, endPoint y: 204, distance: 438.9
click at [771, 204] on div "Situatie Je werkt als verkoopmedewerker bij een van de grootste boekhandels ter…" at bounding box center [644, 612] width 642 height 998
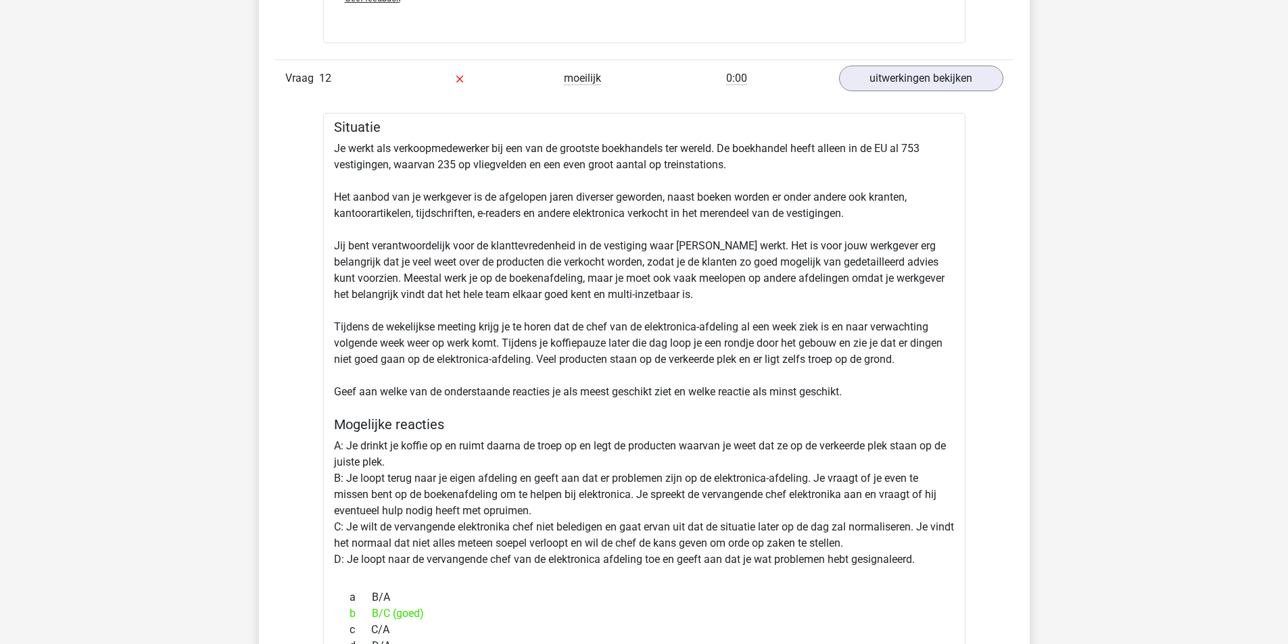
click at [435, 214] on div "Situatie Je werkt als verkoopmedewerker bij een van de grootste boekhandels ter…" at bounding box center [644, 612] width 642 height 998
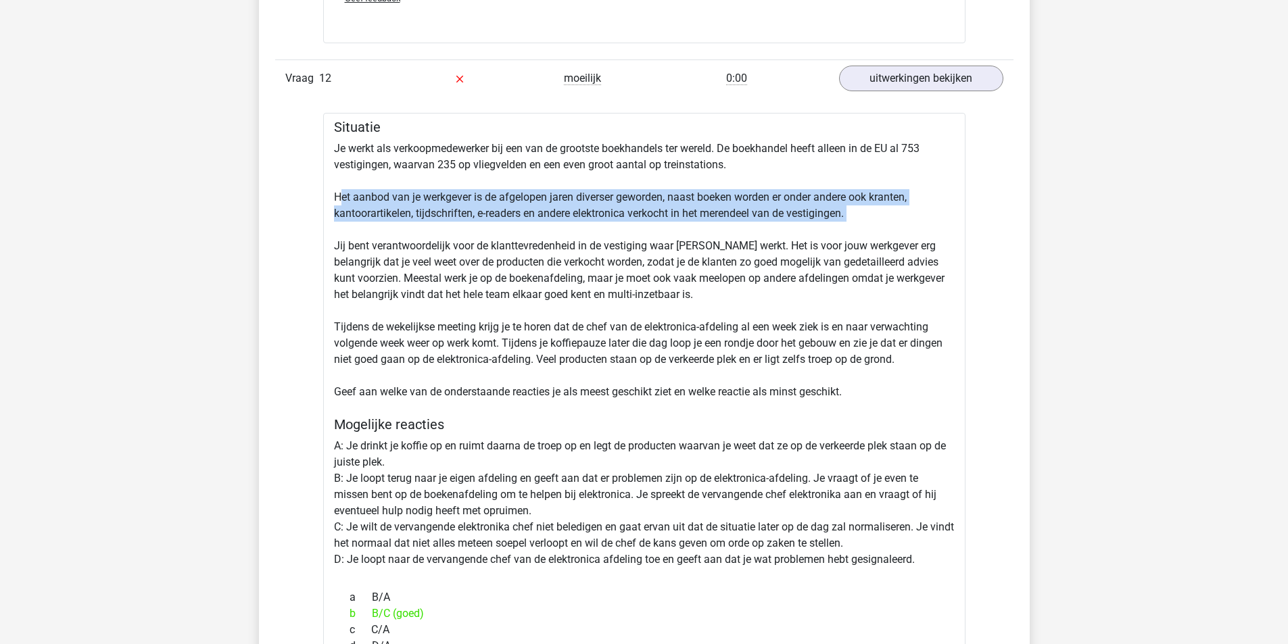
drag, startPoint x: 339, startPoint y: 191, endPoint x: 655, endPoint y: 233, distance: 319.2
click at [655, 233] on div "Situatie Je werkt als verkoopmedewerker bij een van de grootste boekhandels ter…" at bounding box center [644, 612] width 642 height 998
click at [651, 233] on div "Situatie Je werkt als verkoopmedewerker bij een van de grootste boekhandels ter…" at bounding box center [644, 612] width 642 height 998
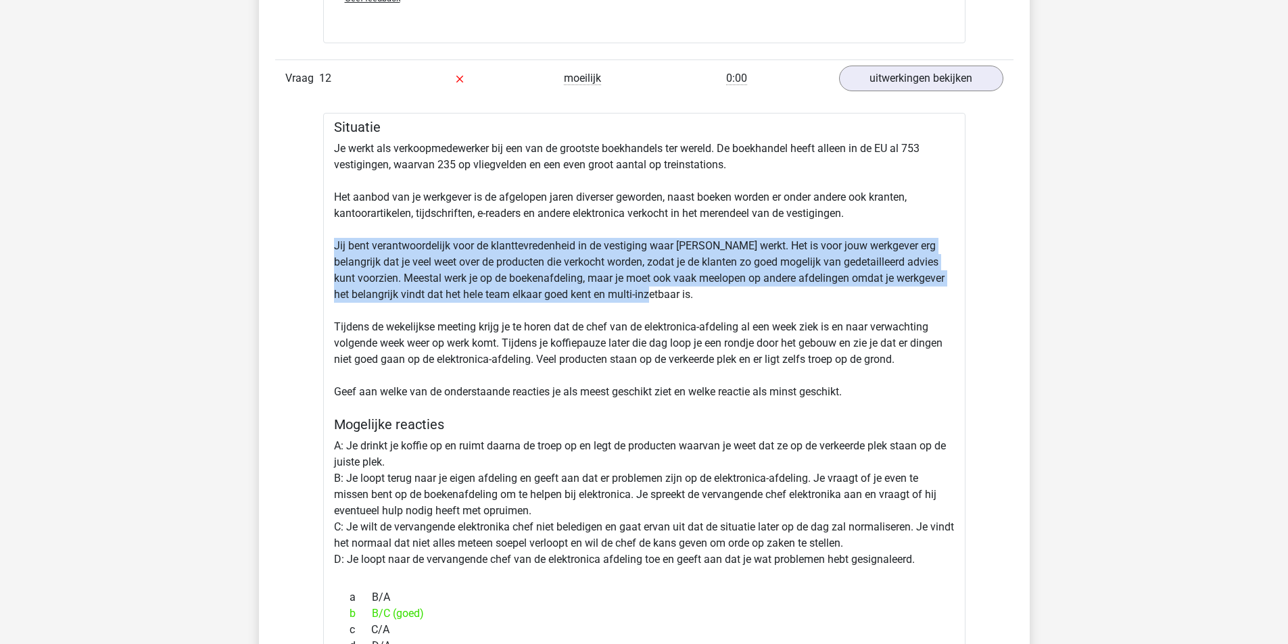
drag, startPoint x: 333, startPoint y: 245, endPoint x: 922, endPoint y: 300, distance: 590.7
click at [922, 300] on div "Situatie Je werkt als verkoopmedewerker bij een van de grootste boekhandels ter…" at bounding box center [644, 612] width 642 height 998
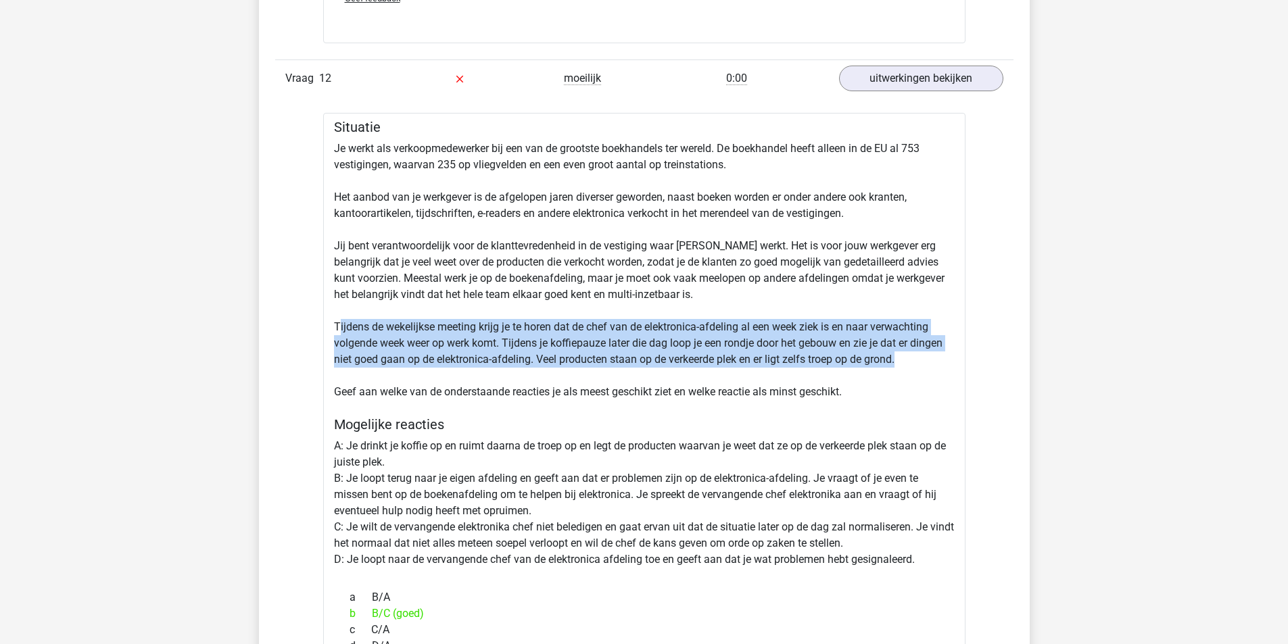
drag, startPoint x: 337, startPoint y: 323, endPoint x: 946, endPoint y: 358, distance: 609.5
click at [946, 358] on div "Situatie Je werkt als verkoopmedewerker bij een van de grootste boekhandels ter…" at bounding box center [644, 612] width 642 height 998
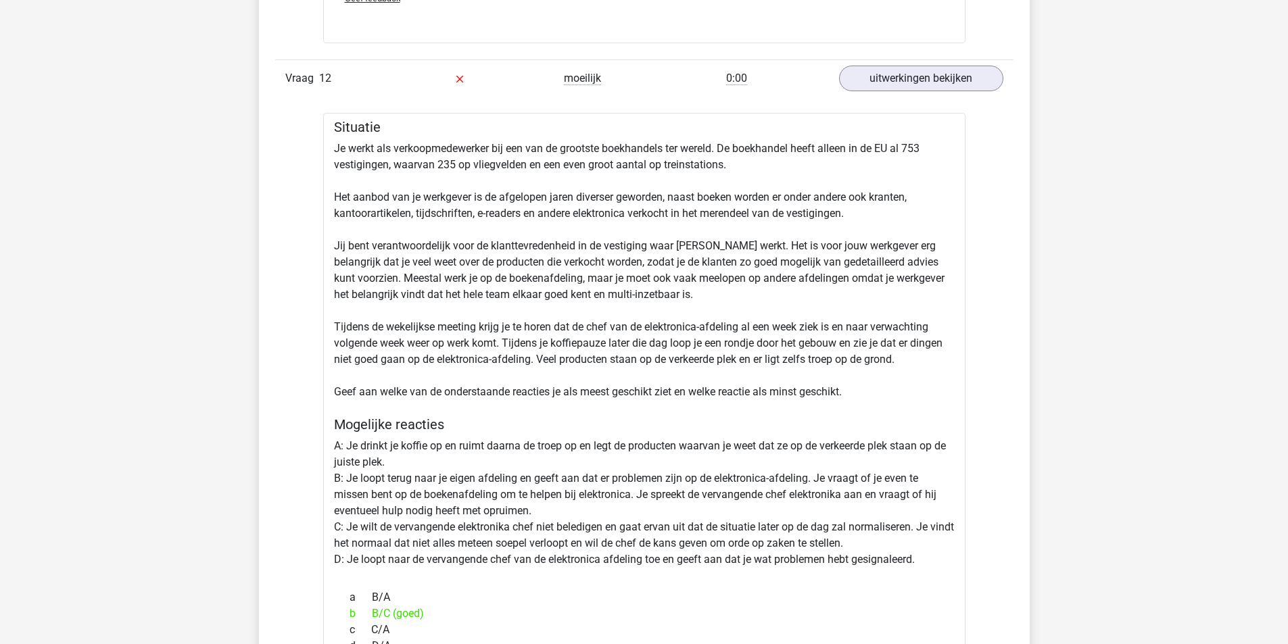
click at [930, 375] on div "Situatie Je werkt als verkoopmedewerker bij een van de grootste boekhandels ter…" at bounding box center [644, 612] width 642 height 998
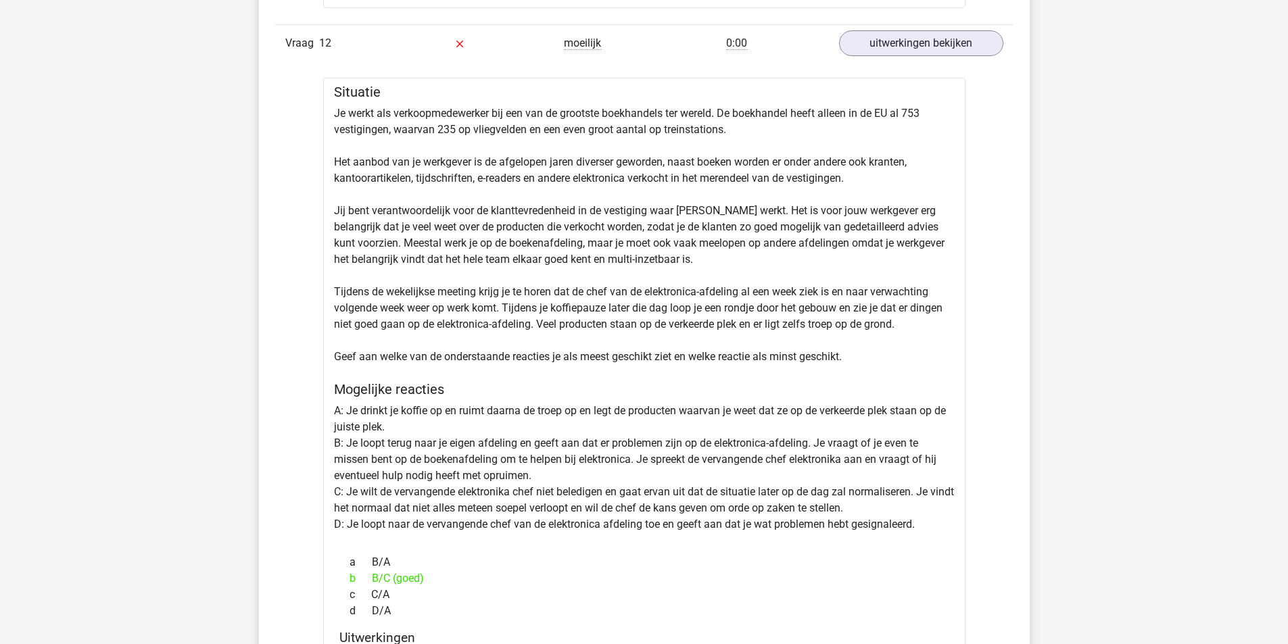
scroll to position [13064, 0]
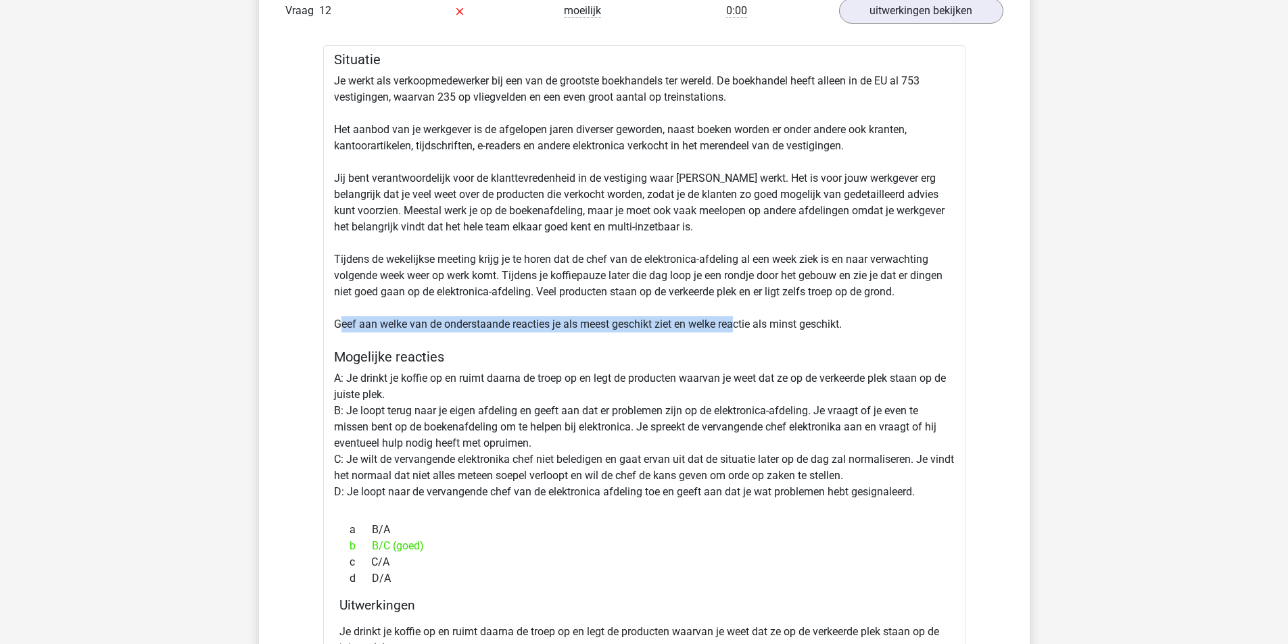
drag, startPoint x: 340, startPoint y: 331, endPoint x: 786, endPoint y: 323, distance: 446.3
click at [758, 325] on div "Situatie Je werkt als verkoopmedewerker bij een van de grootste boekhandels ter…" at bounding box center [644, 544] width 642 height 998
click at [805, 321] on div "Situatie Je werkt als verkoopmedewerker bij een van de grootste boekhandels ter…" at bounding box center [644, 544] width 642 height 998
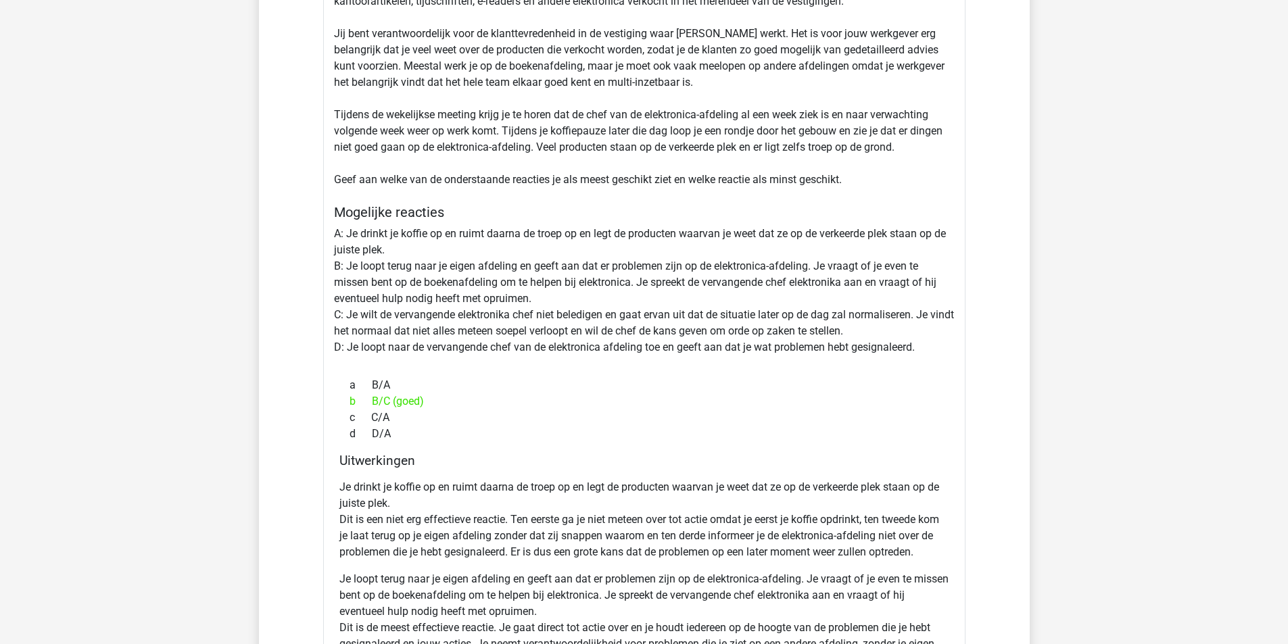
scroll to position [13267, 0]
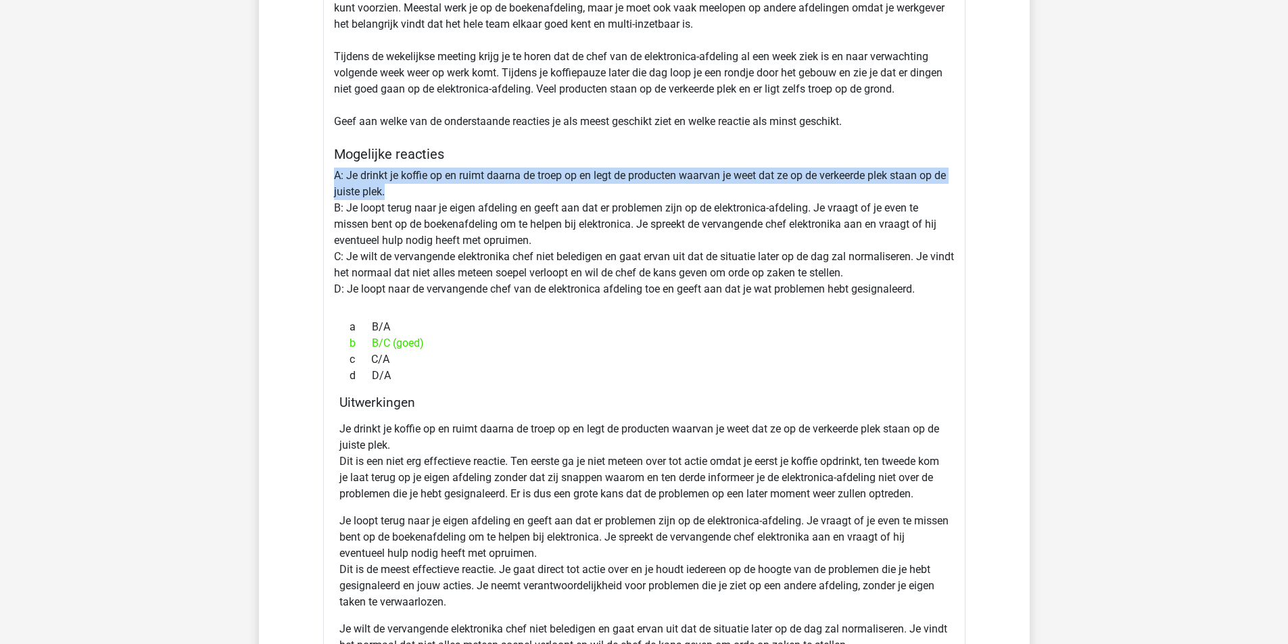
drag, startPoint x: 336, startPoint y: 172, endPoint x: 416, endPoint y: 189, distance: 81.4
click at [416, 189] on div "Situatie Je werkt als verkoopmedewerker bij een van de grootste boekhandels ter…" at bounding box center [644, 341] width 642 height 998
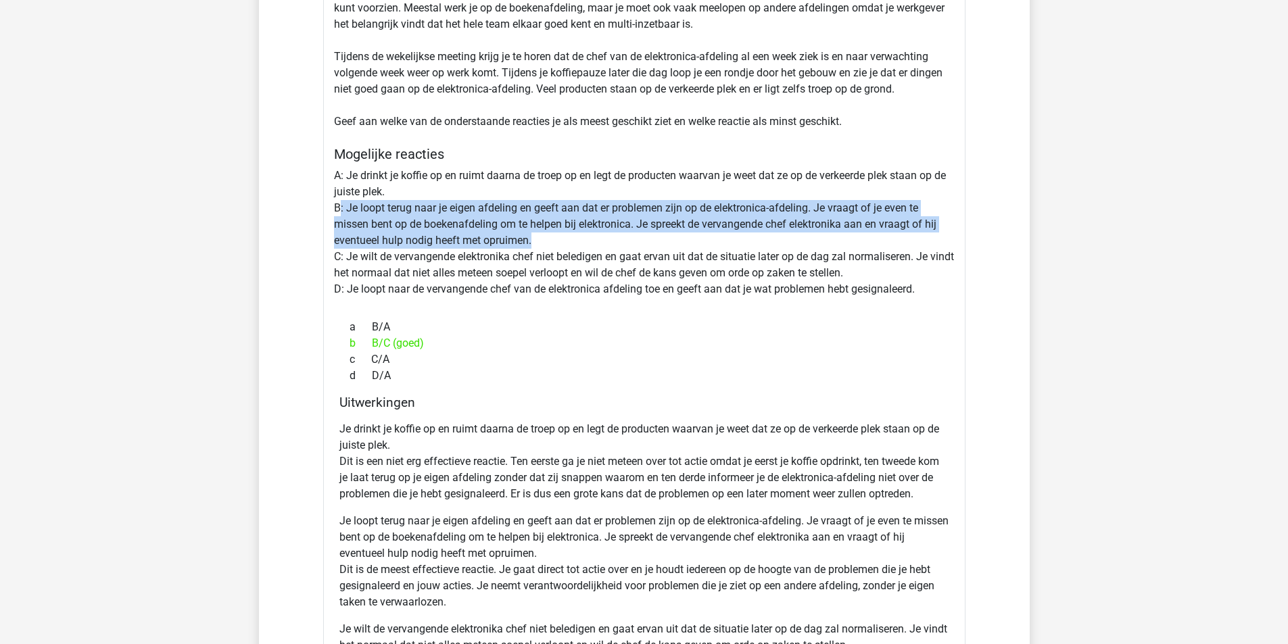
drag, startPoint x: 340, startPoint y: 208, endPoint x: 615, endPoint y: 237, distance: 276.1
click at [615, 237] on div "Situatie Je werkt als verkoopmedewerker bij een van de grootste boekhandels ter…" at bounding box center [644, 341] width 642 height 998
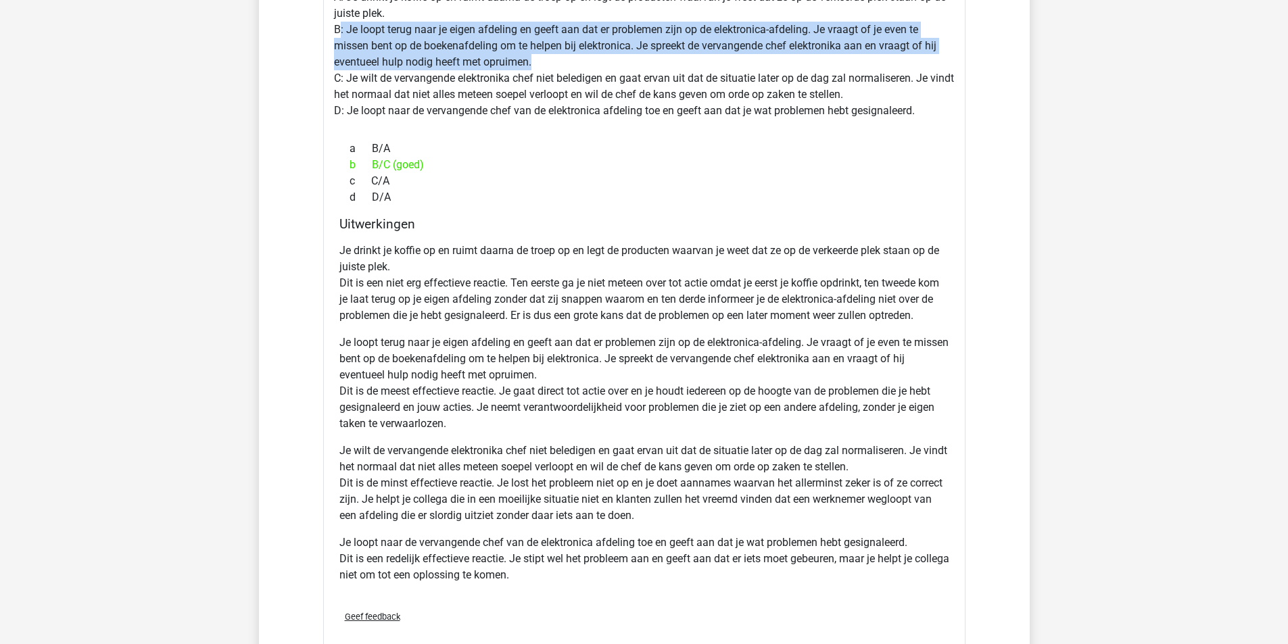
scroll to position [13470, 0]
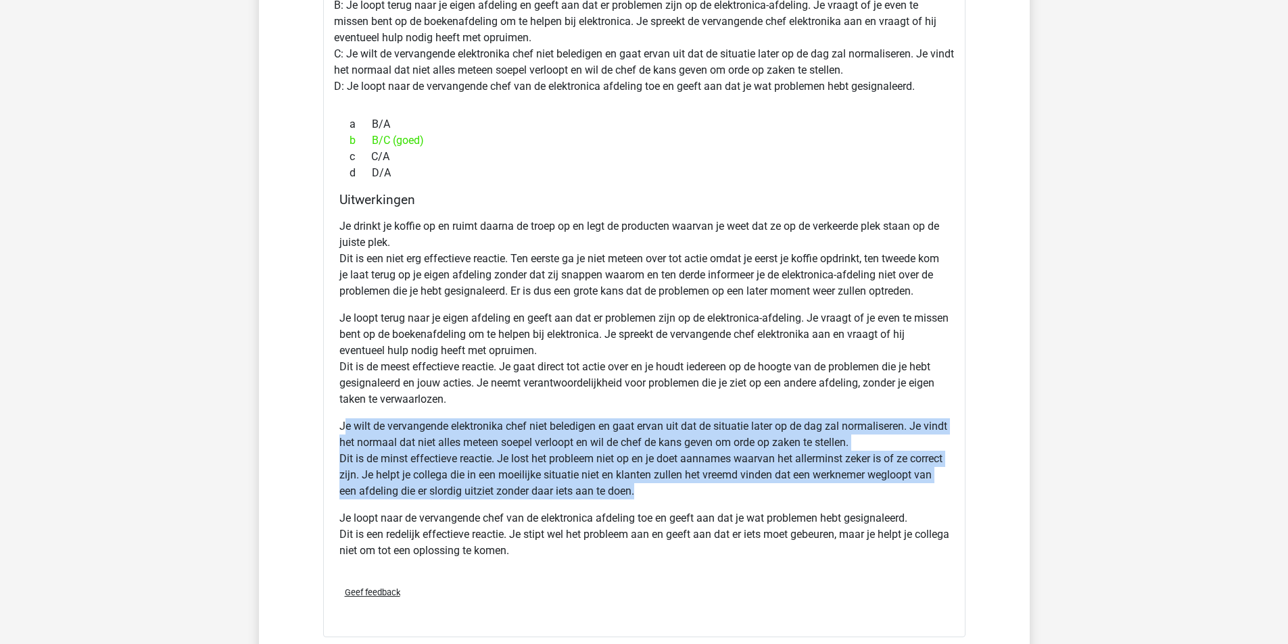
drag, startPoint x: 343, startPoint y: 424, endPoint x: 781, endPoint y: 485, distance: 442.3
click at [781, 485] on p "Je wilt de vervangende elektronika chef niet beledigen en gaat ervan uit dat de…" at bounding box center [644, 459] width 610 height 81
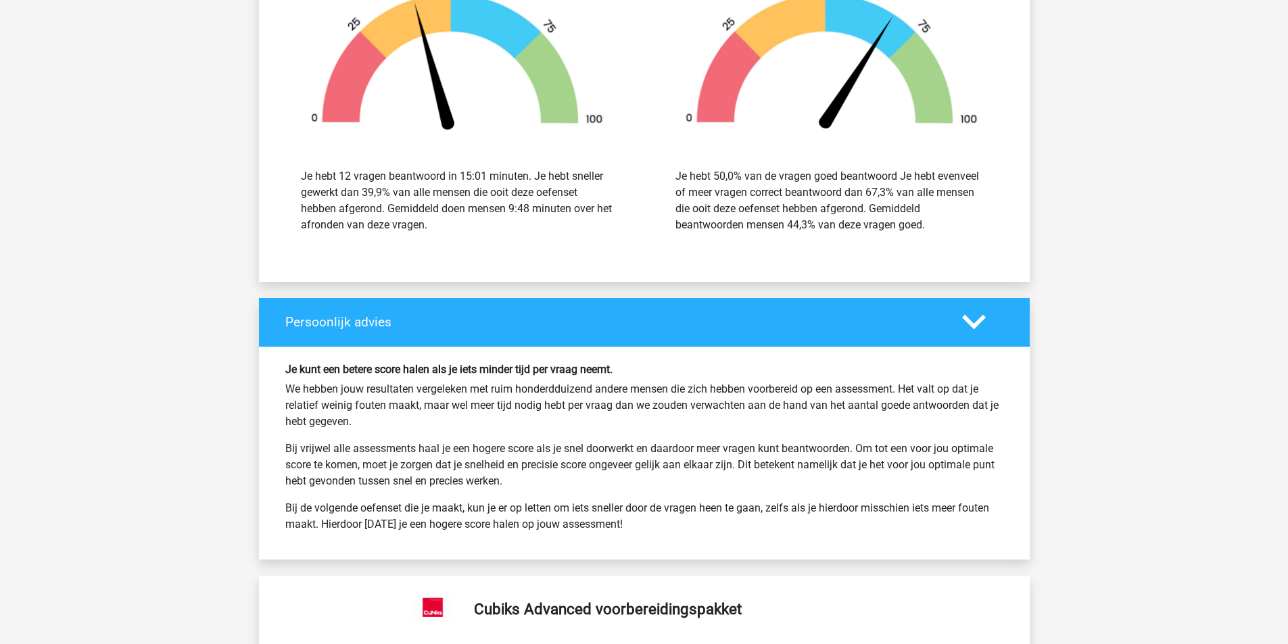
scroll to position [14349, 0]
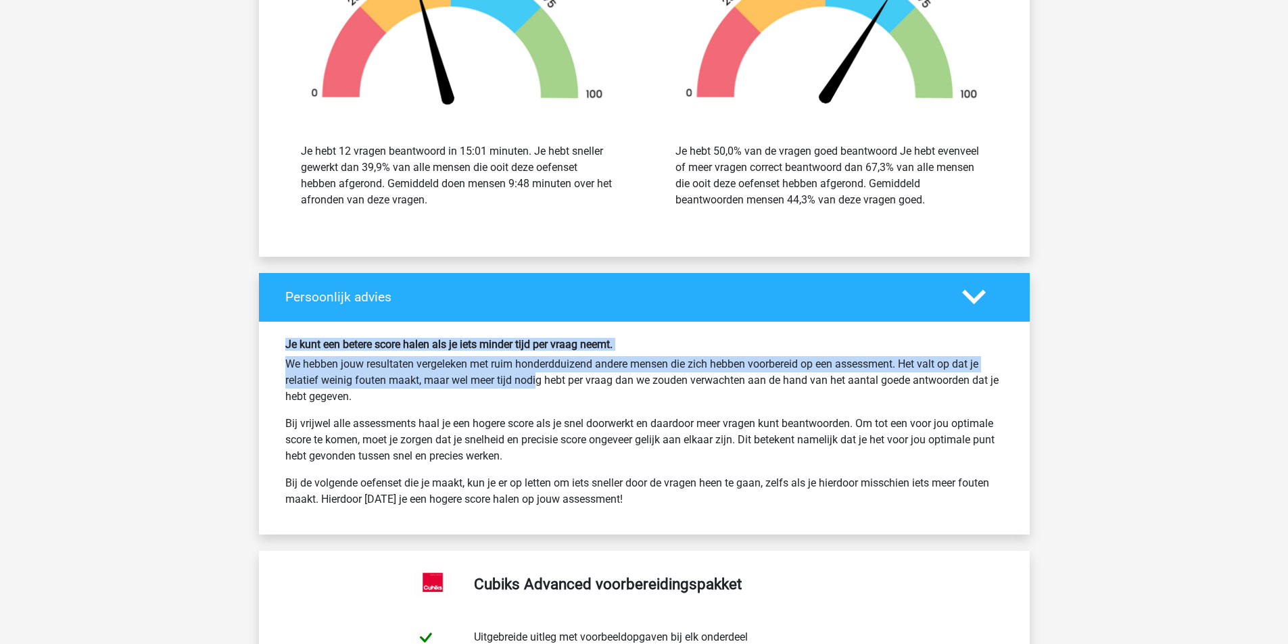
drag, startPoint x: 279, startPoint y: 344, endPoint x: 497, endPoint y: 379, distance: 220.5
click at [496, 379] on div "Je kunt een betere score halen als je iets minder tijd per vraag neemt. We hebb…" at bounding box center [644, 428] width 738 height 181
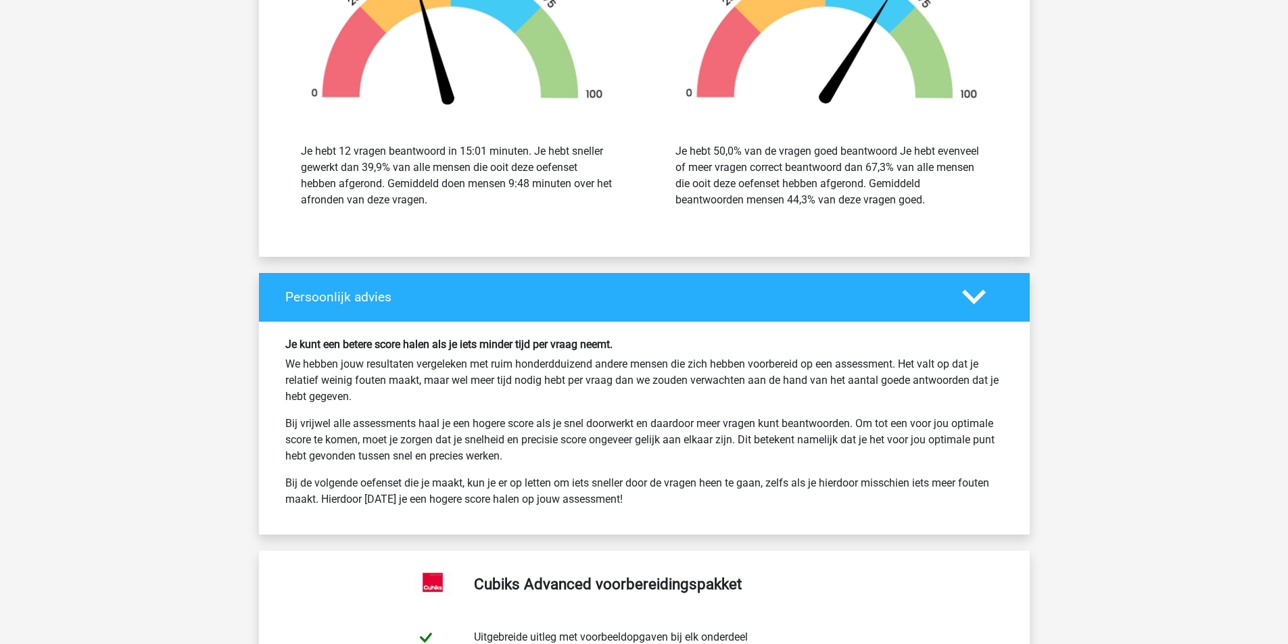
click at [501, 386] on p "We hebben jouw resultaten vergeleken met ruim honderdduizend andere mensen die …" at bounding box center [644, 380] width 718 height 49
drag, startPoint x: 366, startPoint y: 394, endPoint x: 256, endPoint y: 364, distance: 113.5
drag, startPoint x: 285, startPoint y: 362, endPoint x: 482, endPoint y: 401, distance: 201.3
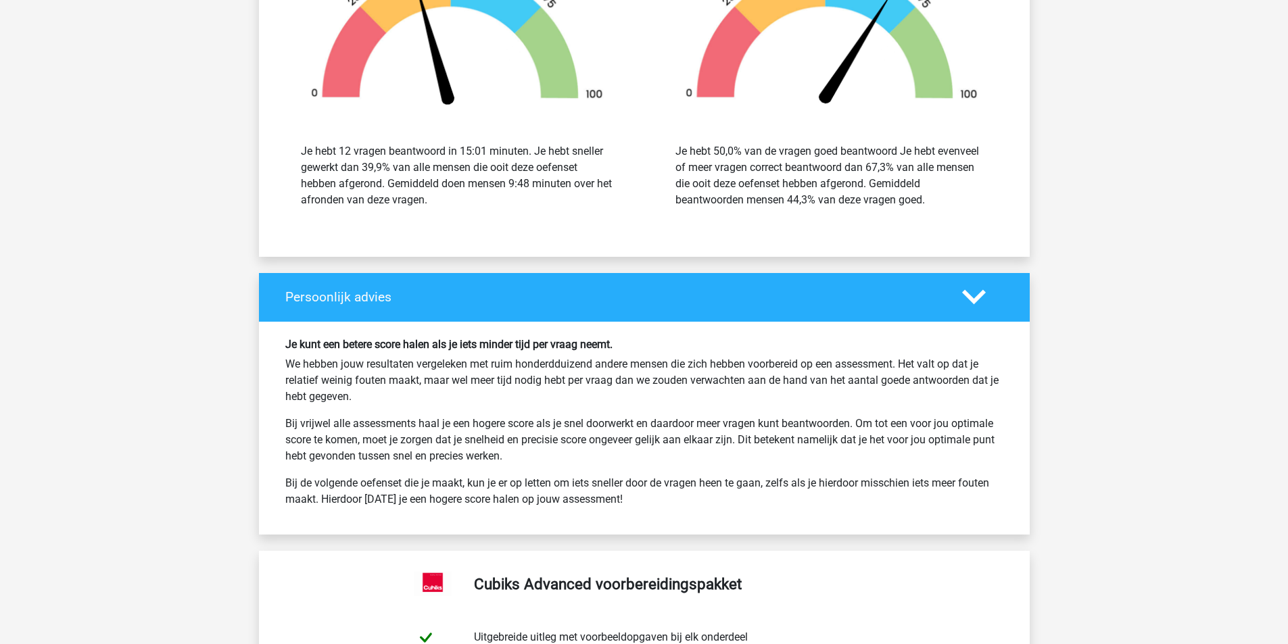
click at [478, 401] on div "Je kunt een betere score halen als je iets minder tijd per vraag neemt. We hebb…" at bounding box center [644, 428] width 738 height 181
click at [492, 413] on div "Je kunt een betere score halen als je iets minder tijd per vraag neemt. We hebb…" at bounding box center [644, 428] width 738 height 181
drag, startPoint x: 252, startPoint y: 416, endPoint x: 646, endPoint y: 456, distance: 395.6
click at [646, 456] on p "Bij vrijwel alle assessments haal je een hogere score als je snel doorwerkt en …" at bounding box center [644, 440] width 718 height 49
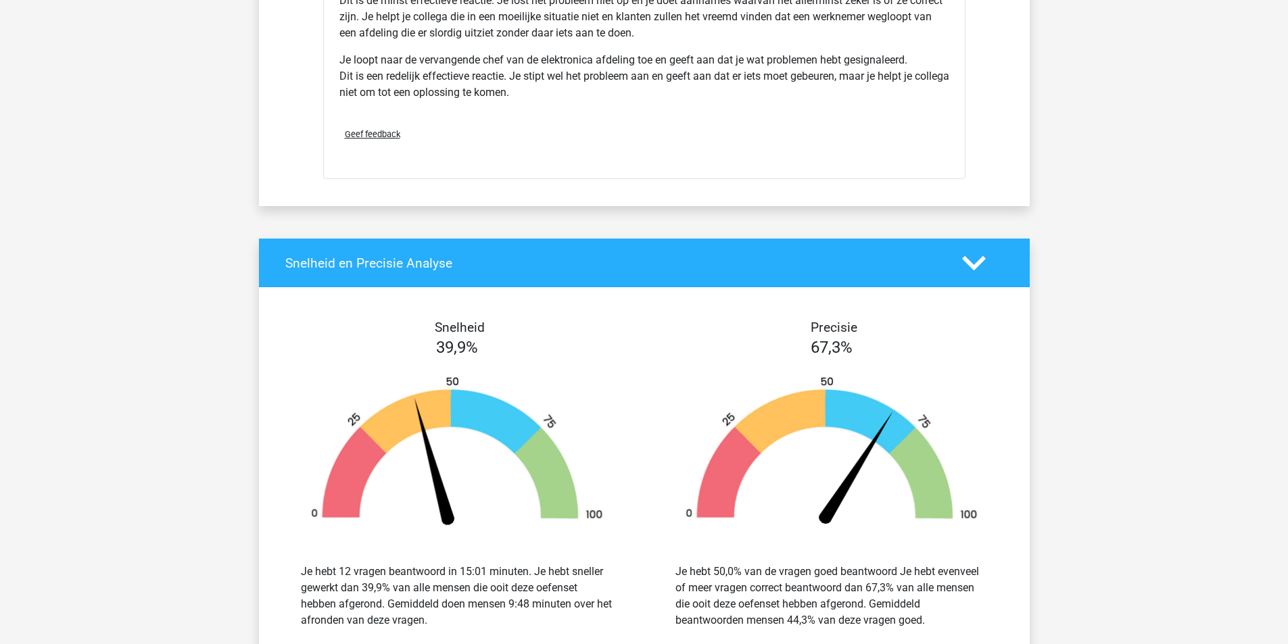
scroll to position [13507, 0]
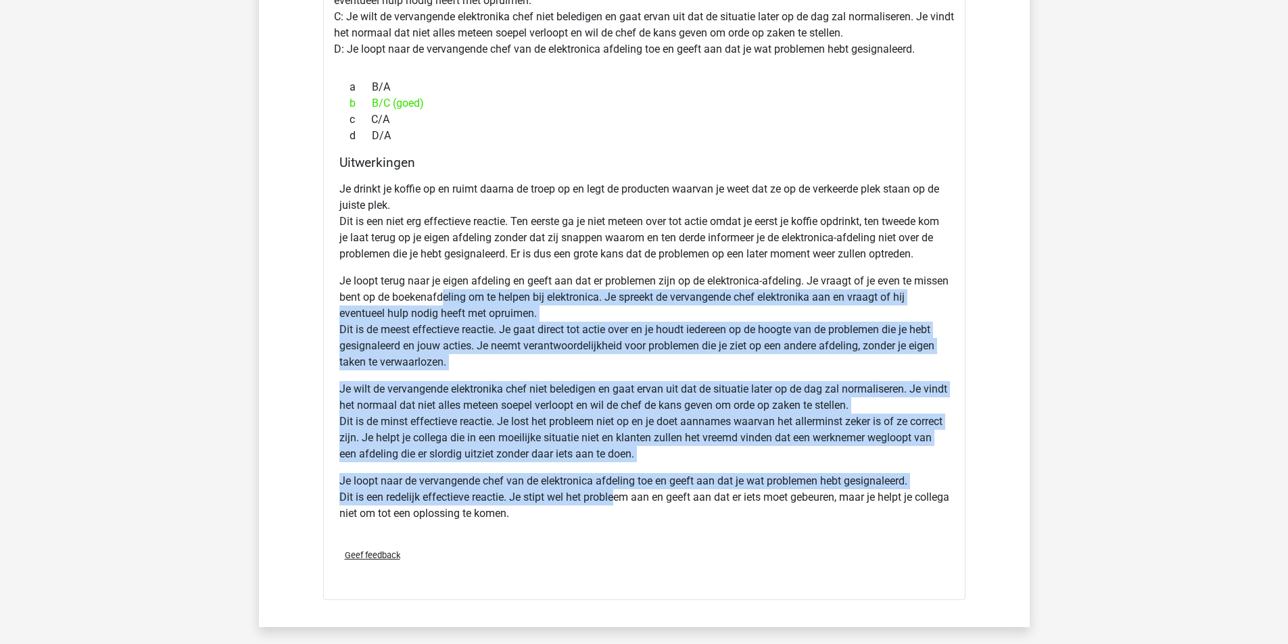
drag, startPoint x: 615, startPoint y: 505, endPoint x: 473, endPoint y: 290, distance: 257.7
click at [473, 290] on div "Je drinkt je koffie op en ruimt daarna de troep op en legt de producten waarvan…" at bounding box center [644, 357] width 610 height 362
click at [473, 290] on p "Je loopt terug naar je eigen afdeling en geeft aan dat er problemen zijn op de …" at bounding box center [644, 321] width 610 height 97
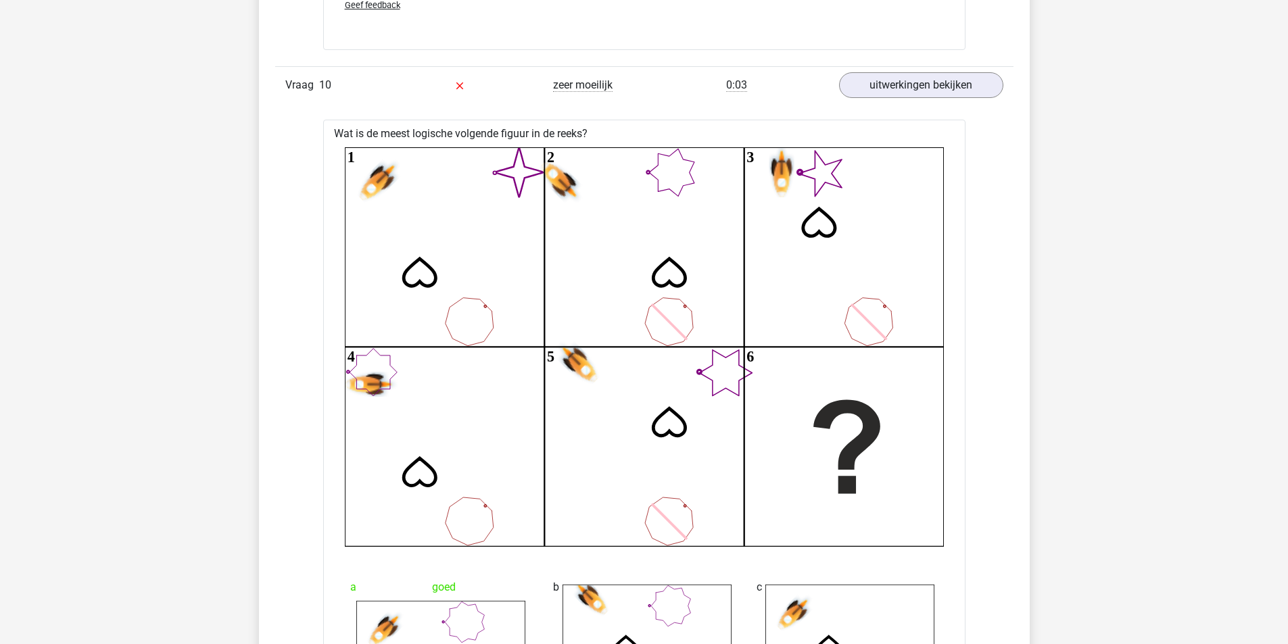
scroll to position [10059, 0]
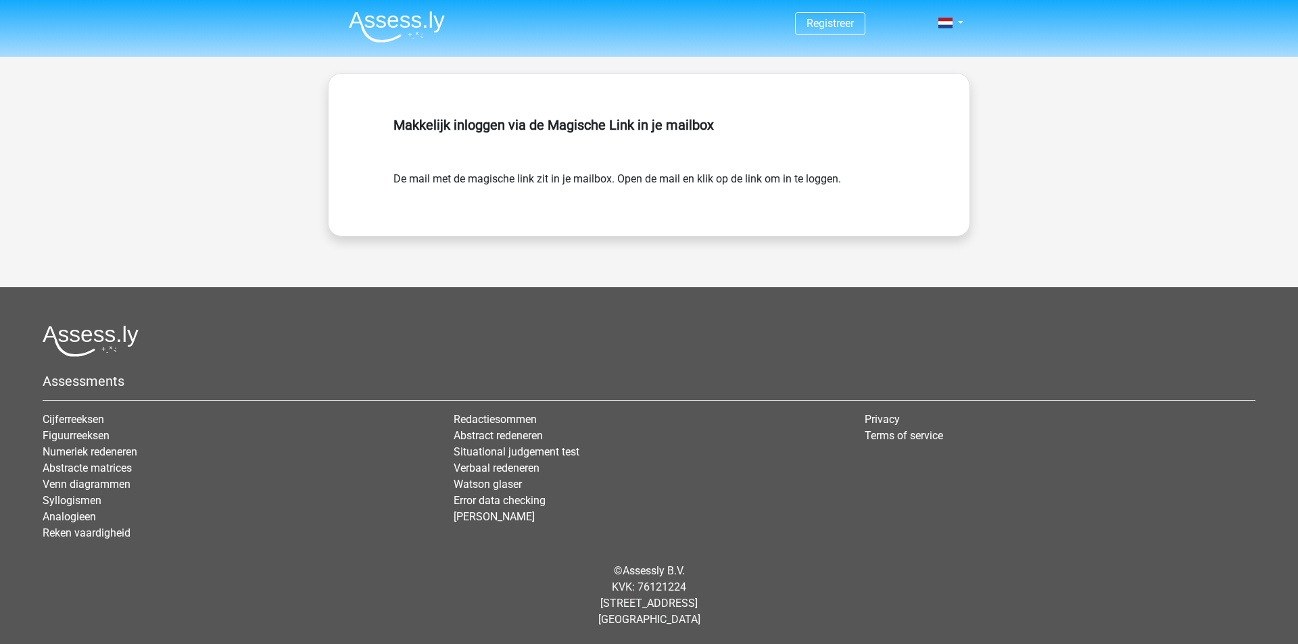
click at [648, 160] on div "Makkelijk inloggen via de Magische Link in je mailbox" at bounding box center [648, 141] width 511 height 59
